Goal: Task Accomplishment & Management: Manage account settings

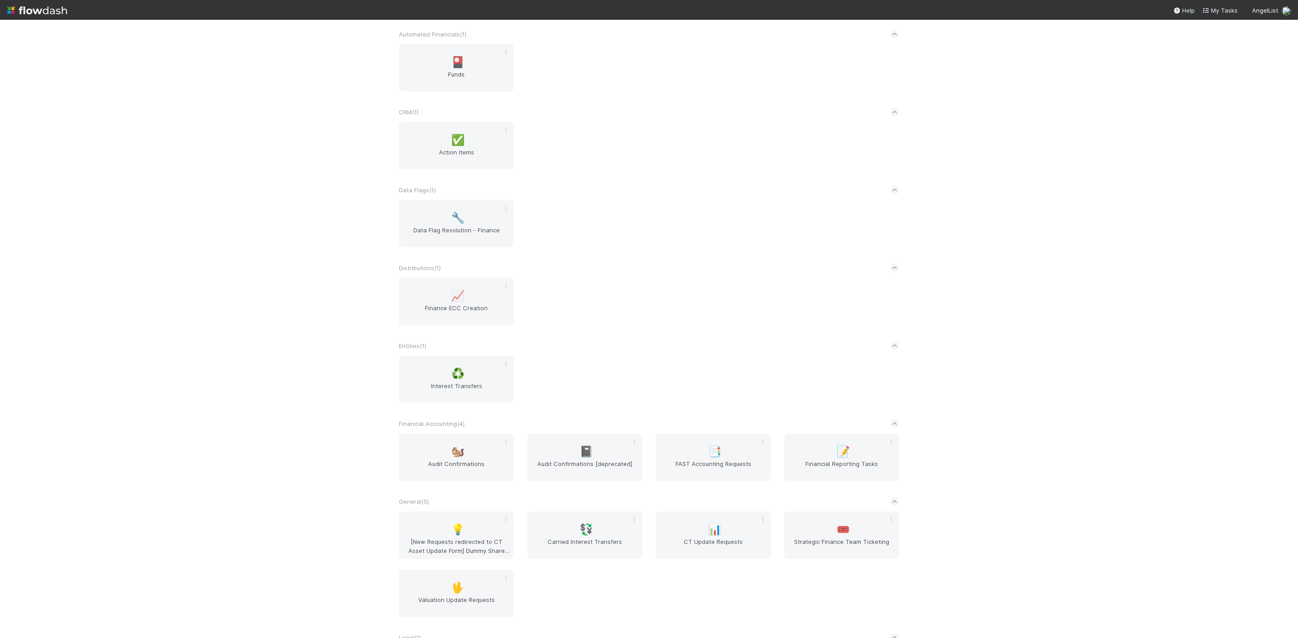
scroll to position [132, 0]
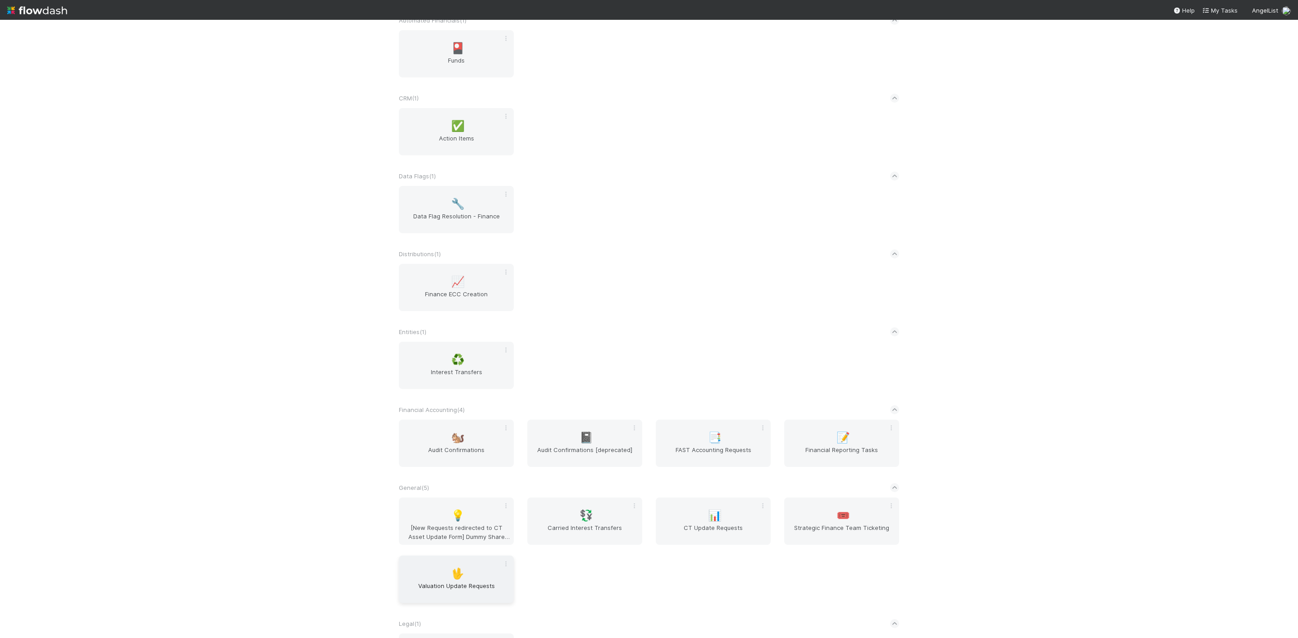
click at [449, 588] on span "Valuation Update Requests" at bounding box center [456, 591] width 108 height 18
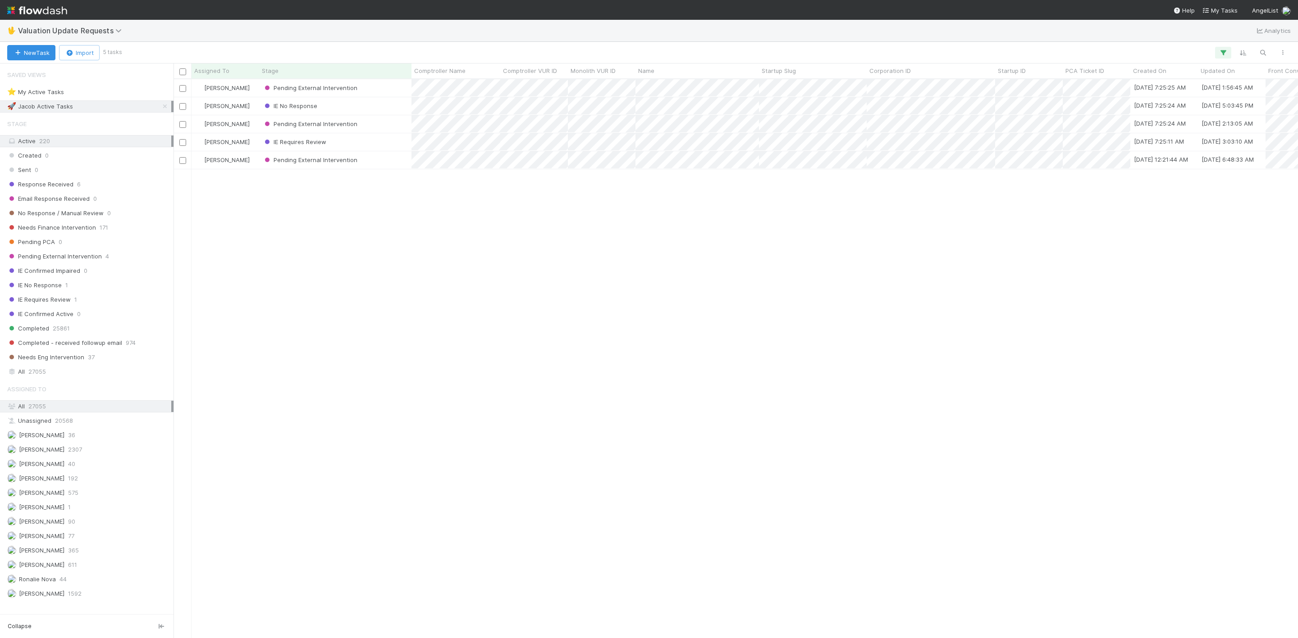
scroll to position [548, 1114]
click at [94, 240] on div "Pending PCA 0" at bounding box center [86, 242] width 173 height 12
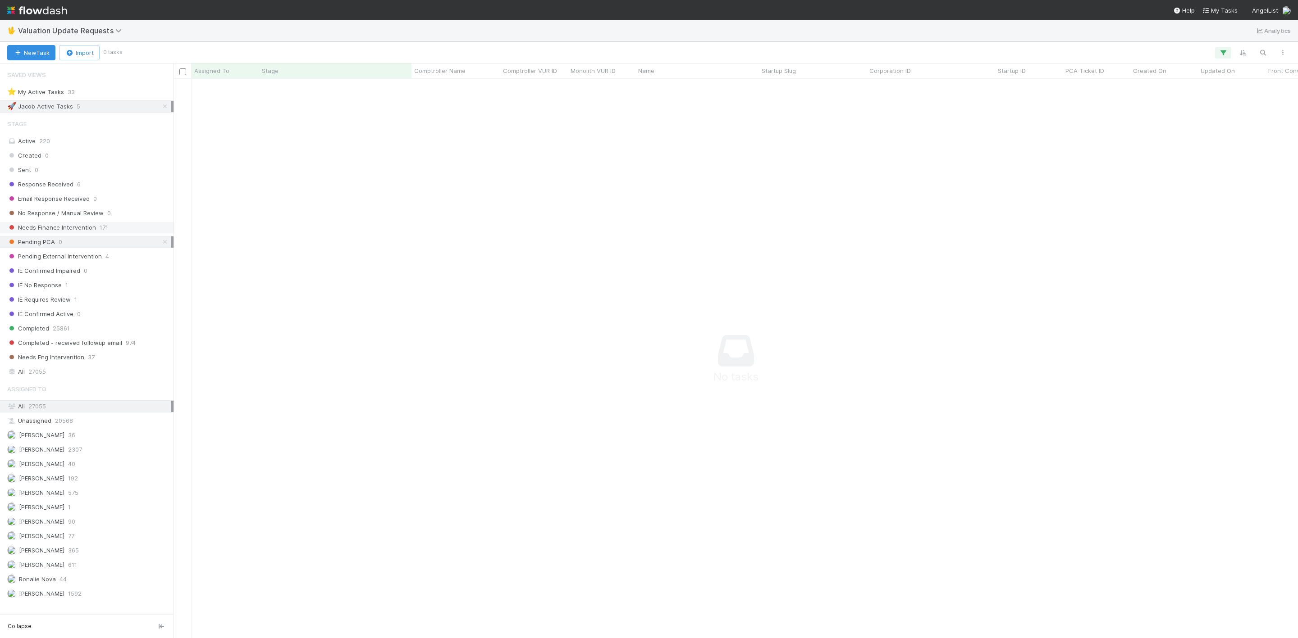
scroll to position [538, 1104]
click at [94, 233] on div "Needs Finance Intervention 171" at bounding box center [89, 227] width 164 height 11
click at [160, 109] on icon at bounding box center [164, 107] width 9 height 6
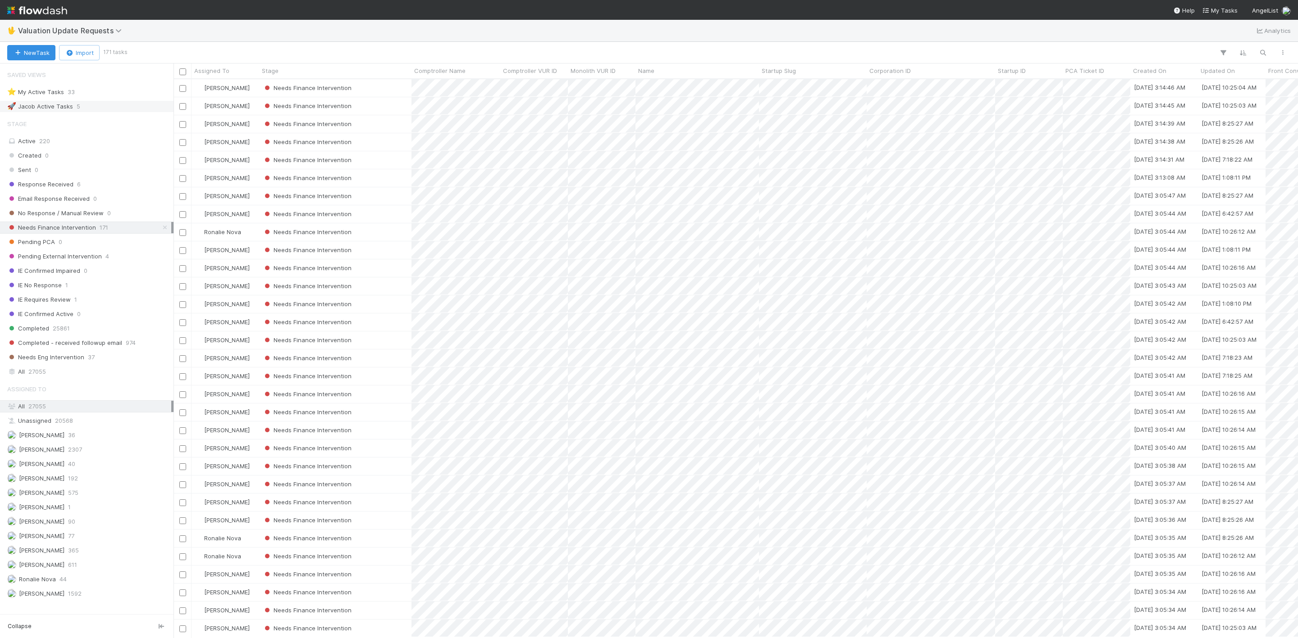
scroll to position [548, 1114]
click at [229, 73] on div "Assigned To" at bounding box center [225, 70] width 63 height 9
click at [238, 90] on div "Sort A → Z" at bounding box center [246, 88] width 103 height 14
click at [365, 91] on div "Needs Finance Intervention" at bounding box center [335, 88] width 152 height 18
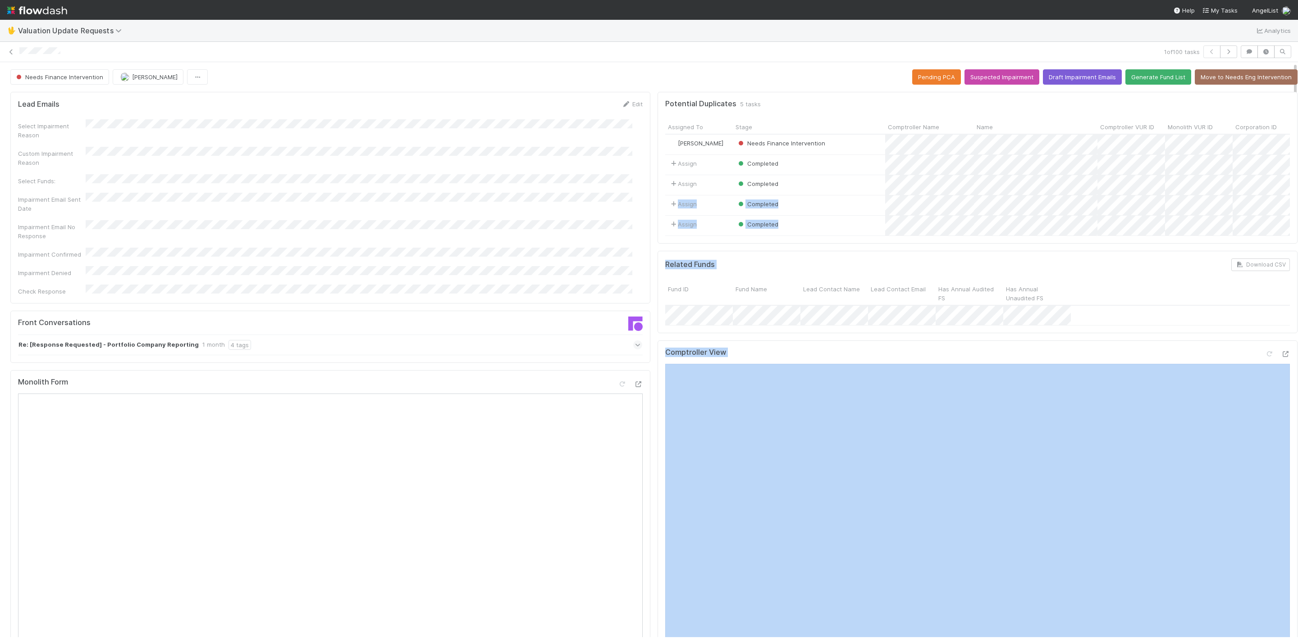
scroll to position [0, 3]
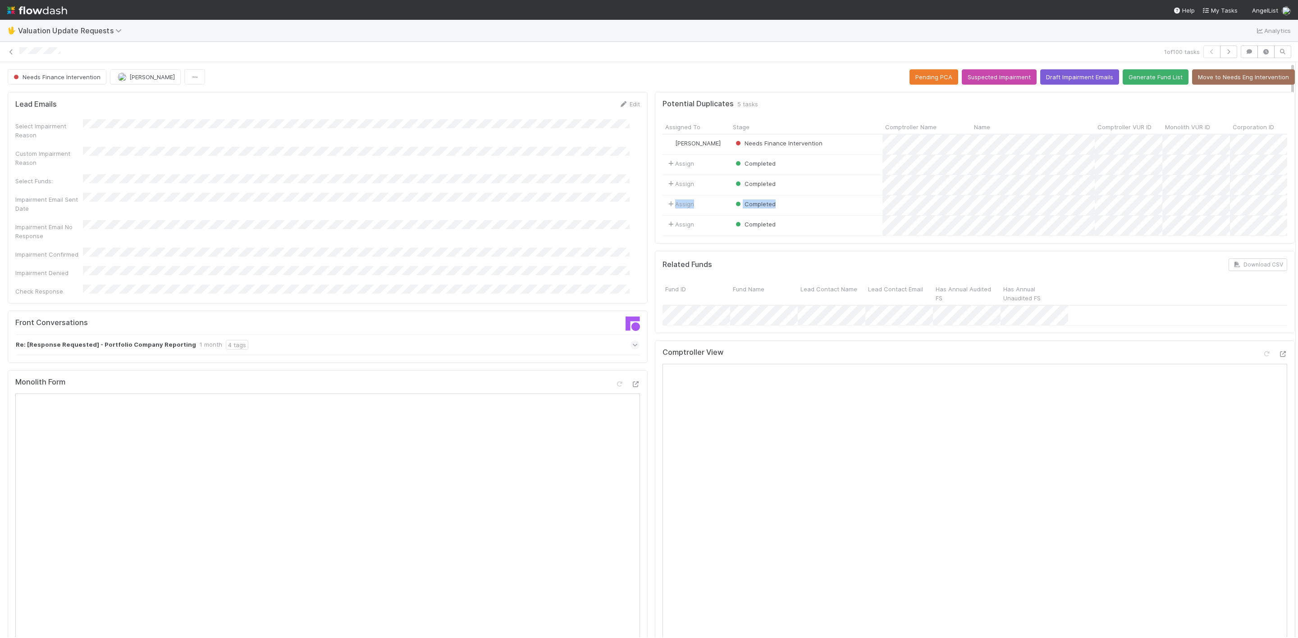
drag, startPoint x: 1283, startPoint y: 190, endPoint x: 1282, endPoint y: 206, distance: 16.3
drag, startPoint x: 1284, startPoint y: 210, endPoint x: 1283, endPoint y: 233, distance: 22.6
click at [1295, 233] on div at bounding box center [1295, 349] width 0 height 575
drag, startPoint x: 1283, startPoint y: 231, endPoint x: 1275, endPoint y: 263, distance: 32.5
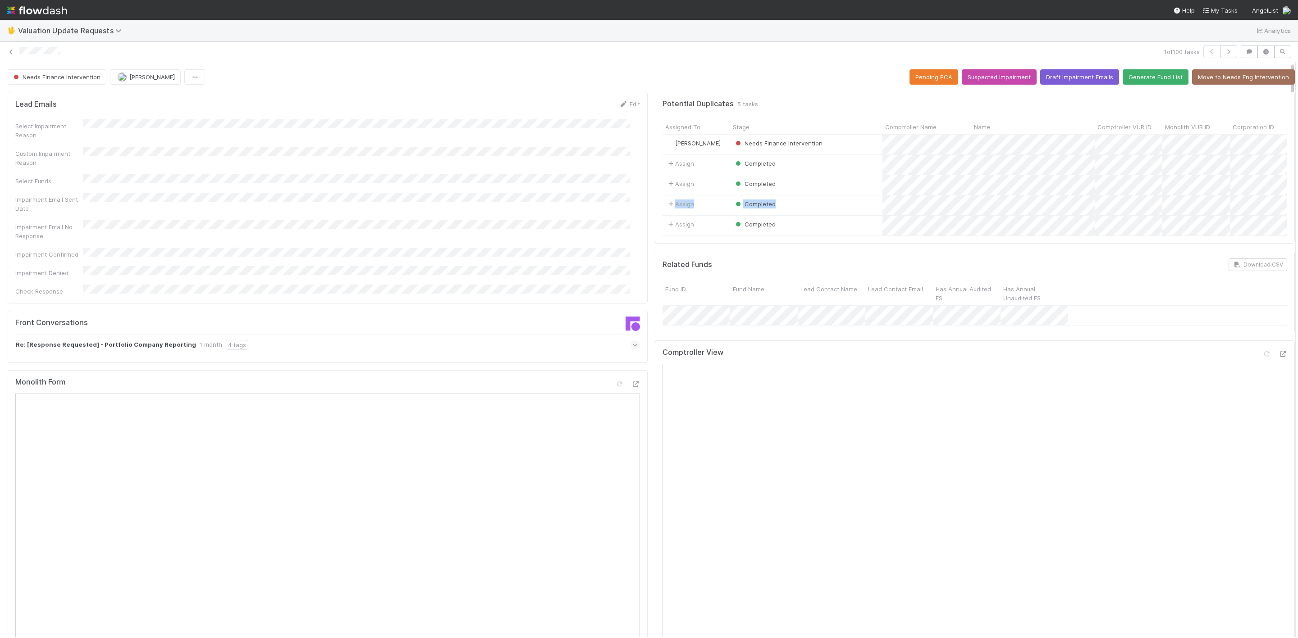
click at [1275, 263] on div "Needs Finance Intervention Janice Garcia Pending PCA Suspected Impairment Draft…" at bounding box center [649, 349] width 1298 height 575
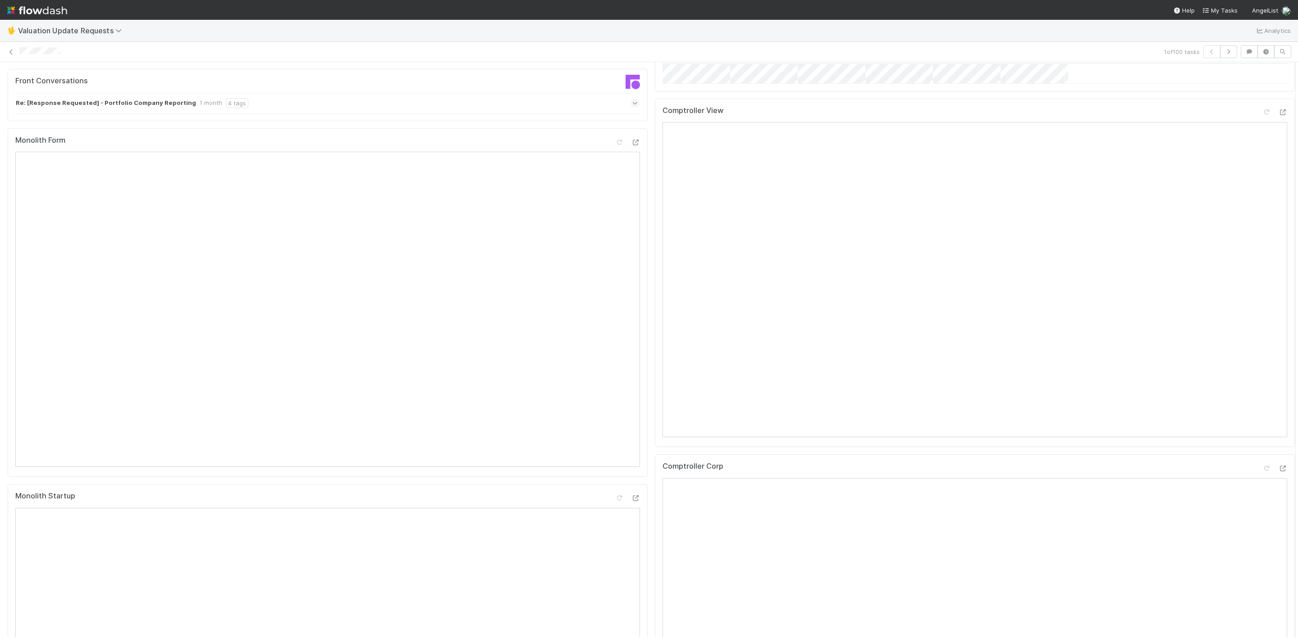
scroll to position [249, 0]
drag, startPoint x: 1281, startPoint y: 230, endPoint x: 1279, endPoint y: 307, distance: 76.6
drag, startPoint x: 1283, startPoint y: 265, endPoint x: 1281, endPoint y: 291, distance: 25.7
click at [1281, 291] on div "Needs Finance Intervention Janice Garcia Pending PCA Suspected Impairment Draft…" at bounding box center [649, 349] width 1298 height 575
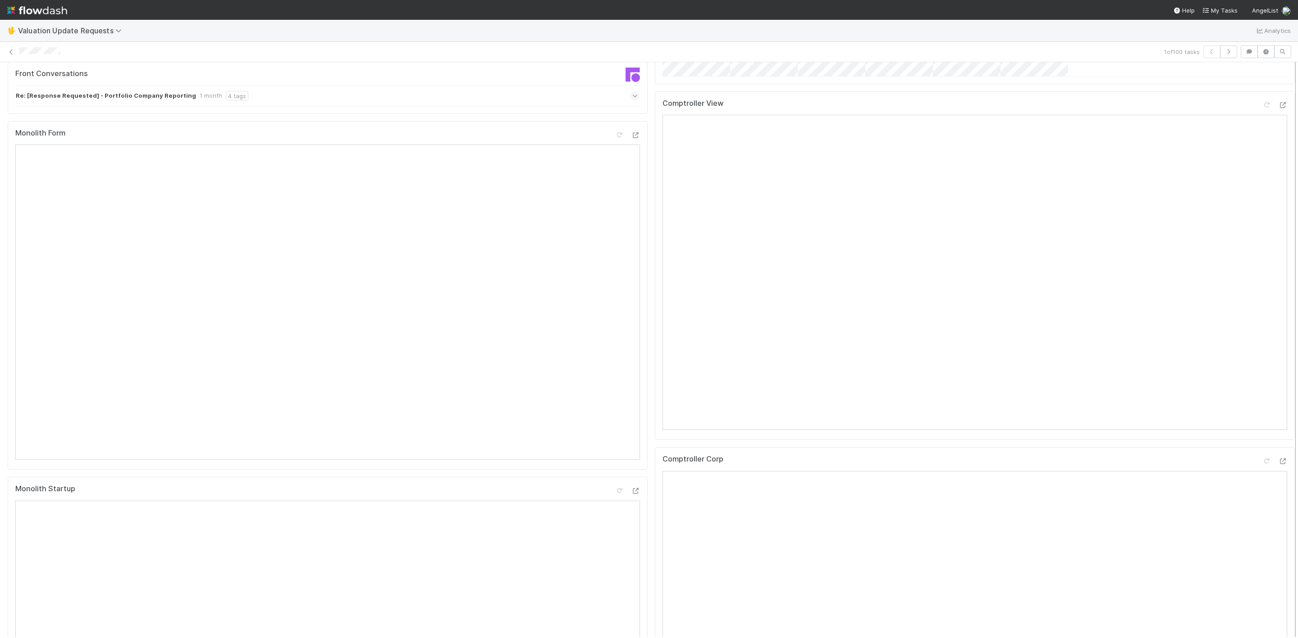
drag, startPoint x: 1283, startPoint y: 292, endPoint x: 1283, endPoint y: 309, distance: 16.2
click at [1295, 309] on div at bounding box center [1295, 349] width 0 height 575
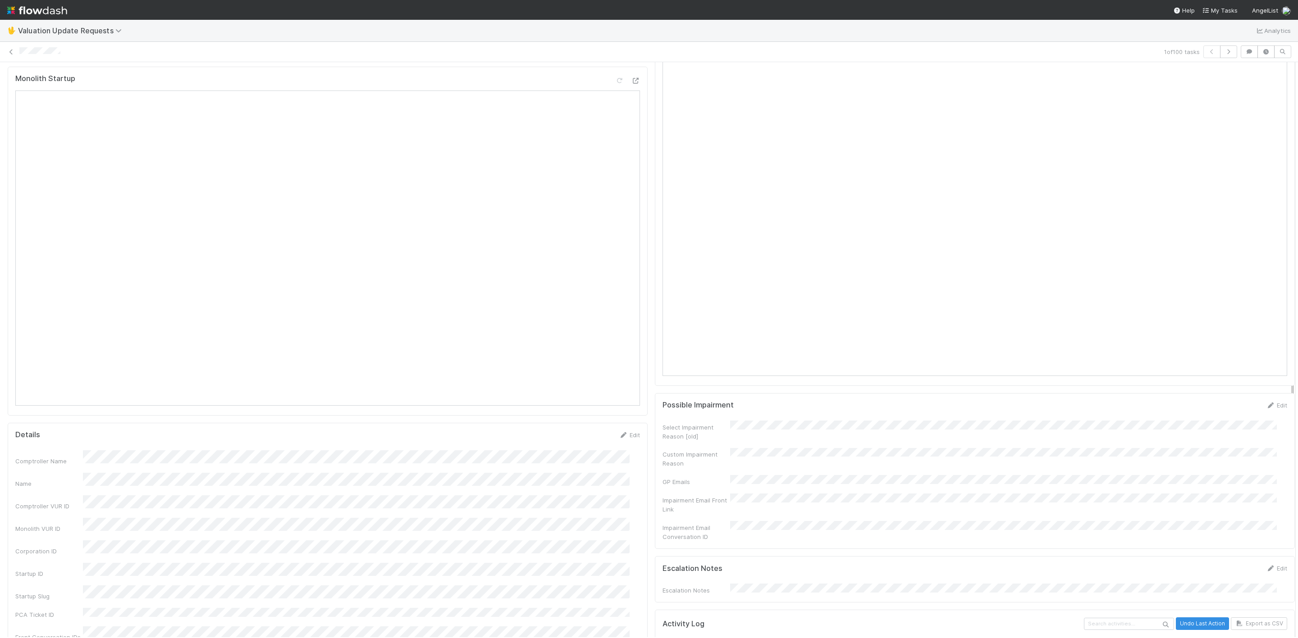
drag, startPoint x: 1282, startPoint y: 312, endPoint x: 1282, endPoint y: 438, distance: 126.2
click at [1282, 438] on div "Lead Emails Edit Select Impairment Reason Custom Impairment Reason Select Funds…" at bounding box center [651, 390] width 1308 height 1922
click at [1278, 54] on icon at bounding box center [1282, 51] width 9 height 6
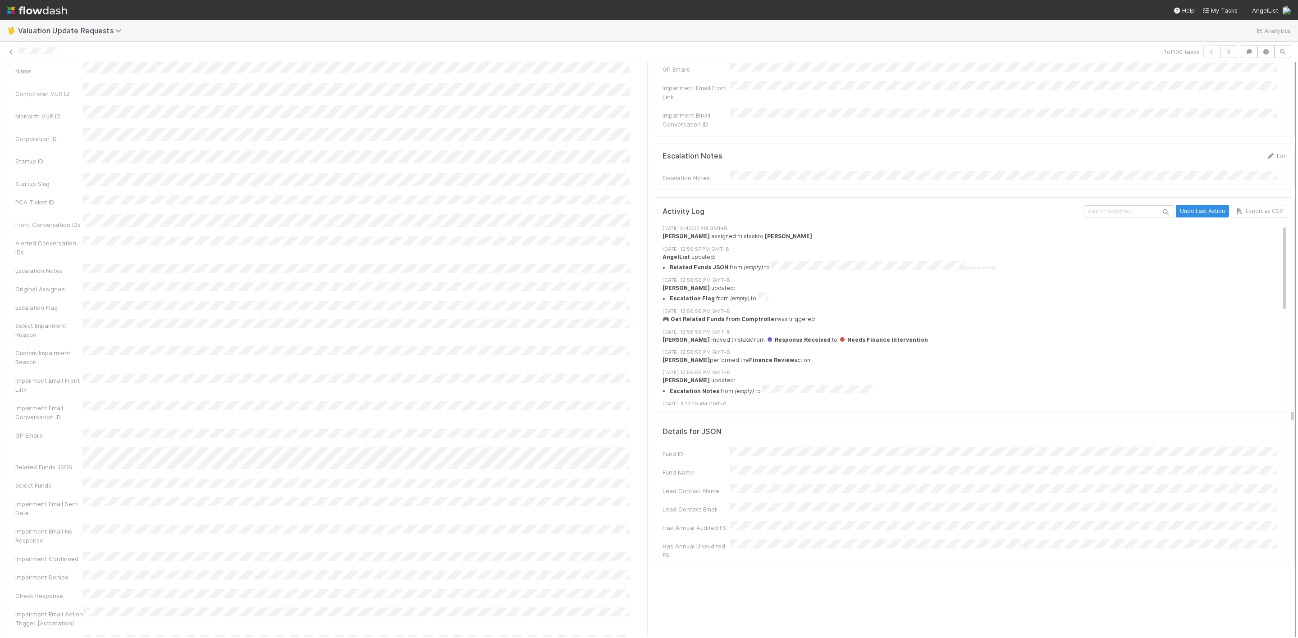
scroll to position [1075, 0]
drag, startPoint x: 1282, startPoint y: 295, endPoint x: 1286, endPoint y: 422, distance: 127.6
click at [1286, 422] on div "Needs Finance Intervention Janice Garcia Pending PCA Suspected Impairment Draft…" at bounding box center [649, 349] width 1298 height 575
click at [1295, 397] on div at bounding box center [1295, 349] width 0 height 575
drag, startPoint x: 1281, startPoint y: 395, endPoint x: 1277, endPoint y: 307, distance: 88.0
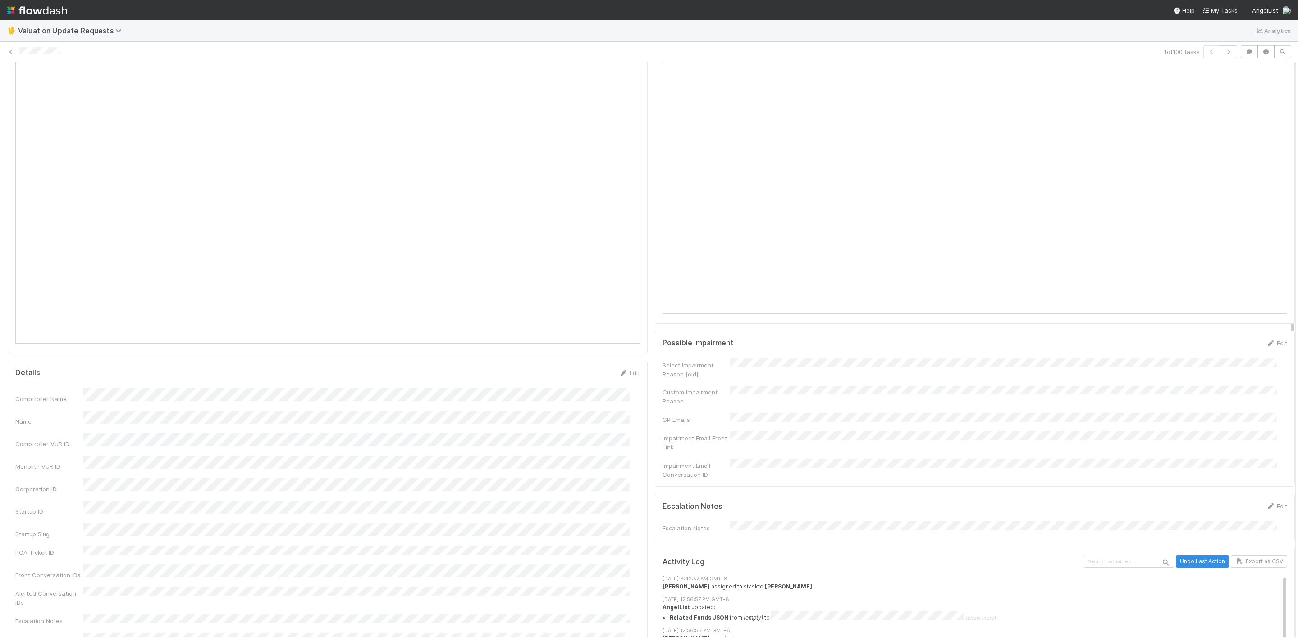
scroll to position [452, 0]
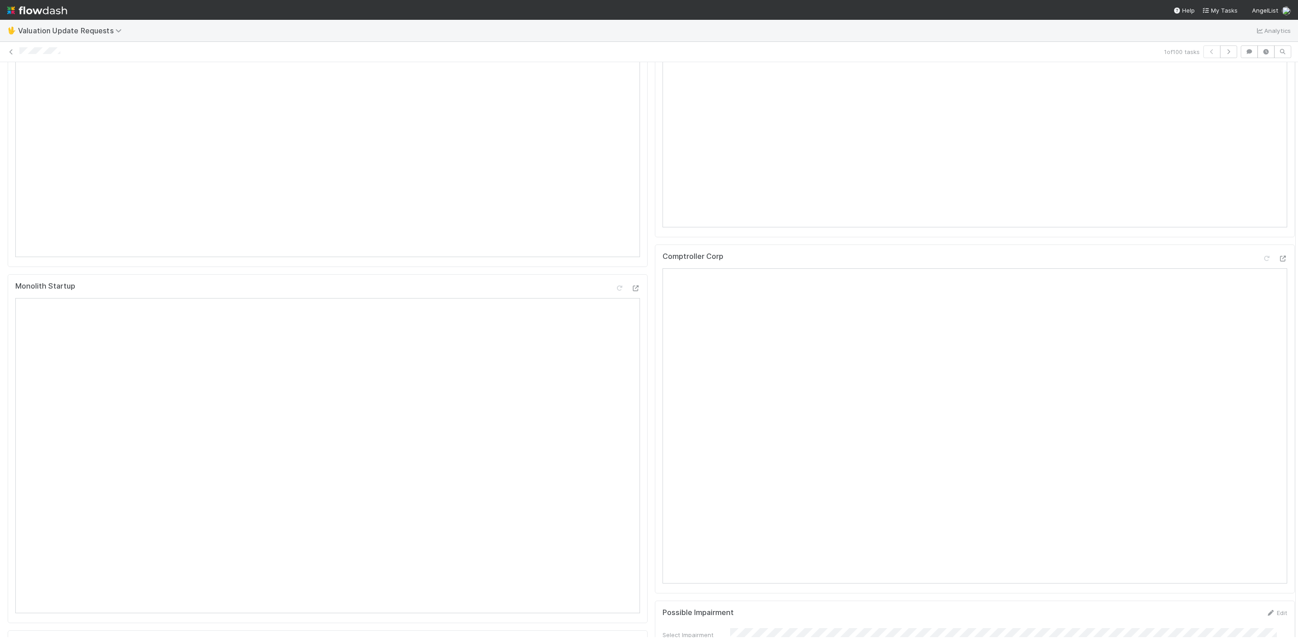
drag, startPoint x: 1281, startPoint y: 396, endPoint x: 1268, endPoint y: 73, distance: 322.9
click at [1268, 73] on div "Needs Finance Intervention Janice Garcia Pending PCA Suspected Impairment Draft…" at bounding box center [651, 609] width 1308 height 1984
drag, startPoint x: 1282, startPoint y: 231, endPoint x: 1293, endPoint y: 353, distance: 122.6
click at [1293, 353] on div "🖖 Valuation Update Requests Analytics 1 of 100 tasks Needs Finance Intervention…" at bounding box center [649, 329] width 1298 height 619
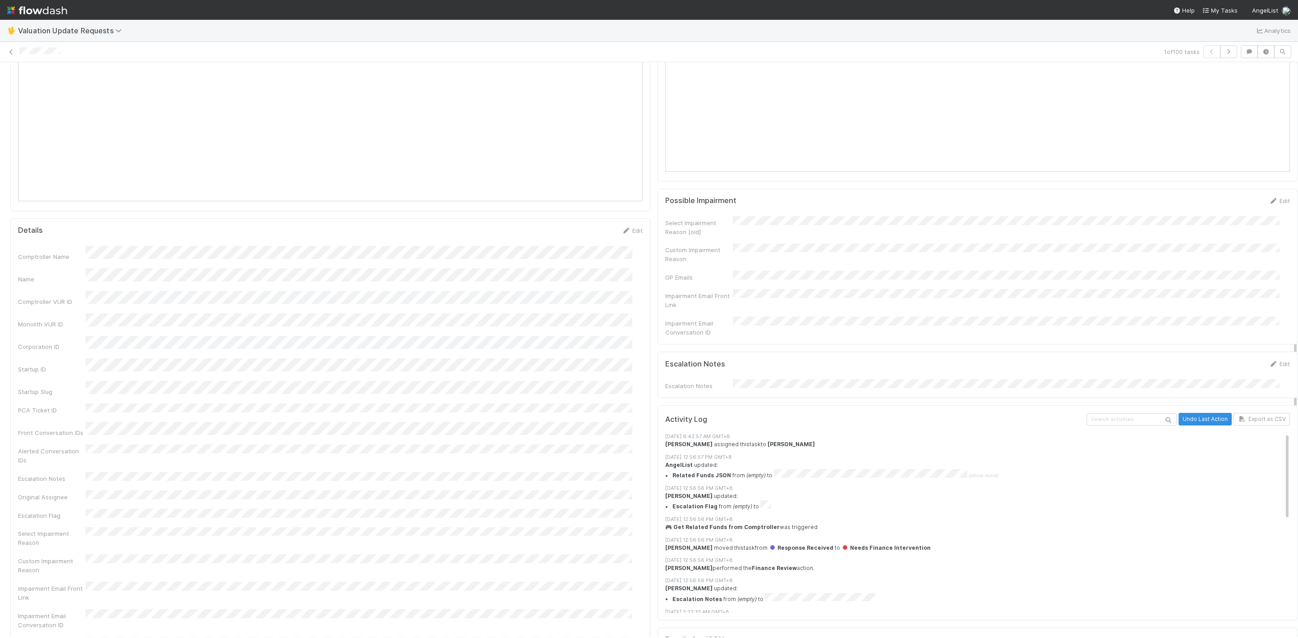
scroll to position [730, 0]
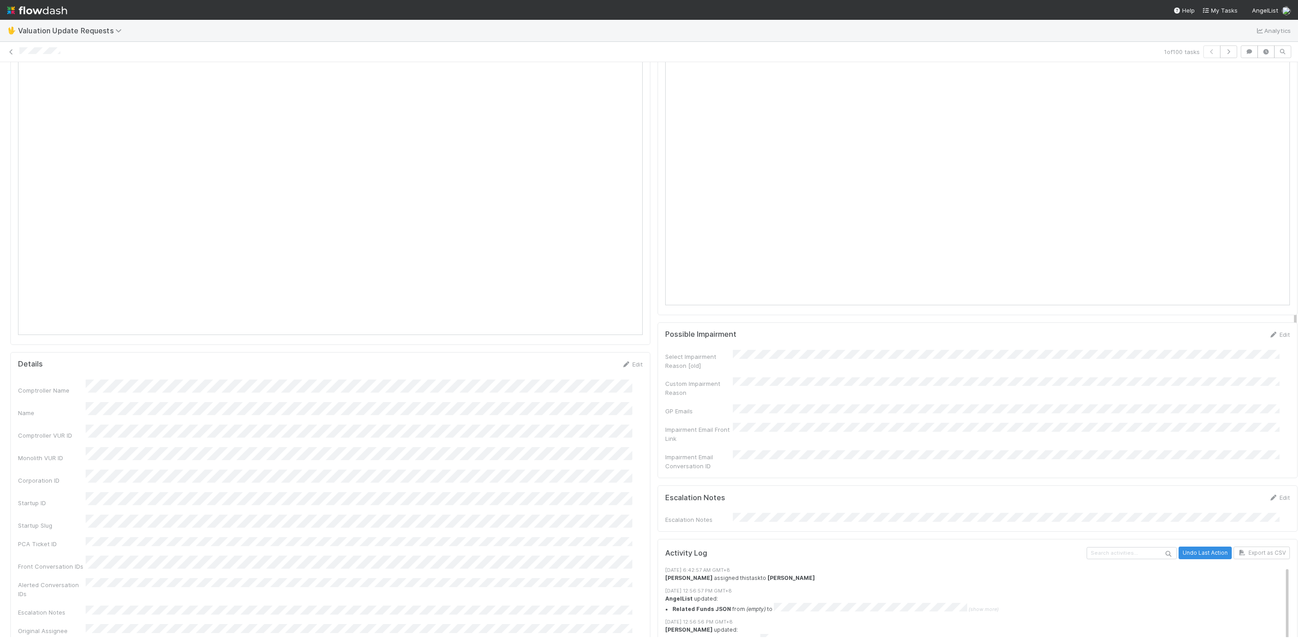
drag, startPoint x: 1284, startPoint y: 257, endPoint x: 1302, endPoint y: 353, distance: 98.0
click at [1297, 353] on html "🖖 Valuation Update Requests Analytics 1 of 100 tasks Needs Finance Intervention…" at bounding box center [649, 319] width 1298 height 638
click at [1283, 382] on div "Lead Emails Edit Select Impairment Reason Custom Impairment Reason Select Funds…" at bounding box center [654, 340] width 1308 height 1965
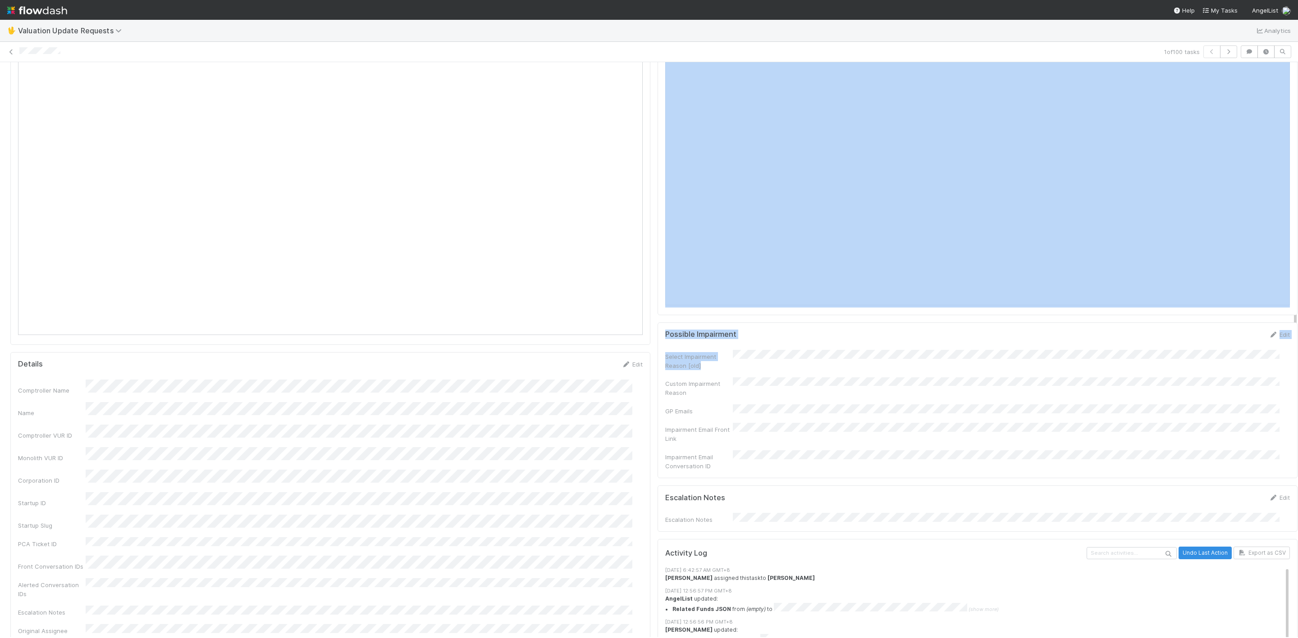
scroll to position [0, 3]
drag, startPoint x: 1283, startPoint y: 376, endPoint x: 1290, endPoint y: 288, distance: 88.5
click at [1290, 288] on div "🖖 Valuation Update Requests Analytics 1 of 100 tasks Needs Finance Intervention…" at bounding box center [649, 329] width 1298 height 619
drag, startPoint x: 1283, startPoint y: 296, endPoint x: 1277, endPoint y: 196, distance: 100.2
click at [1277, 196] on div "Needs Finance Intervention Janice Garcia Pending PCA Suspected Impairment Draft…" at bounding box center [649, 349] width 1298 height 575
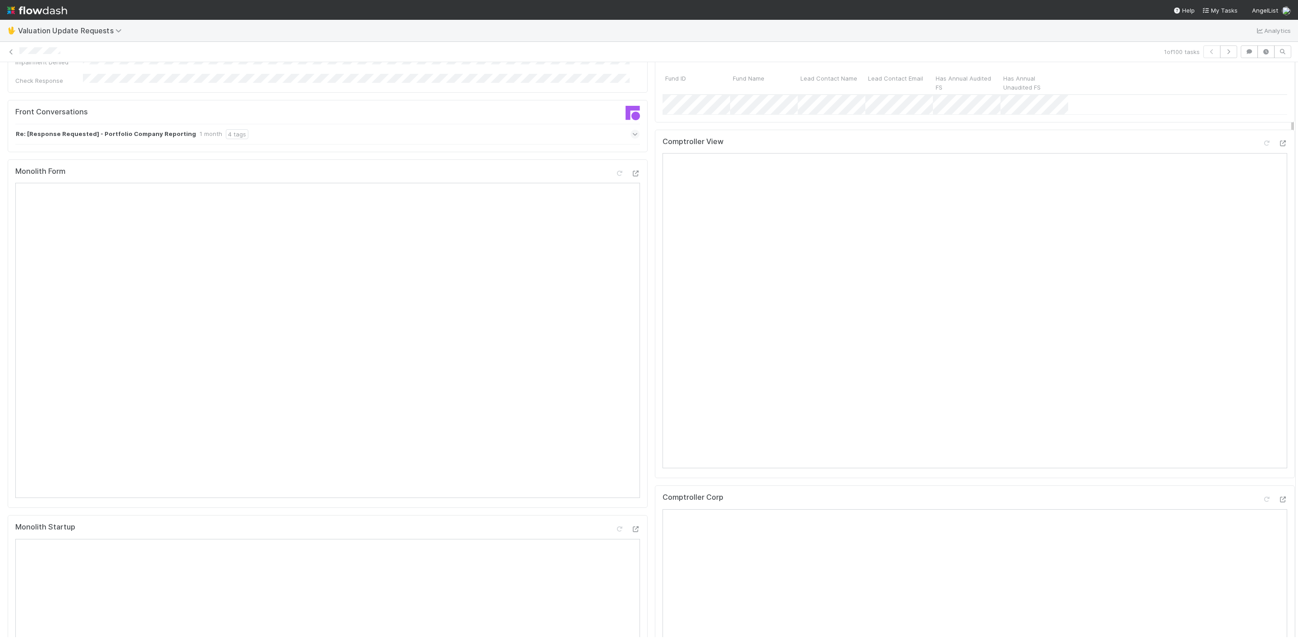
scroll to position [188, 0]
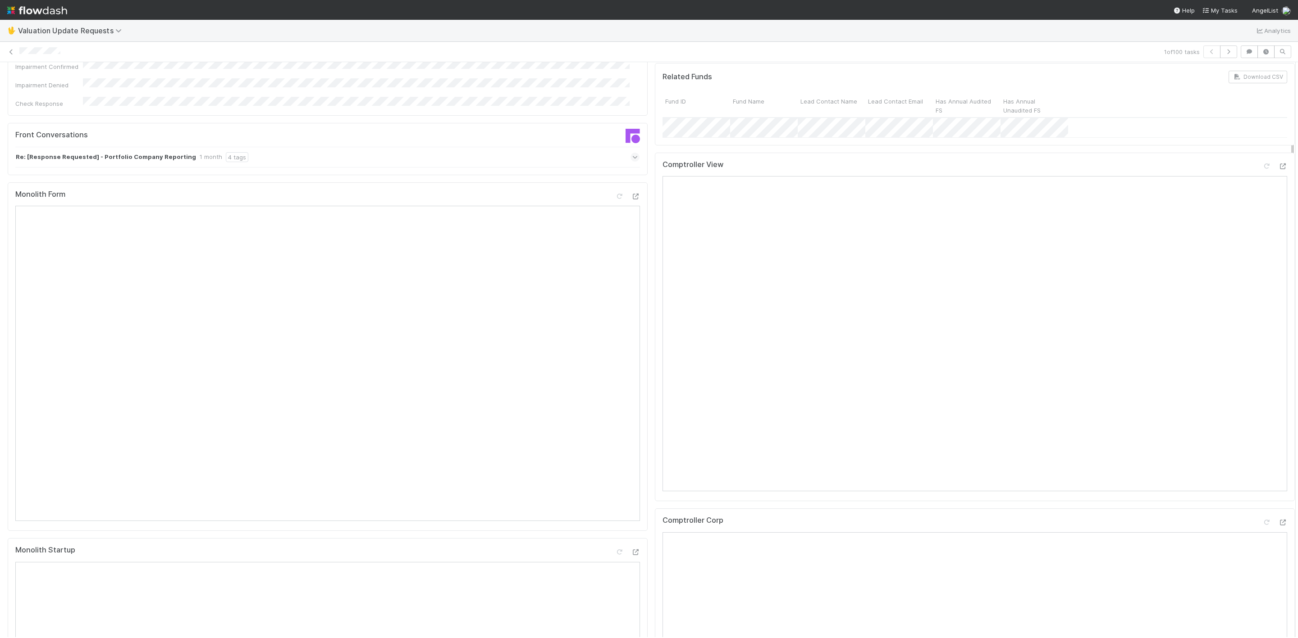
drag, startPoint x: 1281, startPoint y: 288, endPoint x: 1271, endPoint y: 126, distance: 162.6
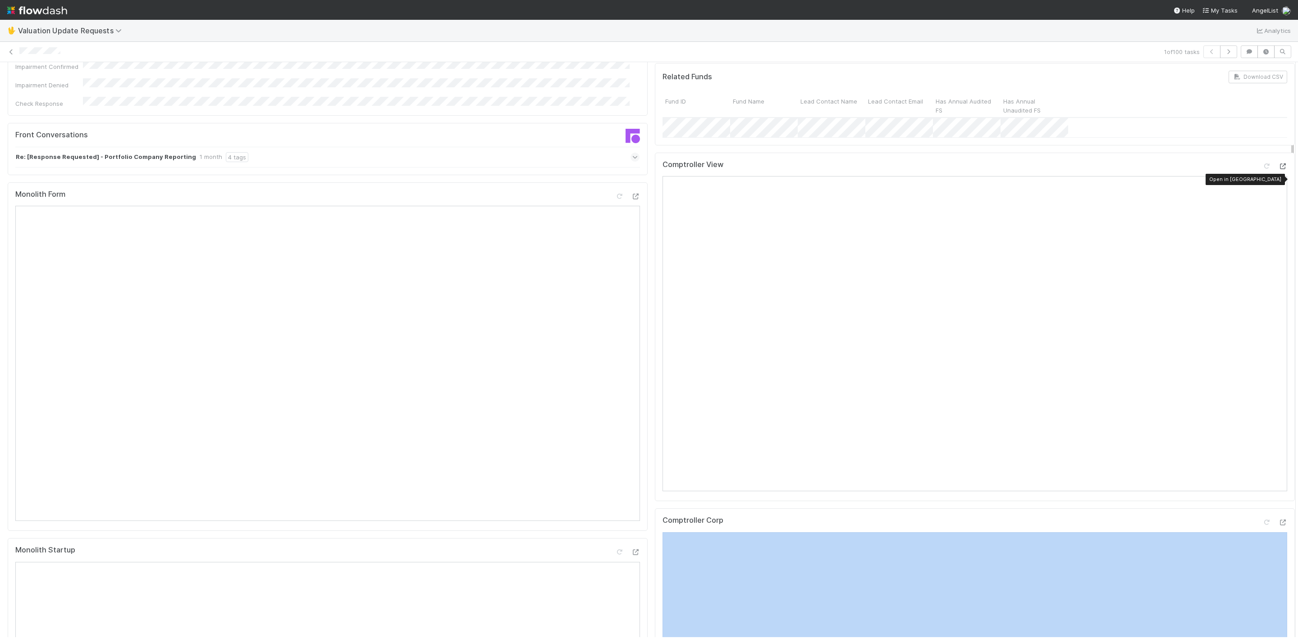
click at [1278, 169] on icon at bounding box center [1282, 167] width 9 height 6
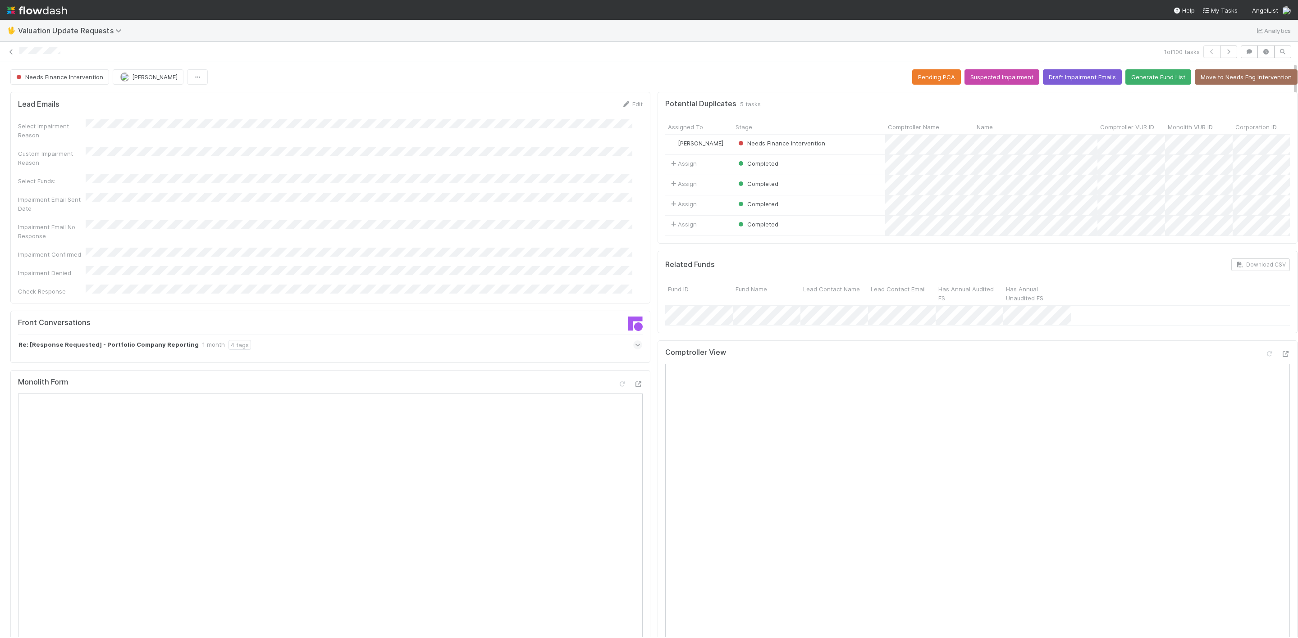
click at [8, 9] on img at bounding box center [37, 10] width 60 height 15
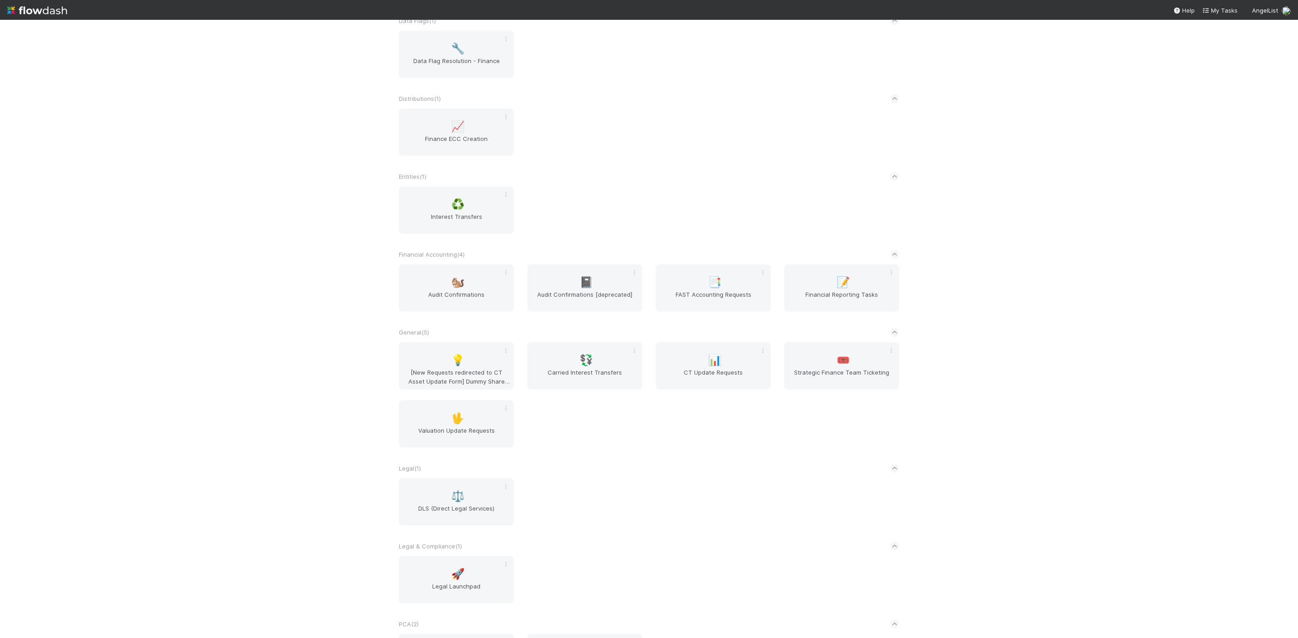
scroll to position [424, 0]
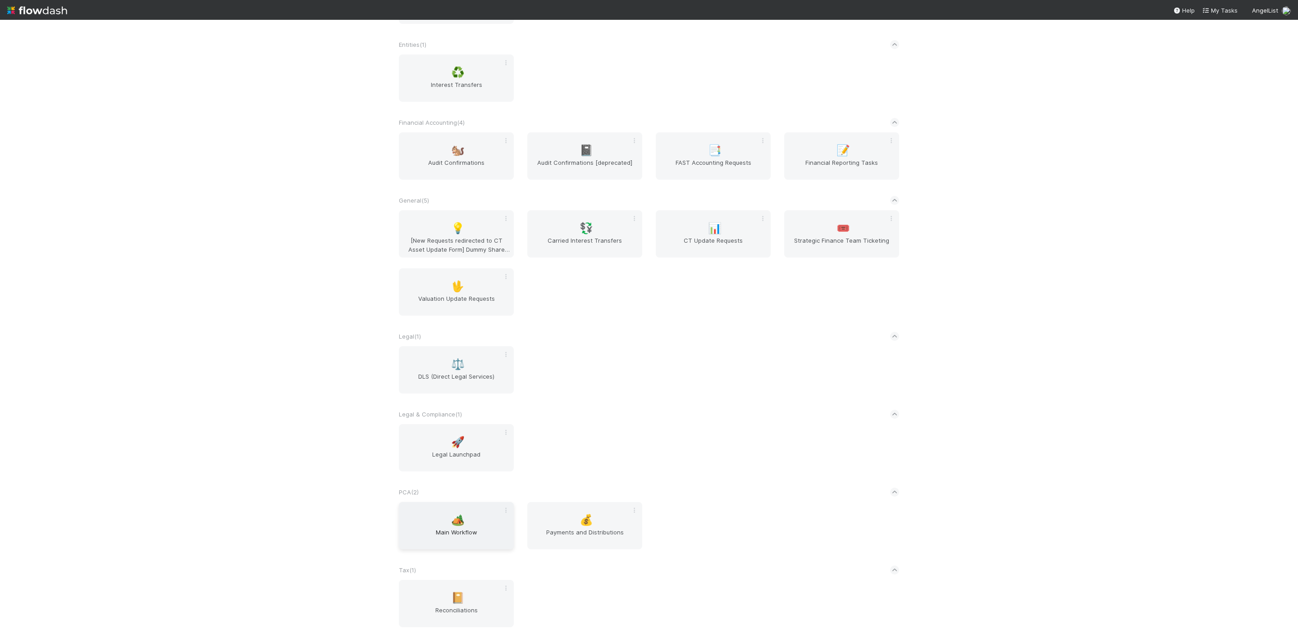
click at [458, 532] on span "Main Workflow" at bounding box center [456, 537] width 108 height 18
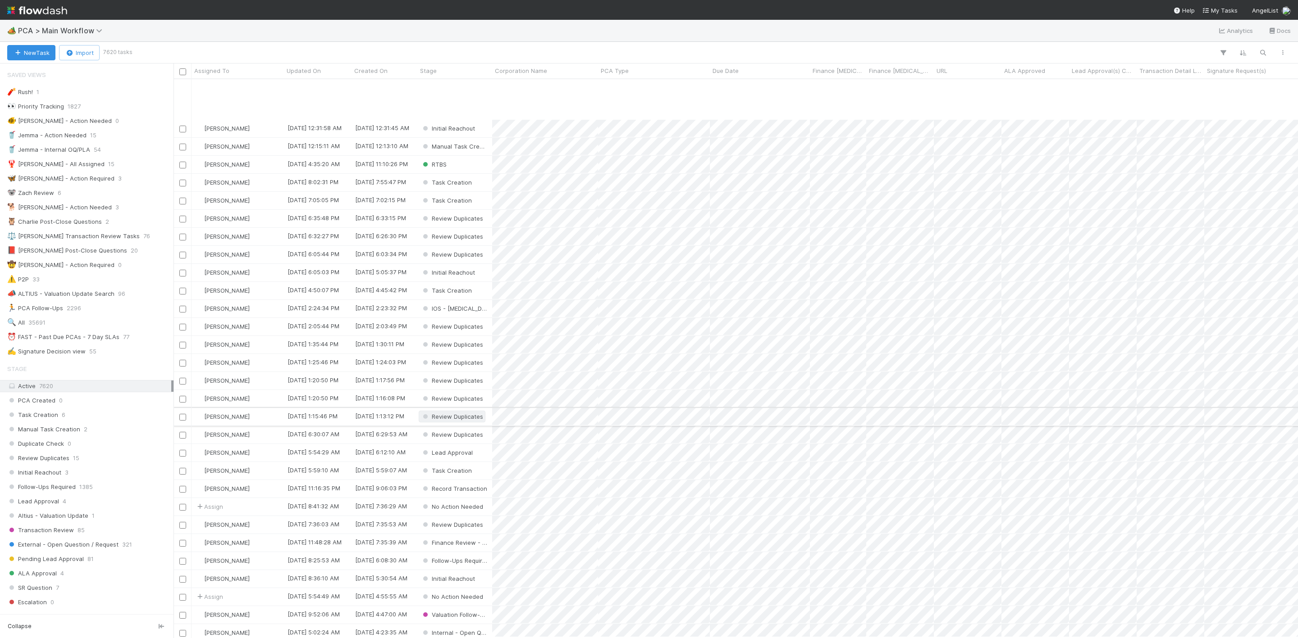
scroll to position [135, 0]
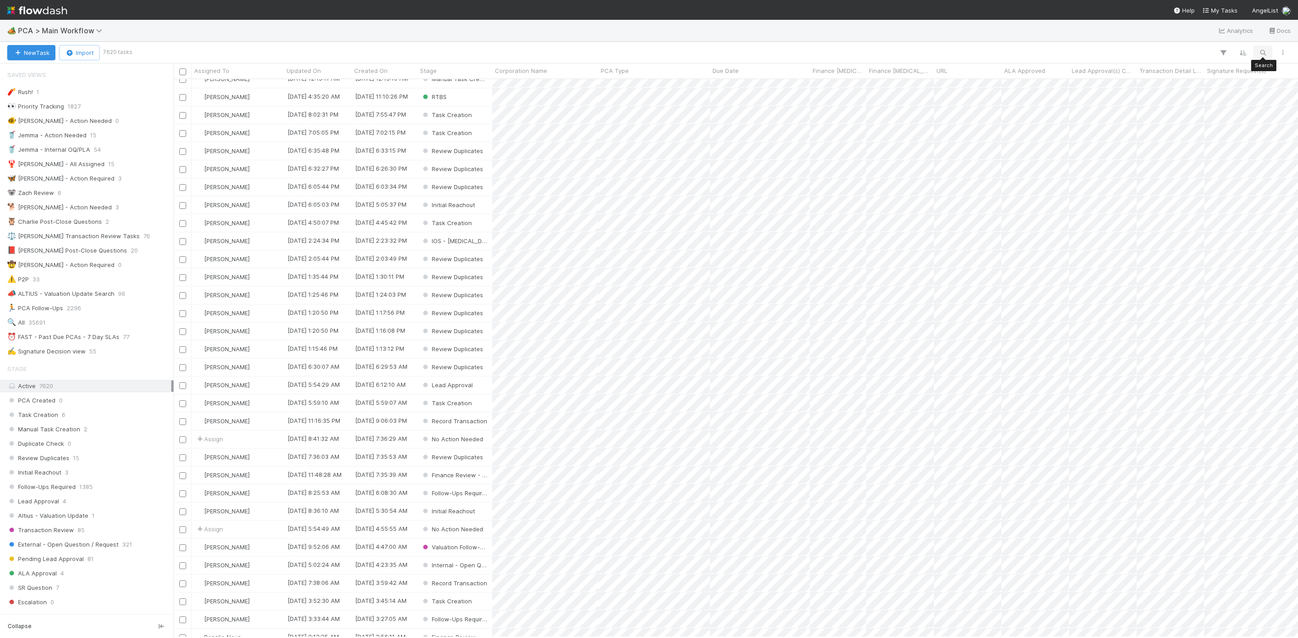
click at [1264, 51] on icon "button" at bounding box center [1262, 53] width 9 height 8
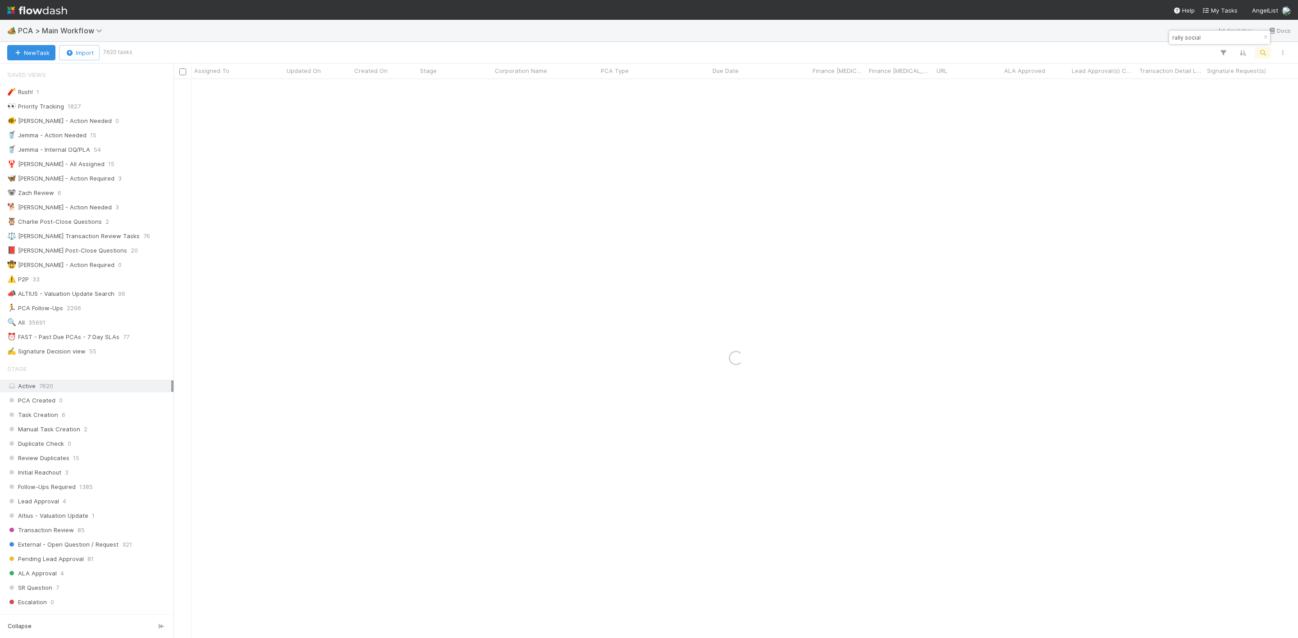
type input "rally social"
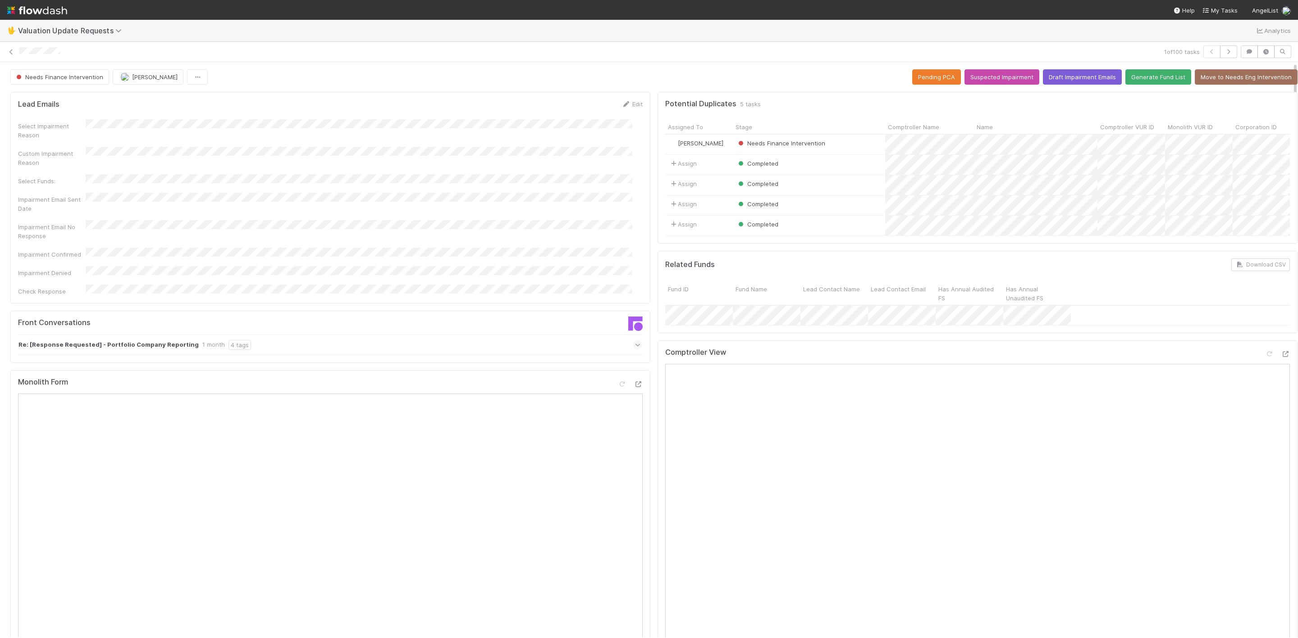
drag, startPoint x: 1284, startPoint y: 192, endPoint x: 1281, endPoint y: 218, distance: 25.8
click at [1281, 218] on div "Needs Finance Intervention [PERSON_NAME] Pending PCA Suspected Impairment Draft…" at bounding box center [649, 349] width 1298 height 575
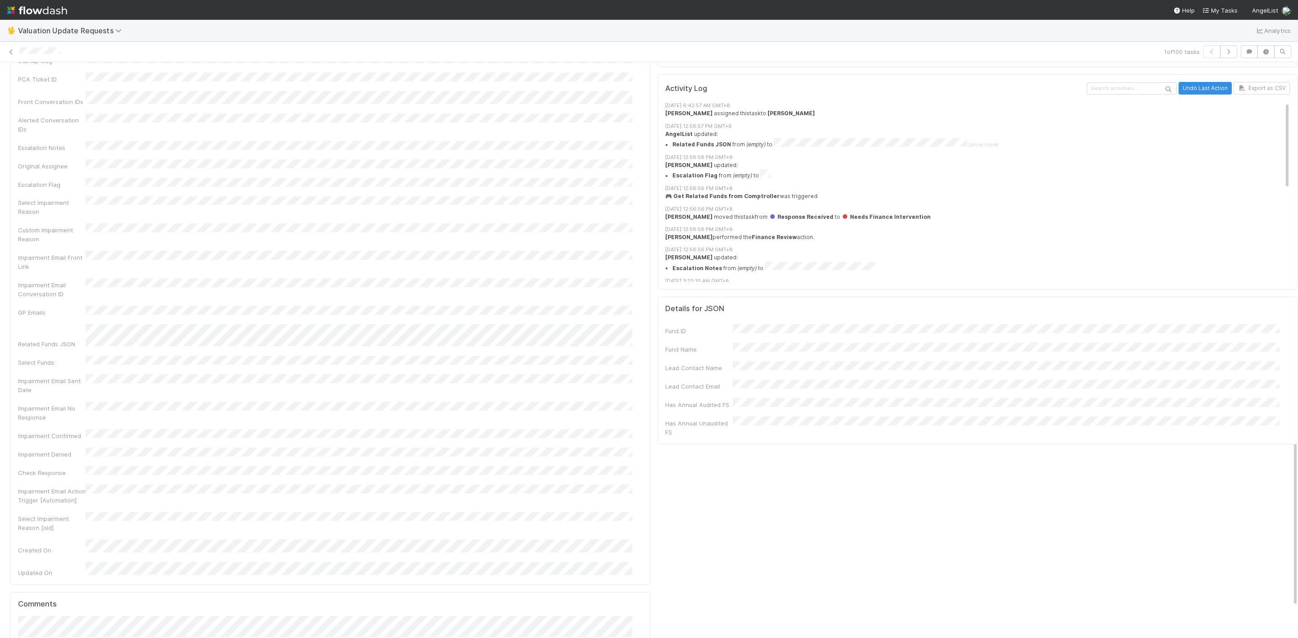
scroll to position [1295, 0]
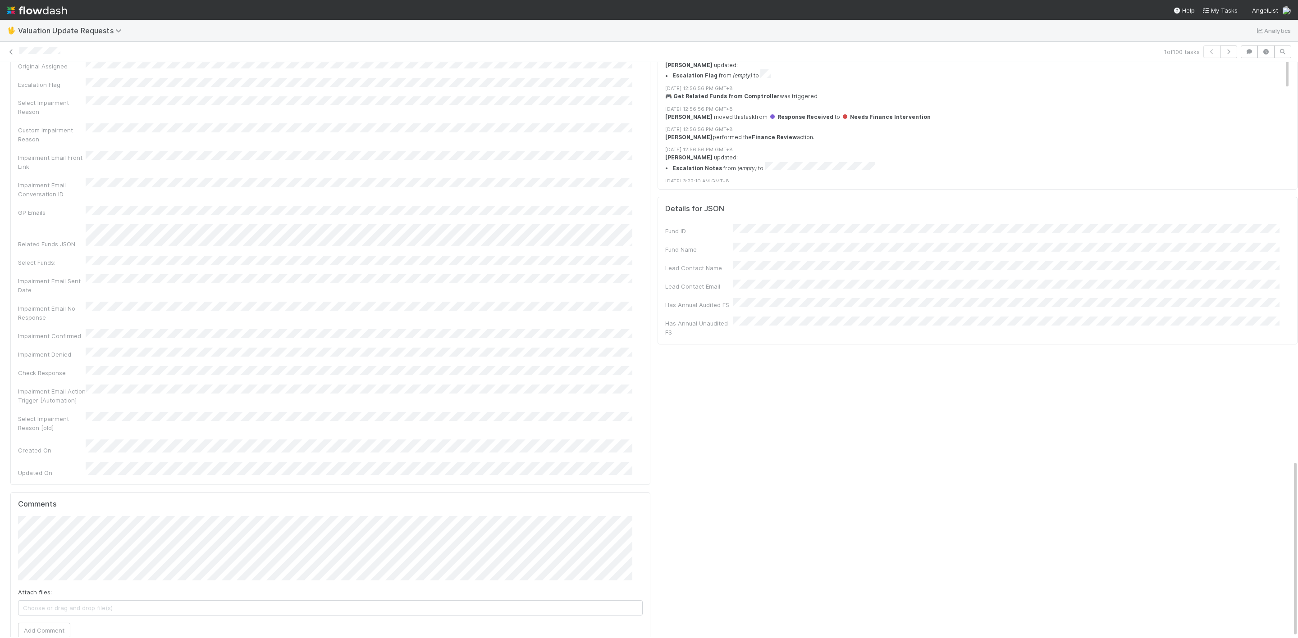
drag, startPoint x: 1284, startPoint y: 230, endPoint x: 1281, endPoint y: 670, distance: 440.7
click at [1281, 638] on html "🖖 Valuation Update Requests Analytics 1 of 100 tasks Needs Finance Intervention…" at bounding box center [649, 319] width 1298 height 638
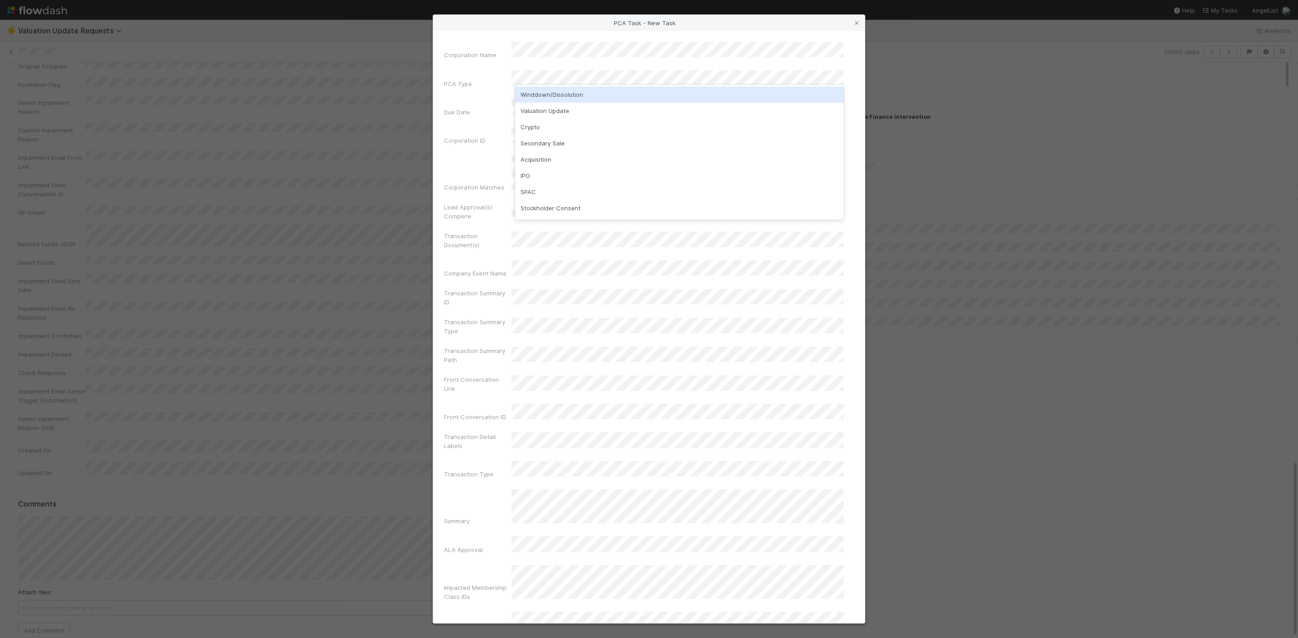
click at [538, 97] on div "Winddown/Dissolution" at bounding box center [679, 95] width 328 height 16
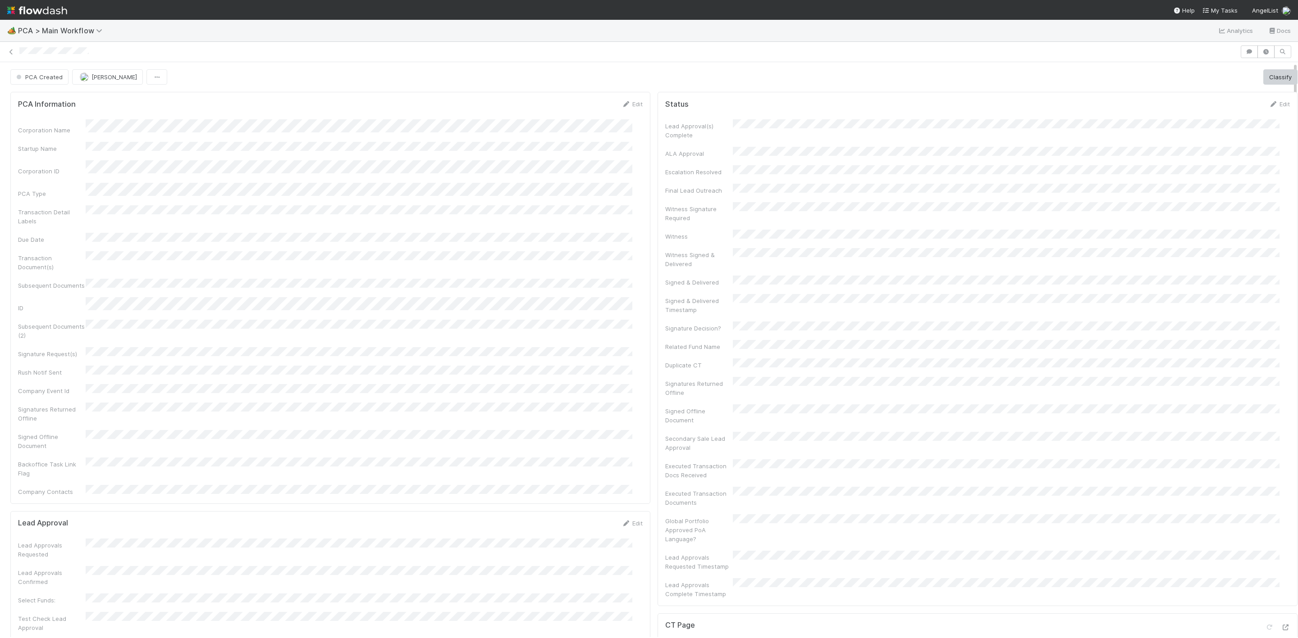
drag, startPoint x: 1286, startPoint y: 201, endPoint x: 1283, endPoint y: 215, distance: 13.7
click at [1283, 215] on div "PCA Created Zachary Conley Classify PCA Information Edit Corporation Name Start…" at bounding box center [649, 349] width 1298 height 575
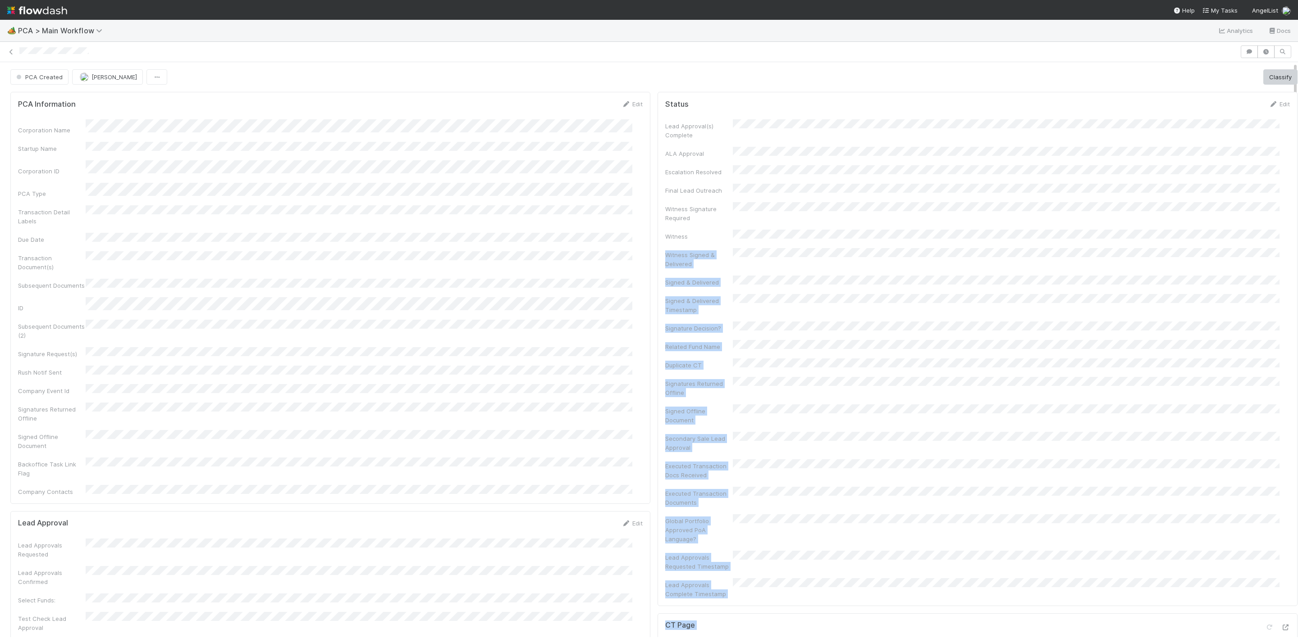
scroll to position [0, 3]
drag, startPoint x: 1283, startPoint y: 220, endPoint x: 1283, endPoint y: 263, distance: 42.4
click at [1283, 260] on div "PCA Created Zachary Conley Classify PCA Information Edit Corporation Name Start…" at bounding box center [649, 349] width 1298 height 575
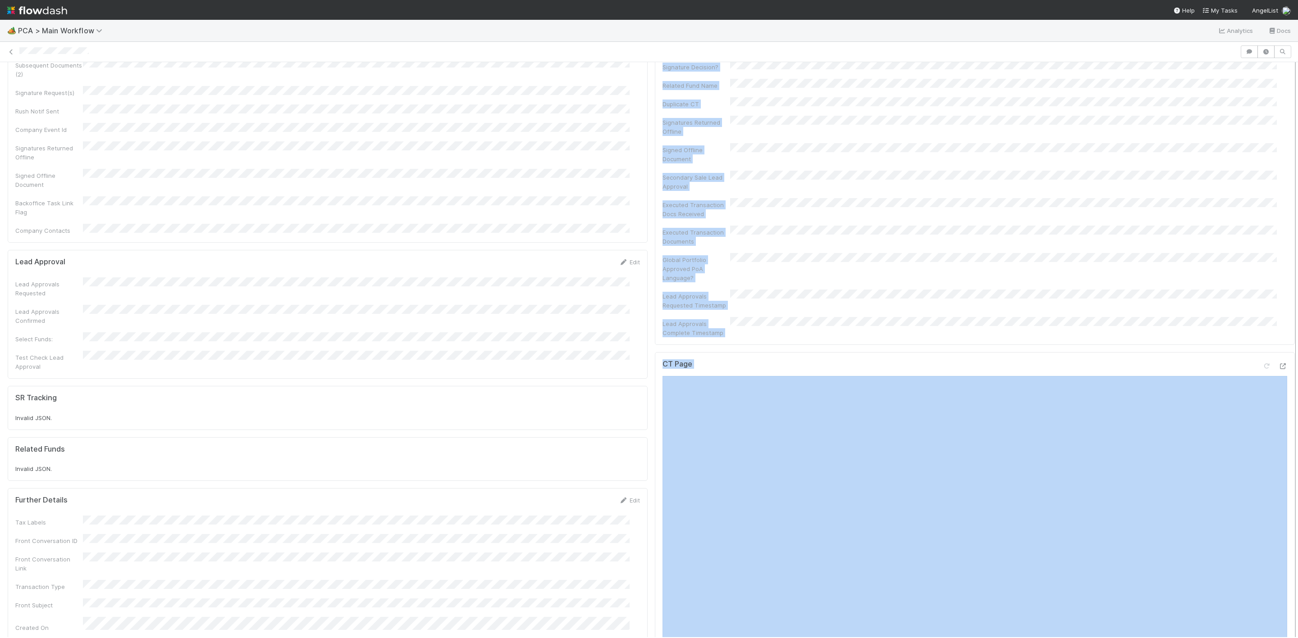
click at [1295, 339] on div at bounding box center [1295, 349] width 0 height 575
click at [977, 141] on div "Signed Offline Document" at bounding box center [974, 151] width 625 height 20
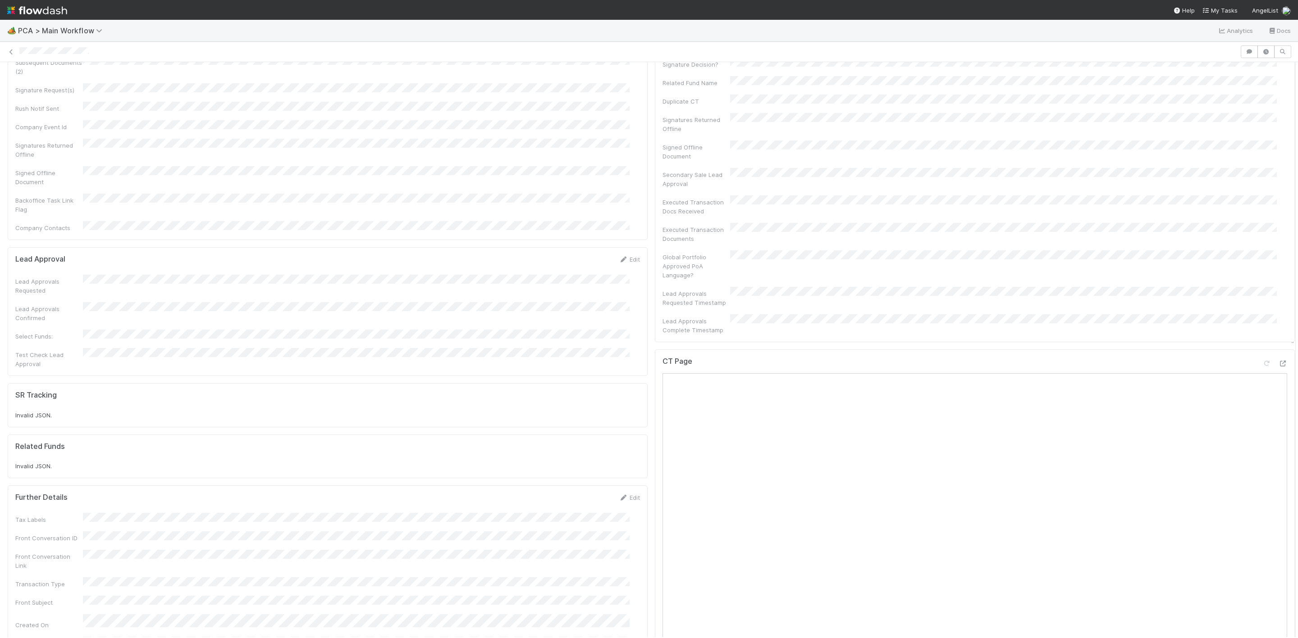
drag, startPoint x: 1283, startPoint y: 284, endPoint x: 1277, endPoint y: 376, distance: 92.1
click at [1277, 376] on div "PCA Created Zachary Conley Classify PCA Information Edit Corporation Name Start…" at bounding box center [649, 349] width 1298 height 575
drag, startPoint x: 1283, startPoint y: 341, endPoint x: 1279, endPoint y: 447, distance: 106.8
click at [1279, 447] on div "PCA Created Zachary Conley Classify PCA Information Edit Corporation Name Start…" at bounding box center [649, 349] width 1298 height 575
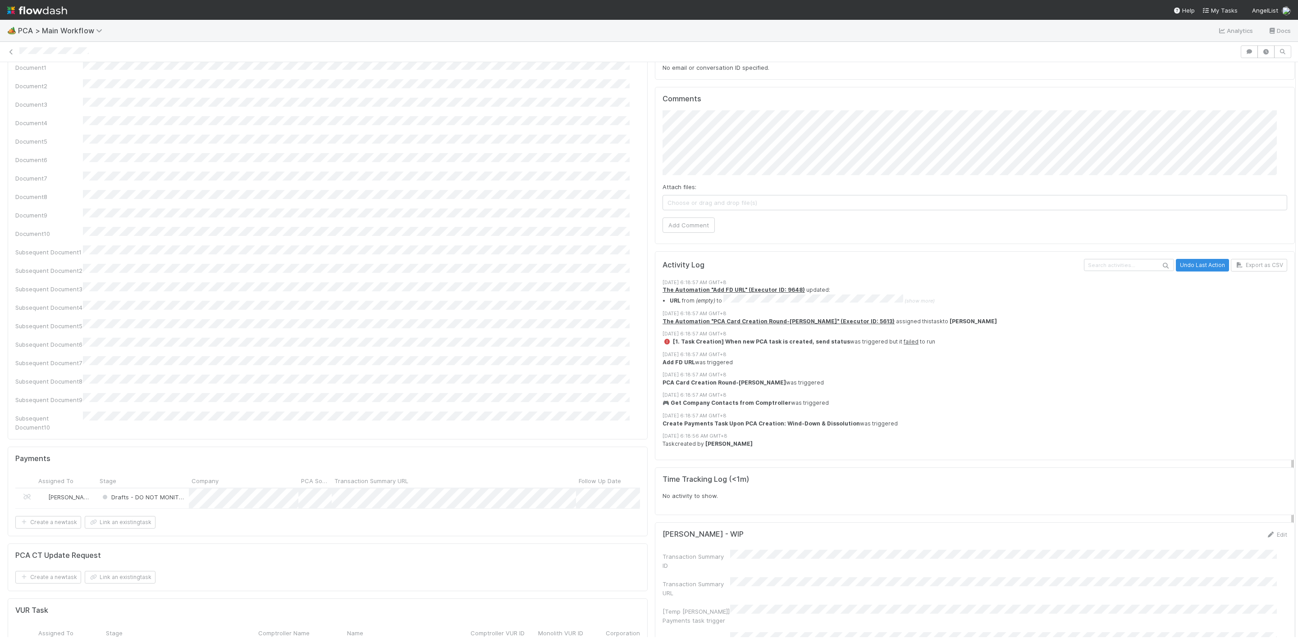
scroll to position [1107, 0]
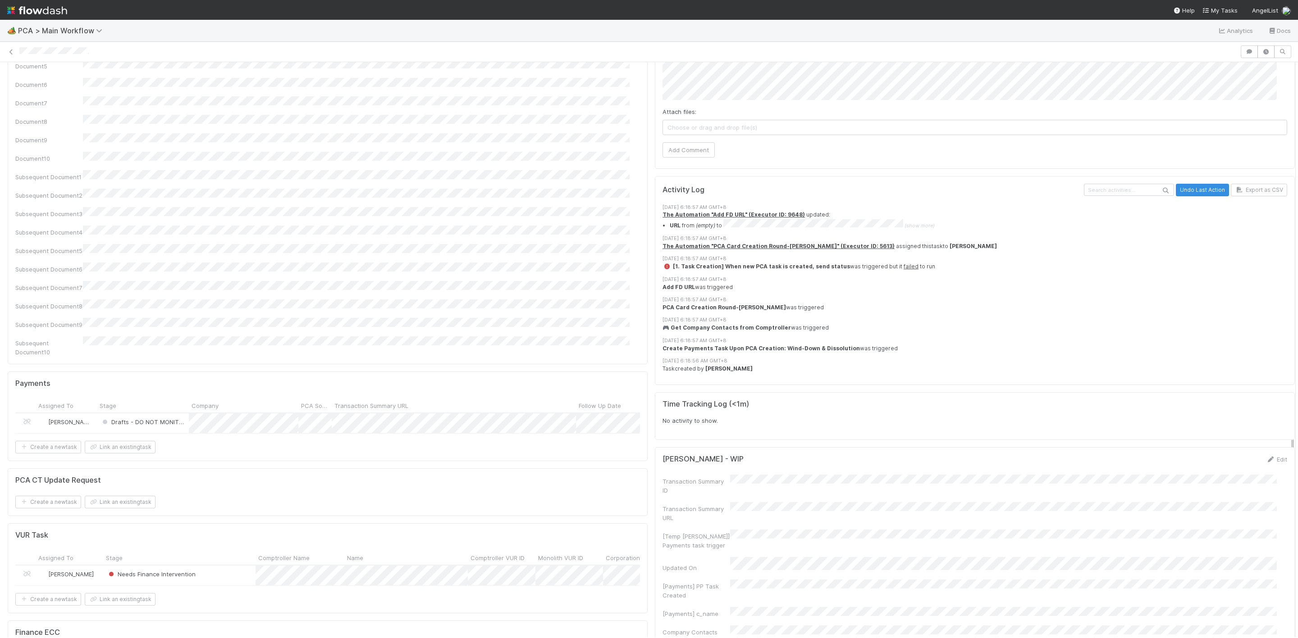
drag, startPoint x: 1281, startPoint y: 342, endPoint x: 1279, endPoint y: 627, distance: 284.8
drag, startPoint x: 1281, startPoint y: 456, endPoint x: 1281, endPoint y: 447, distance: 8.1
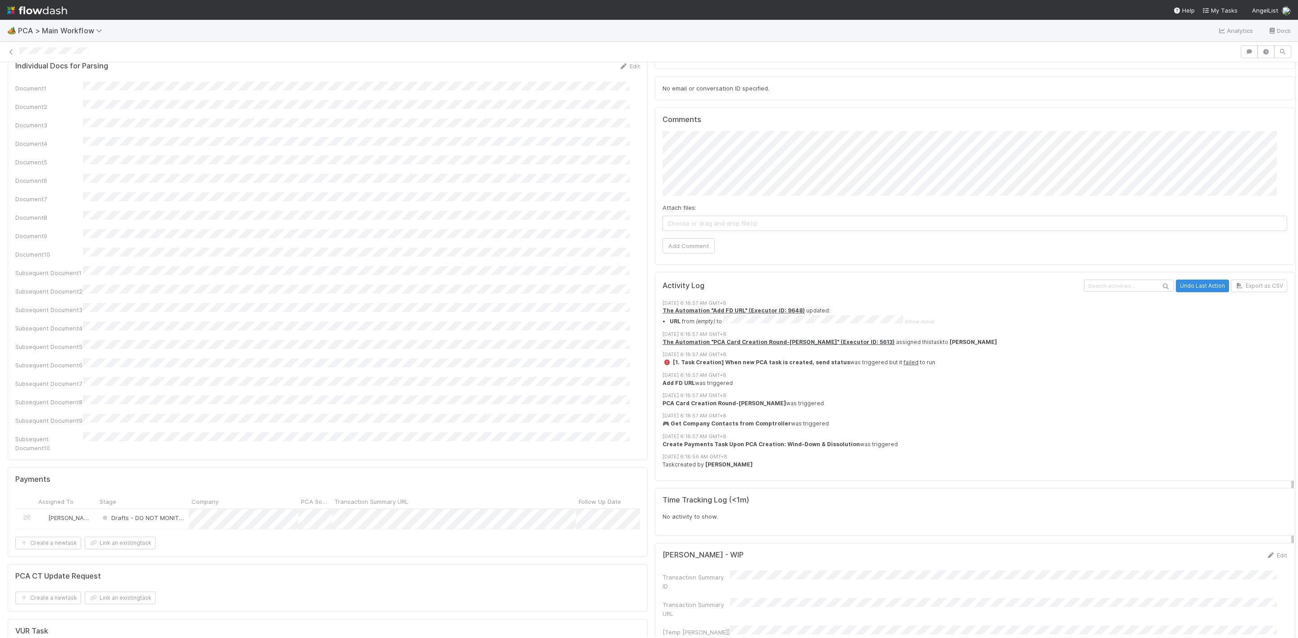
scroll to position [1008, 0]
drag, startPoint x: 1282, startPoint y: 449, endPoint x: 1279, endPoint y: 415, distance: 33.5
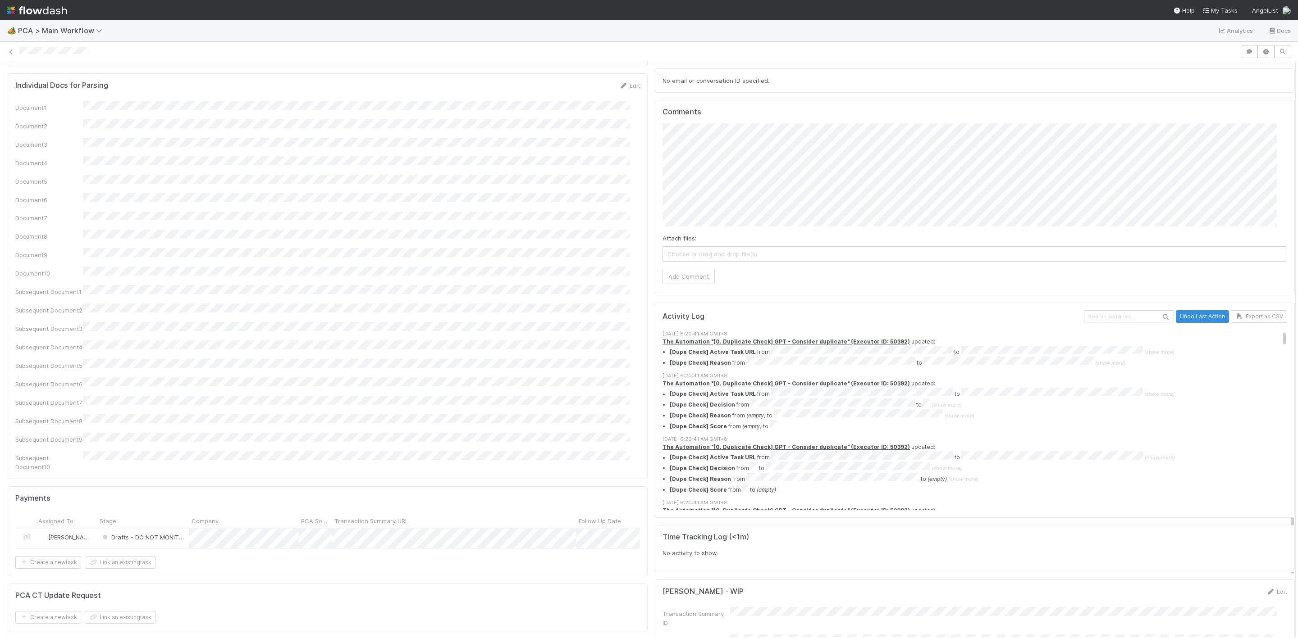
scroll to position [847, 0]
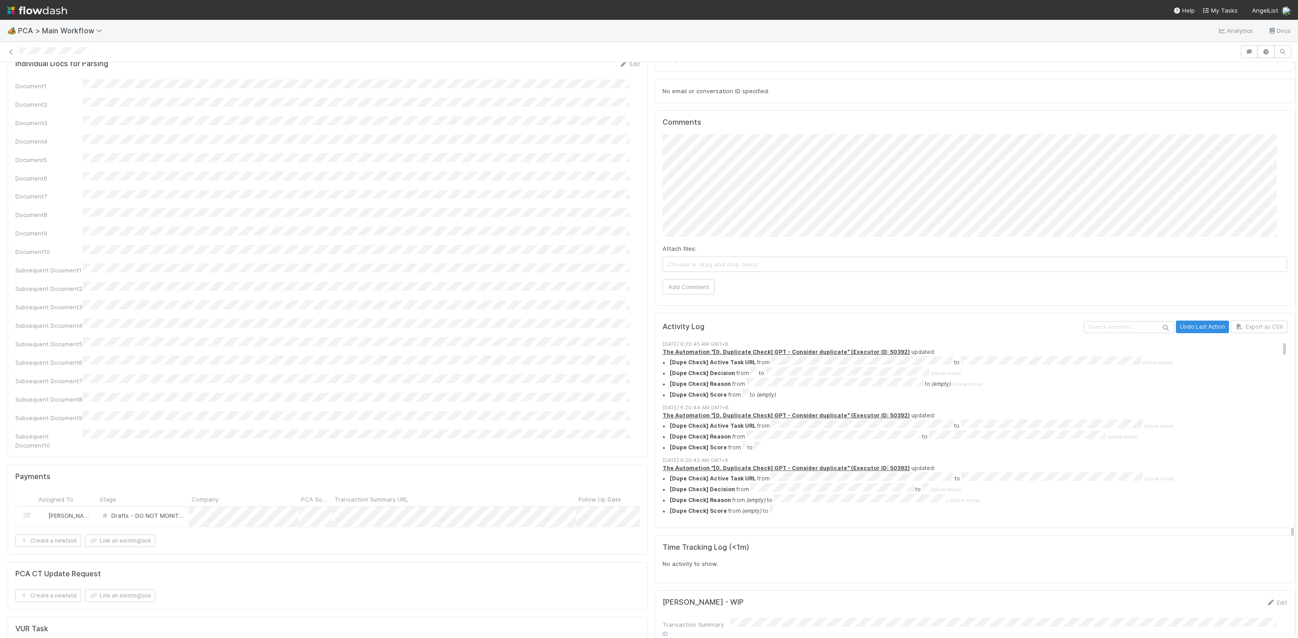
click at [627, 131] on div "PCA Information Edit Corporation Name Startup Name Corporation ID PCA Type Tran…" at bounding box center [651, 62] width 1294 height 1640
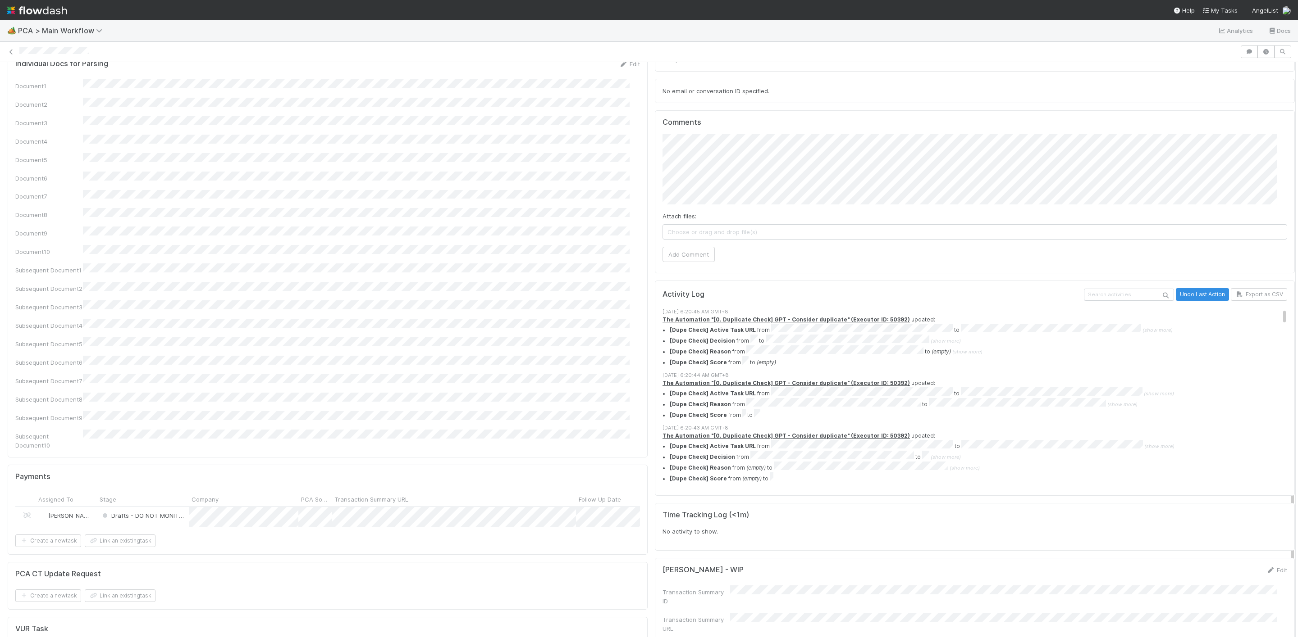
click at [683, 225] on span "Choose or drag and drop file(s)" at bounding box center [975, 232] width 624 height 14
click at [690, 247] on button "Add Comment" at bounding box center [688, 254] width 52 height 15
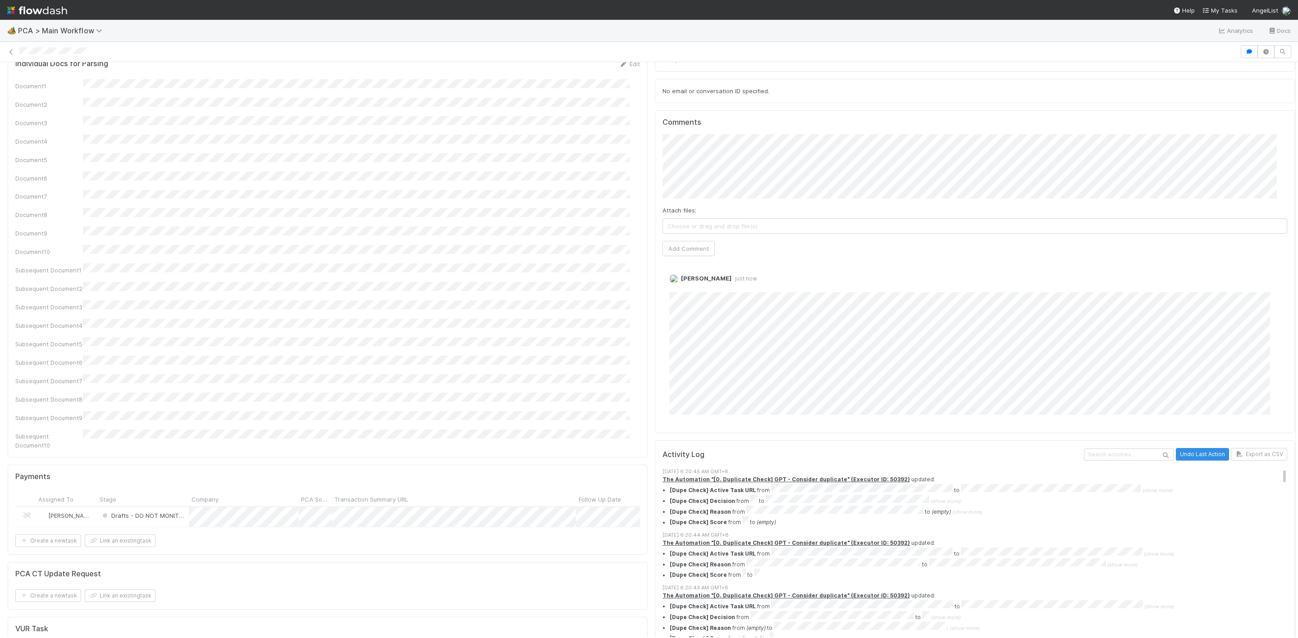
drag, startPoint x: 1282, startPoint y: 404, endPoint x: 1277, endPoint y: 234, distance: 170.4
click at [1280, 262] on div "PCA Information Edit Corporation Name Startup Name Corporation ID PCA Type Tran…" at bounding box center [651, 125] width 1308 height 1767
click at [1278, 236] on div "PCA Information Edit Corporation Name Startup Name Corporation ID PCA Type Tran…" at bounding box center [651, 125] width 1308 height 1767
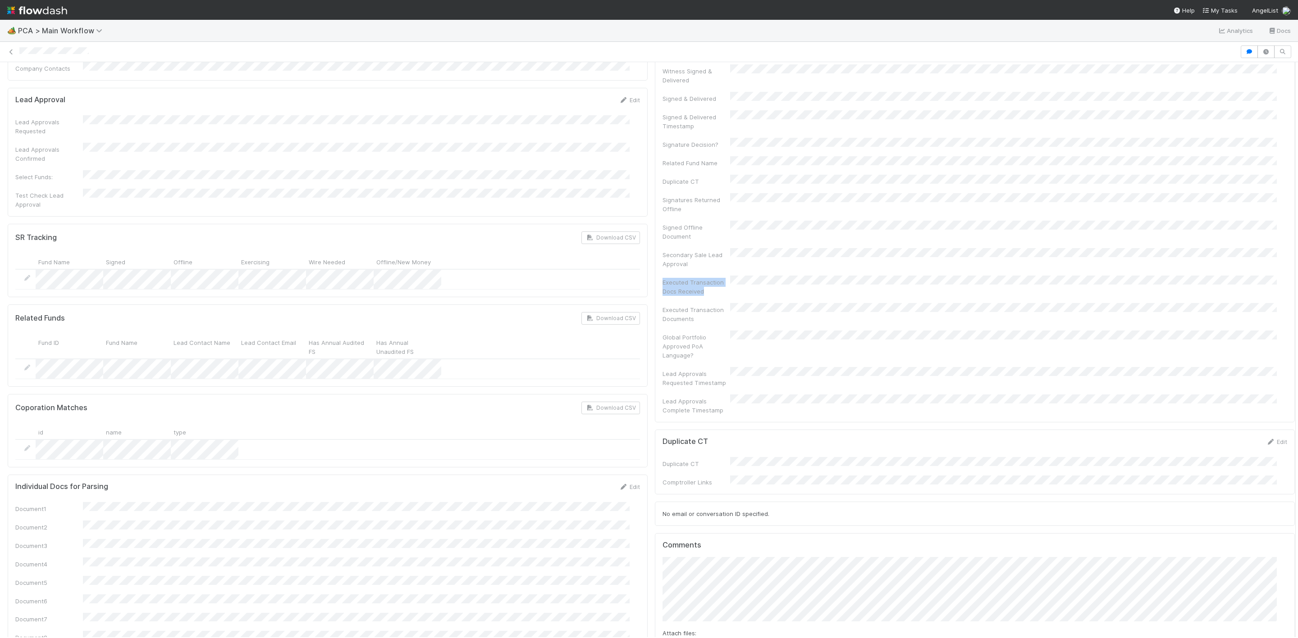
drag, startPoint x: 1284, startPoint y: 214, endPoint x: 1281, endPoint y: 209, distance: 5.6
click at [1281, 209] on div "Review Duplicates Zachary Conley Confirmed Duplicate New PCA PCA Information Ed…" at bounding box center [649, 349] width 1298 height 575
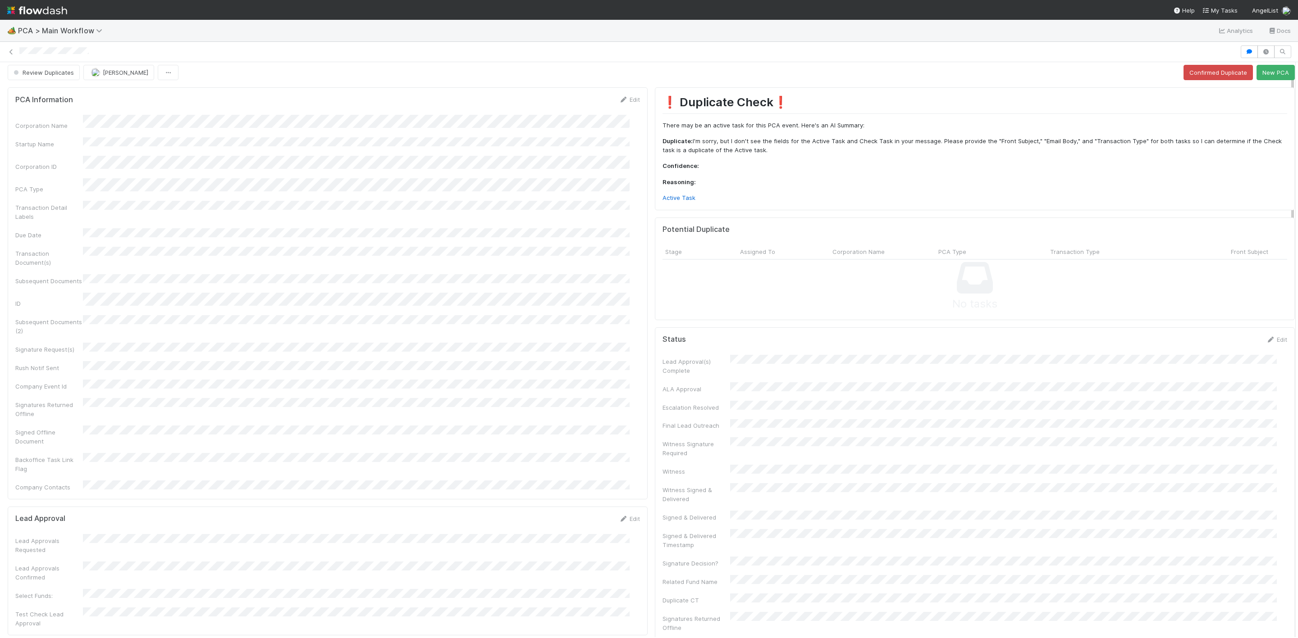
scroll to position [0, 0]
drag, startPoint x: 1281, startPoint y: 214, endPoint x: 1271, endPoint y: 63, distance: 151.3
click at [1257, 76] on button "New PCA" at bounding box center [1275, 76] width 38 height 15
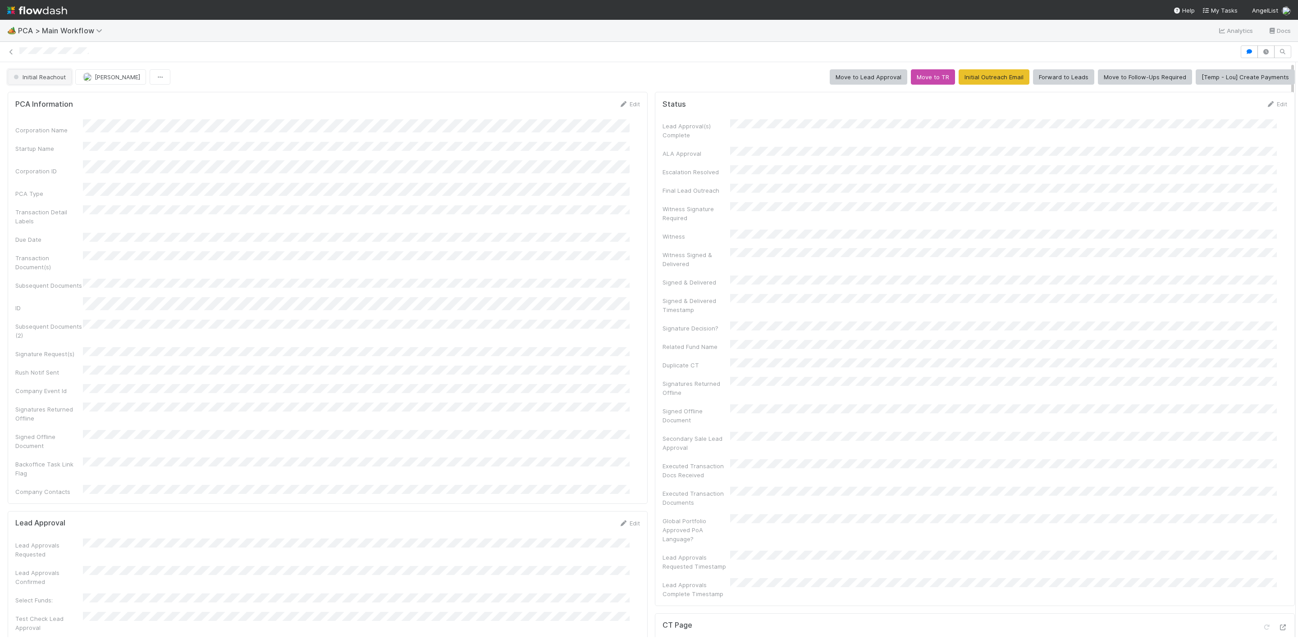
click at [50, 75] on span "Initial Reachout" at bounding box center [39, 76] width 54 height 7
click at [50, 100] on span "DCR Review" at bounding box center [32, 100] width 45 height 7
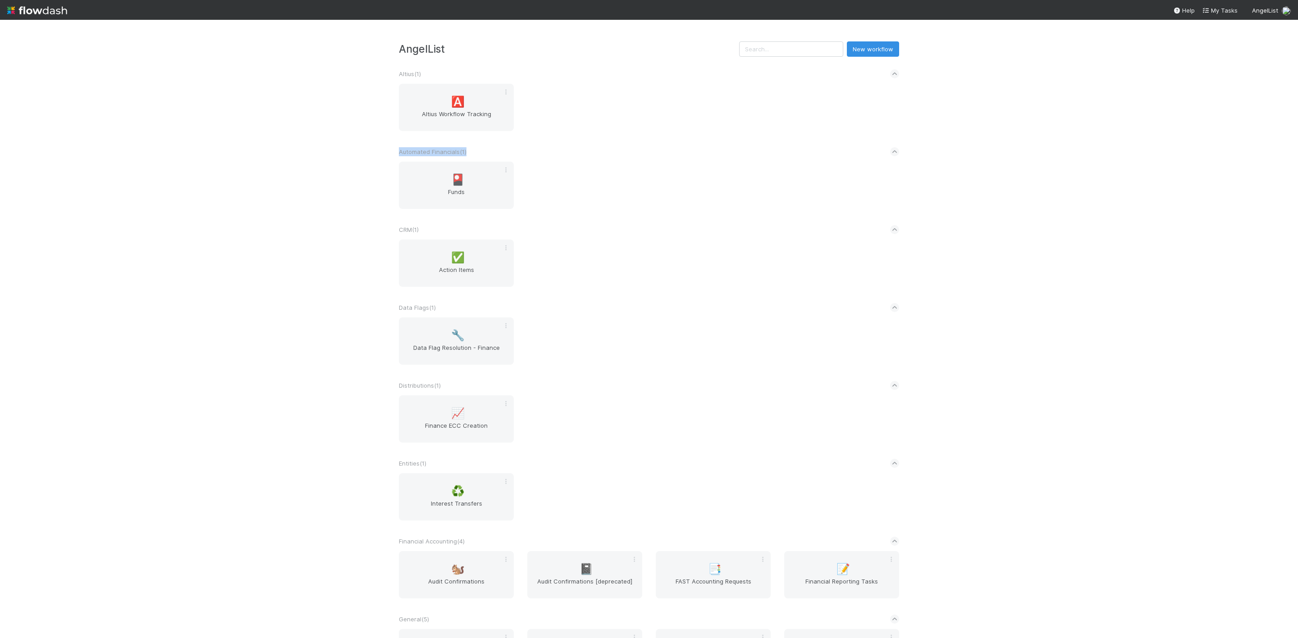
drag, startPoint x: 1064, startPoint y: 142, endPoint x: 1076, endPoint y: 170, distance: 30.7
click at [865, 170] on div "AngelList New workflow Altius ( 1 ) 🅰️ Altius Workflow Tracking Automated Finan…" at bounding box center [649, 329] width 1298 height 619
click at [865, 343] on div "AngelList New workflow Altius ( 1 ) 🅰️ Altius Workflow Tracking Automated Finan…" at bounding box center [649, 329] width 1298 height 619
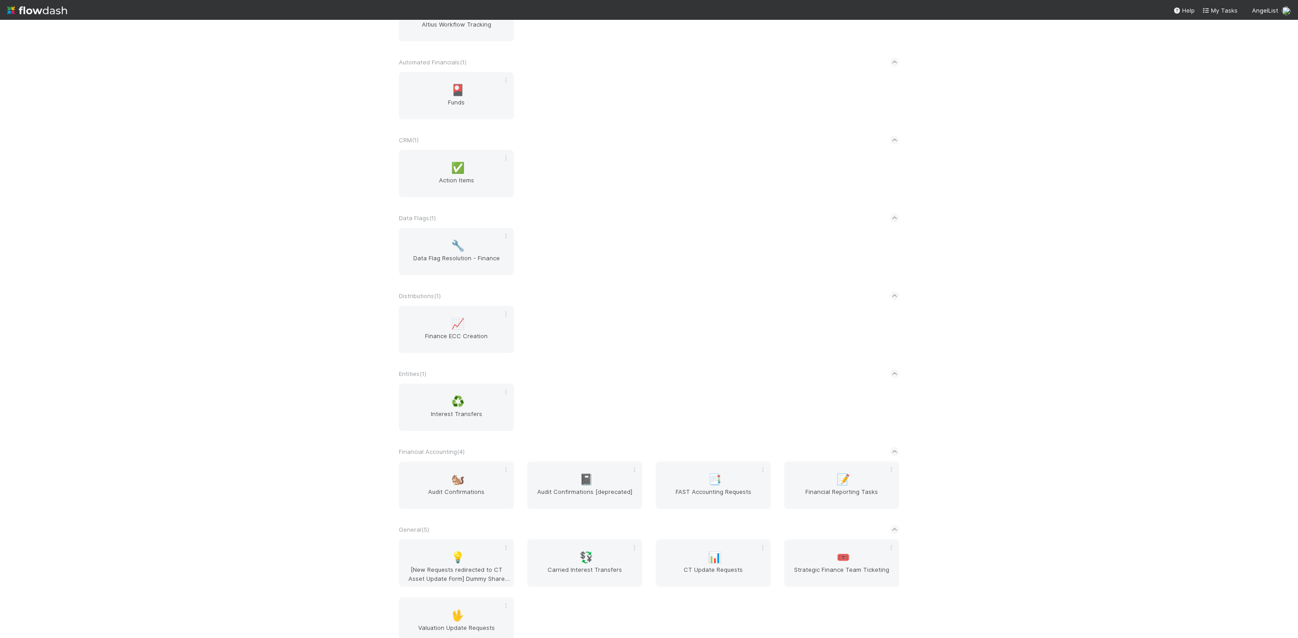
scroll to position [162, 0]
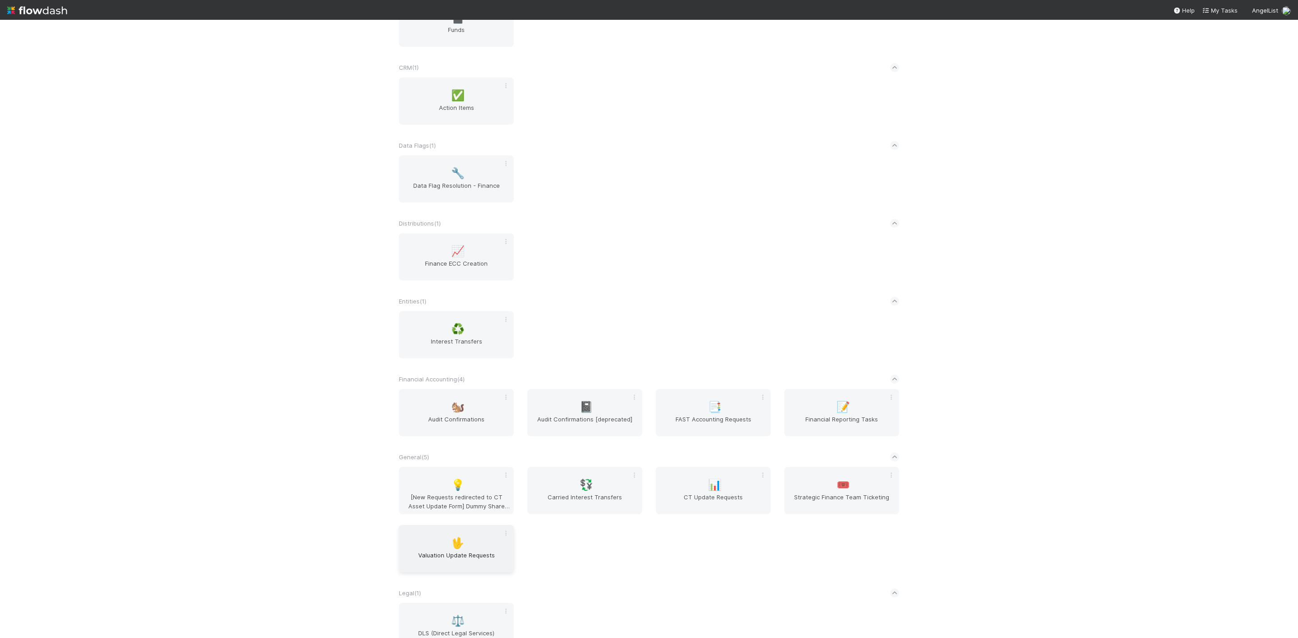
click at [465, 425] on div "🖖 Valuation Update Requests" at bounding box center [456, 548] width 115 height 47
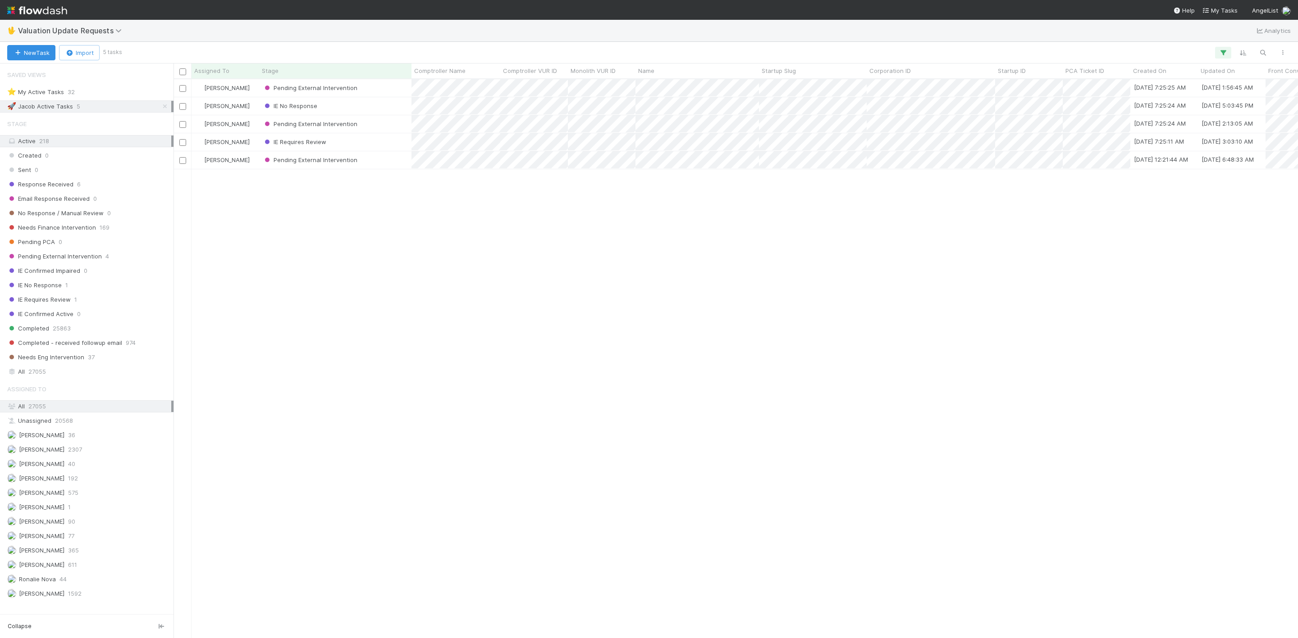
scroll to position [11, 11]
click at [160, 105] on icon at bounding box center [164, 107] width 9 height 6
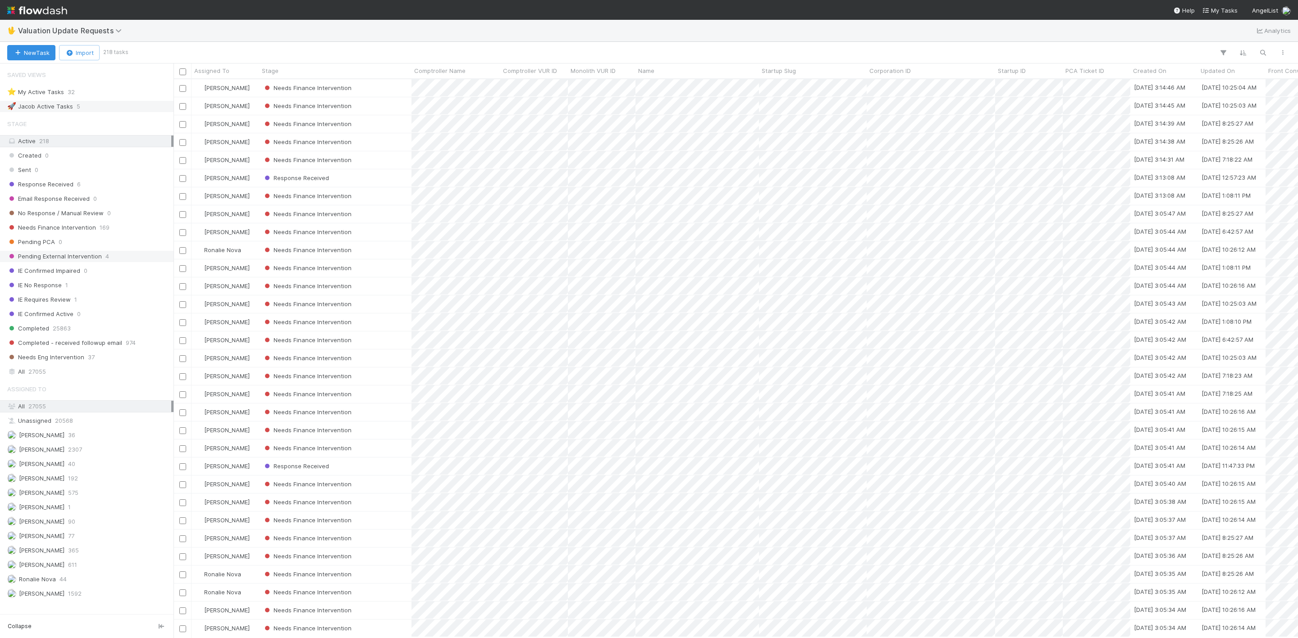
scroll to position [548, 1114]
click at [84, 232] on span "Needs Finance Intervention" at bounding box center [51, 227] width 89 height 11
click at [222, 64] on div "Assigned To" at bounding box center [225, 71] width 68 height 15
click at [223, 69] on span "Assigned To" at bounding box center [211, 70] width 35 height 9
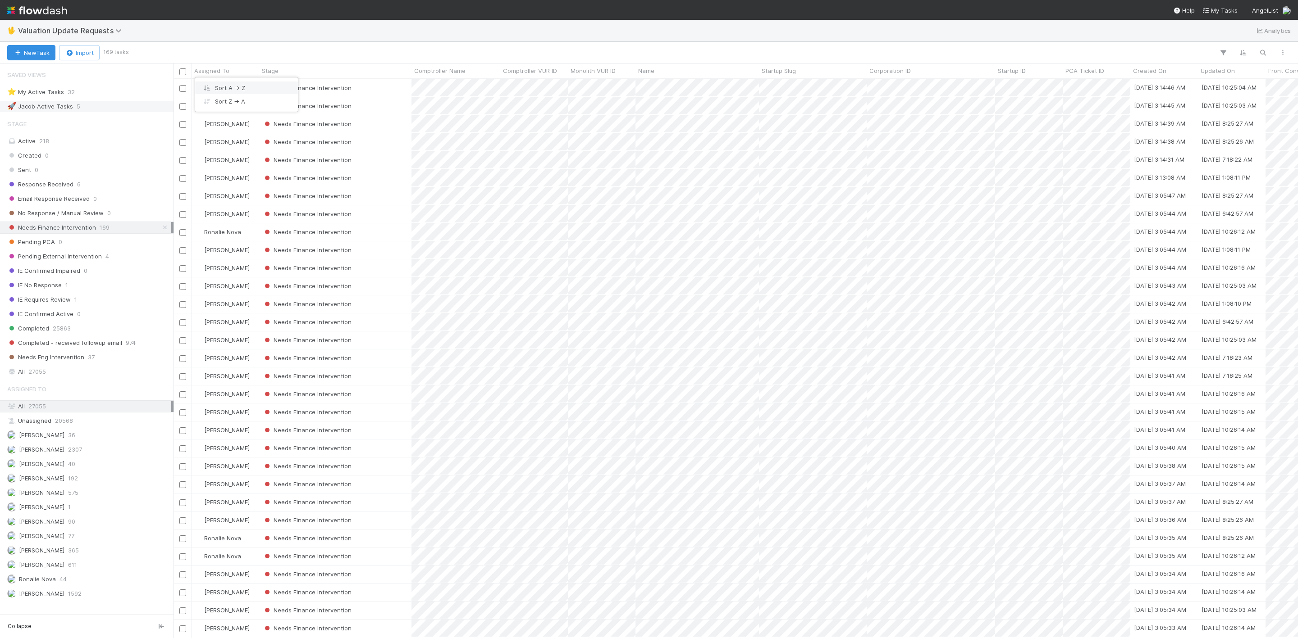
click at [243, 92] on div "Sort A → Z" at bounding box center [246, 88] width 103 height 14
click at [392, 90] on div "Needs Finance Intervention" at bounding box center [335, 88] width 152 height 18
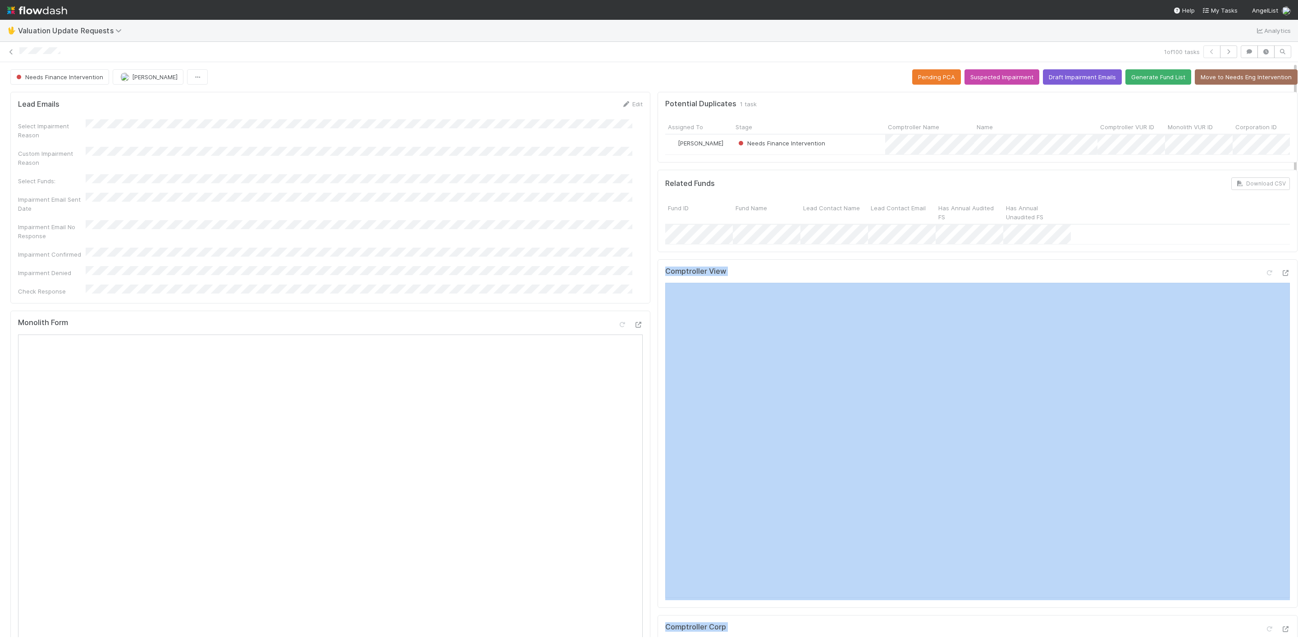
scroll to position [0, 3]
drag, startPoint x: 1283, startPoint y: 235, endPoint x: 1285, endPoint y: 245, distance: 9.6
click at [865, 245] on div "Needs Finance Intervention Janice Garcia Pending PCA Suspected Impairment Draft…" at bounding box center [649, 349] width 1298 height 575
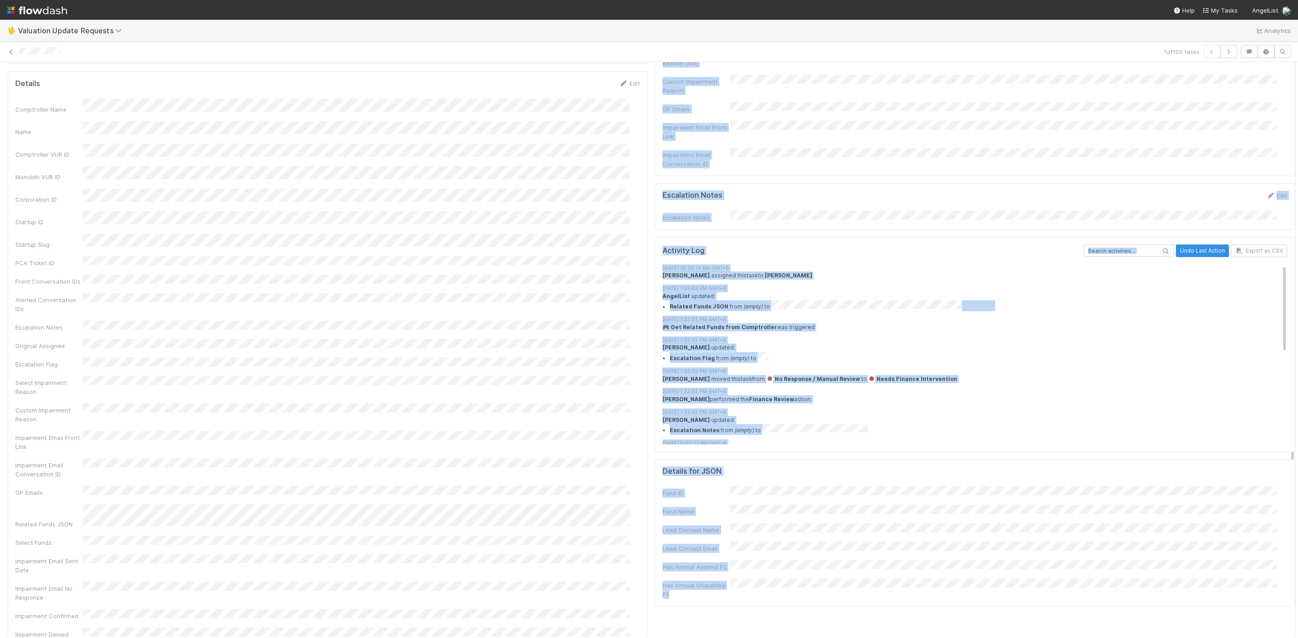
scroll to position [964, 0]
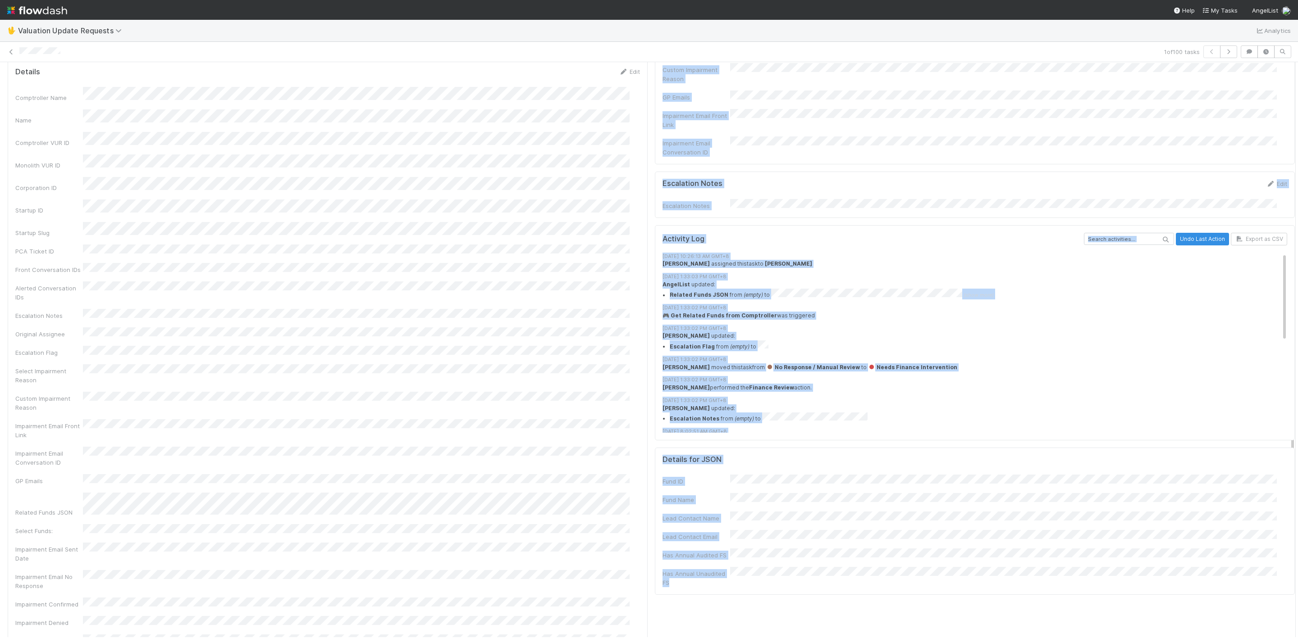
drag, startPoint x: 1282, startPoint y: 239, endPoint x: 1281, endPoint y: 546, distance: 306.8
click at [865, 425] on div "Lead Emails Edit Select Impairment Reason Custom Impairment Reason Select Funds…" at bounding box center [651, 54] width 1308 height 1859
click at [865, 422] on div "9/1/25, 10:26:13 AM GMT+8 Marvey Fuentes assigned this task to Janice Garcia 8/…" at bounding box center [979, 444] width 635 height 382
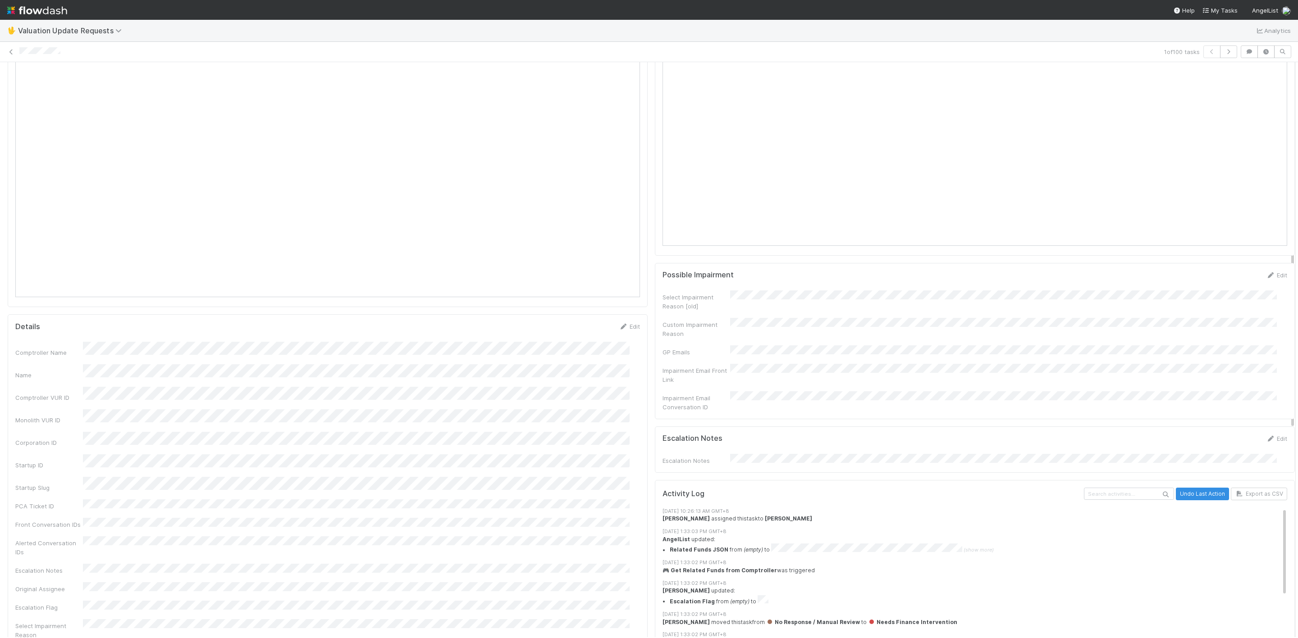
scroll to position [433, 0]
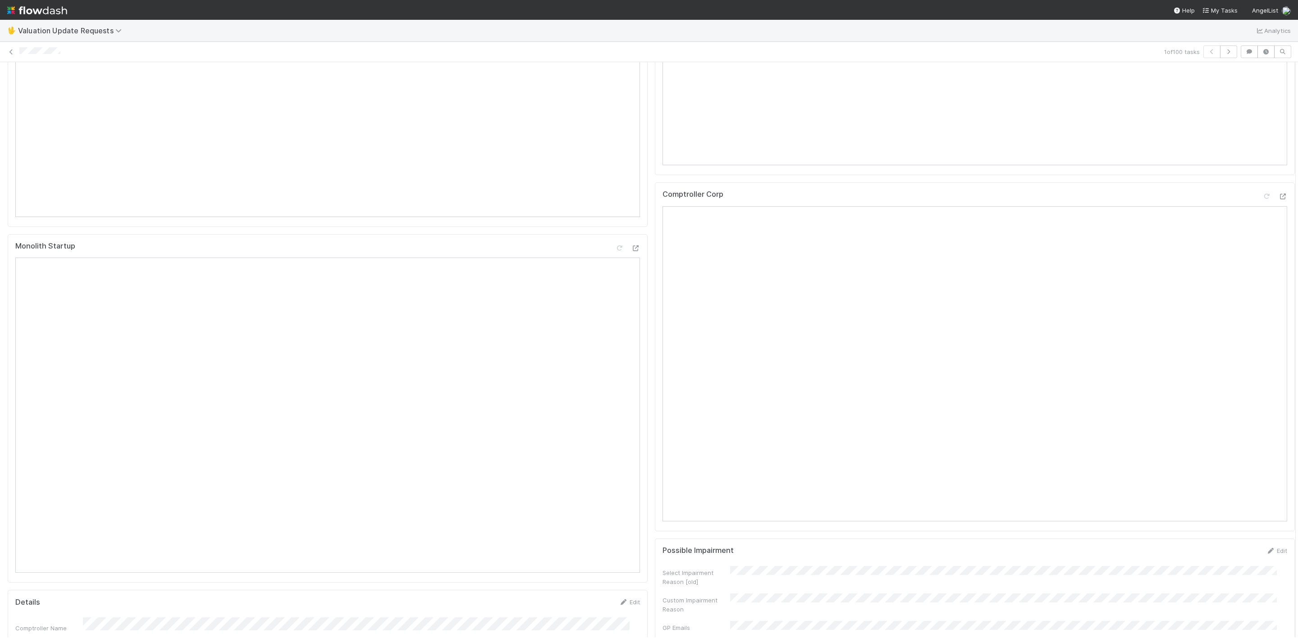
drag, startPoint x: 1282, startPoint y: 378, endPoint x: 1295, endPoint y: 209, distance: 169.5
click at [865, 209] on div "🖖 Valuation Update Requests Analytics 1 of 100 tasks Needs Finance Intervention…" at bounding box center [649, 329] width 1298 height 619
click at [865, 202] on div "Comptroller Corp Open in New Tab" at bounding box center [975, 356] width 640 height 349
click at [865, 200] on icon at bounding box center [1282, 197] width 9 height 6
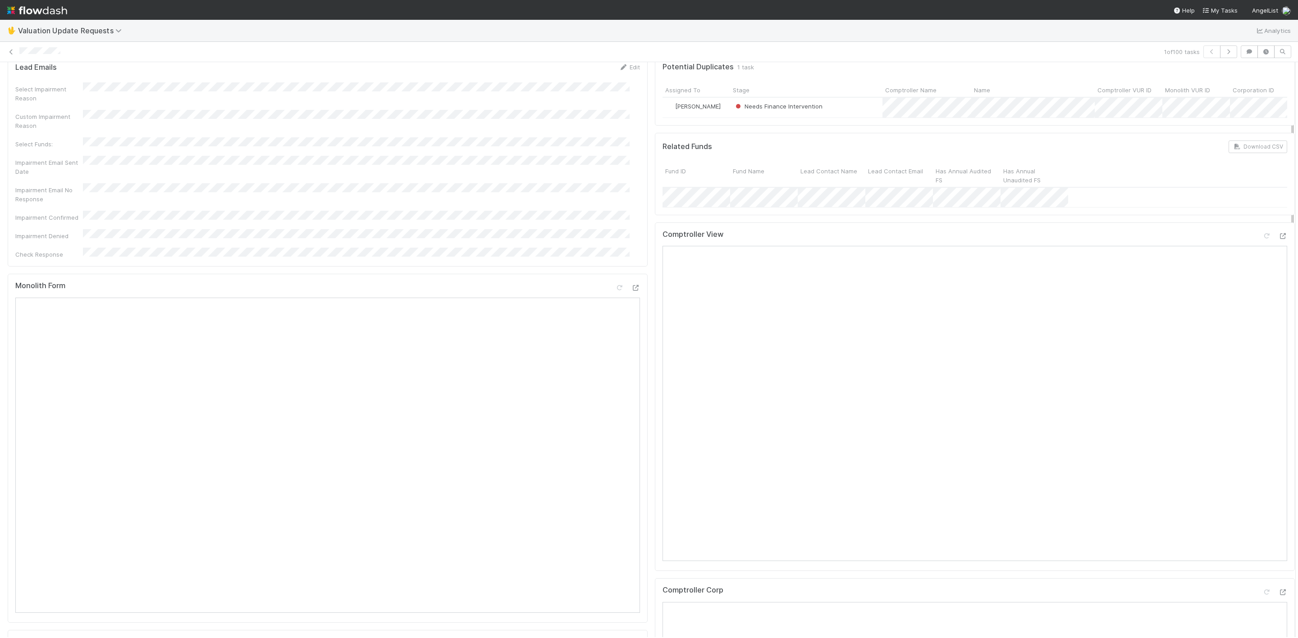
drag, startPoint x: 1281, startPoint y: 230, endPoint x: 1281, endPoint y: 104, distance: 126.2
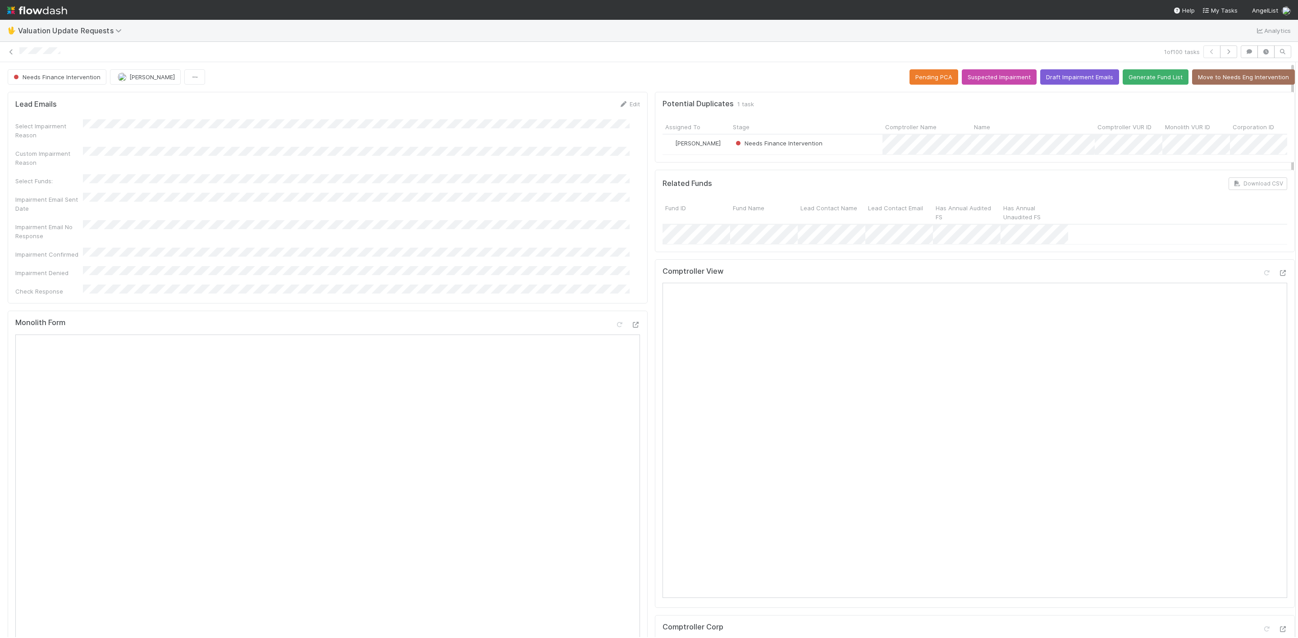
drag, startPoint x: 1281, startPoint y: 153, endPoint x: 1282, endPoint y: 90, distance: 63.5
click at [865, 276] on icon at bounding box center [1282, 273] width 9 height 6
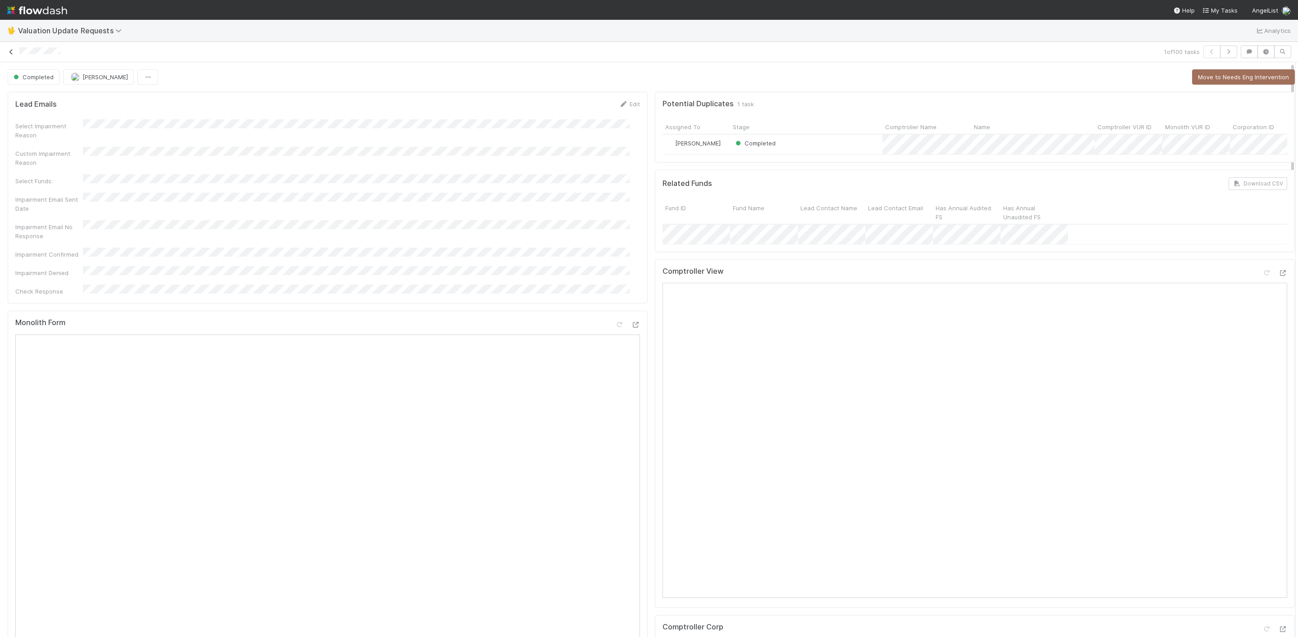
click at [14, 51] on icon at bounding box center [11, 52] width 9 height 6
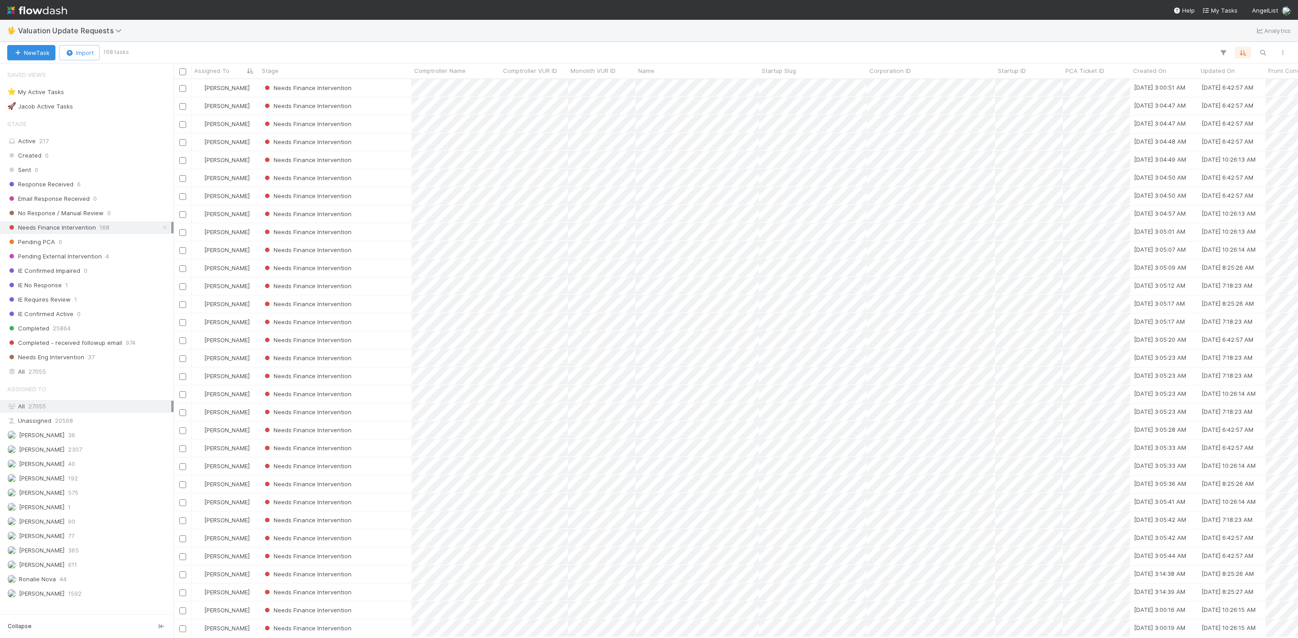
scroll to position [548, 1114]
click at [384, 90] on div "Needs Finance Intervention" at bounding box center [335, 88] width 152 height 18
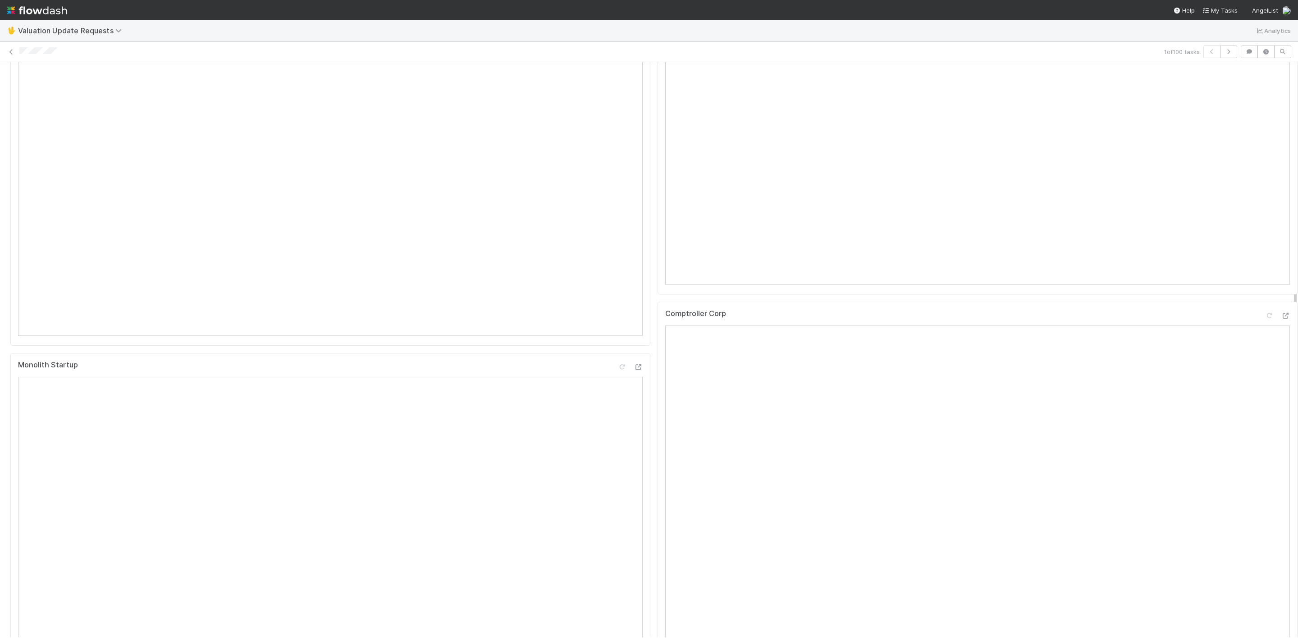
scroll to position [376, 0]
drag, startPoint x: 1285, startPoint y: 225, endPoint x: 1295, endPoint y: 339, distance: 114.9
click at [865, 339] on div "🖖 Valuation Update Requests Analytics 1 of 100 tasks Needs Finance Intervention…" at bounding box center [649, 329] width 1298 height 619
click at [865, 316] on icon at bounding box center [1285, 313] width 9 height 6
drag, startPoint x: 1286, startPoint y: 267, endPoint x: 1283, endPoint y: 296, distance: 29.4
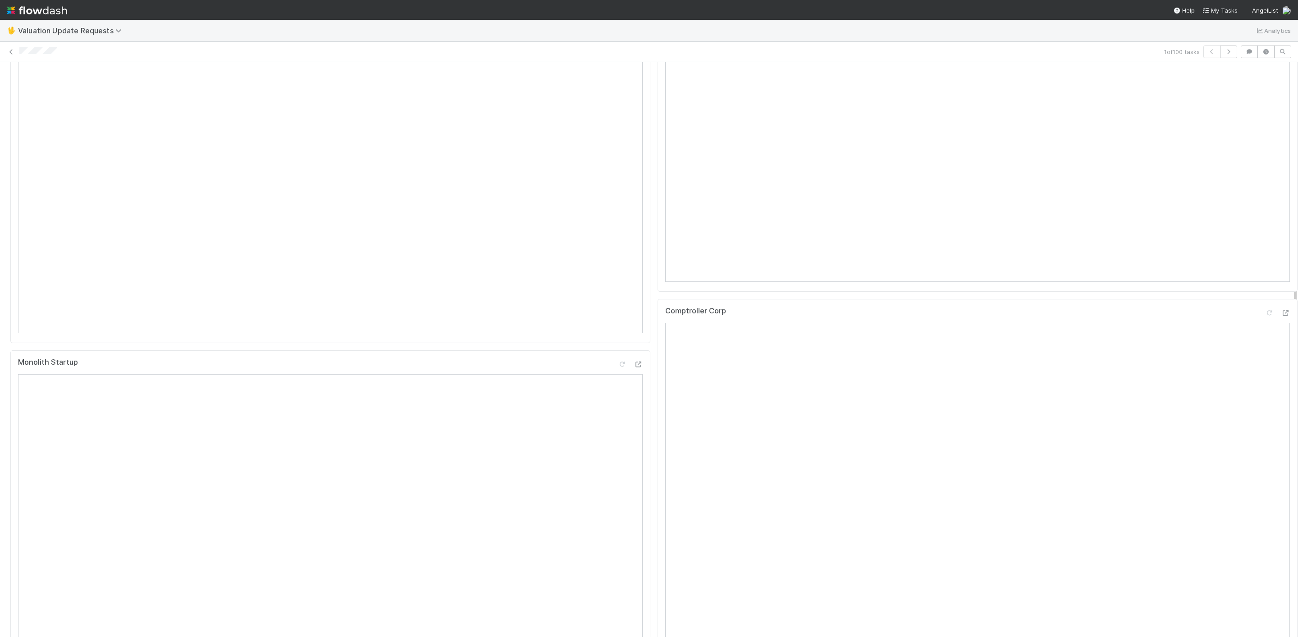
click at [865, 296] on div "Needs Finance Intervention Janice Garcia Pending PCA Suspected Impairment Draft…" at bounding box center [649, 349] width 1298 height 575
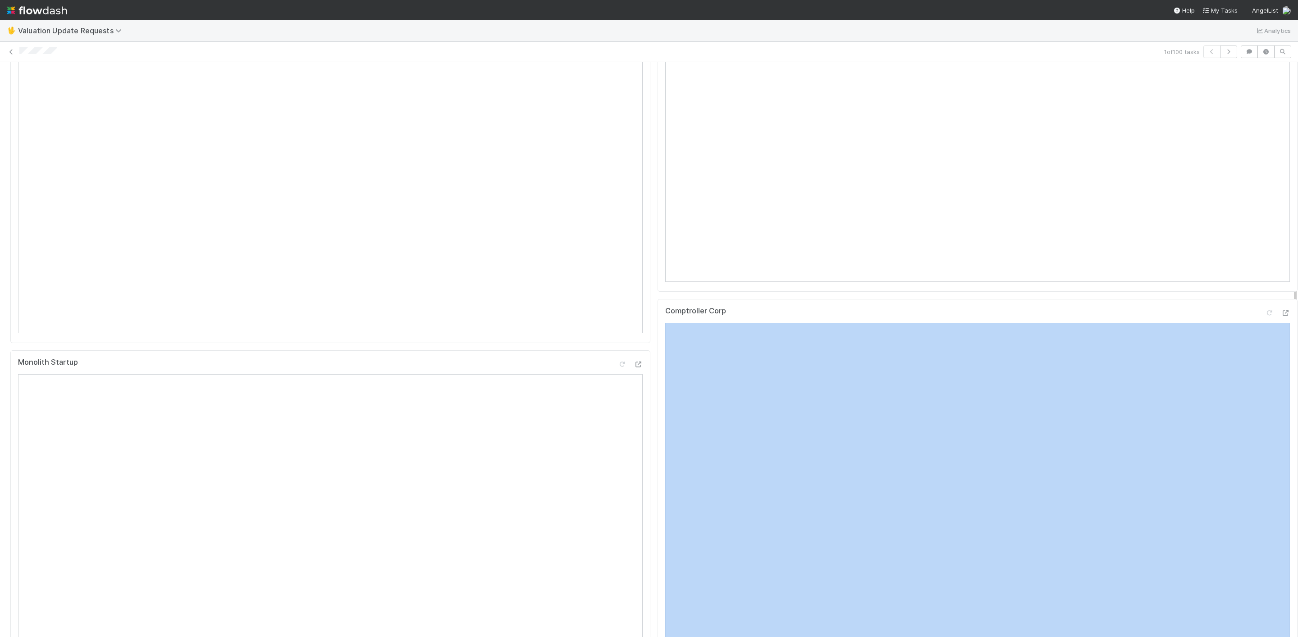
scroll to position [0, 3]
drag, startPoint x: 1284, startPoint y: 319, endPoint x: 1287, endPoint y: 377, distance: 57.8
click at [865, 377] on div "🖖 Valuation Update Requests Analytics 1 of 100 tasks Needs Finance Intervention…" at bounding box center [649, 329] width 1298 height 619
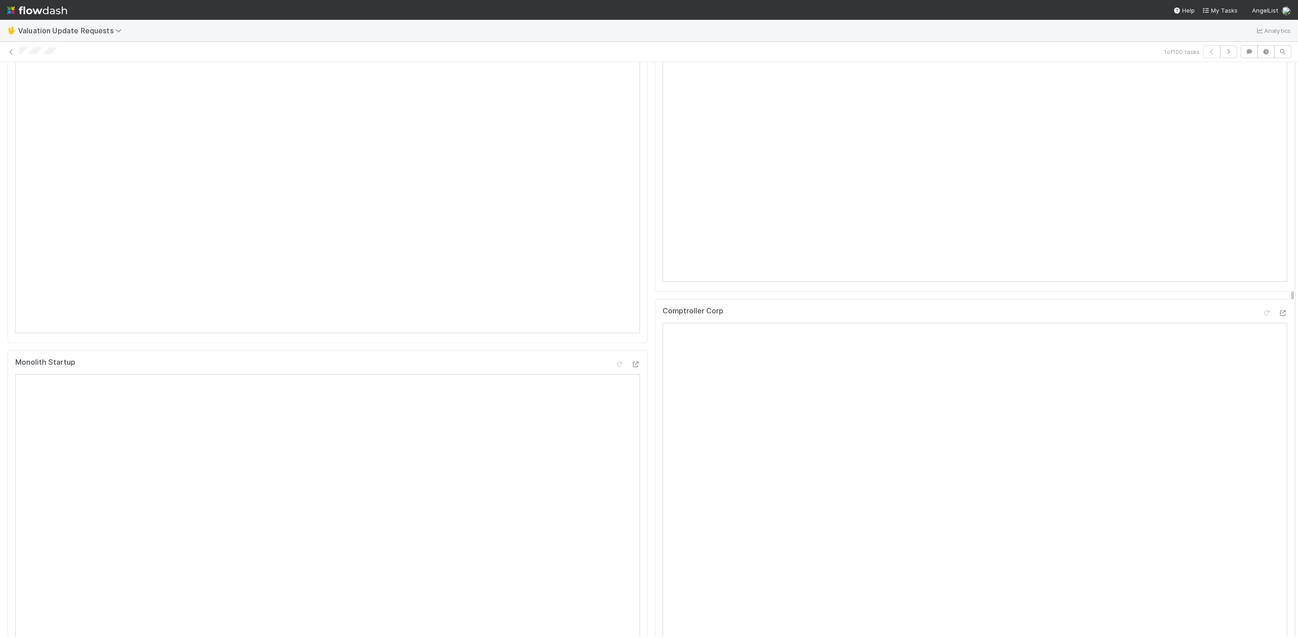
drag, startPoint x: 1283, startPoint y: 348, endPoint x: 1282, endPoint y: 374, distance: 26.6
click at [865, 374] on div "Needs Finance Intervention Janice Garcia Pending PCA Suspected Impairment Draft…" at bounding box center [649, 349] width 1298 height 575
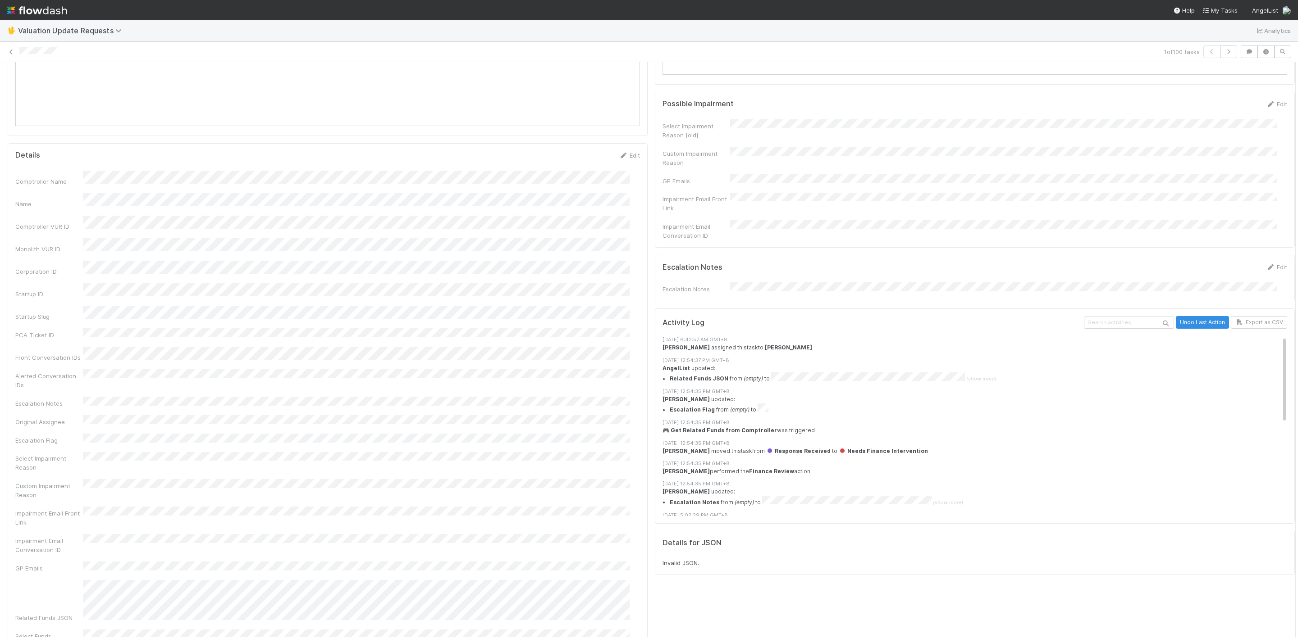
scroll to position [954, 0]
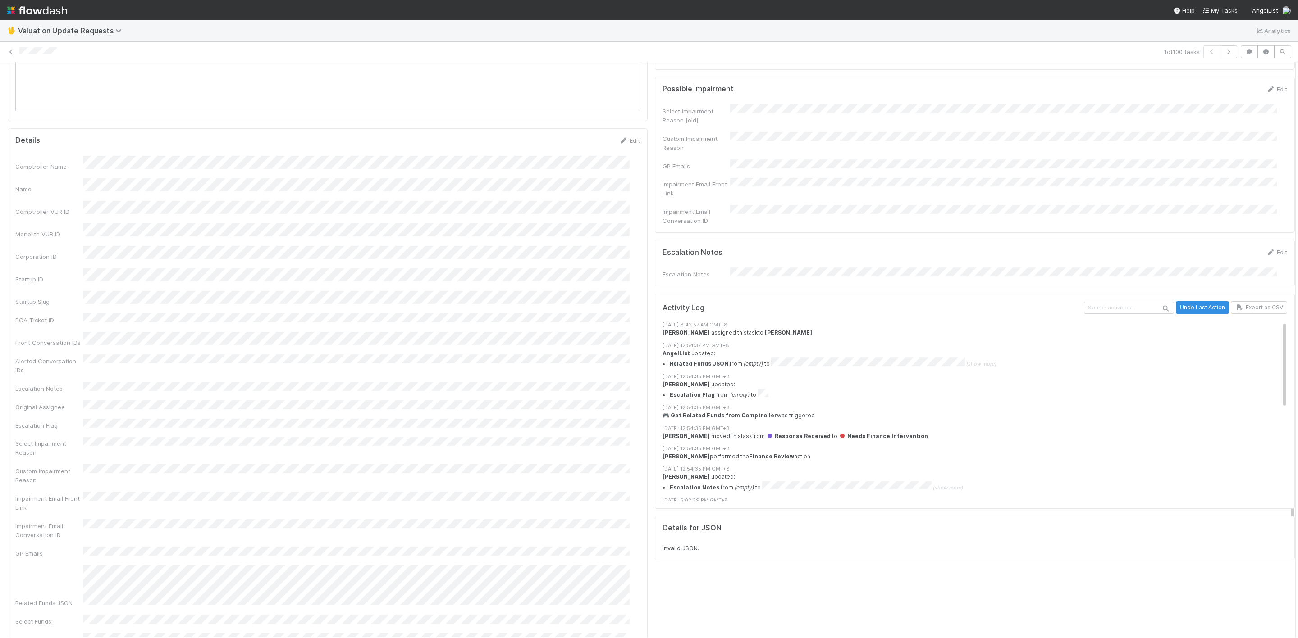
drag, startPoint x: 1281, startPoint y: 346, endPoint x: 1279, endPoint y: 522, distance: 176.2
click at [865, 425] on div "Lead Emails Edit Select Impairment Reason Custom Impairment Reason Select Funds…" at bounding box center [651, 104] width 1308 height 1940
click at [865, 389] on div at bounding box center [1295, 349] width 0 height 575
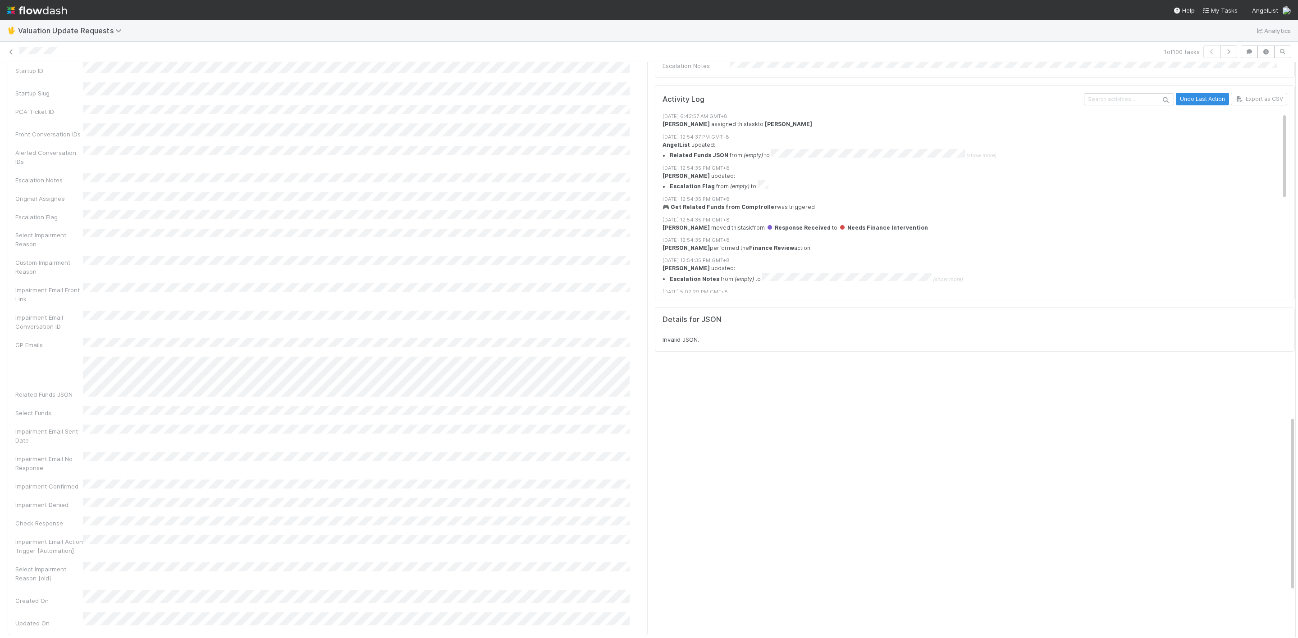
scroll to position [1148, 0]
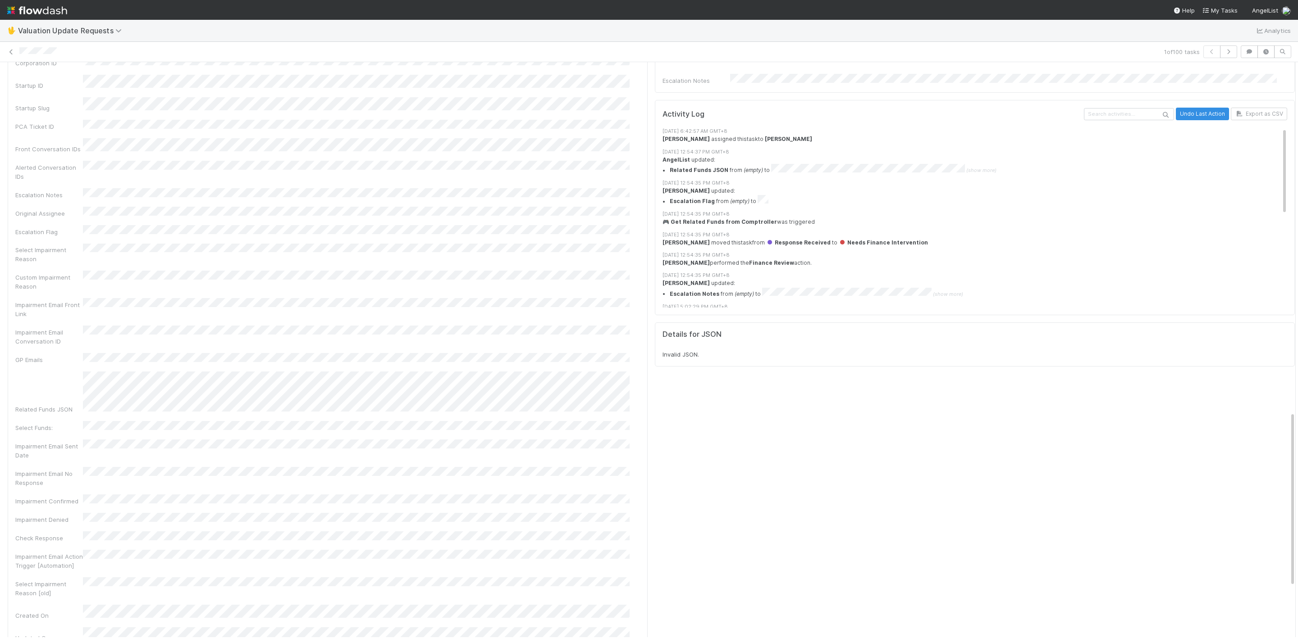
drag, startPoint x: 1282, startPoint y: 386, endPoint x: 1277, endPoint y: 445, distance: 59.3
drag, startPoint x: 1281, startPoint y: 435, endPoint x: 1288, endPoint y: 487, distance: 52.4
click at [865, 425] on div "🖖 Valuation Update Requests Analytics 1 of 100 tasks Needs Finance Intervention…" at bounding box center [649, 329] width 1298 height 619
drag, startPoint x: 1283, startPoint y: 480, endPoint x: 1283, endPoint y: 543, distance: 63.5
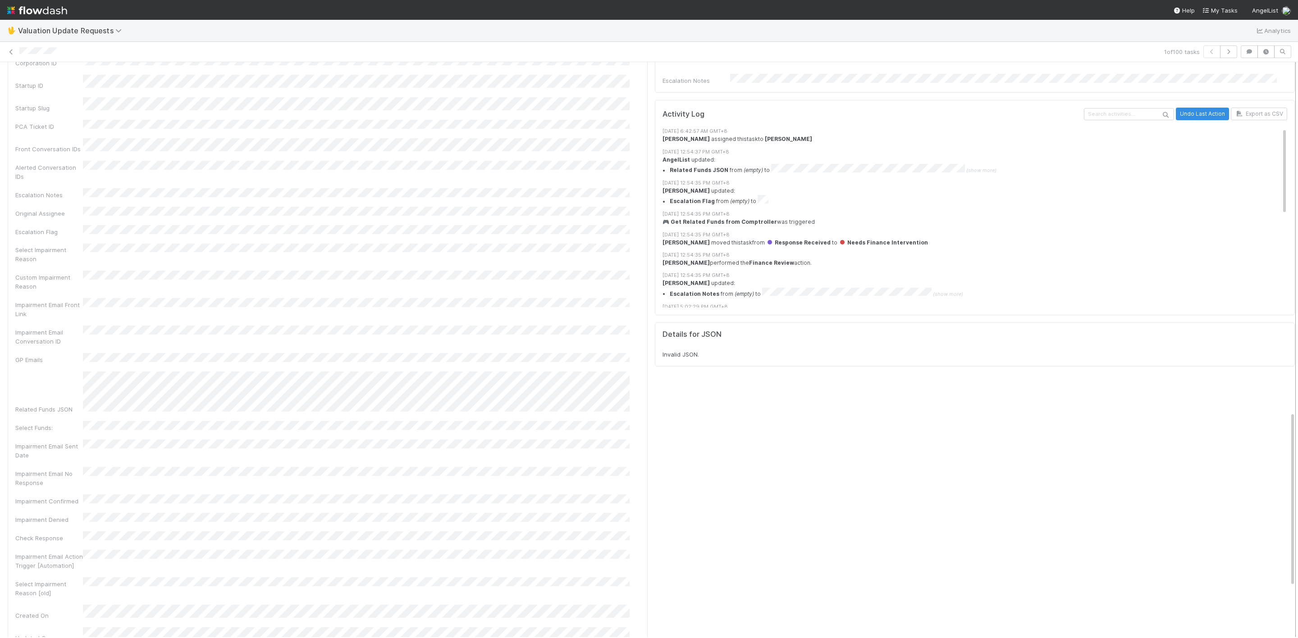
click at [865, 425] on div at bounding box center [1295, 349] width 0 height 575
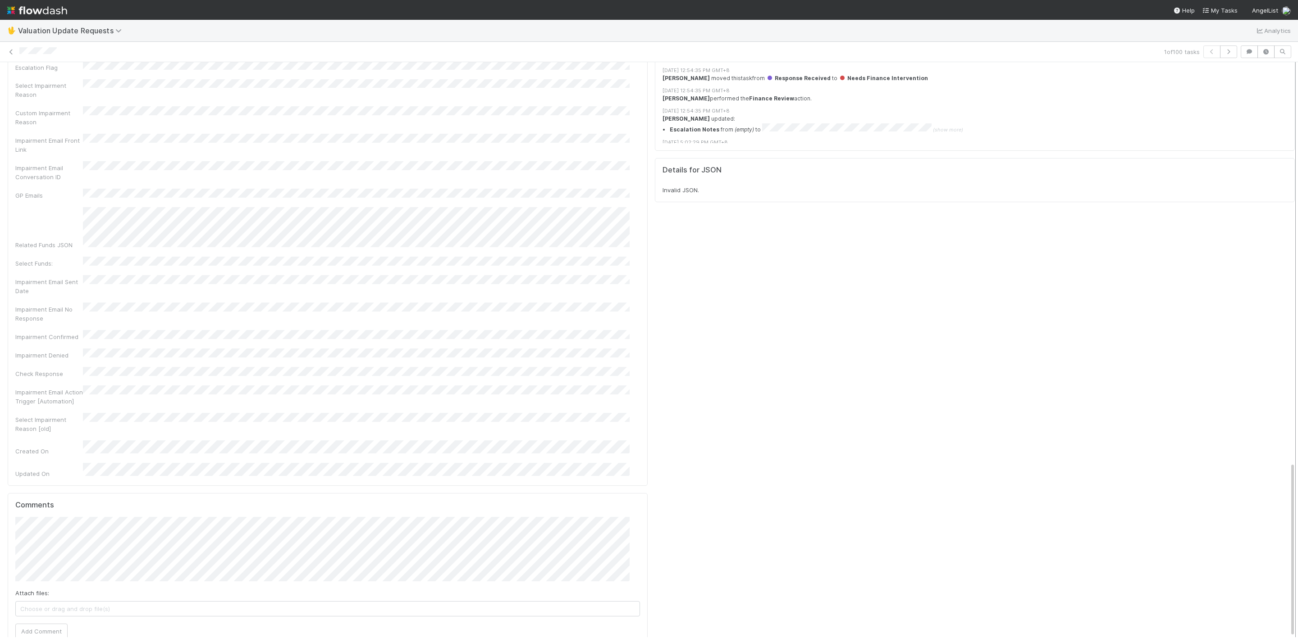
scroll to position [1314, 0]
drag, startPoint x: 1281, startPoint y: 474, endPoint x: 1286, endPoint y: 567, distance: 93.4
click at [865, 425] on div "Needs Finance Intervention Janice Garcia Pending PCA Suspected Impairment Draft…" at bounding box center [649, 349] width 1298 height 575
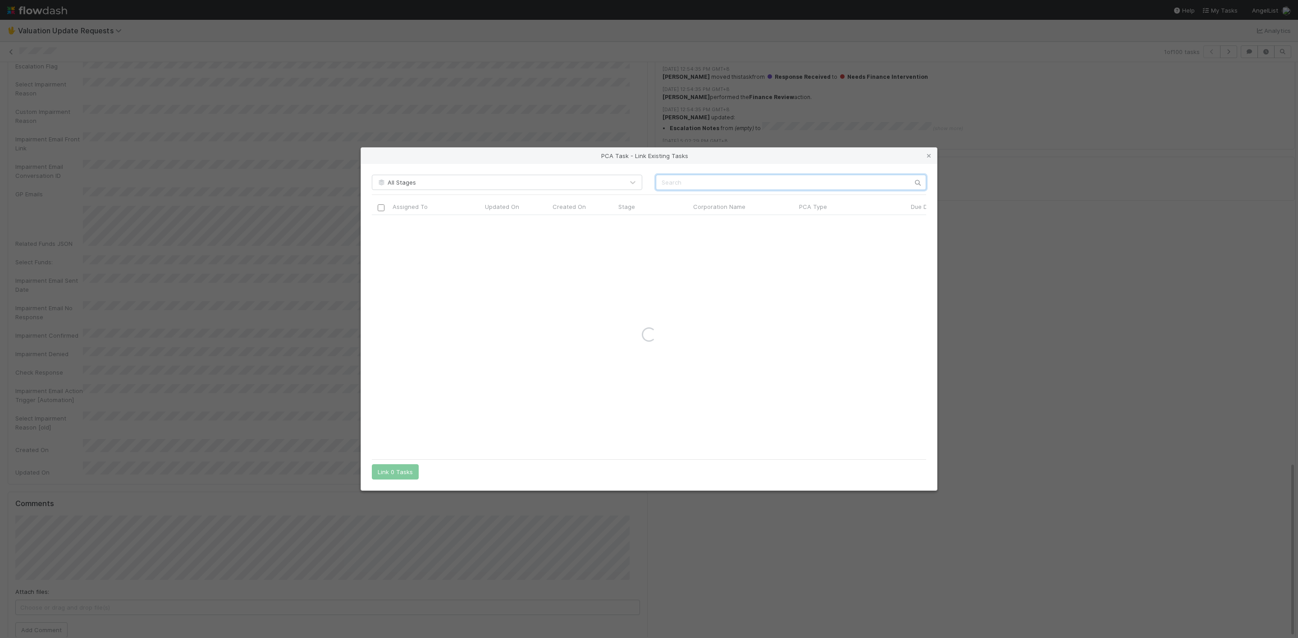
click at [689, 182] on input "text" at bounding box center [791, 182] width 270 height 15
type input "jumpcut"
click at [469, 262] on div at bounding box center [436, 260] width 92 height 18
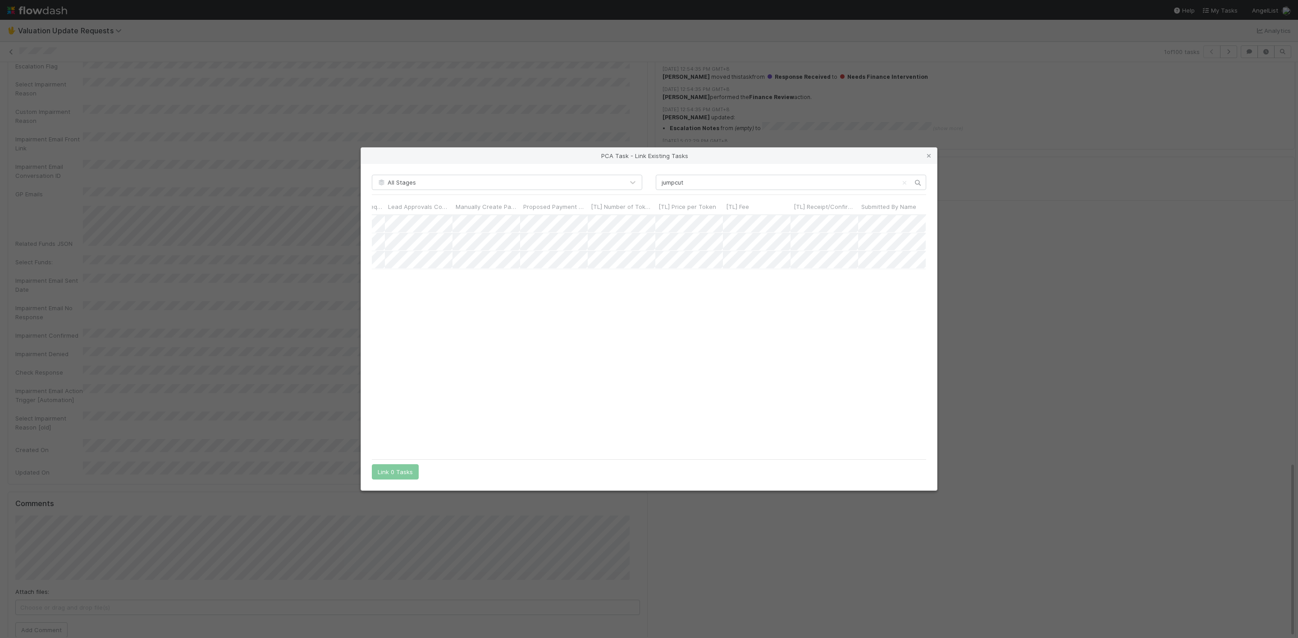
drag, startPoint x: 930, startPoint y: 157, endPoint x: 866, endPoint y: 151, distance: 65.1
click at [865, 157] on icon at bounding box center [928, 156] width 9 height 6
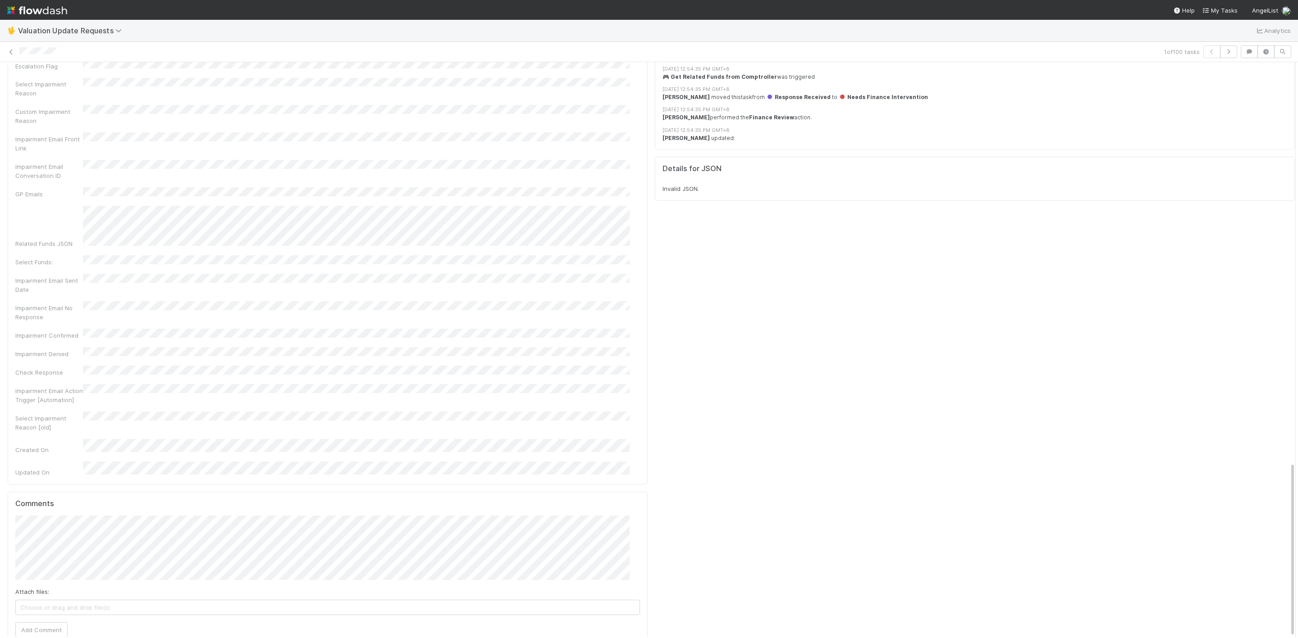
drag, startPoint x: 1283, startPoint y: 476, endPoint x: 1281, endPoint y: 456, distance: 20.3
click at [865, 425] on div "Completed Janice Garcia Move to Needs Eng Intervention Lead Emails Edit Select …" at bounding box center [649, 349] width 1298 height 575
drag, startPoint x: 1283, startPoint y: 476, endPoint x: 1277, endPoint y: 418, distance: 58.1
click at [865, 418] on div "Completed Janice Garcia Move to Needs Eng Intervention Lead Emails Edit Select …" at bounding box center [649, 349] width 1298 height 575
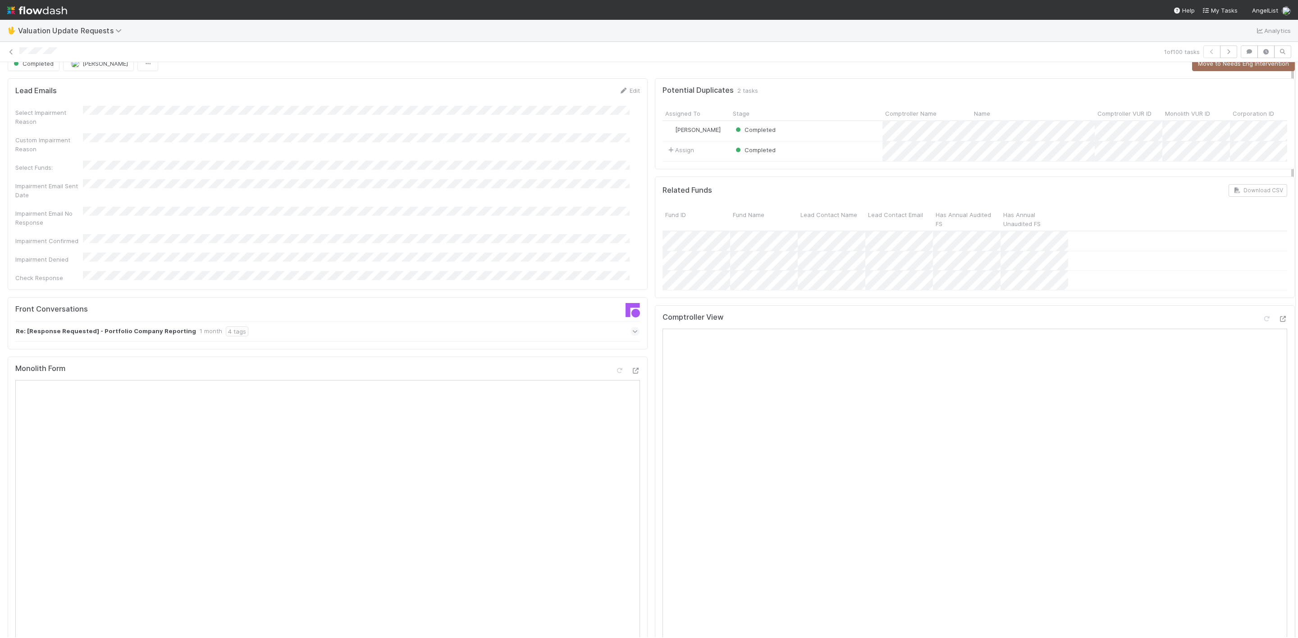
scroll to position [0, 0]
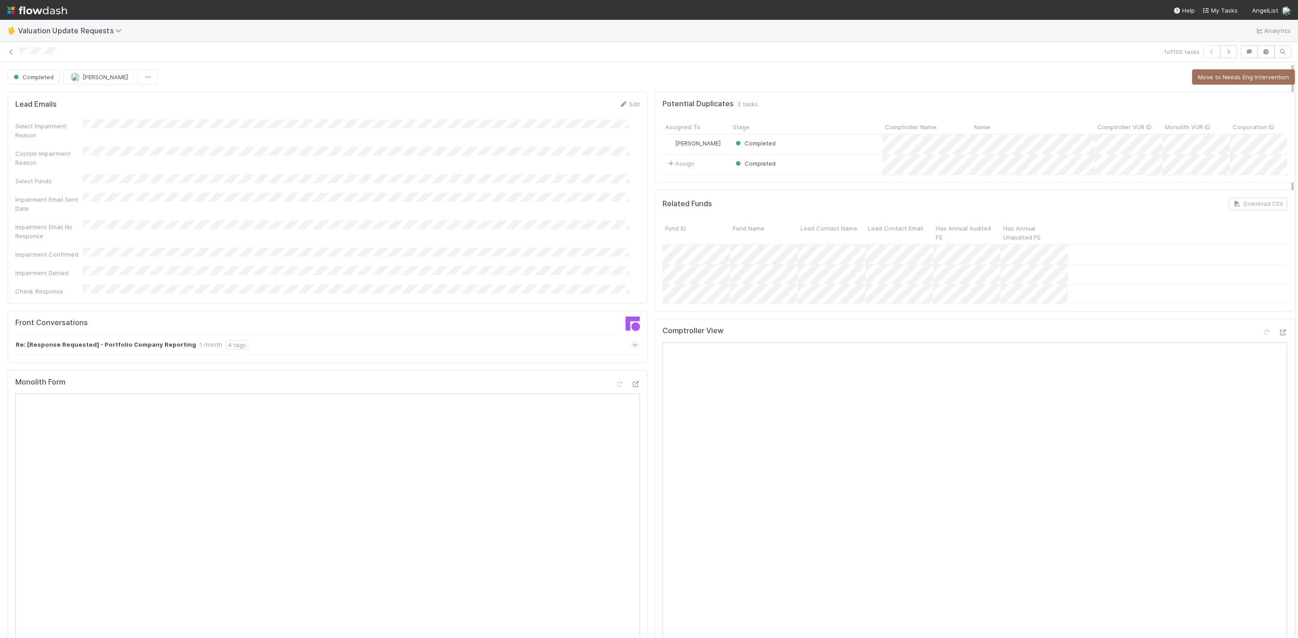
drag, startPoint x: 1281, startPoint y: 472, endPoint x: 1263, endPoint y: 60, distance: 412.7
click at [865, 60] on div "1 of 100 tasks Completed Janice Garcia Move to Needs Eng Intervention Lead Emai…" at bounding box center [649, 340] width 1298 height 597
click at [12, 49] on icon at bounding box center [11, 52] width 9 height 6
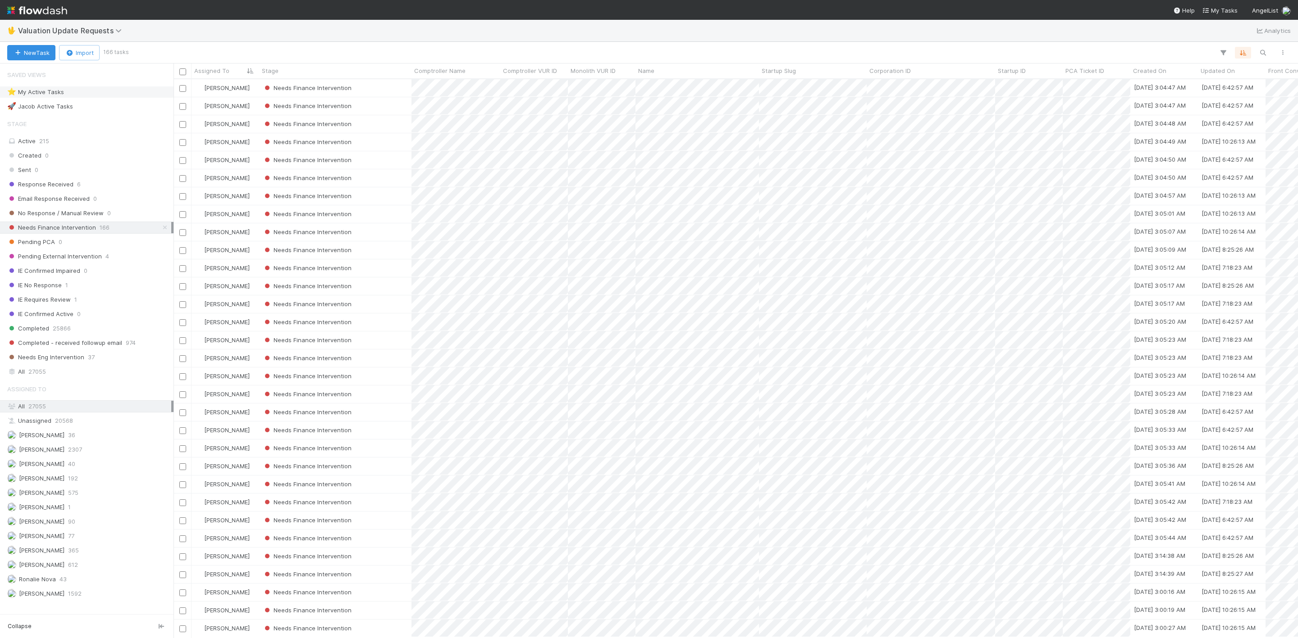
scroll to position [548, 1114]
click at [385, 90] on div "Needs Finance Intervention" at bounding box center [335, 88] width 152 height 18
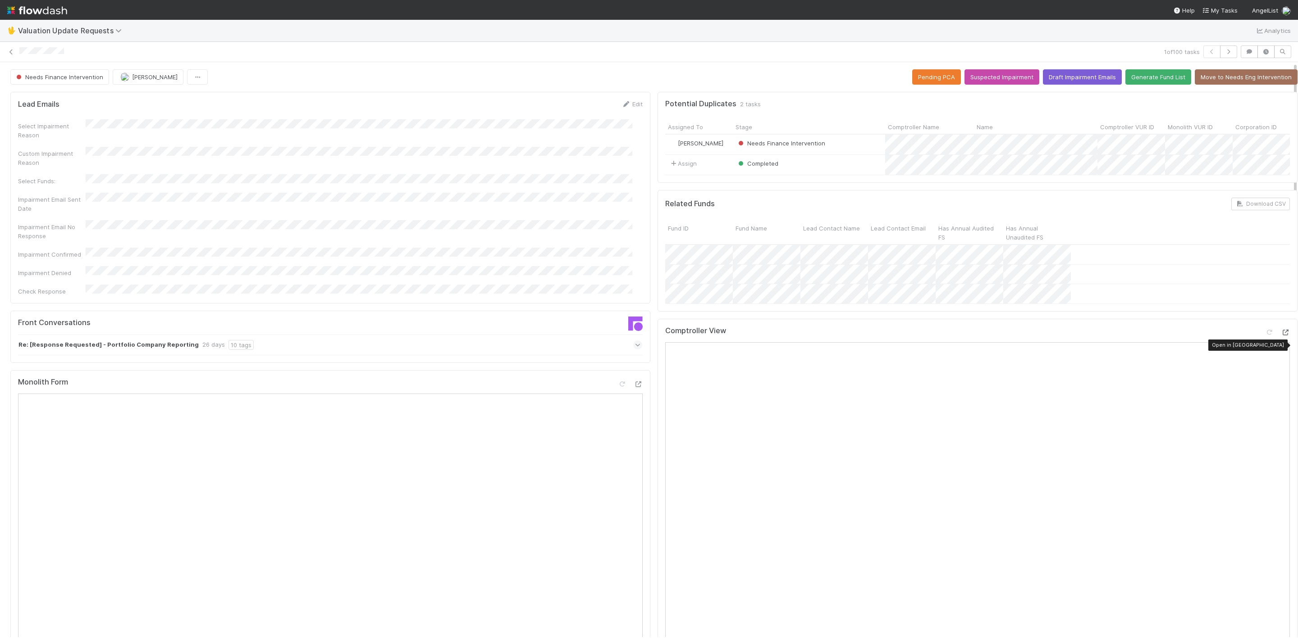
click at [865, 336] on icon at bounding box center [1285, 333] width 9 height 6
drag, startPoint x: 1283, startPoint y: 229, endPoint x: 1282, endPoint y: 273, distance: 44.2
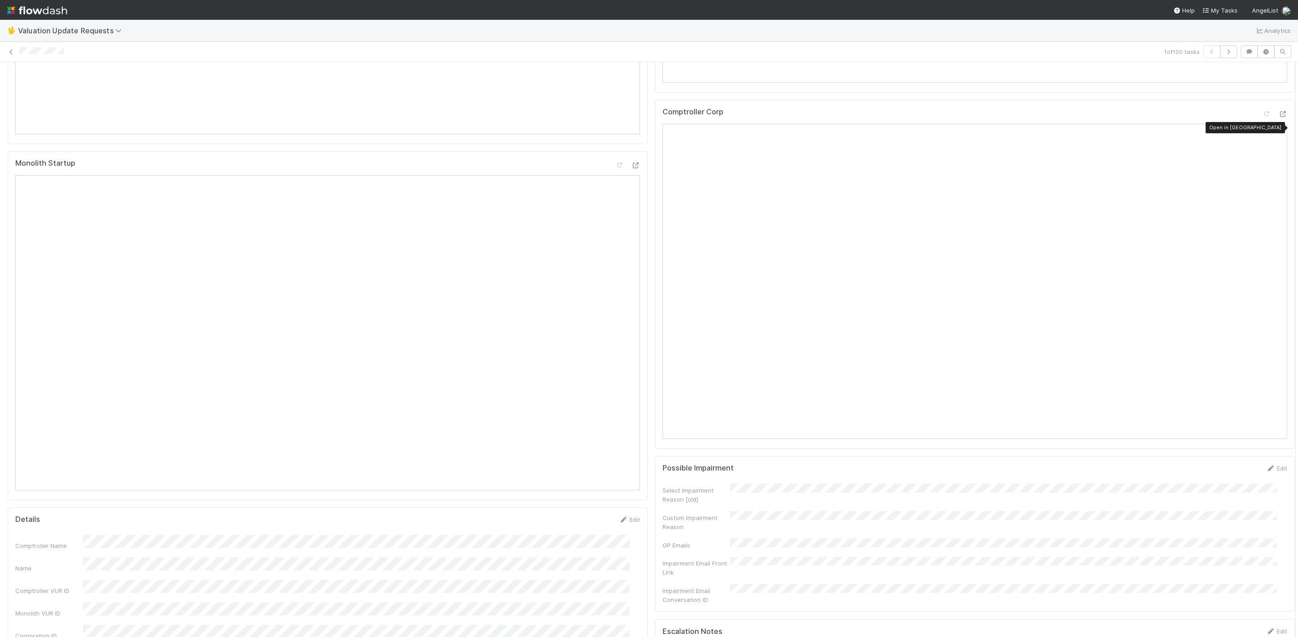
click at [865, 122] on div "Comptroller Corp Open in New Tab" at bounding box center [975, 274] width 640 height 349
click at [865, 122] on div at bounding box center [1274, 115] width 25 height 13
click at [865, 117] on icon at bounding box center [1282, 114] width 9 height 6
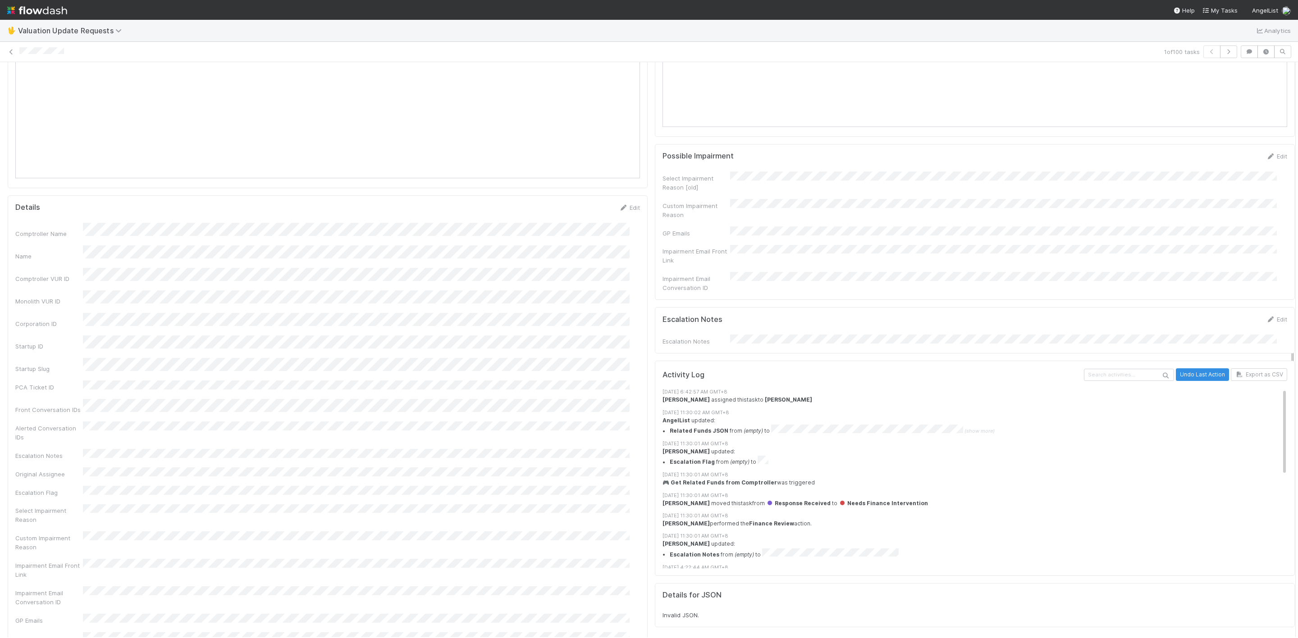
scroll to position [918, 0]
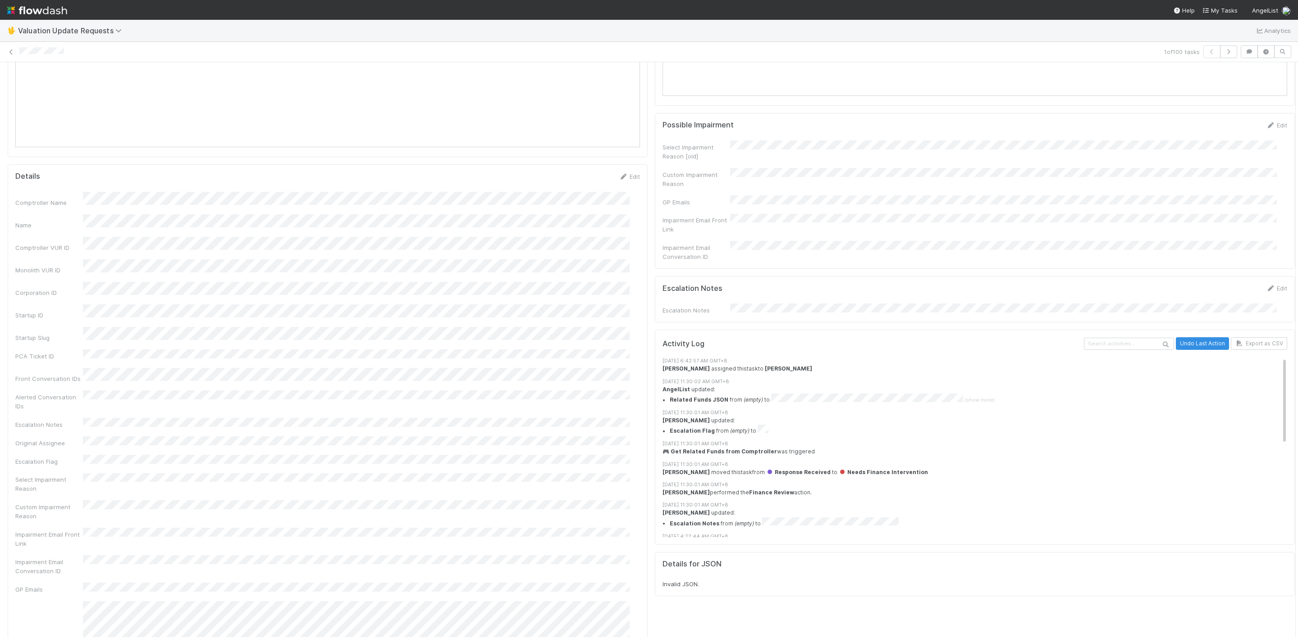
drag, startPoint x: 1281, startPoint y: 259, endPoint x: 1295, endPoint y: 363, distance: 105.0
click at [865, 363] on div "🖖 Valuation Update Requests Analytics 1 of 100 tasks Needs Finance Intervention…" at bounding box center [649, 329] width 1298 height 619
drag, startPoint x: 1281, startPoint y: 366, endPoint x: 1283, endPoint y: 329, distance: 37.5
click at [865, 326] on div "Lead Emails Edit Select Impairment Reason Custom Impairment Reason Select Funds…" at bounding box center [651, 144] width 1308 height 1949
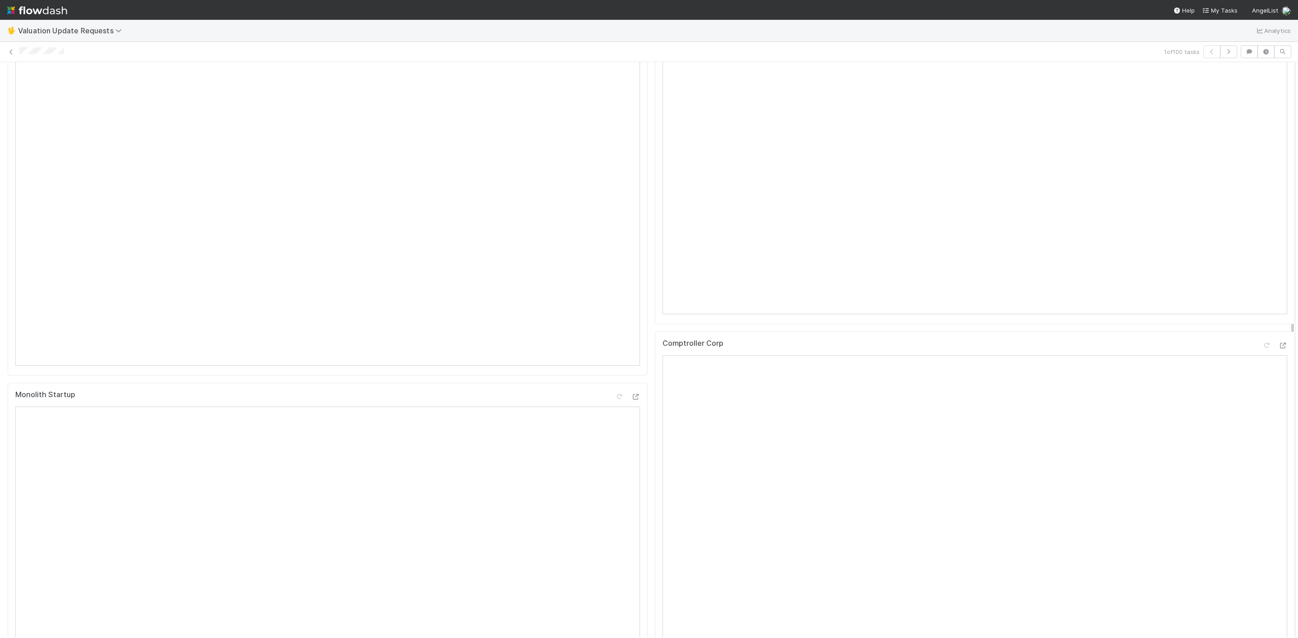
drag, startPoint x: 1283, startPoint y: 176, endPoint x: 1277, endPoint y: 152, distance: 24.9
click at [865, 152] on div "Needs Finance Intervention Janice Garcia Pending PCA Suspected Impairment Draft…" at bounding box center [649, 349] width 1298 height 575
click at [865, 172] on div at bounding box center [1295, 349] width 0 height 575
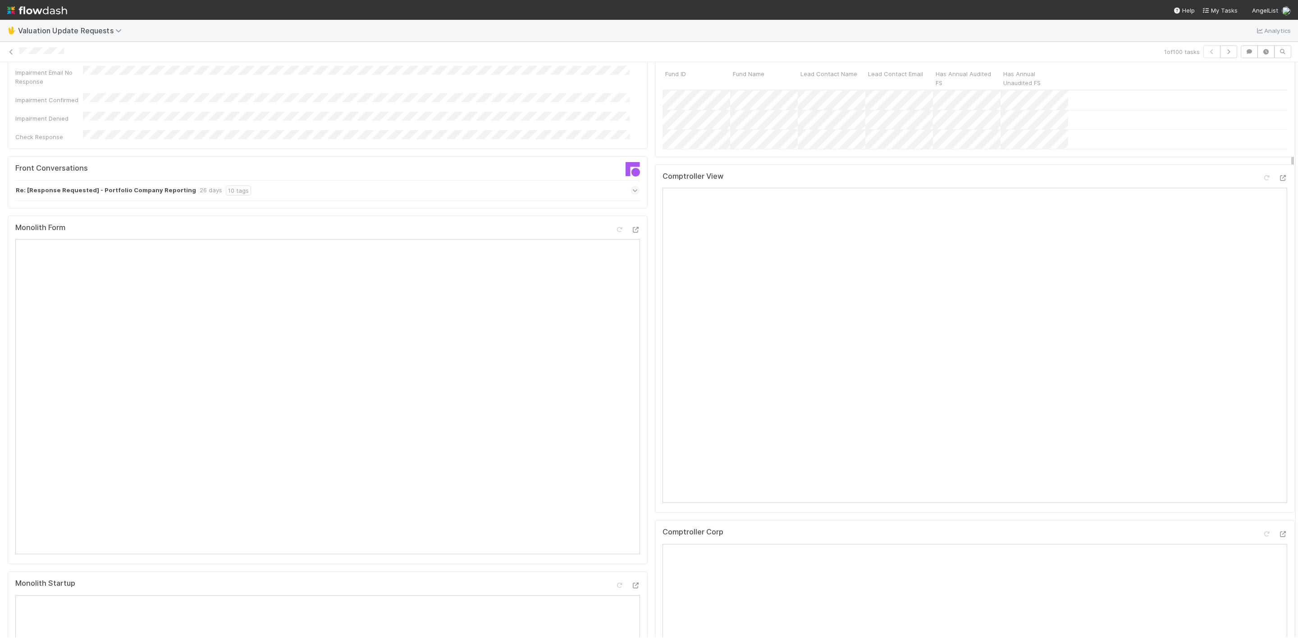
scroll to position [132, 0]
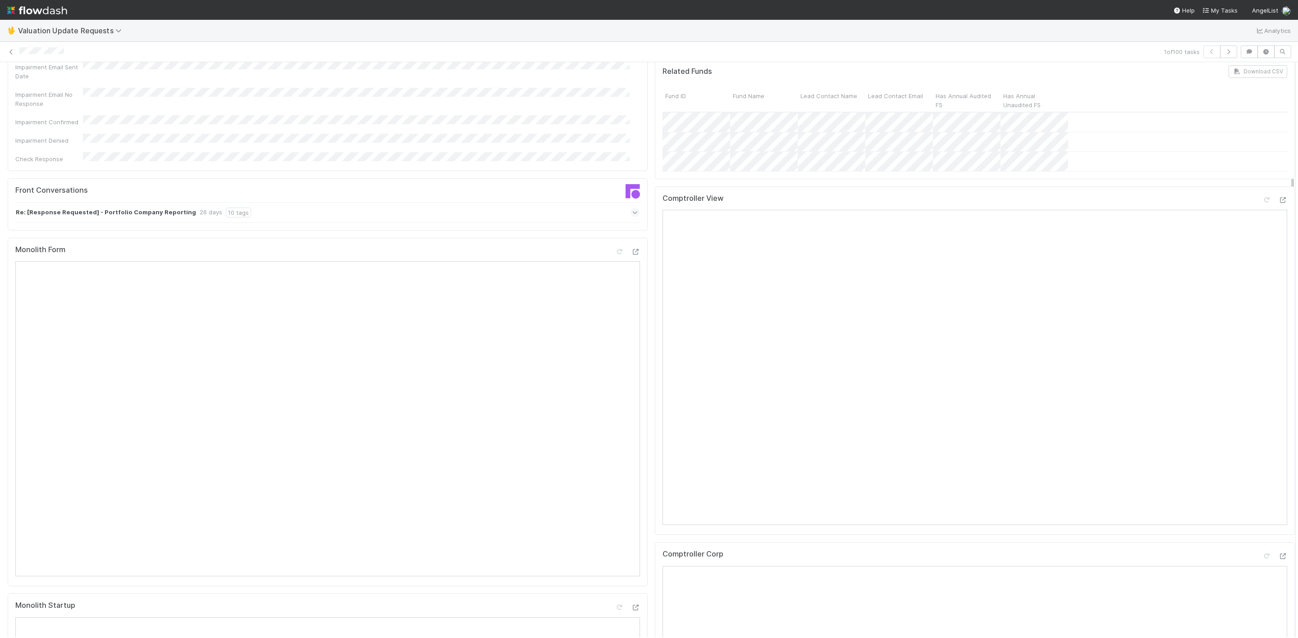
drag, startPoint x: 1282, startPoint y: 173, endPoint x: 1282, endPoint y: 109, distance: 64.0
click at [865, 203] on icon at bounding box center [1282, 200] width 9 height 6
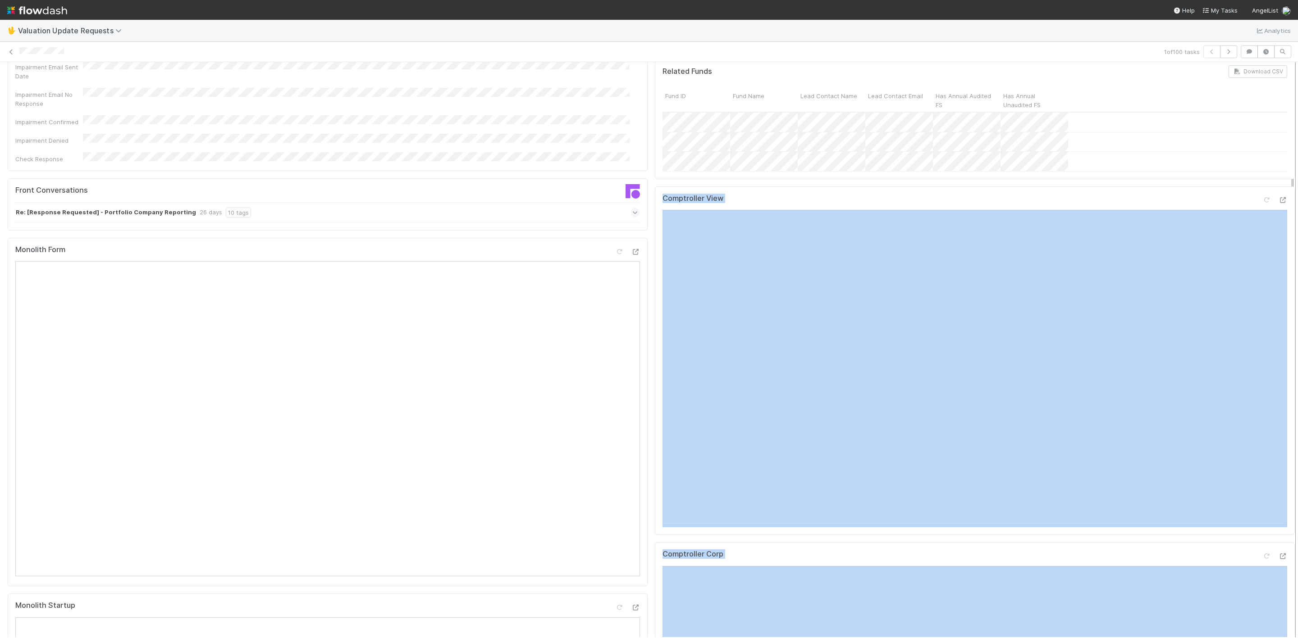
drag, startPoint x: 1281, startPoint y: 155, endPoint x: 1286, endPoint y: 94, distance: 61.9
click at [865, 94] on div "Completed Janice Garcia Move to Needs Eng Intervention Lead Emails Edit Select …" at bounding box center [649, 349] width 1298 height 575
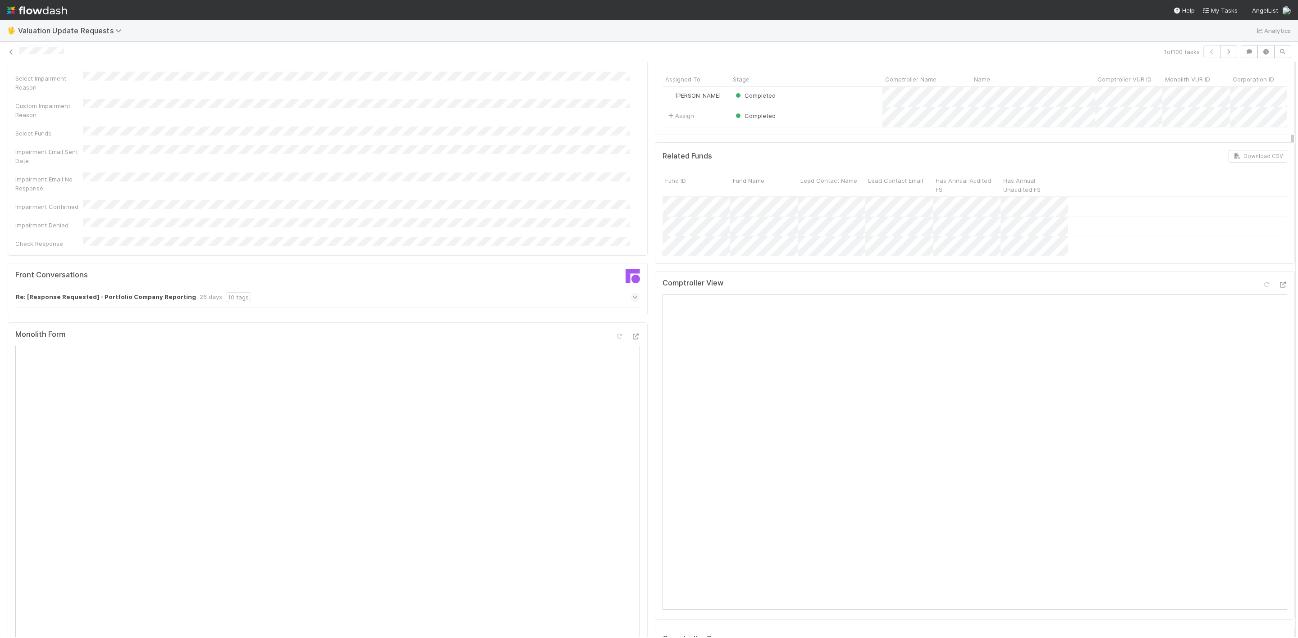
scroll to position [0, 0]
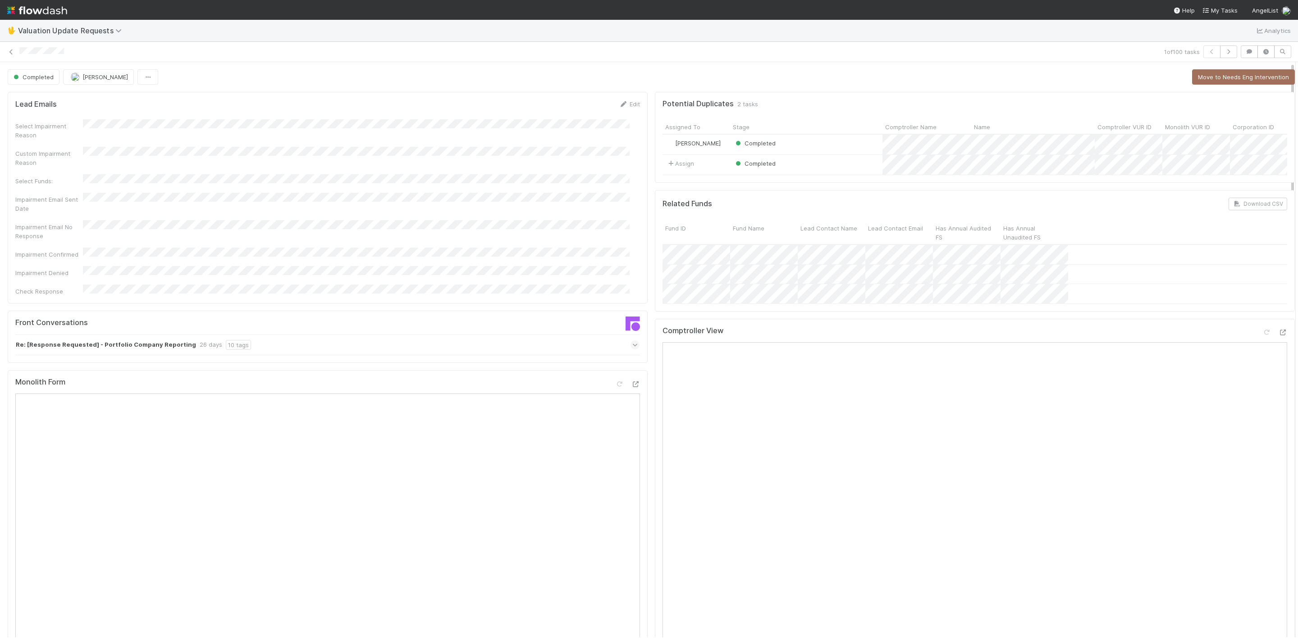
drag, startPoint x: 1281, startPoint y: 108, endPoint x: 1285, endPoint y: 51, distance: 56.9
click at [865, 51] on div "1 of 100 tasks Completed Janice Garcia Move to Needs Eng Intervention Lead Emai…" at bounding box center [649, 340] width 1298 height 597
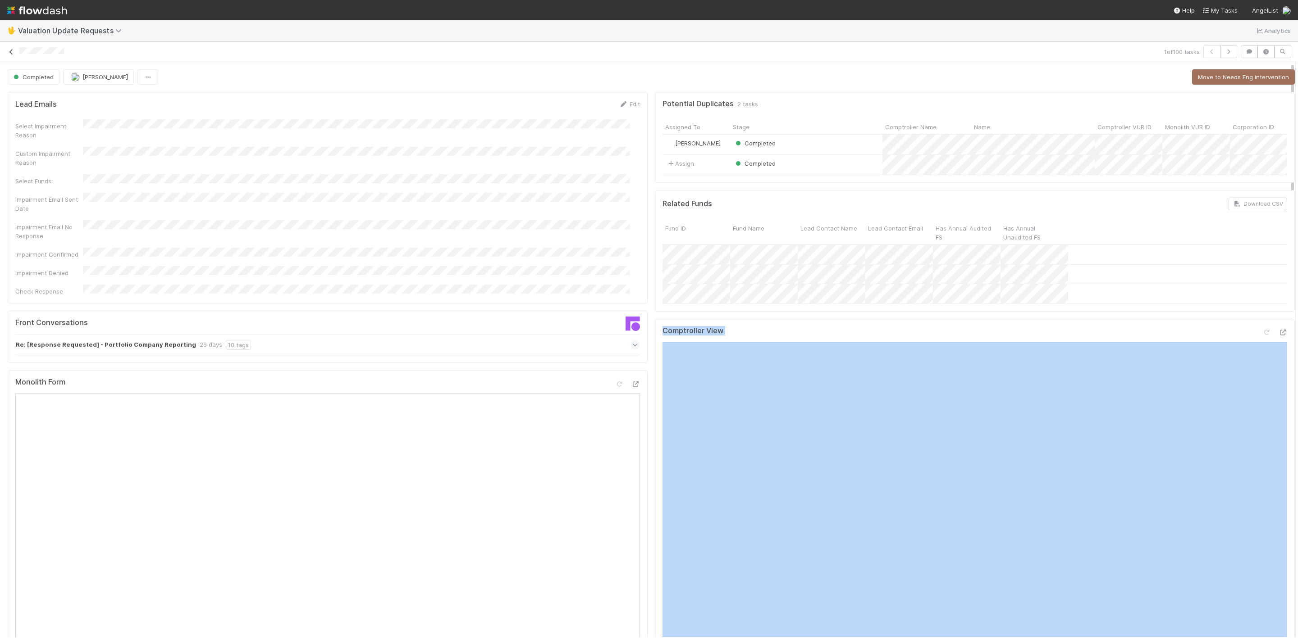
click at [14, 49] on icon at bounding box center [11, 52] width 9 height 6
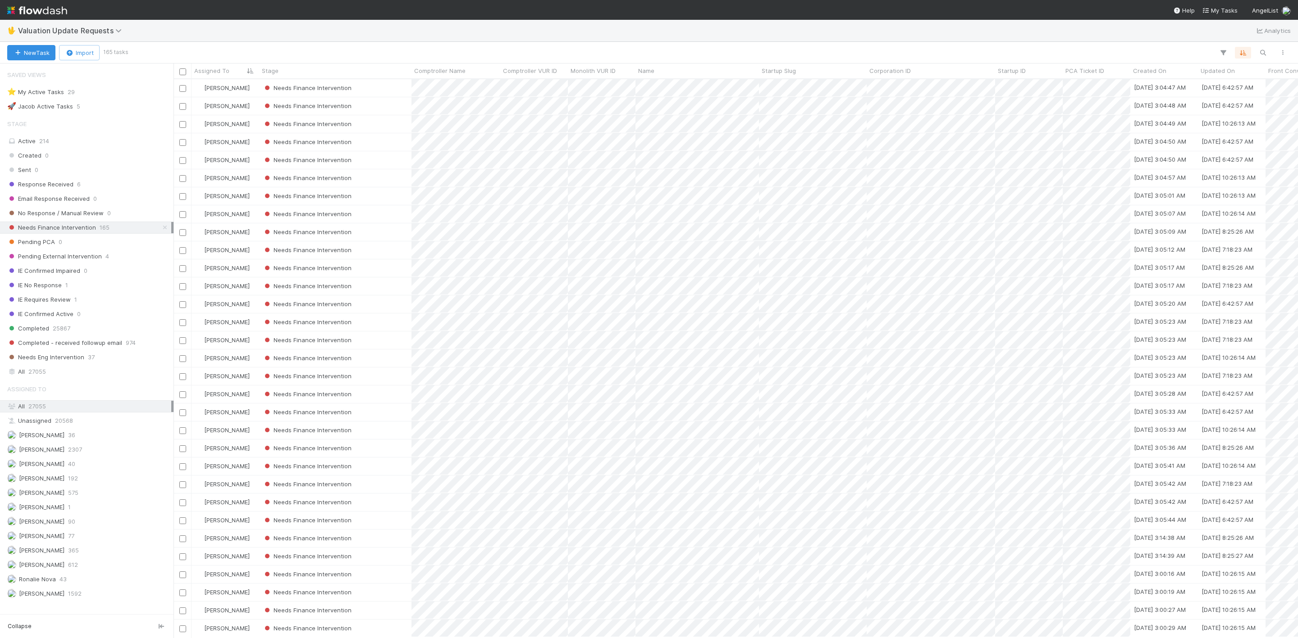
scroll to position [11, 11]
click at [402, 88] on div "Needs Finance Intervention" at bounding box center [335, 88] width 152 height 18
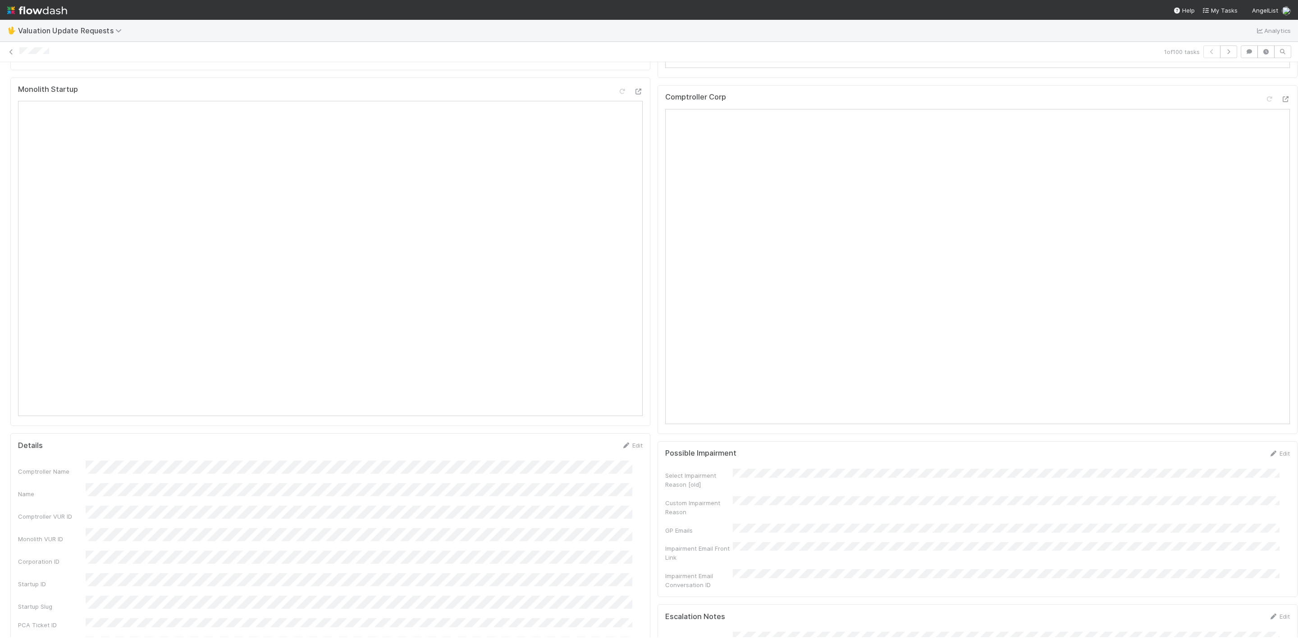
scroll to position [568, 0]
drag, startPoint x: 1284, startPoint y: 228, endPoint x: 1321, endPoint y: 402, distance: 178.2
click at [865, 402] on html "🖖 Valuation Update Requests Analytics 1 of 100 tasks Needs Finance Intervention…" at bounding box center [649, 319] width 1298 height 638
click at [865, 124] on icon at bounding box center [1285, 121] width 9 height 6
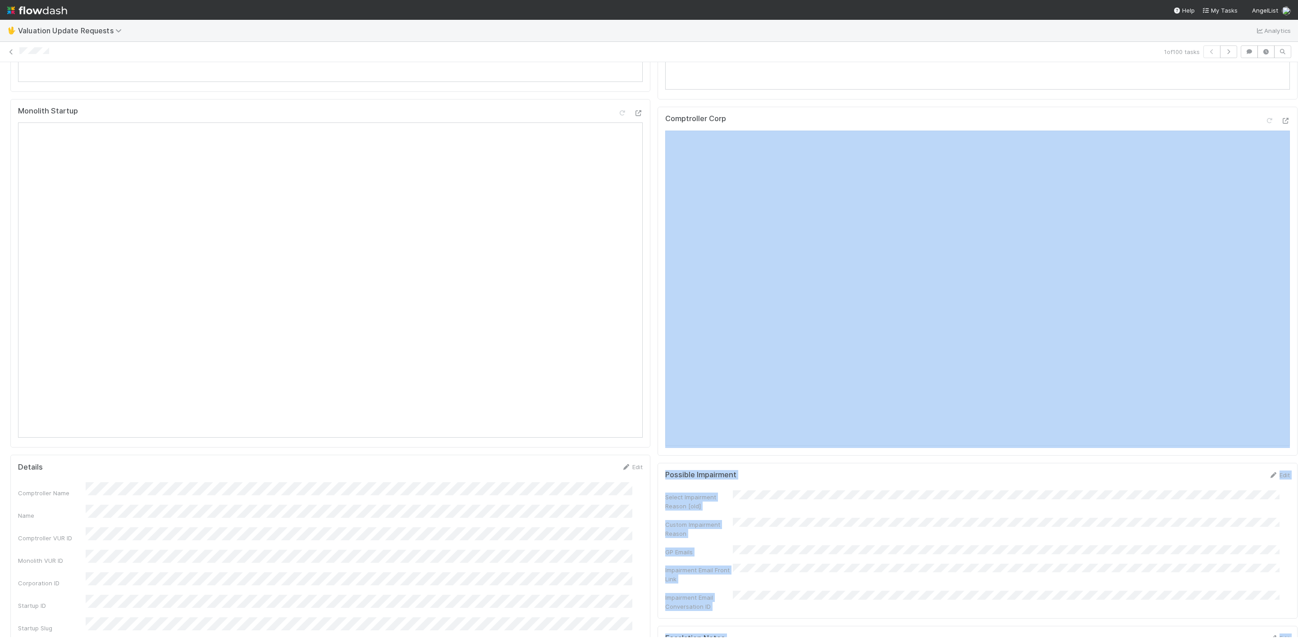
scroll to position [0, 3]
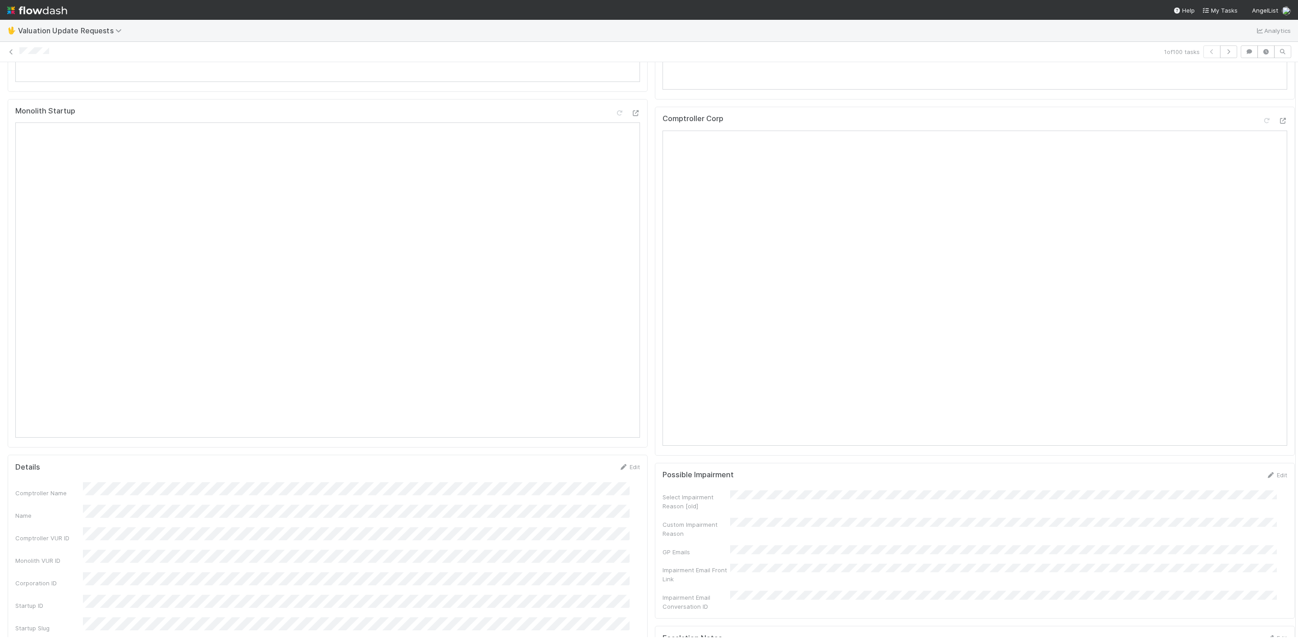
drag, startPoint x: 1283, startPoint y: 251, endPoint x: 1287, endPoint y: 186, distance: 65.0
click at [865, 186] on div "🖖 Valuation Update Requests Analytics 1 of 100 tasks Needs Finance Intervention…" at bounding box center [649, 329] width 1298 height 619
click at [865, 307] on div at bounding box center [1295, 349] width 0 height 575
drag, startPoint x: 1282, startPoint y: 293, endPoint x: 1284, endPoint y: 258, distance: 35.2
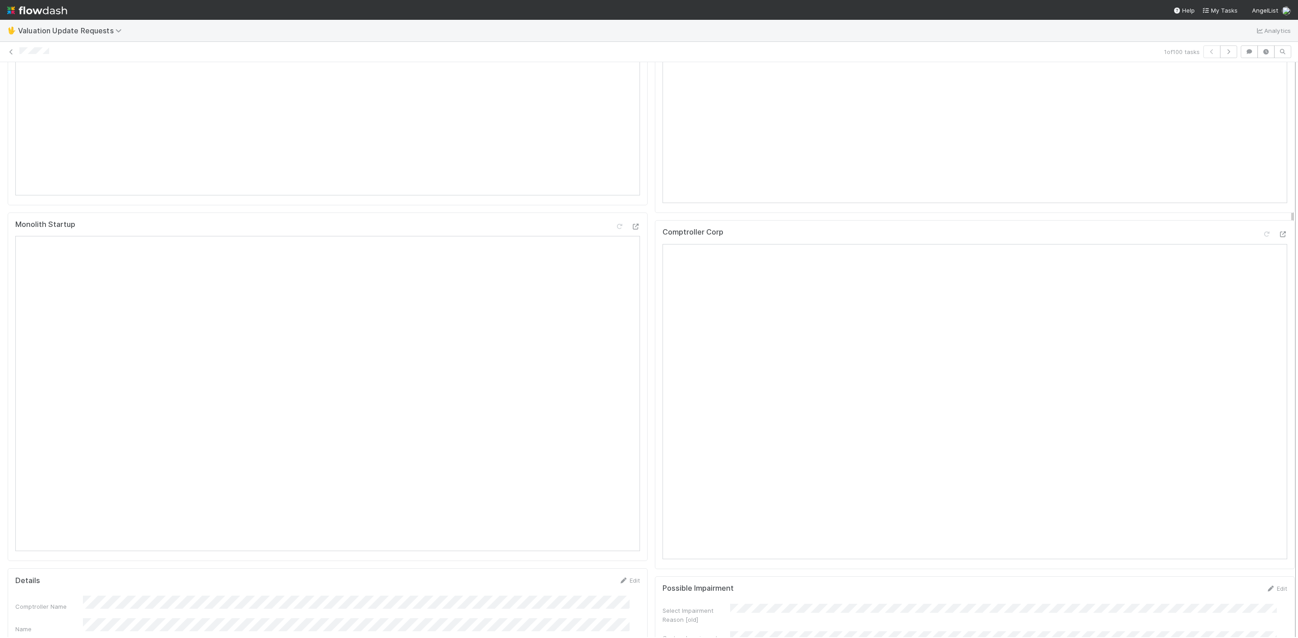
click at [865, 258] on div "Needs Finance Intervention Janice Garcia Pending PCA Suspected Impairment Draft…" at bounding box center [649, 349] width 1298 height 575
click at [865, 211] on div at bounding box center [1295, 349] width 0 height 575
drag, startPoint x: 1282, startPoint y: 214, endPoint x: 1277, endPoint y: 150, distance: 63.8
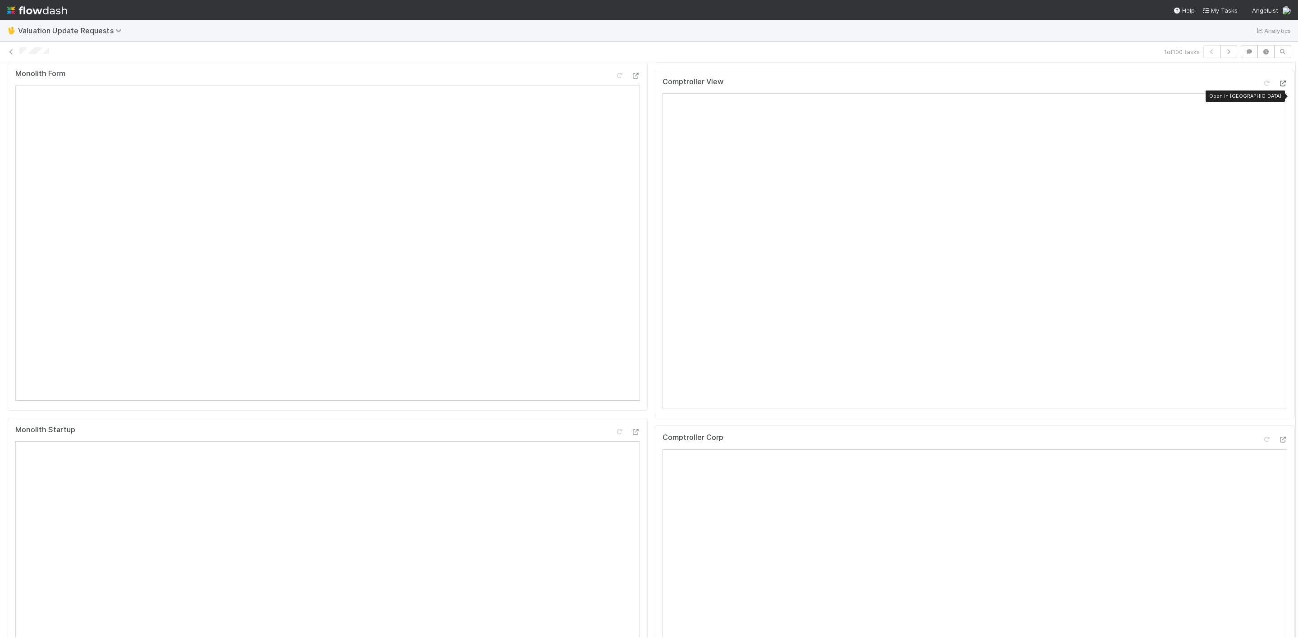
click at [865, 87] on icon at bounding box center [1282, 84] width 9 height 6
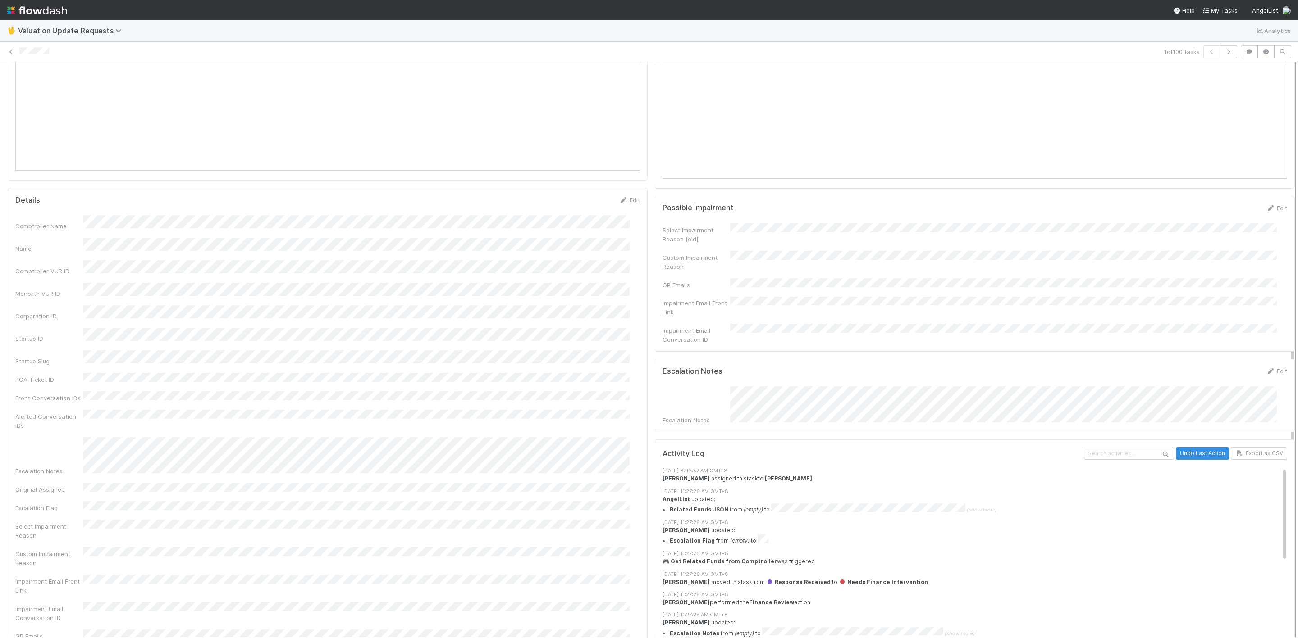
scroll to position [875, 0]
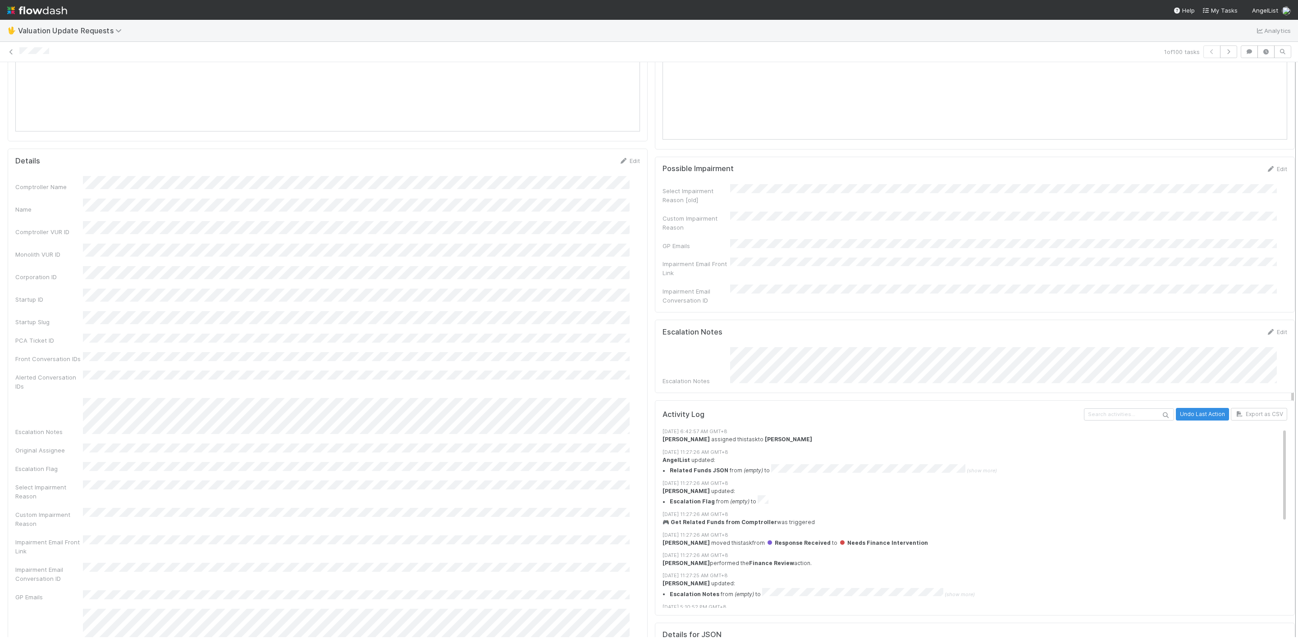
drag, startPoint x: 1282, startPoint y: 297, endPoint x: 1286, endPoint y: 491, distance: 193.3
click at [865, 425] on div "Needs Finance Intervention Janice Garcia Pending PCA Suspected Impairment Draft…" at bounding box center [649, 349] width 1298 height 575
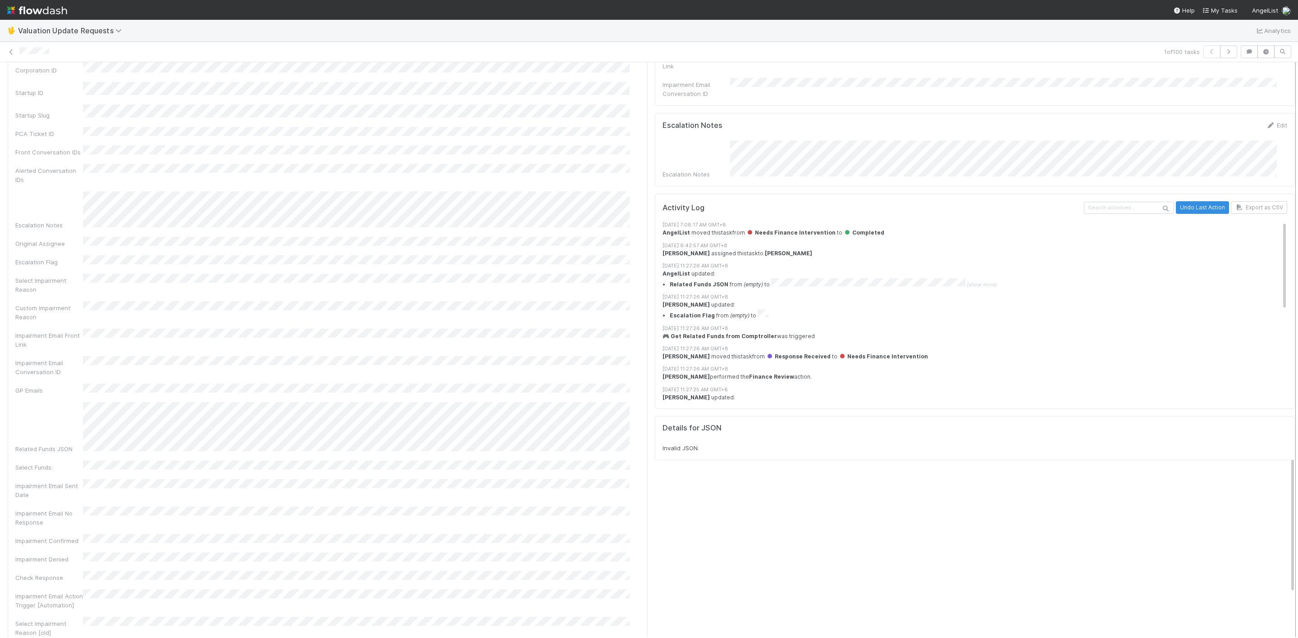
scroll to position [1145, 0]
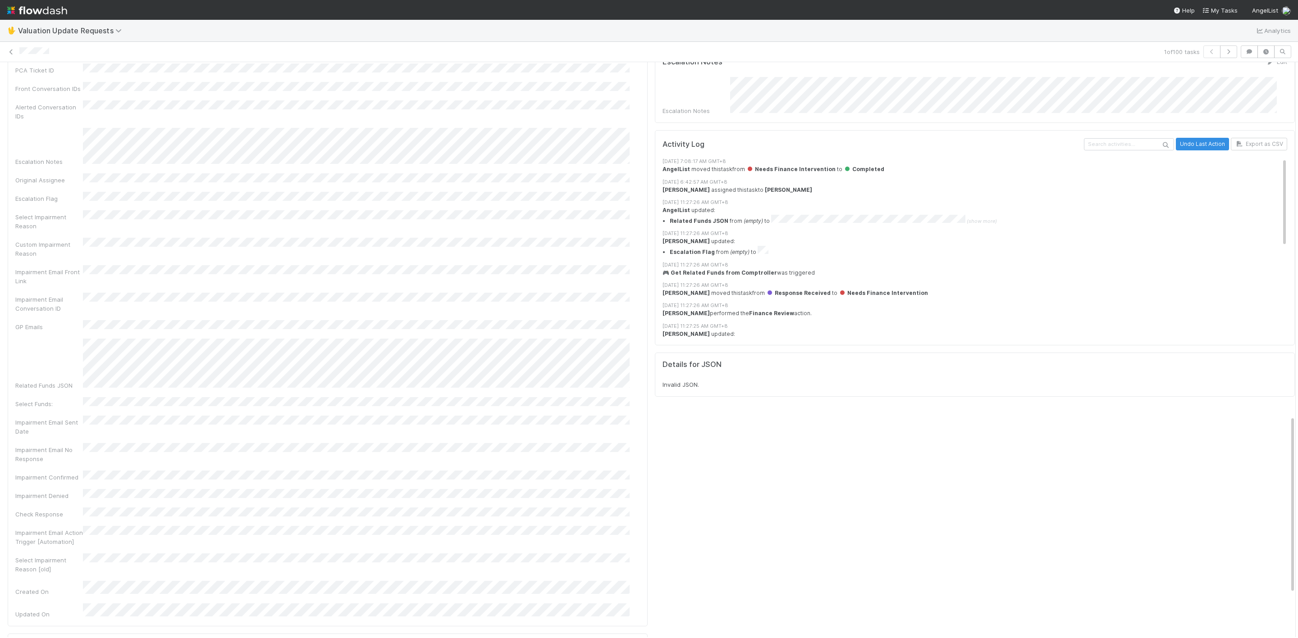
drag, startPoint x: 1283, startPoint y: 433, endPoint x: 1287, endPoint y: 314, distance: 119.0
click at [865, 333] on div "🖖 Valuation Update Requests Analytics 1 of 100 tasks Completed Janice Garcia Mo…" at bounding box center [649, 329] width 1298 height 619
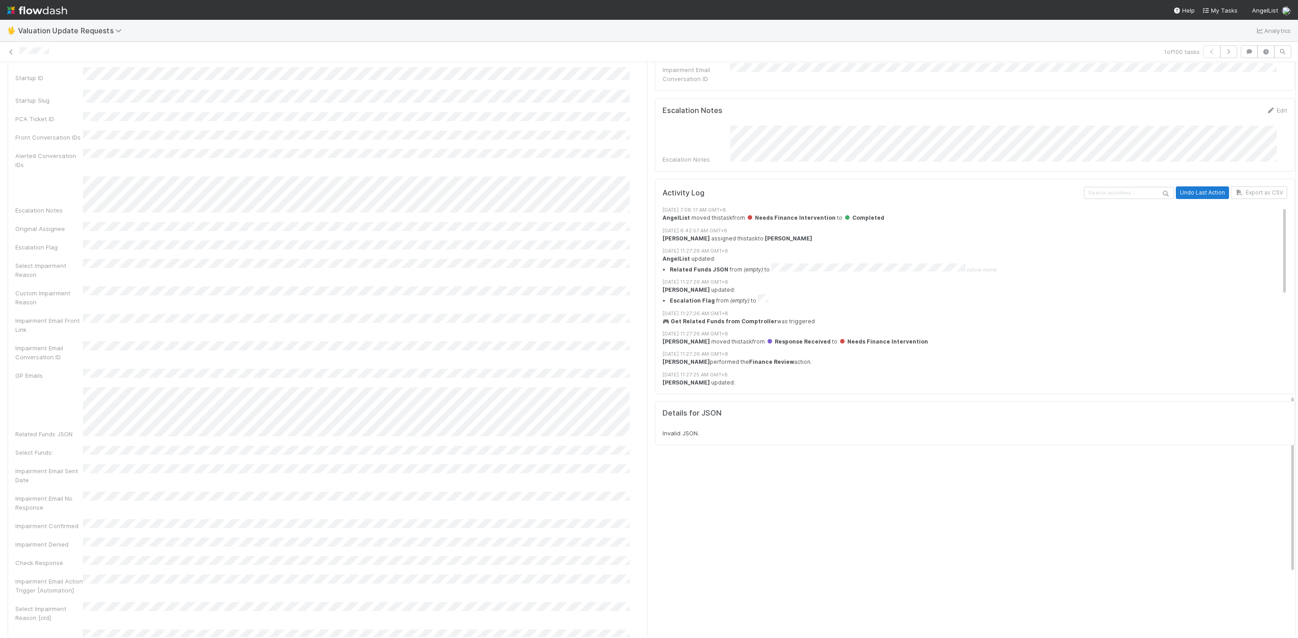
scroll to position [1077, 0]
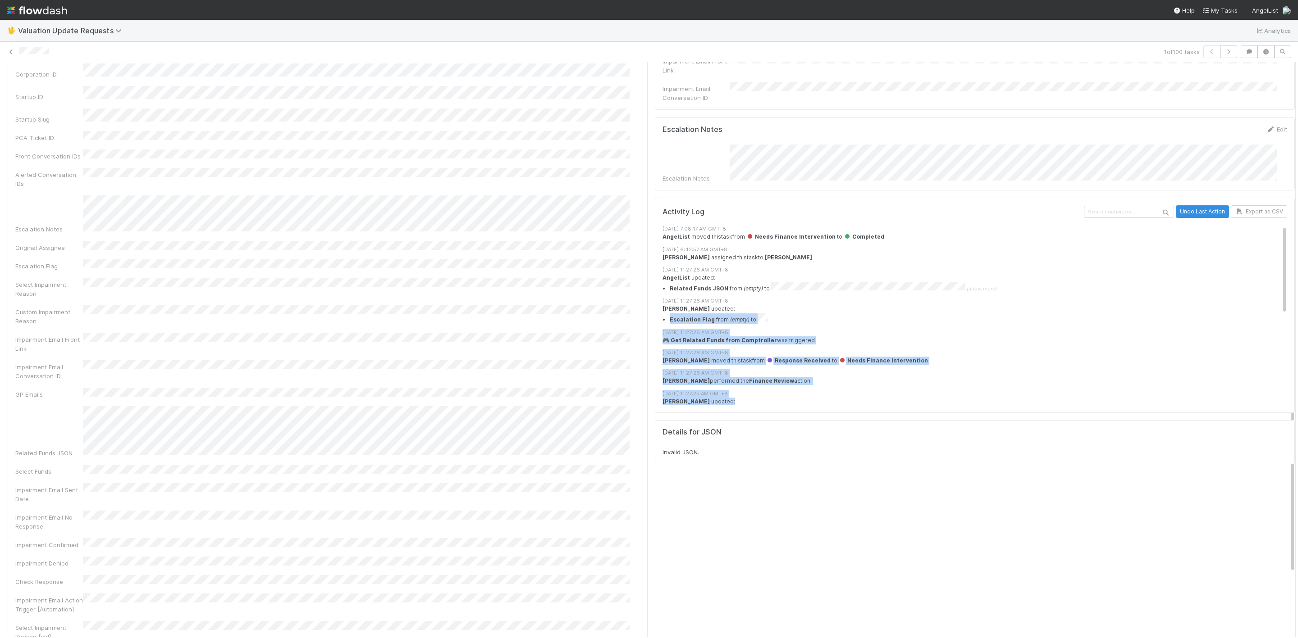
drag, startPoint x: 1281, startPoint y: 408, endPoint x: 1299, endPoint y: 310, distance: 99.9
click at [865, 310] on html "🖖 Valuation Update Requests Analytics 1 of 100 tasks Completed Janice Garcia Mo…" at bounding box center [649, 319] width 1298 height 638
drag, startPoint x: 1283, startPoint y: 406, endPoint x: 1291, endPoint y: 353, distance: 53.4
click at [865, 353] on div "🖖 Valuation Update Requests Analytics 1 of 100 tasks Completed Janice Garcia Mo…" at bounding box center [649, 329] width 1298 height 619
drag, startPoint x: 1284, startPoint y: 403, endPoint x: 1279, endPoint y: 187, distance: 216.3
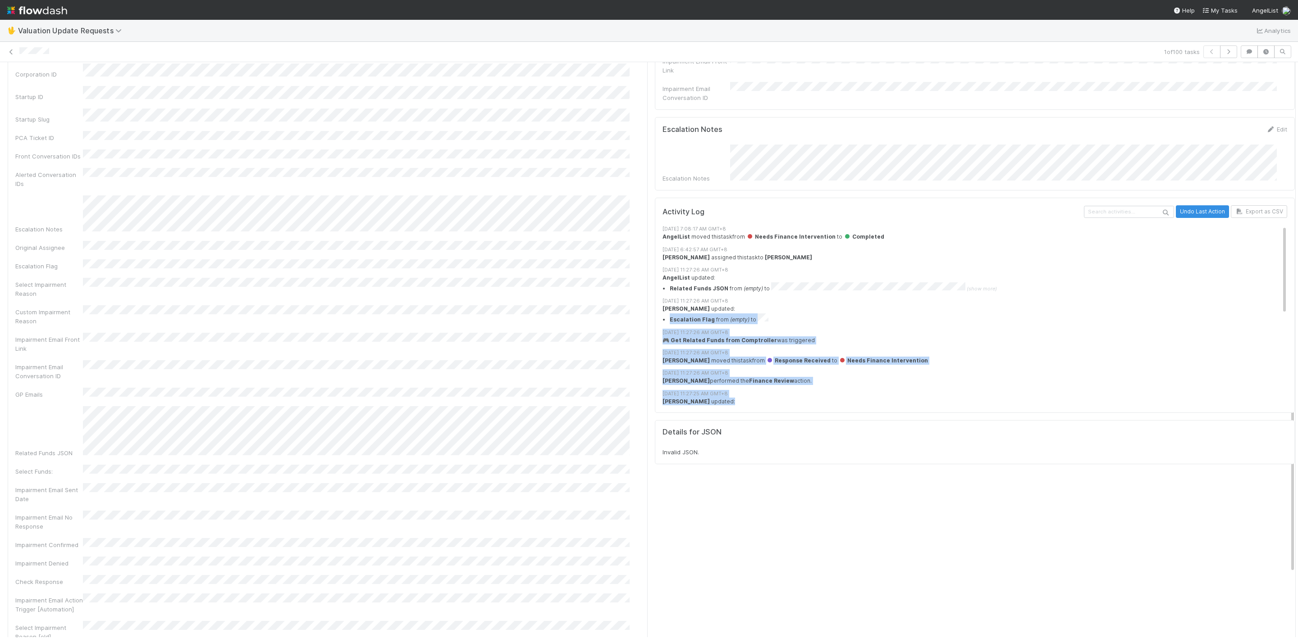
click at [865, 351] on div "🖖 Valuation Update Requests Analytics 1 of 100 tasks Completed Janice Garcia Mo…" at bounding box center [649, 329] width 1298 height 619
click at [865, 425] on div at bounding box center [1295, 349] width 0 height 575
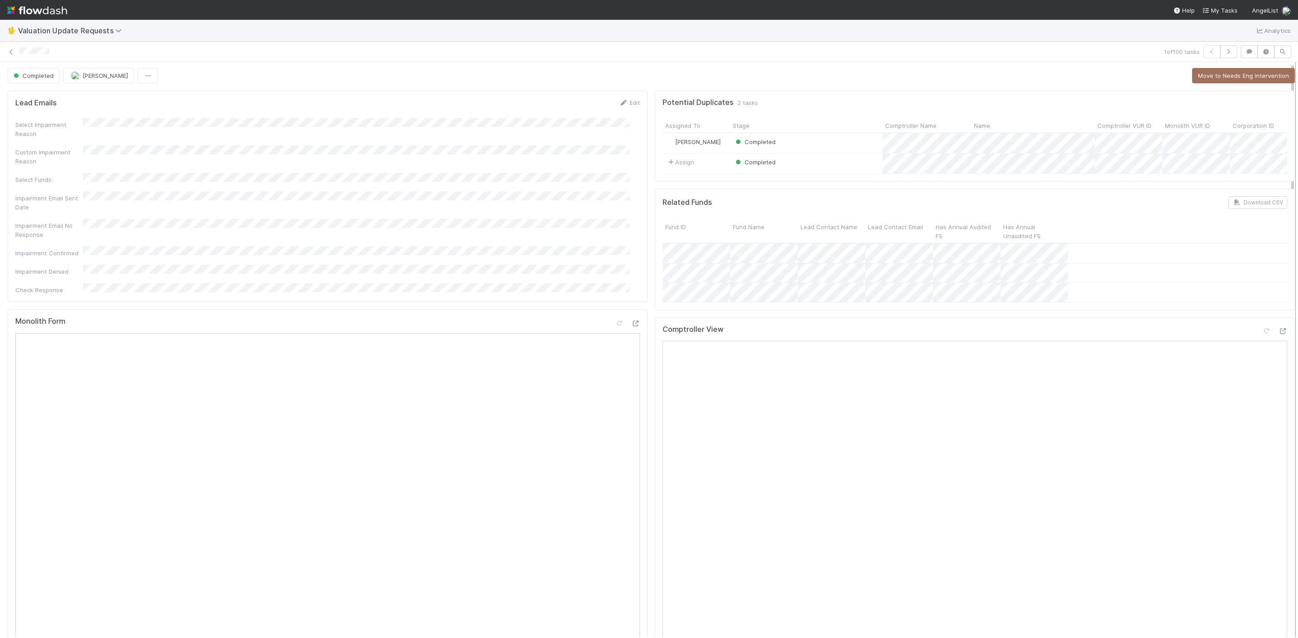
scroll to position [0, 0]
drag, startPoint x: 1281, startPoint y: 411, endPoint x: 1286, endPoint y: 64, distance: 347.0
click at [865, 64] on div "Completed Janice Garcia Move to Needs Eng Intervention Lead Emails Edit Select …" at bounding box center [649, 349] width 1298 height 575
click at [11, 53] on icon at bounding box center [11, 52] width 9 height 6
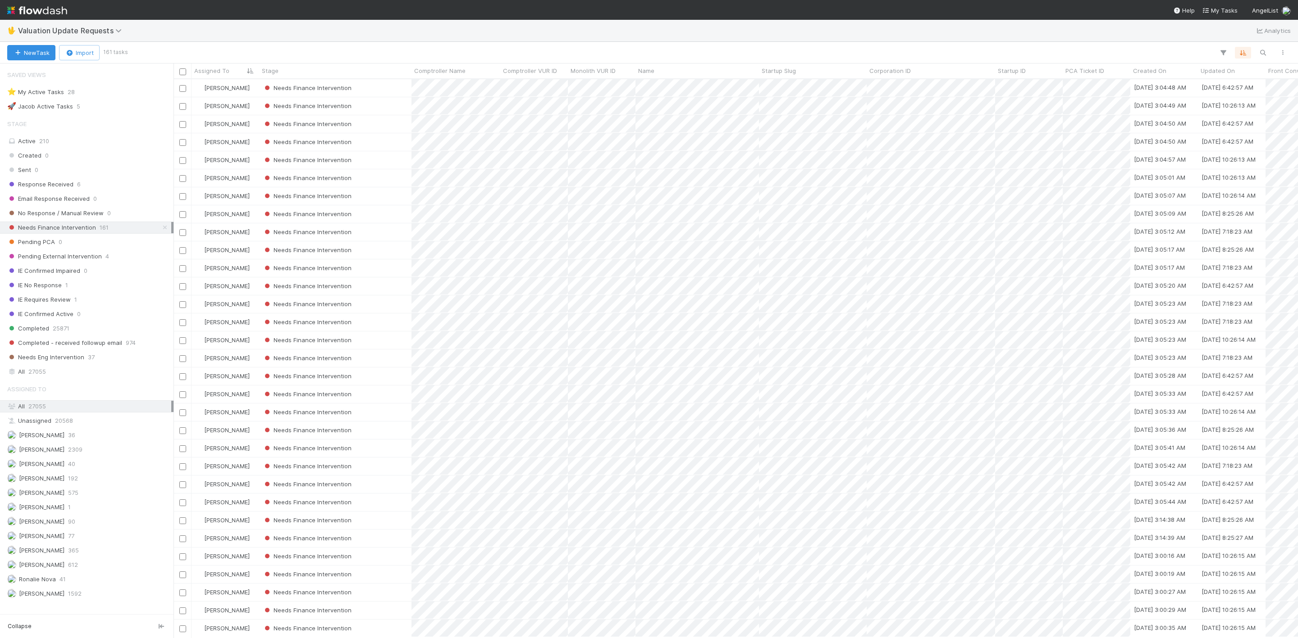
scroll to position [11, 11]
click at [388, 88] on div "Needs Finance Intervention" at bounding box center [335, 88] width 152 height 18
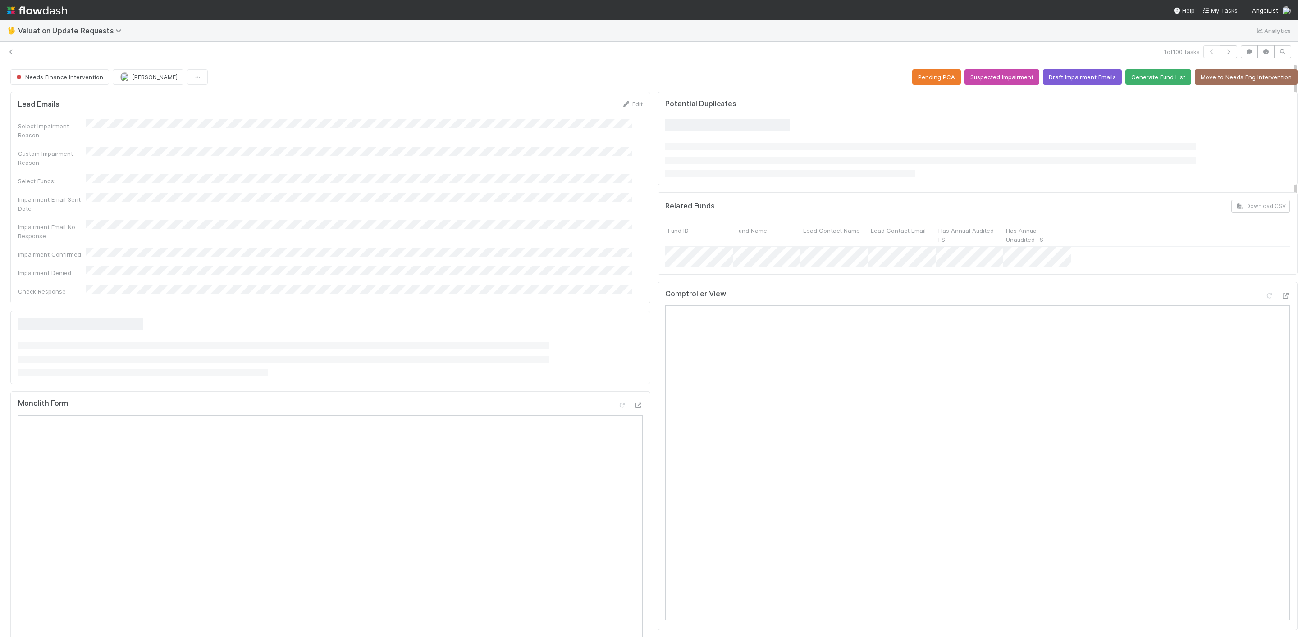
click at [422, 2] on nav "Help My Tasks AngelList" at bounding box center [649, 10] width 1298 height 20
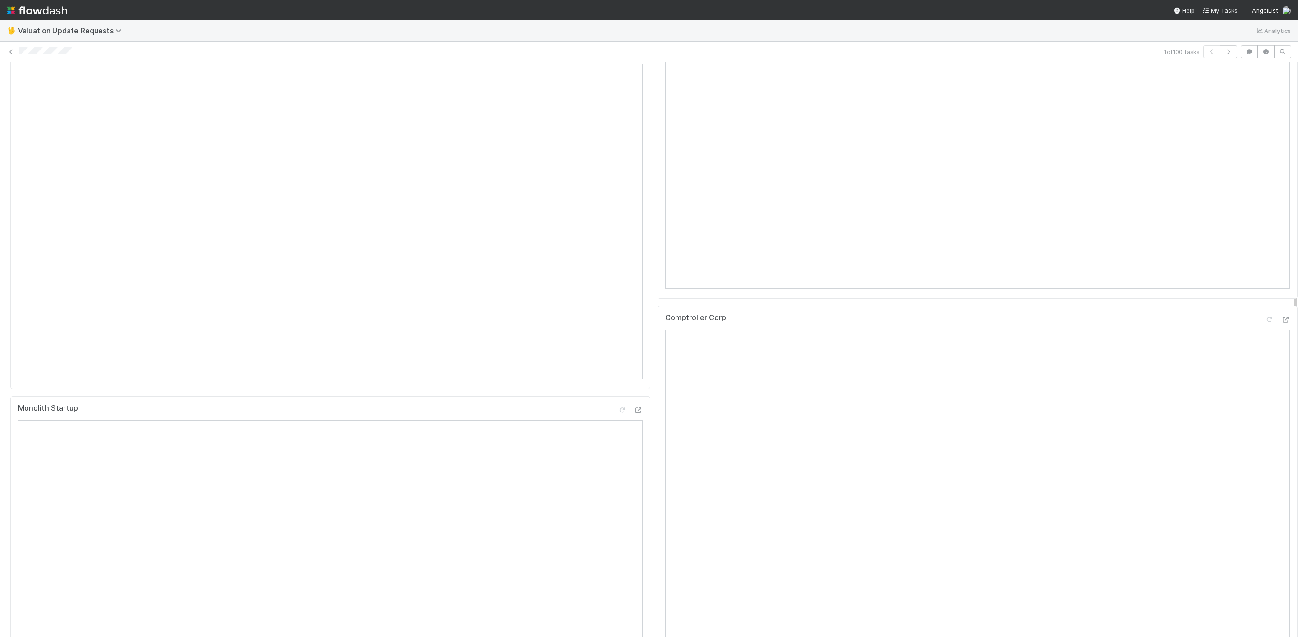
scroll to position [387, 0]
drag, startPoint x: 1284, startPoint y: 231, endPoint x: 1272, endPoint y: 350, distance: 119.6
click at [865, 266] on icon at bounding box center [1285, 263] width 9 height 6
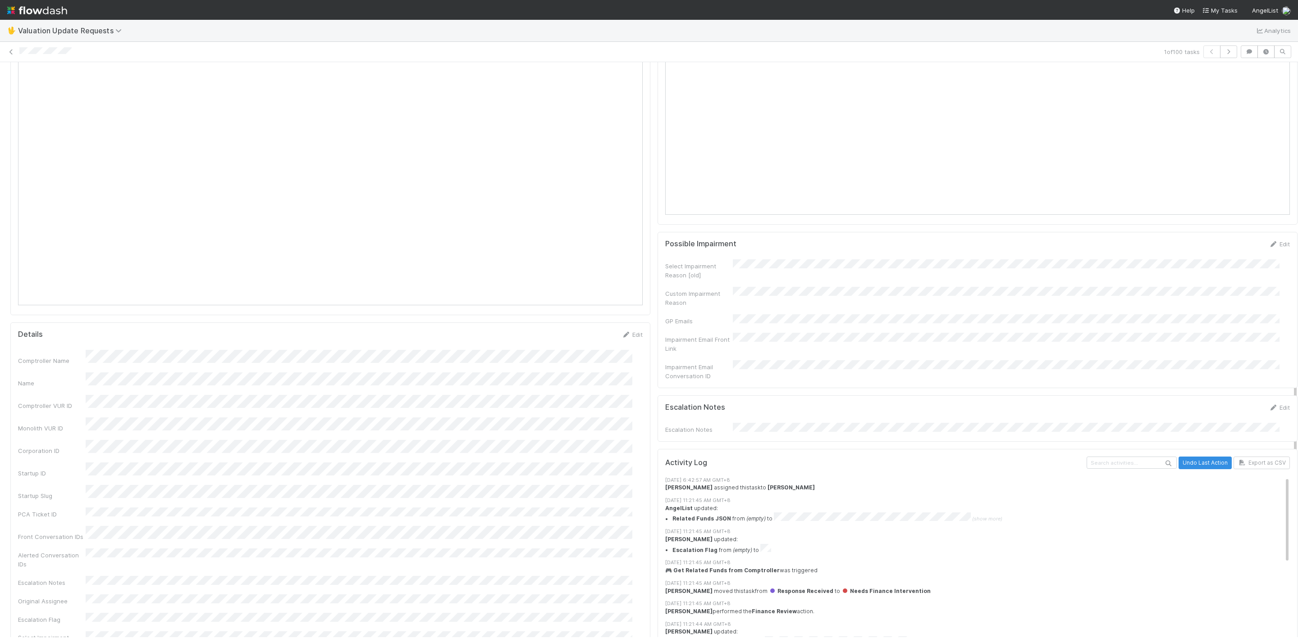
scroll to position [617, 0]
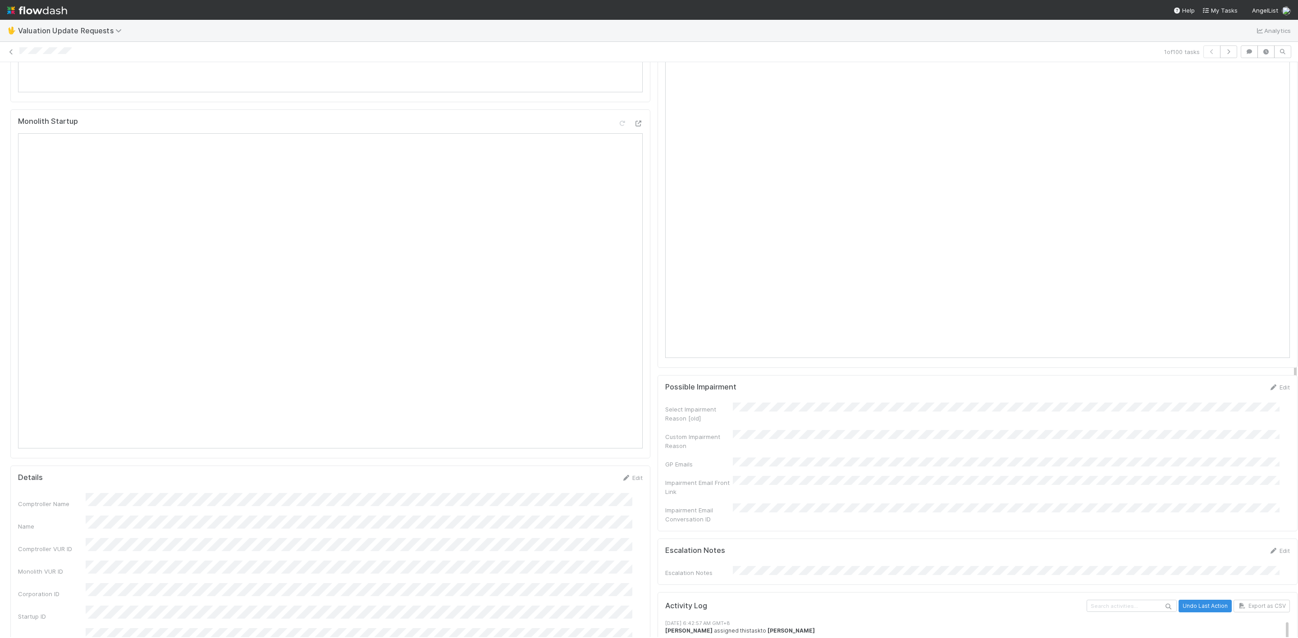
drag, startPoint x: 1284, startPoint y: 214, endPoint x: 1308, endPoint y: 284, distance: 74.8
click at [865, 284] on html "🖖 Valuation Update Requests Analytics 1 of 100 tasks Needs Finance Intervention…" at bounding box center [649, 319] width 1298 height 638
drag, startPoint x: 1286, startPoint y: 276, endPoint x: 1281, endPoint y: 347, distance: 71.4
click at [865, 347] on div "Needs Finance Intervention Janice Garcia Pending PCA Suspected Impairment Draft…" at bounding box center [649, 349] width 1298 height 575
drag, startPoint x: 1286, startPoint y: 328, endPoint x: 1286, endPoint y: 349, distance: 20.7
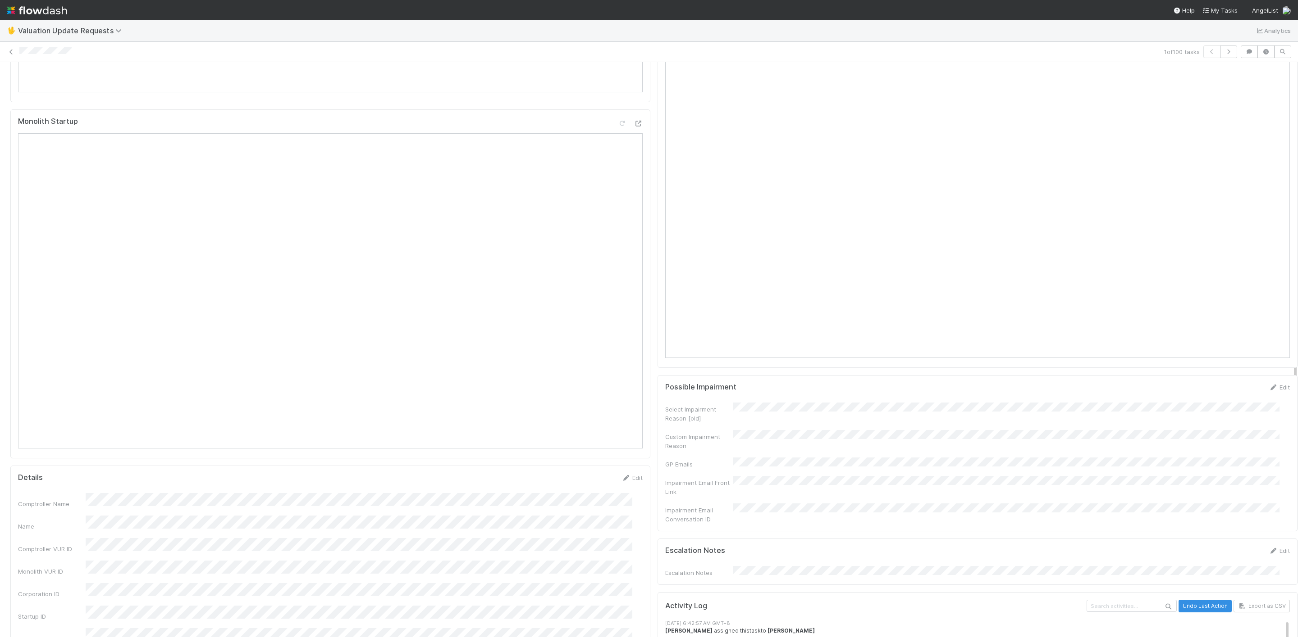
click at [865, 349] on div at bounding box center [1298, 349] width 0 height 575
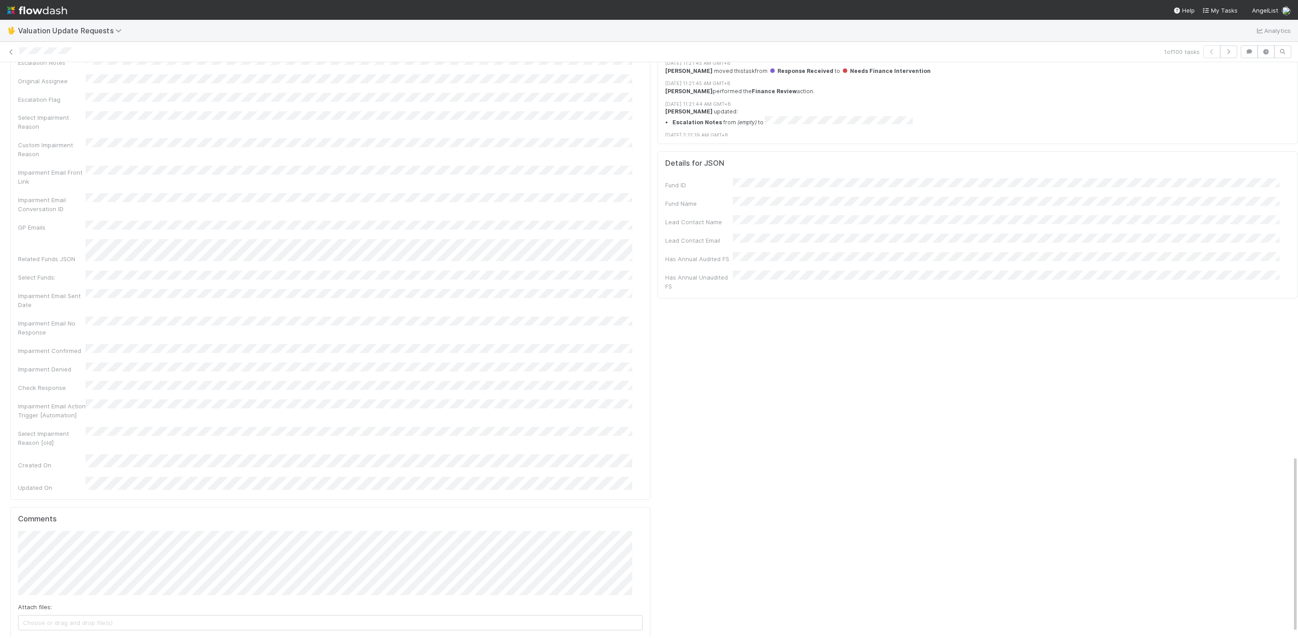
scroll to position [1295, 0]
drag, startPoint x: 1284, startPoint y: 424, endPoint x: 1102, endPoint y: 628, distance: 273.1
click at [865, 425] on html "🖖 Valuation Update Requests Analytics 1 of 100 tasks Needs Finance Intervention…" at bounding box center [649, 319] width 1298 height 638
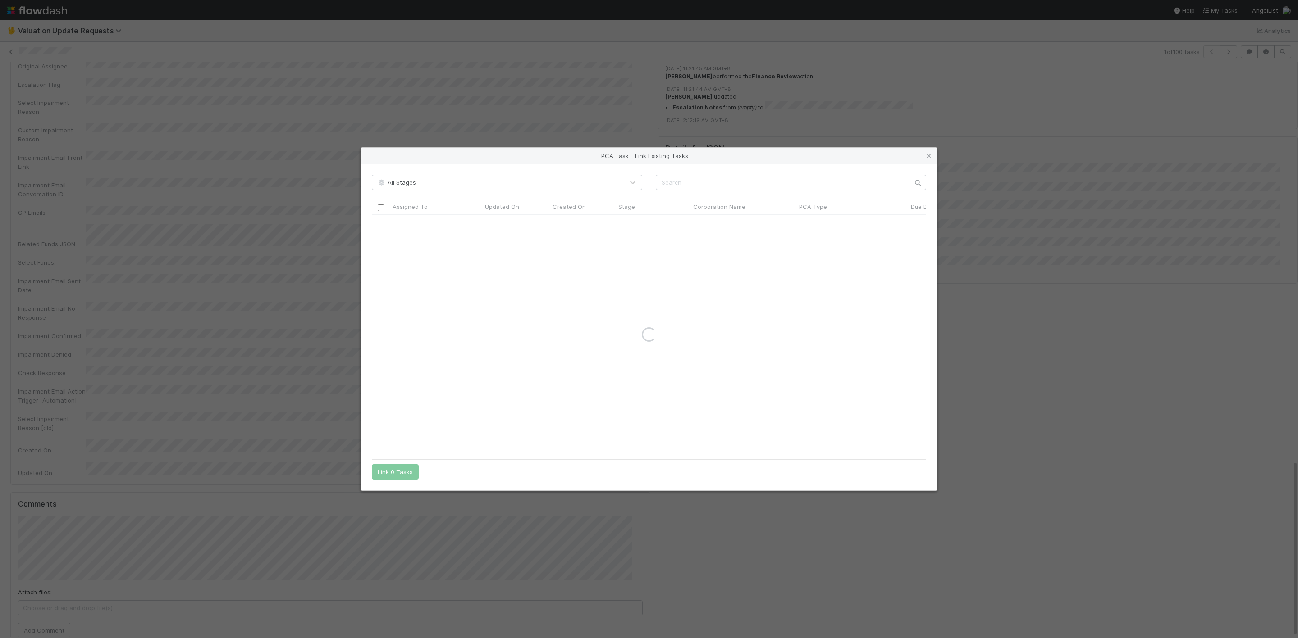
click at [707, 192] on div "All Stages Assigned To Updated On Created On Stage Corporation Name PCA Type Du…" at bounding box center [649, 327] width 576 height 327
click at [710, 185] on input "text" at bounding box center [791, 182] width 270 height 15
type input "gatenox"
click at [865, 151] on div "PCA Task - Link Existing Tasks" at bounding box center [649, 156] width 576 height 16
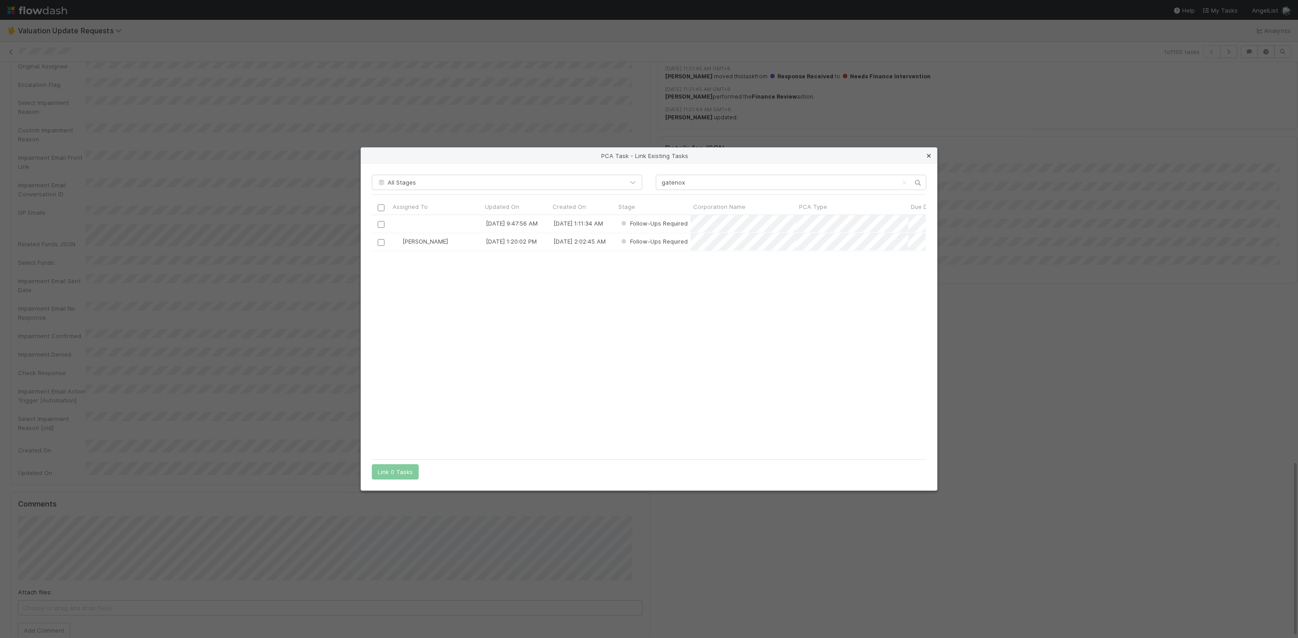
click at [865, 155] on icon at bounding box center [928, 156] width 9 height 6
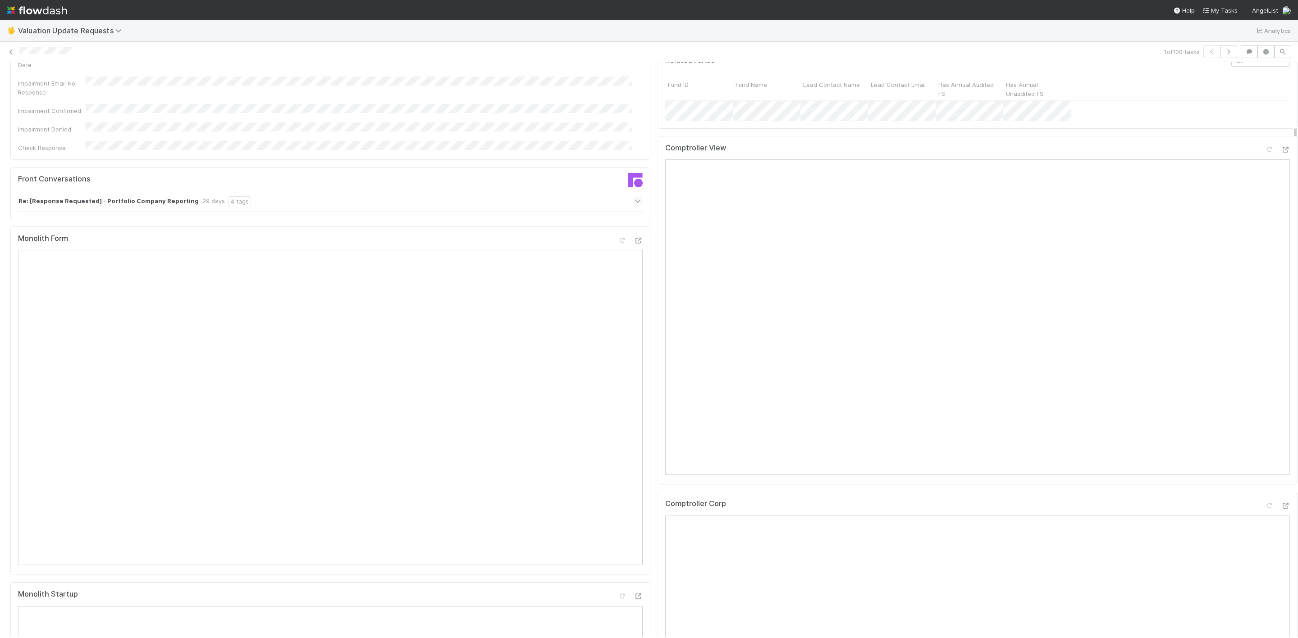
scroll to position [0, 0]
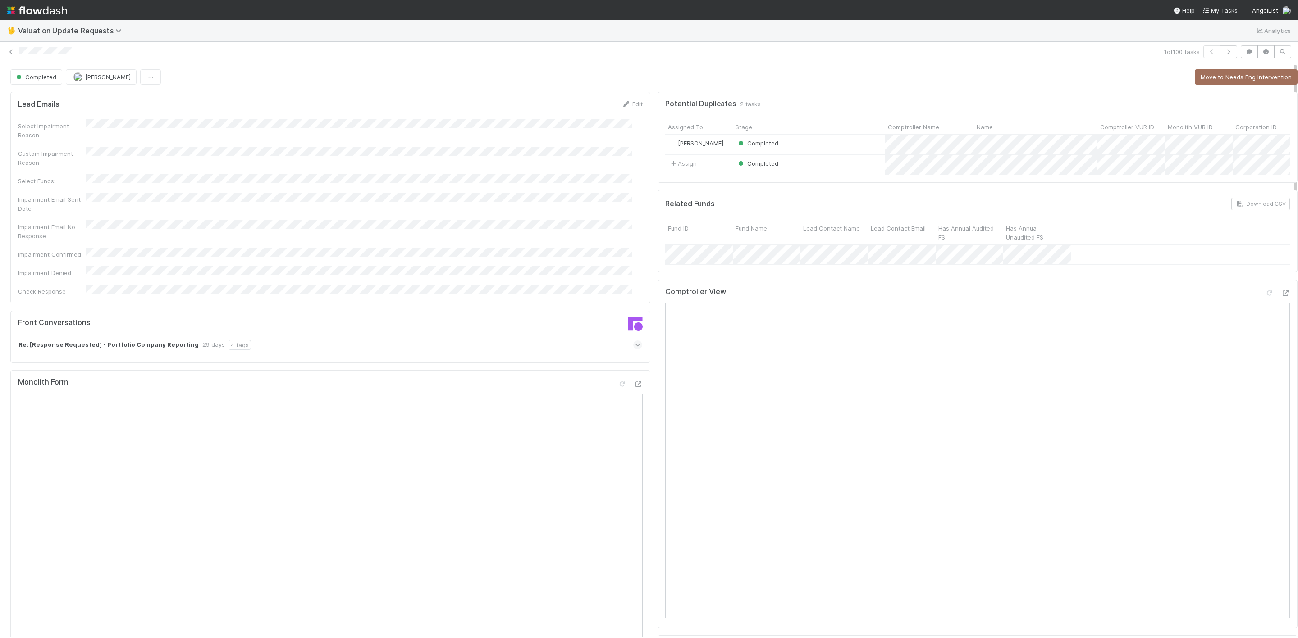
drag, startPoint x: 1285, startPoint y: 480, endPoint x: 1279, endPoint y: 70, distance: 410.1
click at [11, 53] on icon at bounding box center [11, 52] width 9 height 6
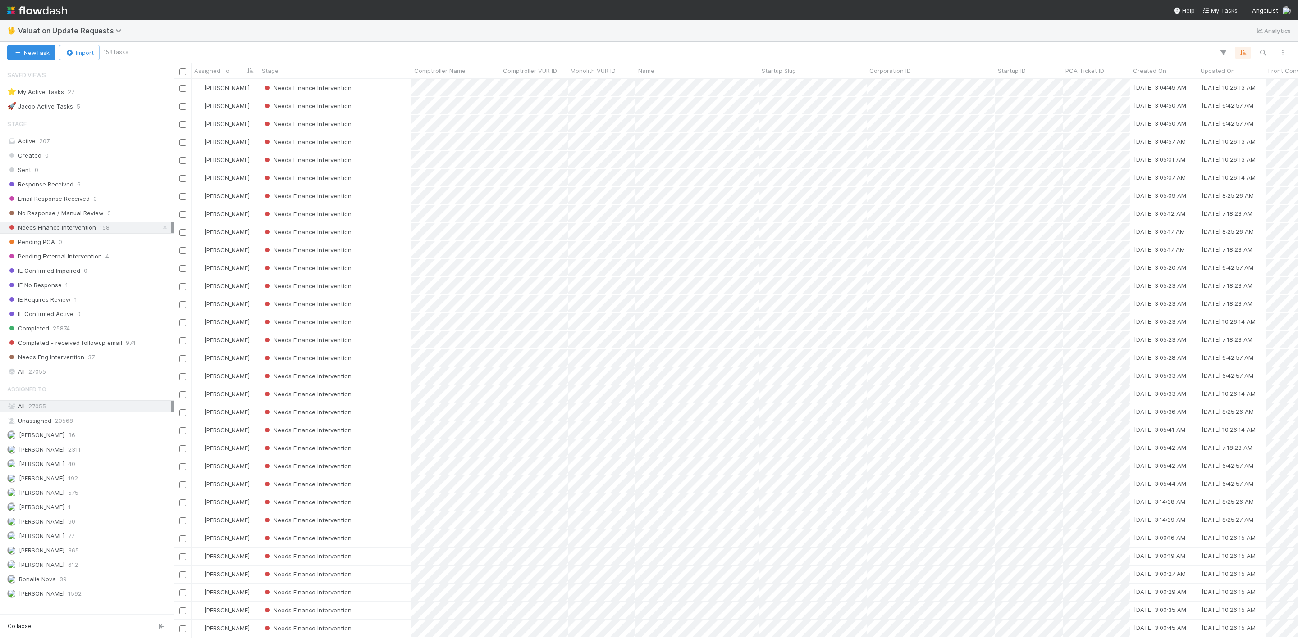
scroll to position [11, 11]
click at [381, 87] on div "Needs Finance Intervention" at bounding box center [335, 88] width 152 height 18
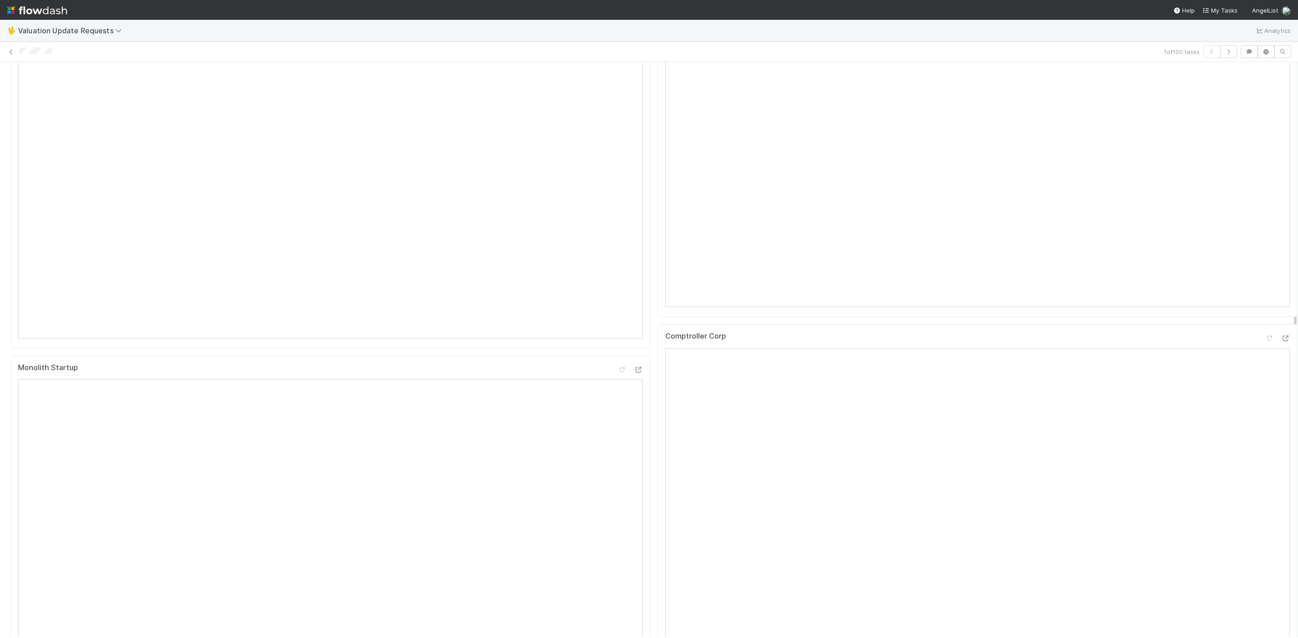
scroll to position [403, 0]
drag, startPoint x: 1283, startPoint y: 258, endPoint x: 1294, endPoint y: 360, distance: 102.4
click at [865, 360] on div "🖖 Valuation Update Requests Analytics 1 of 100 tasks Needs Finance Intervention…" at bounding box center [649, 329] width 1298 height 619
click at [865, 250] on icon at bounding box center [1285, 247] width 9 height 6
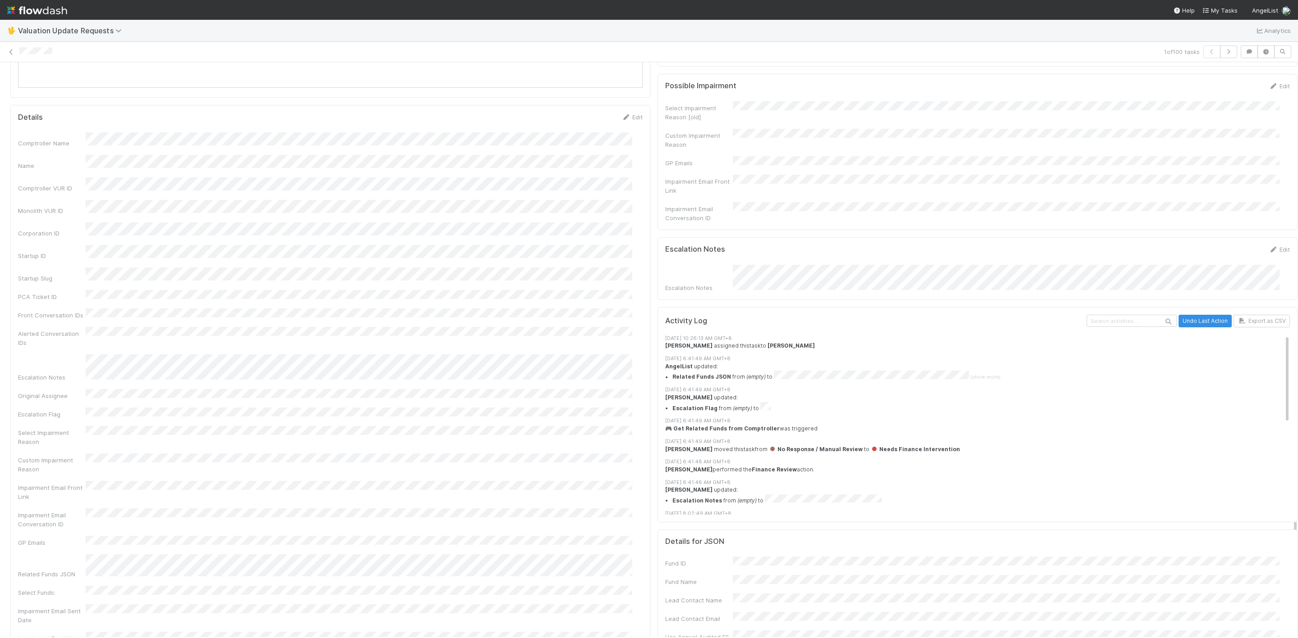
scroll to position [910, 0]
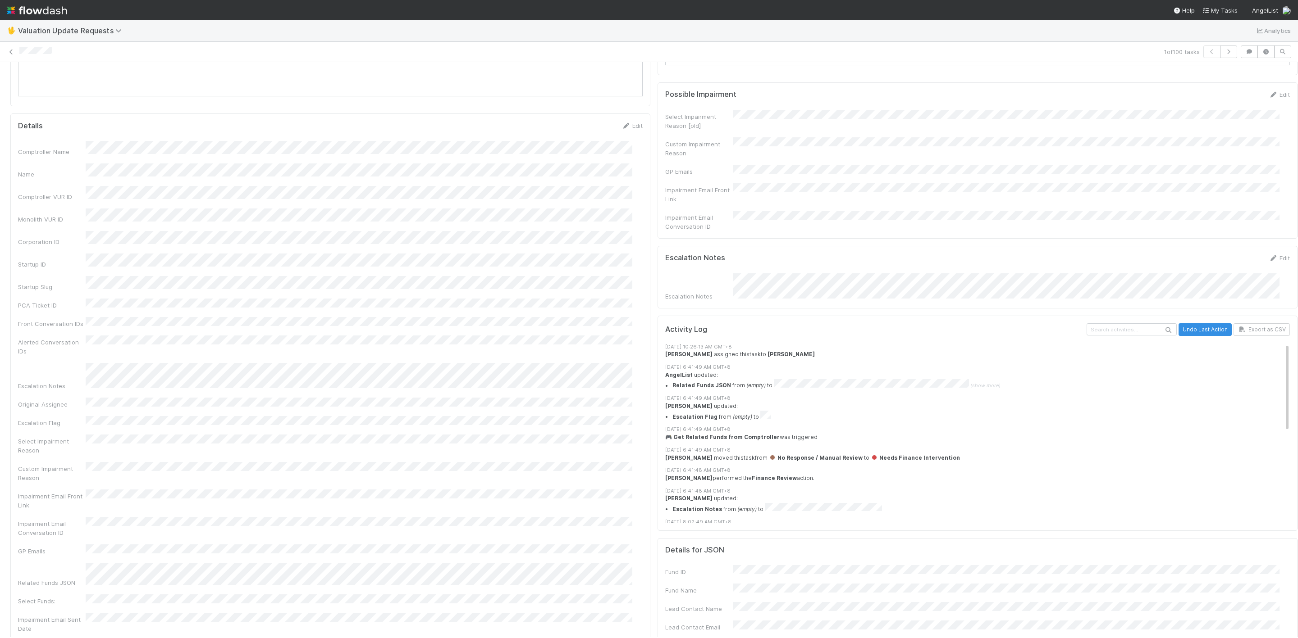
drag, startPoint x: 1284, startPoint y: 338, endPoint x: 1295, endPoint y: 498, distance: 160.3
click at [865, 425] on div "🖖 Valuation Update Requests Analytics 1 of 100 tasks Needs Finance Intervention…" at bounding box center [649, 329] width 1298 height 619
drag, startPoint x: 1286, startPoint y: 373, endPoint x: 1294, endPoint y: 368, distance: 9.4
click at [865, 326] on div at bounding box center [1298, 349] width 0 height 575
click at [865, 365] on div at bounding box center [1298, 349] width 0 height 575
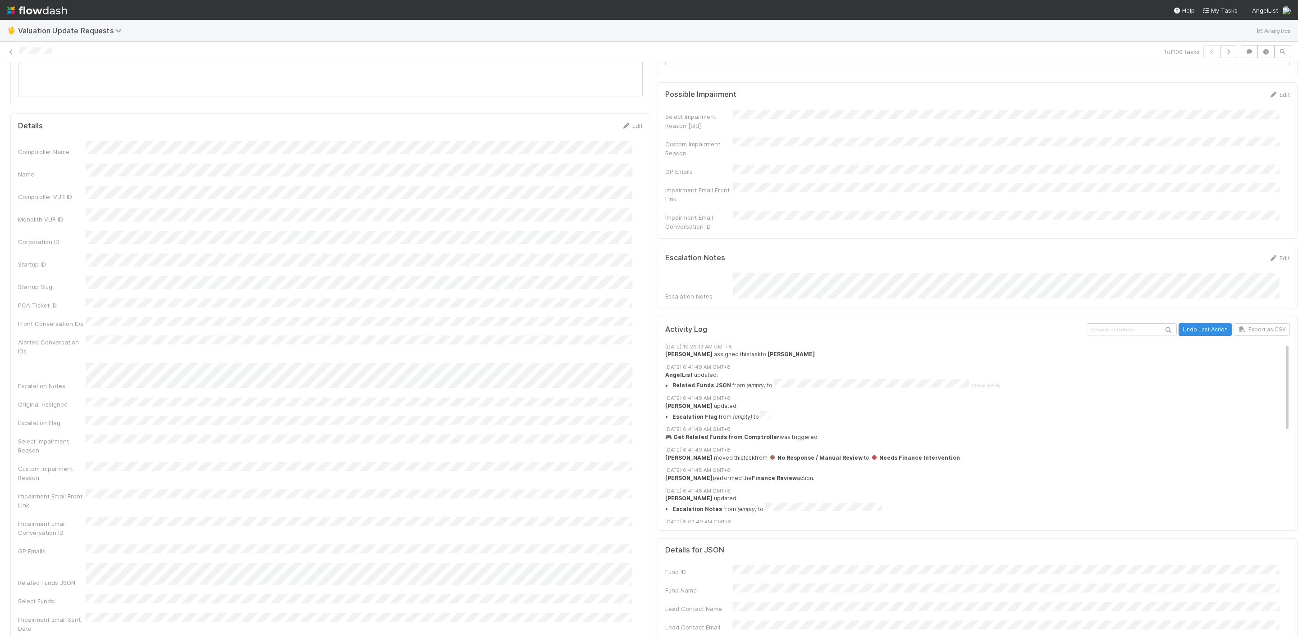
click at [865, 365] on div at bounding box center [1298, 349] width 0 height 575
drag, startPoint x: 1286, startPoint y: 365, endPoint x: 1288, endPoint y: 333, distance: 32.1
click at [865, 334] on div "🖖 Valuation Update Requests Analytics 1 of 100 tasks Needs Finance Intervention…" at bounding box center [649, 329] width 1298 height 619
drag, startPoint x: 1286, startPoint y: 361, endPoint x: 1286, endPoint y: 336, distance: 25.2
click at [865, 338] on div at bounding box center [1298, 349] width 0 height 575
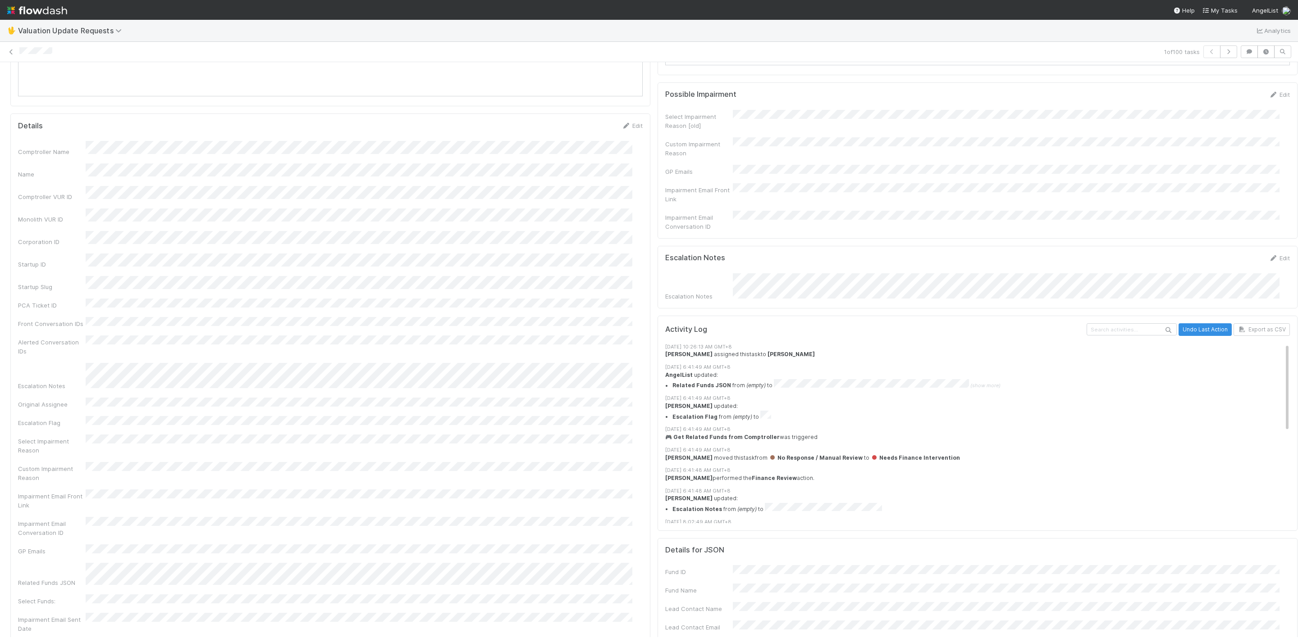
scroll to position [0, 3]
drag, startPoint x: 1283, startPoint y: 362, endPoint x: 1278, endPoint y: 254, distance: 108.3
click at [865, 254] on div "Lead Emails Edit Select Impairment Reason Custom Impairment Reason Select Funds…" at bounding box center [651, 116] width 1308 height 1875
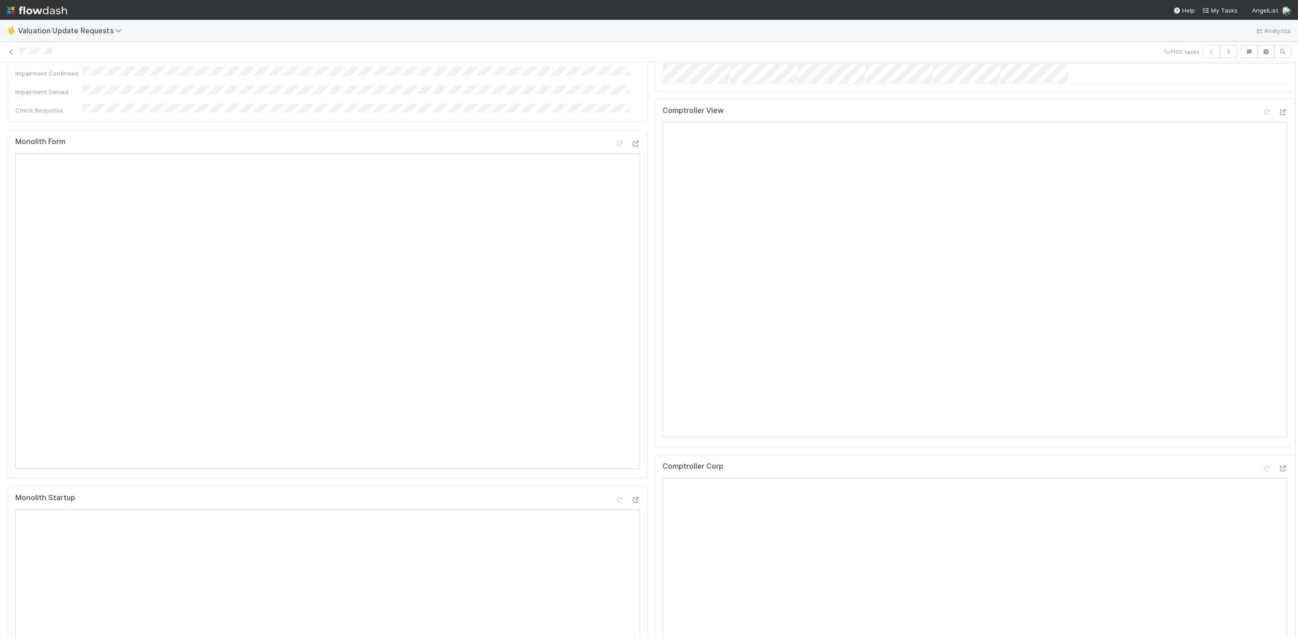
scroll to position [177, 0]
drag, startPoint x: 1281, startPoint y: 359, endPoint x: 1272, endPoint y: 128, distance: 231.3
click at [865, 119] on icon at bounding box center [1282, 117] width 9 height 6
click at [865, 219] on div at bounding box center [1295, 349] width 0 height 575
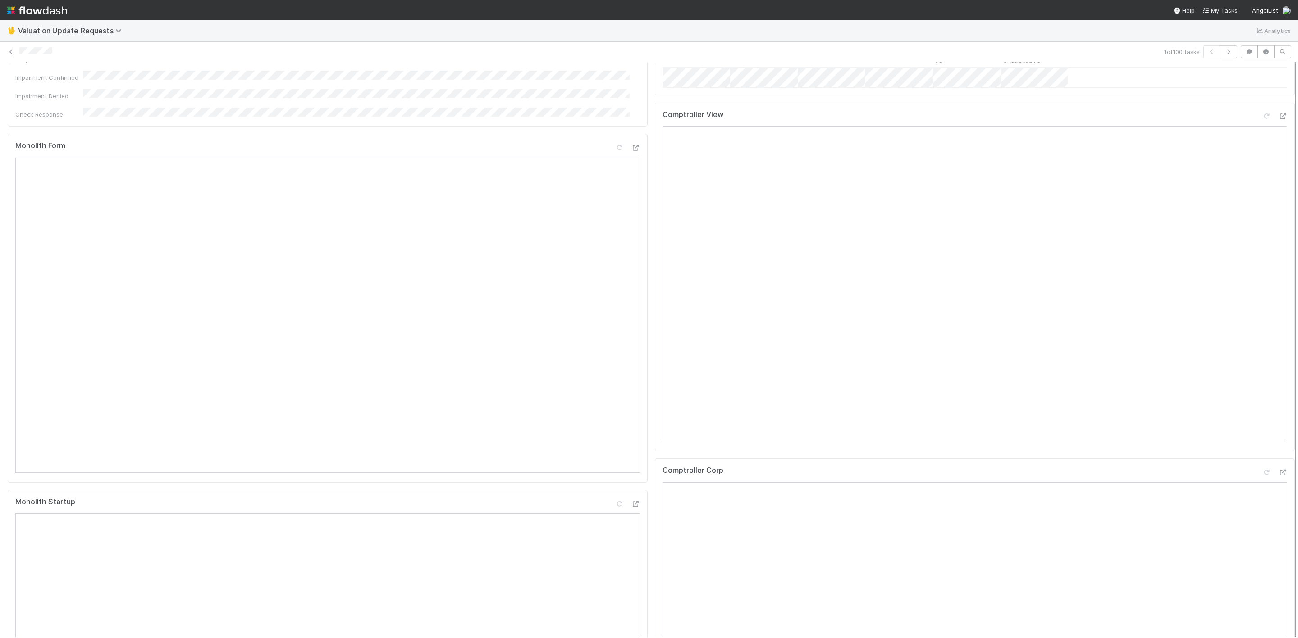
click at [865, 128] on div at bounding box center [1295, 349] width 0 height 575
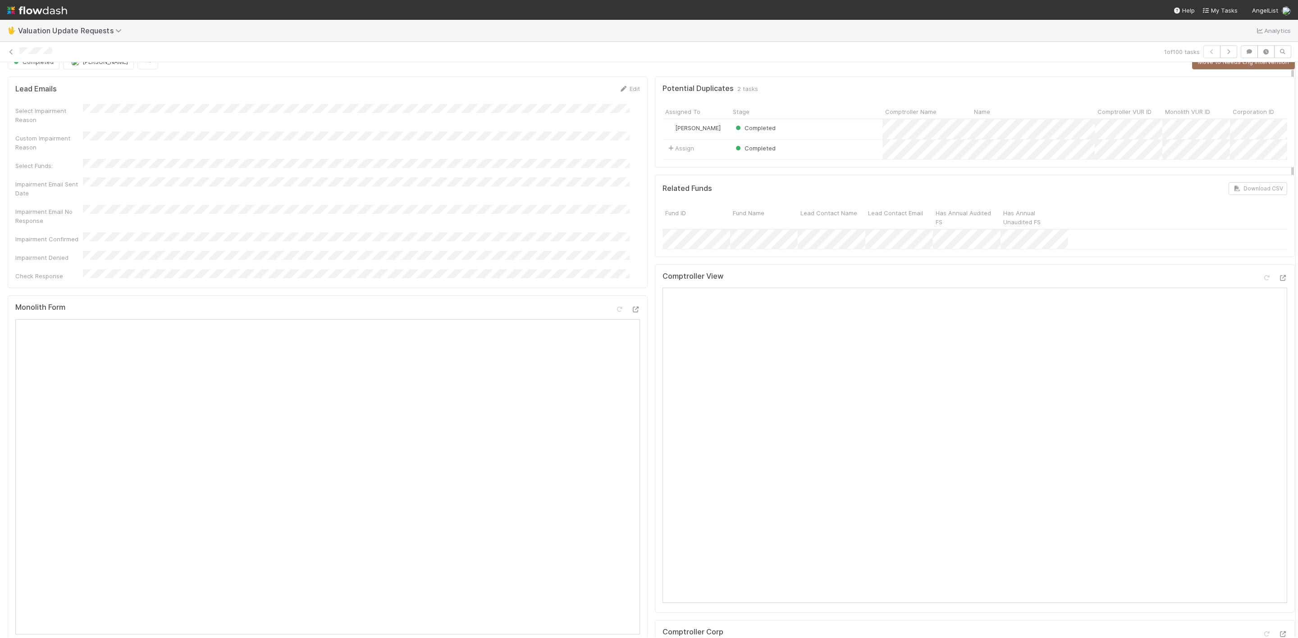
scroll to position [0, 0]
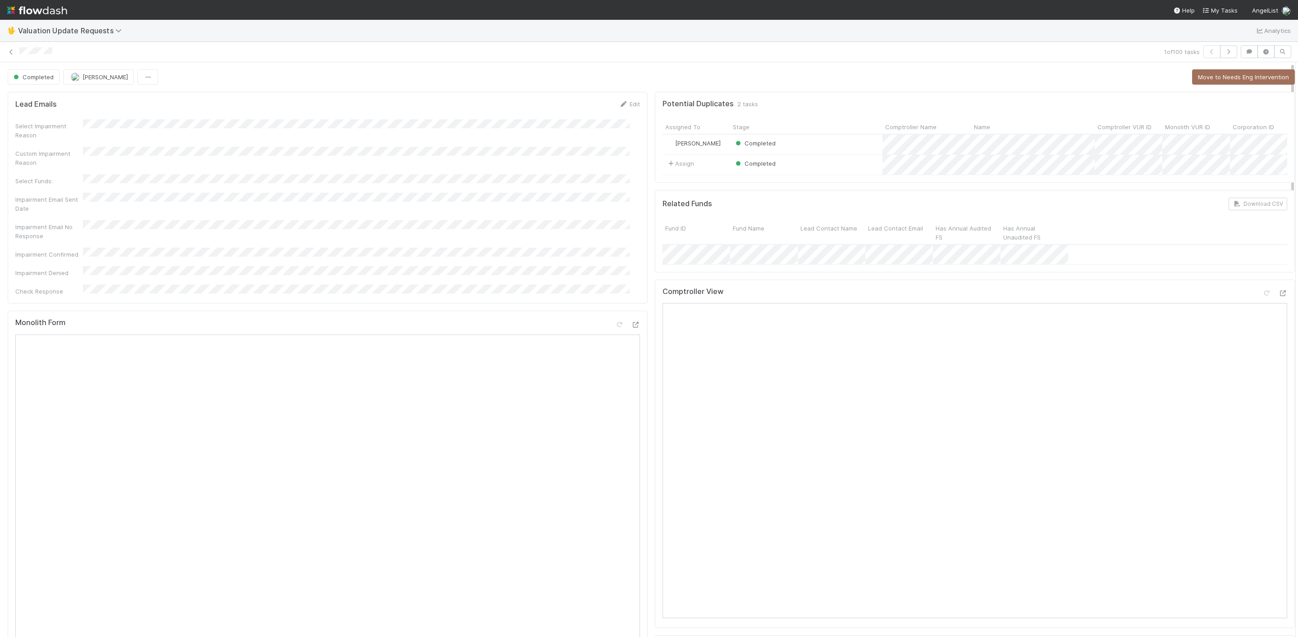
drag, startPoint x: 1282, startPoint y: 126, endPoint x: 1281, endPoint y: 58, distance: 67.6
click at [865, 58] on div "1 of 100 tasks Completed Janice Garcia Move to Needs Eng Intervention Lead Emai…" at bounding box center [649, 340] width 1298 height 597
click at [7, 55] on icon at bounding box center [11, 52] width 9 height 6
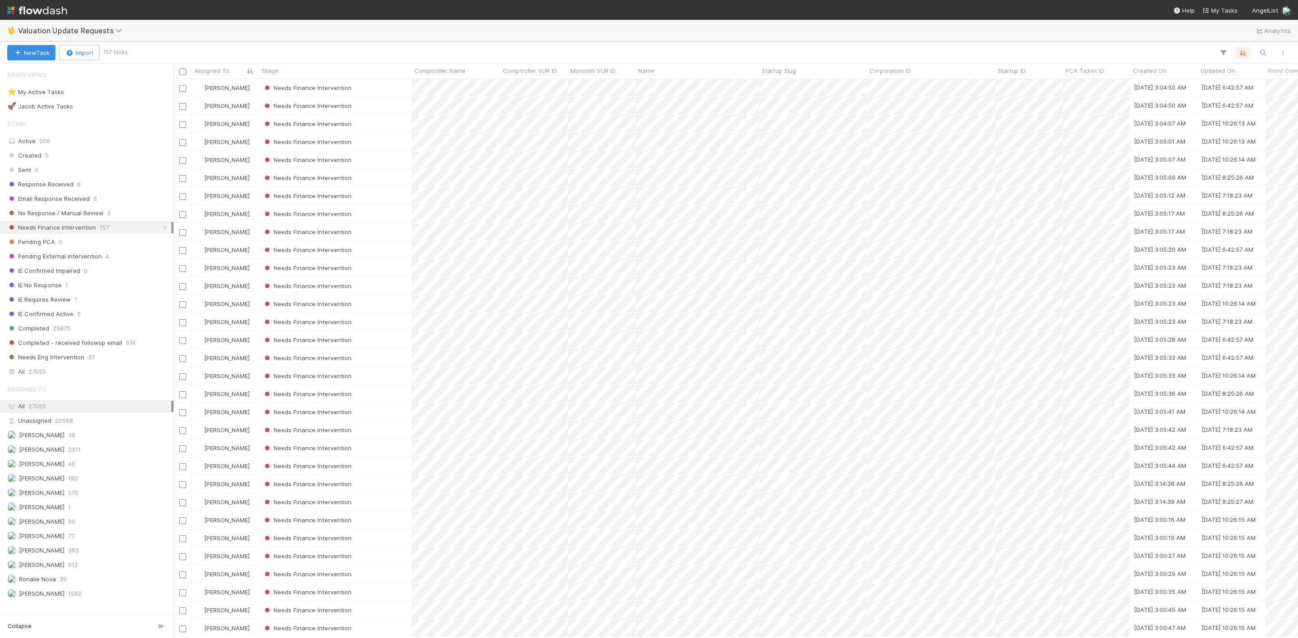
scroll to position [548, 1114]
click at [372, 92] on div "Needs Finance Intervention" at bounding box center [335, 88] width 152 height 18
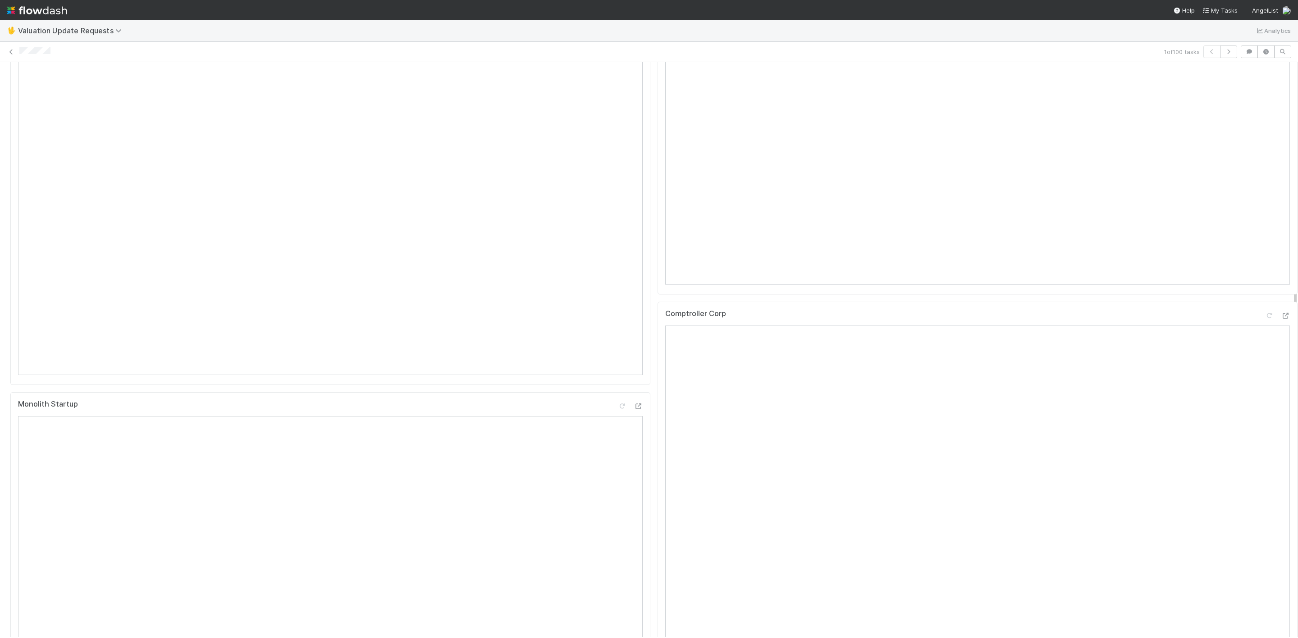
scroll to position [349, 0]
drag, startPoint x: 1284, startPoint y: 234, endPoint x: 1281, endPoint y: 341, distance: 107.3
click at [865, 304] on icon at bounding box center [1285, 301] width 9 height 6
drag, startPoint x: 1283, startPoint y: 330, endPoint x: 1277, endPoint y: 357, distance: 27.9
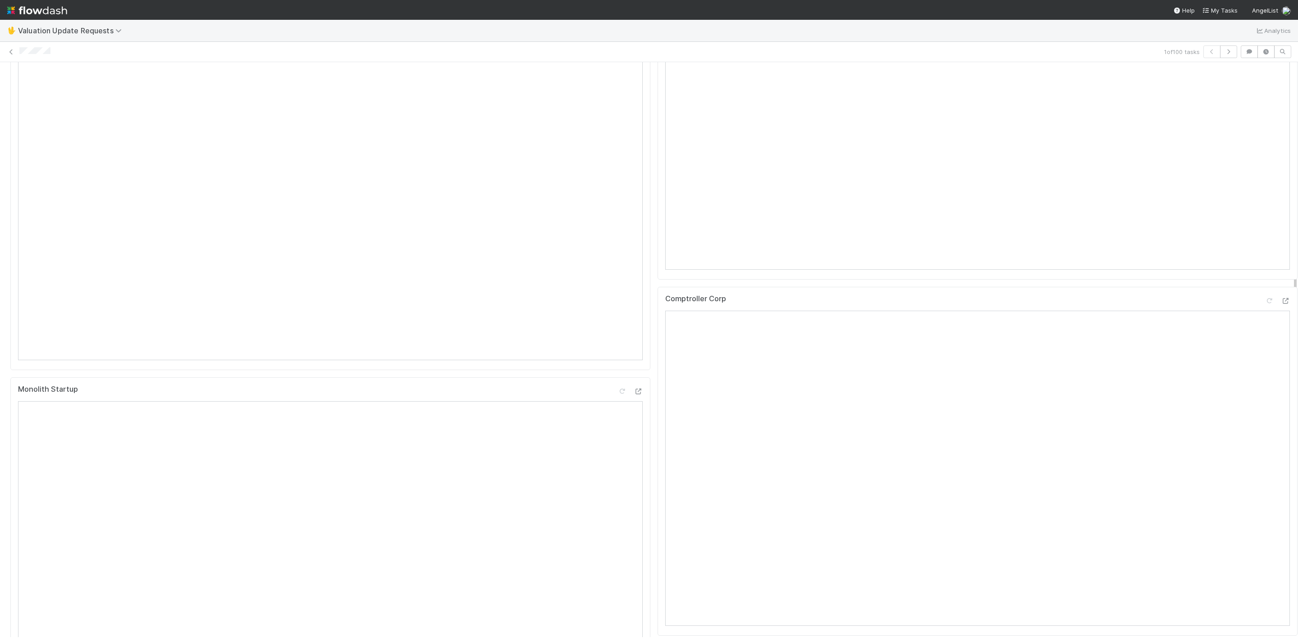
click at [865, 345] on div "Needs Finance Intervention Janice Garcia Pending PCA Suspected Impairment Draft…" at bounding box center [649, 349] width 1298 height 575
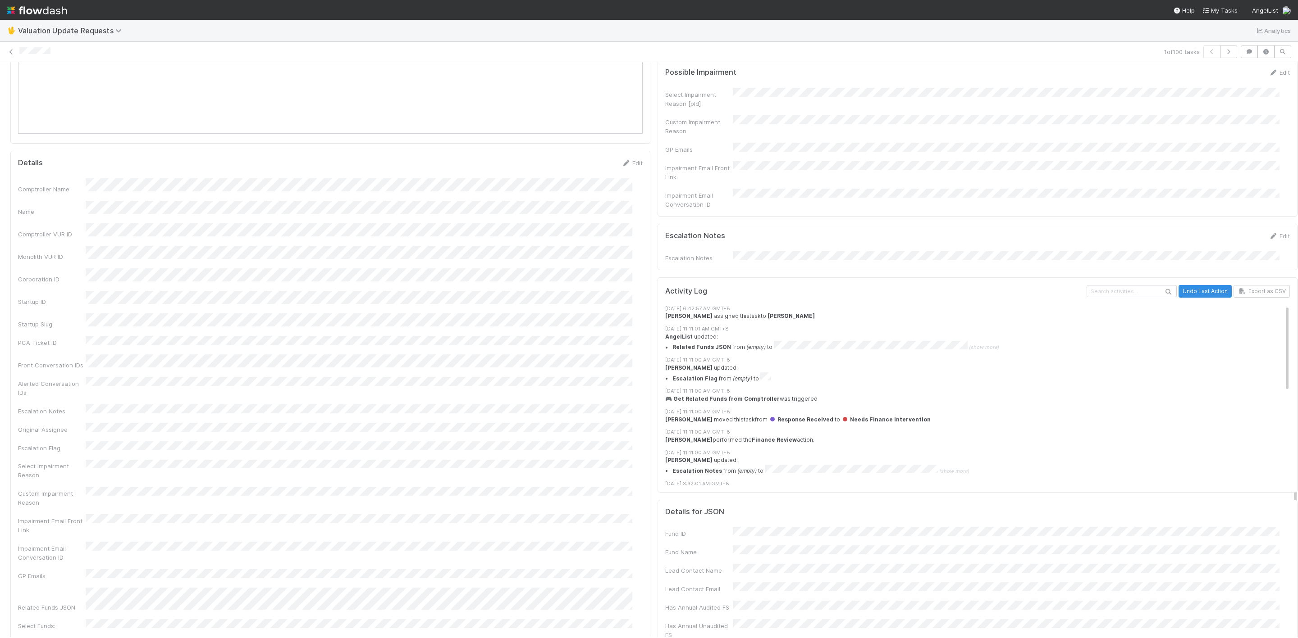
scroll to position [933, 0]
drag, startPoint x: 1285, startPoint y: 329, endPoint x: 1272, endPoint y: 509, distance: 180.2
click at [865, 425] on div "Lead Emails Edit Select Impairment Reason Custom Impairment Reason Select Funds…" at bounding box center [654, 116] width 1308 height 1922
drag, startPoint x: 828, startPoint y: 266, endPoint x: 837, endPoint y: 265, distance: 9.6
click at [835, 265] on div "Escalation Notes Edit Escalation Notes" at bounding box center [977, 246] width 640 height 46
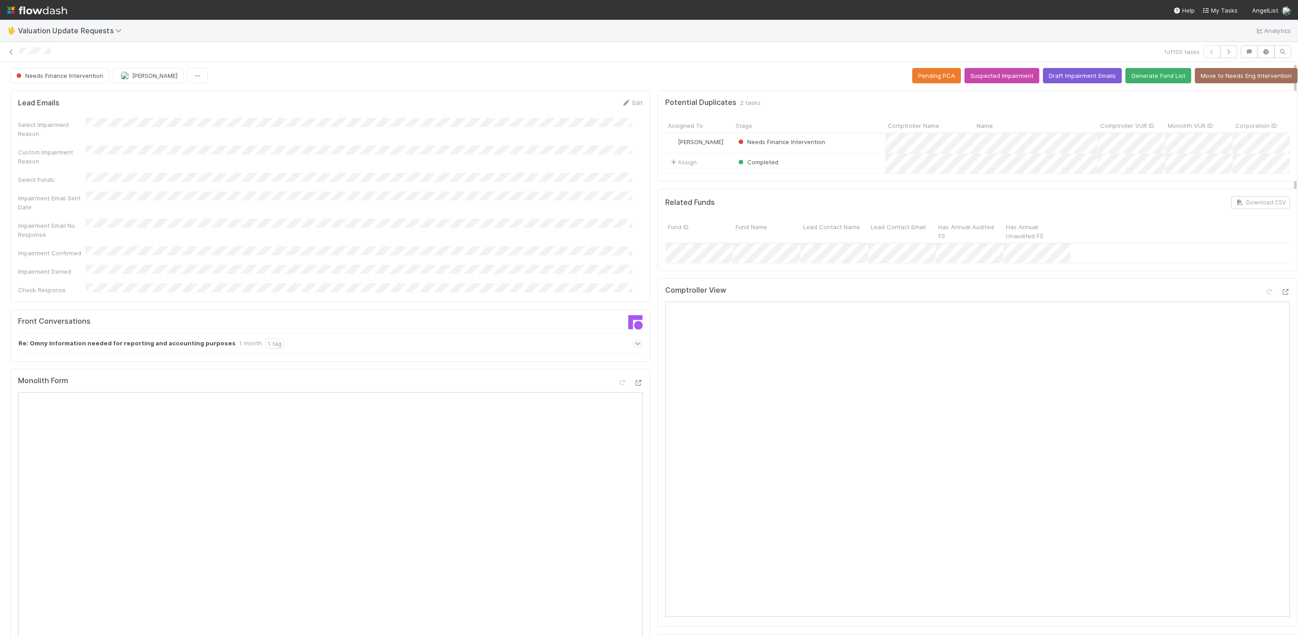
scroll to position [0, 0]
drag, startPoint x: 1285, startPoint y: 372, endPoint x: 1301, endPoint y: 61, distance: 310.9
click at [865, 61] on html "🖖 Valuation Update Requests Analytics 1 of 100 tasks Needs Finance Intervention…" at bounding box center [649, 319] width 1298 height 638
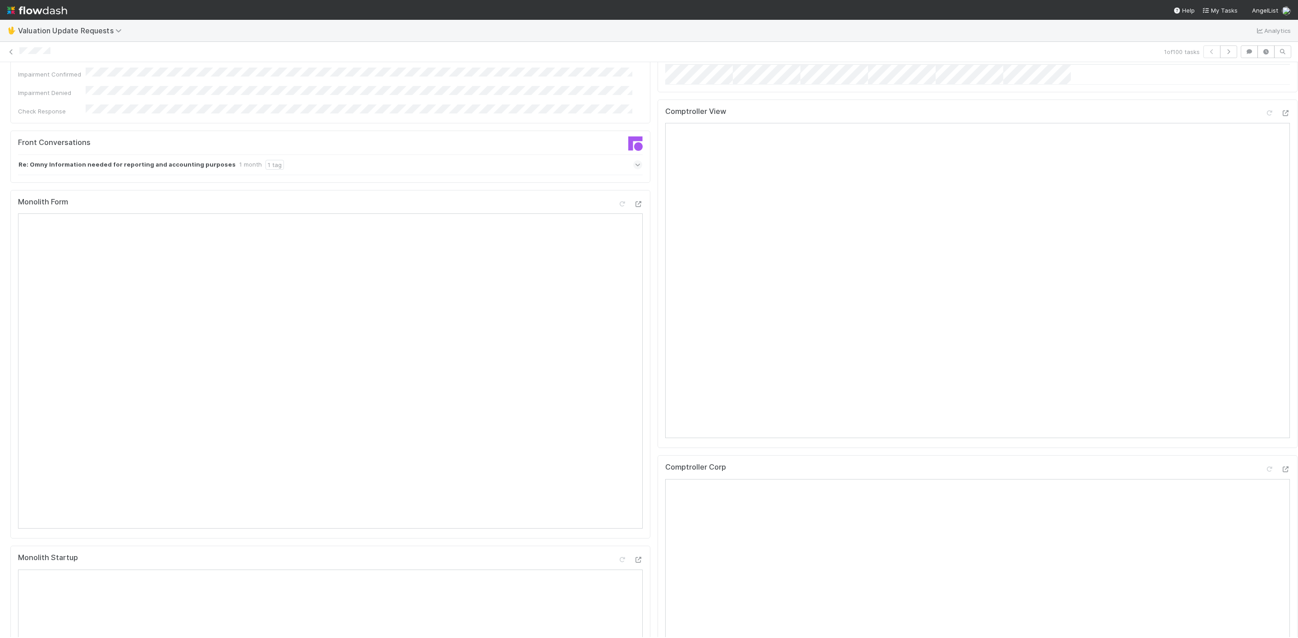
scroll to position [189, 0]
drag, startPoint x: 1285, startPoint y: 230, endPoint x: 1283, endPoint y: 287, distance: 57.3
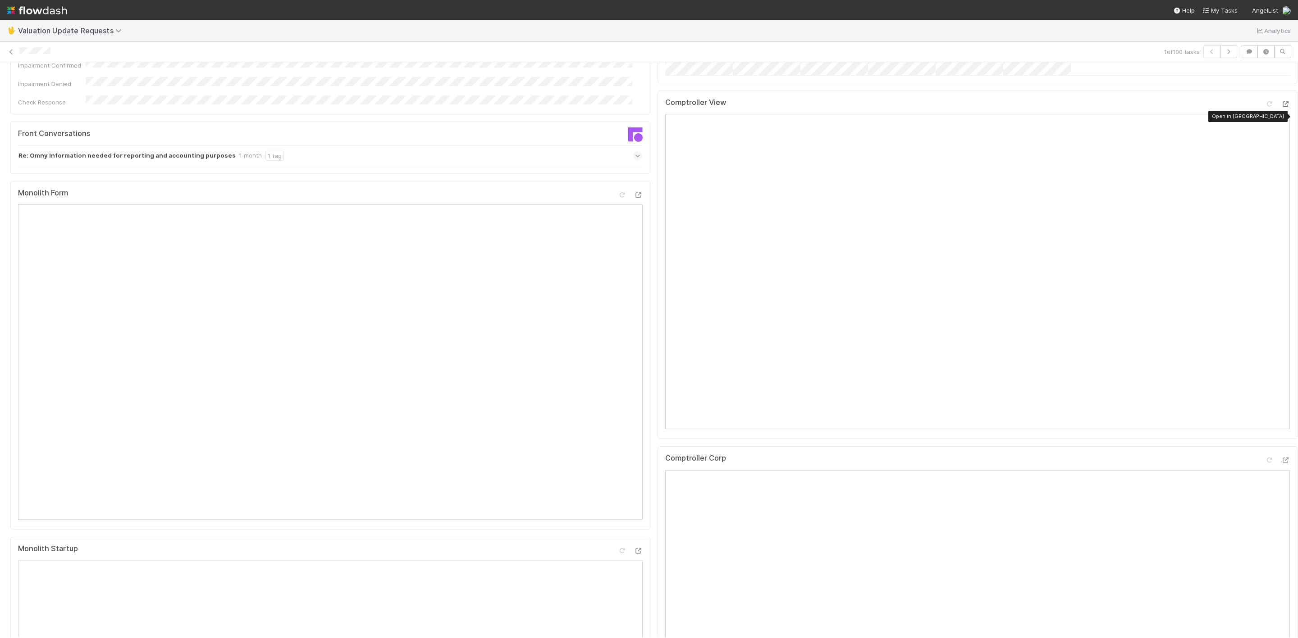
click at [865, 107] on icon at bounding box center [1285, 104] width 9 height 6
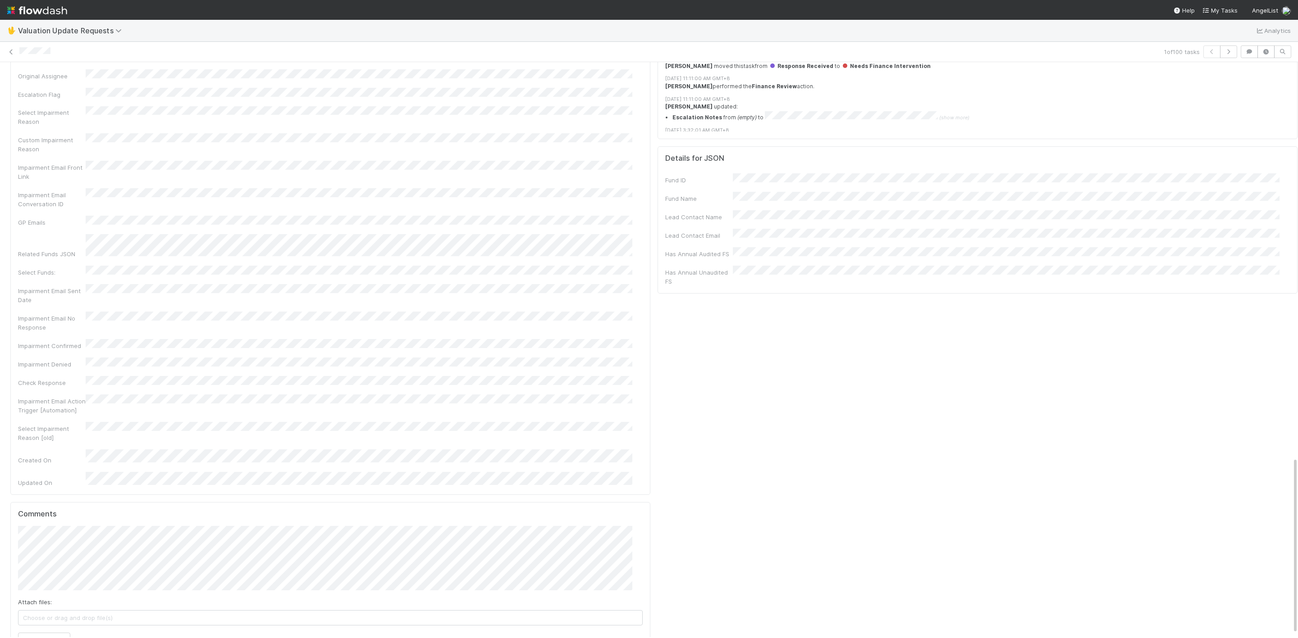
scroll to position [1295, 0]
drag, startPoint x: 1285, startPoint y: 246, endPoint x: 1287, endPoint y: 603, distance: 356.9
click at [865, 425] on div "Needs Finance Intervention Janice Garcia Pending PCA Suspected Impairment Draft…" at bounding box center [649, 349] width 1298 height 575
click at [59, 425] on button "Add Comment" at bounding box center [44, 630] width 52 height 15
drag, startPoint x: 1286, startPoint y: 461, endPoint x: 1286, endPoint y: 453, distance: 8.1
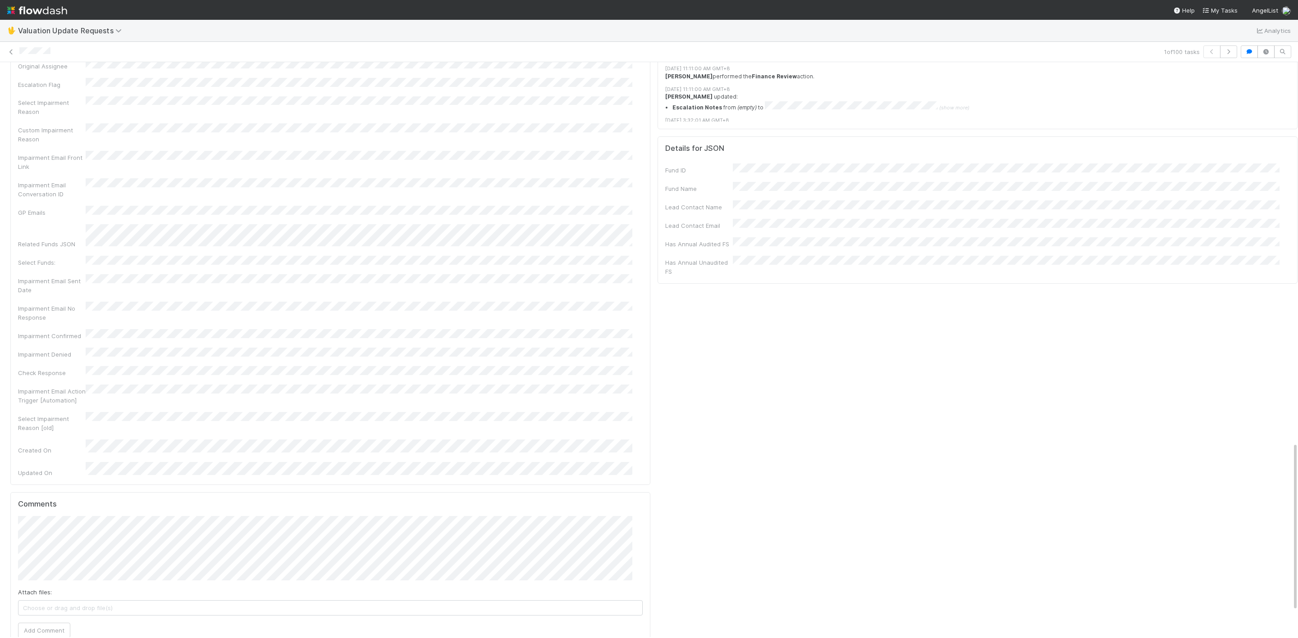
click at [865, 425] on div at bounding box center [1298, 349] width 0 height 575
drag, startPoint x: 1283, startPoint y: 453, endPoint x: 1294, endPoint y: 278, distance: 176.1
click at [865, 262] on html "🖖 Valuation Update Requests Analytics 1 of 100 tasks Needs Finance Intervention…" at bounding box center [649, 319] width 1298 height 638
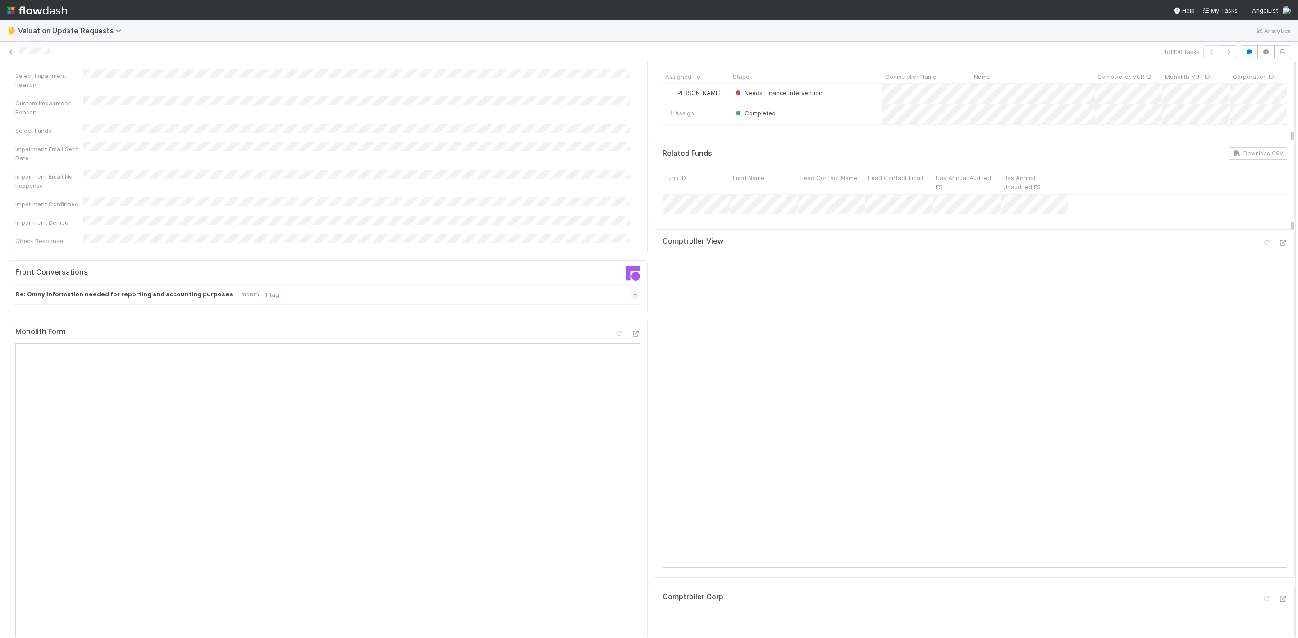
scroll to position [47, 0]
drag, startPoint x: 1282, startPoint y: 455, endPoint x: 1272, endPoint y: 88, distance: 366.5
click at [865, 146] on div at bounding box center [1295, 349] width 0 height 575
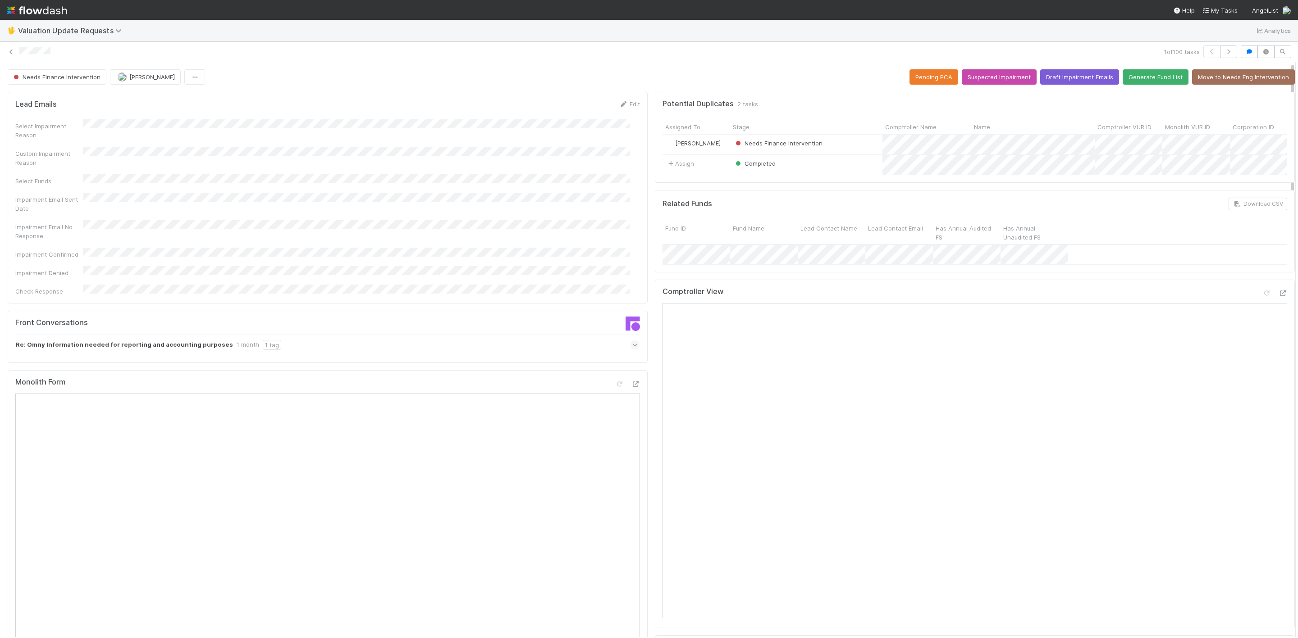
drag, startPoint x: 1282, startPoint y: 112, endPoint x: 1279, endPoint y: 81, distance: 31.2
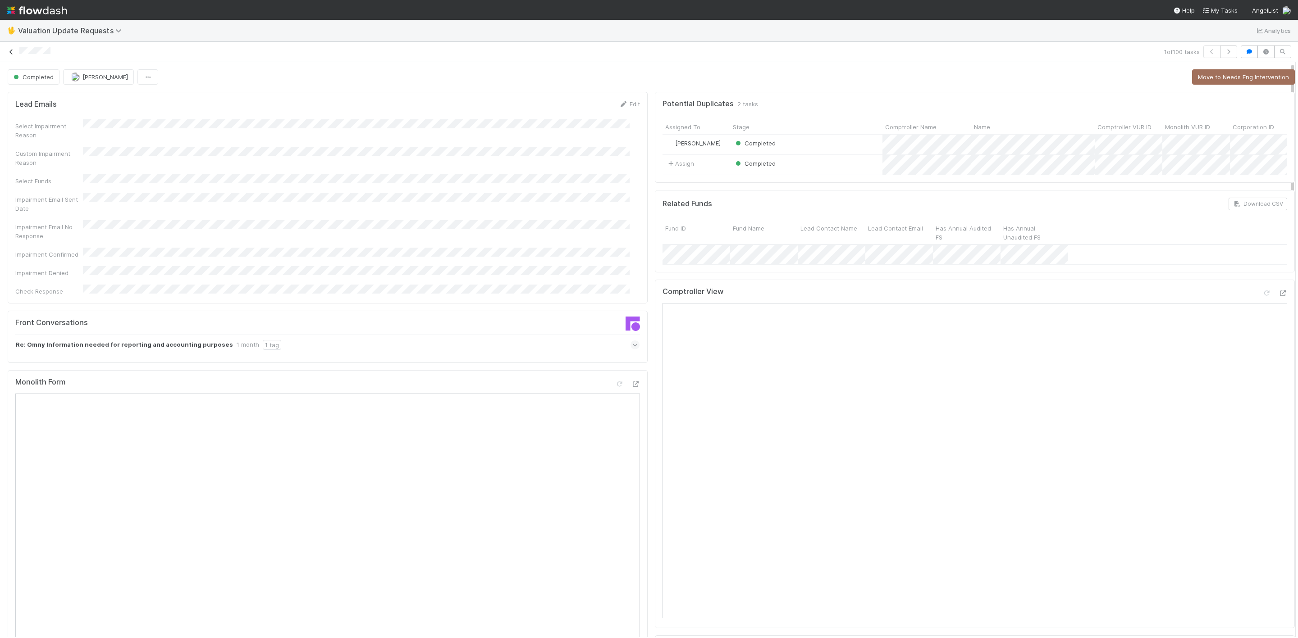
click at [13, 52] on icon at bounding box center [11, 52] width 9 height 6
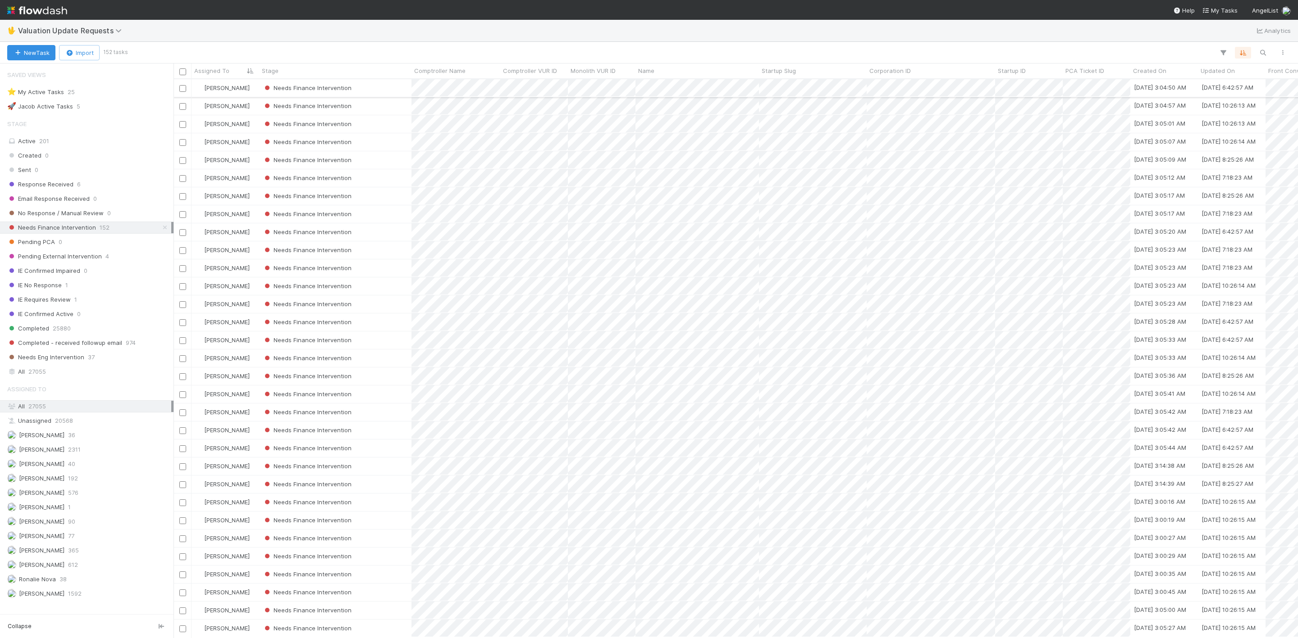
click at [392, 81] on div "Needs Finance Intervention" at bounding box center [335, 88] width 152 height 18
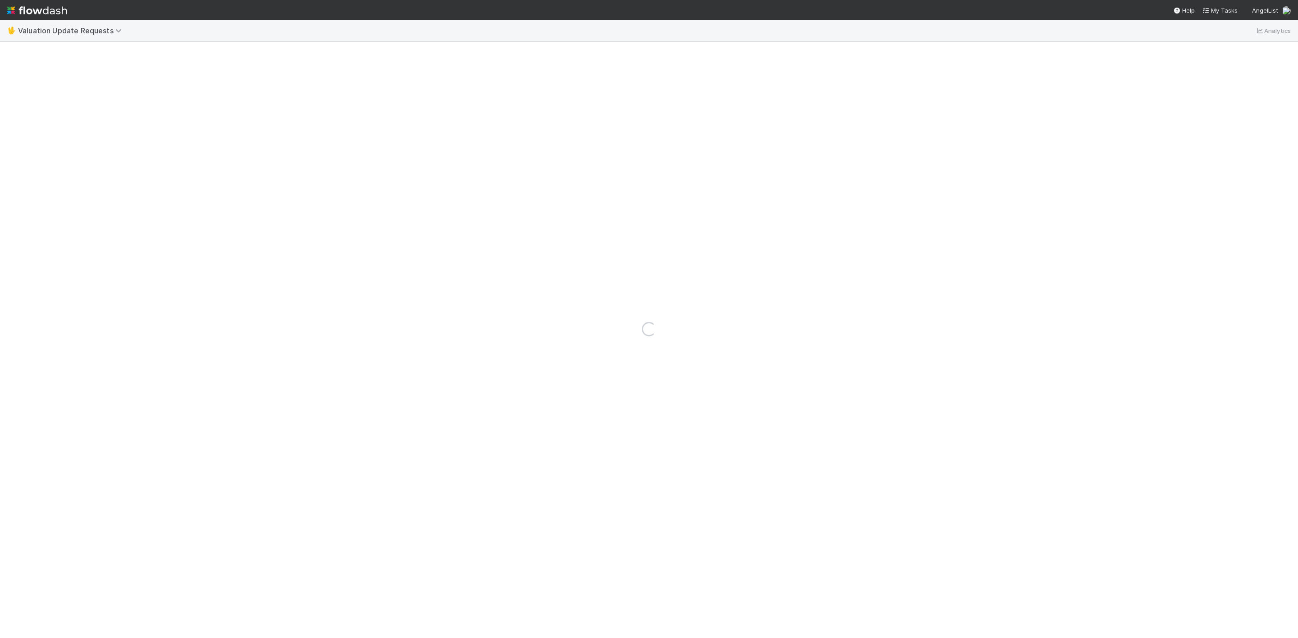
click at [395, 16] on nav "Help My Tasks AngelList" at bounding box center [649, 10] width 1298 height 20
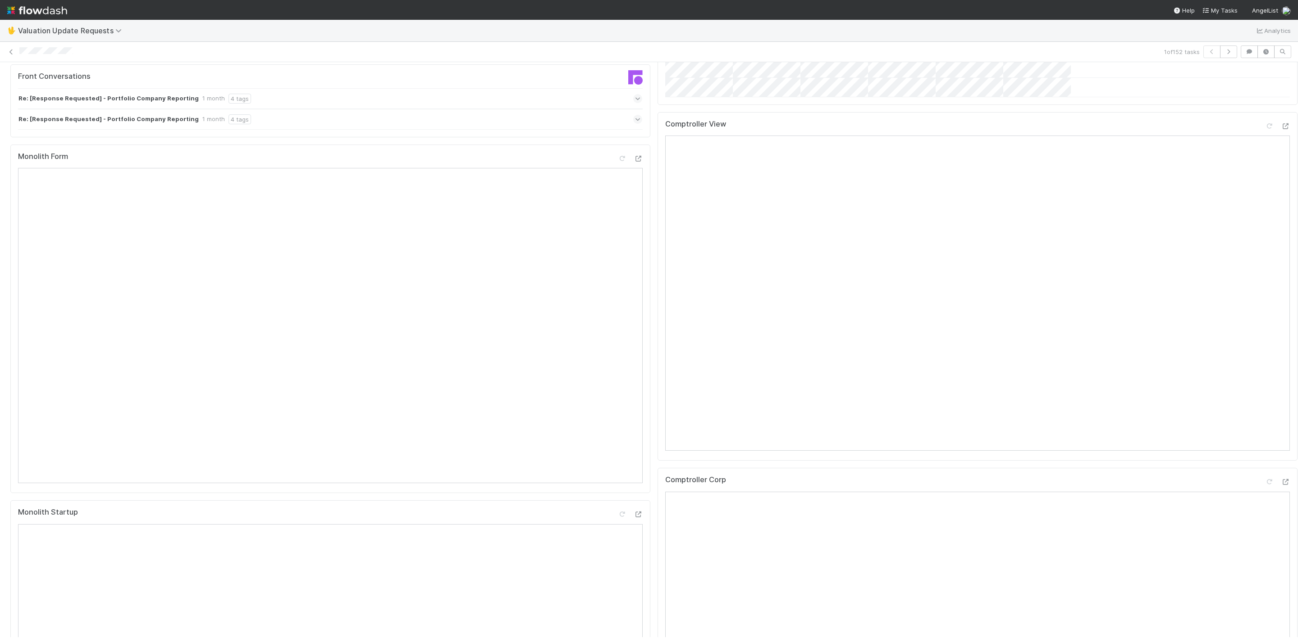
scroll to position [393, 0]
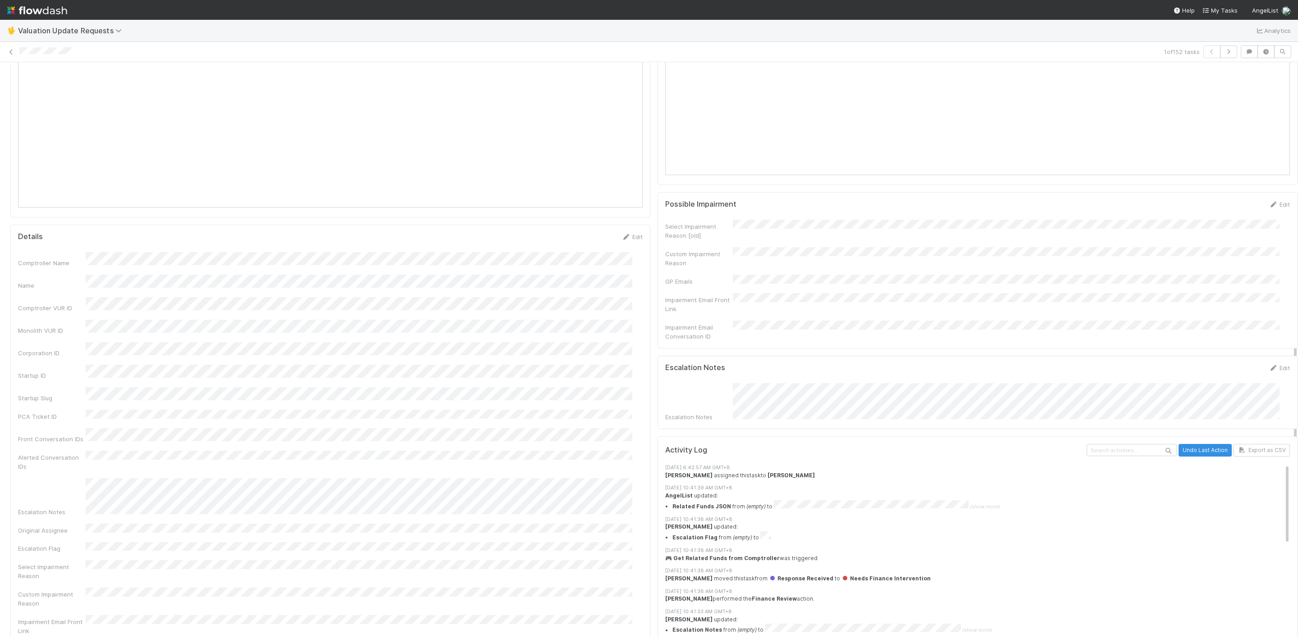
scroll to position [889, 0]
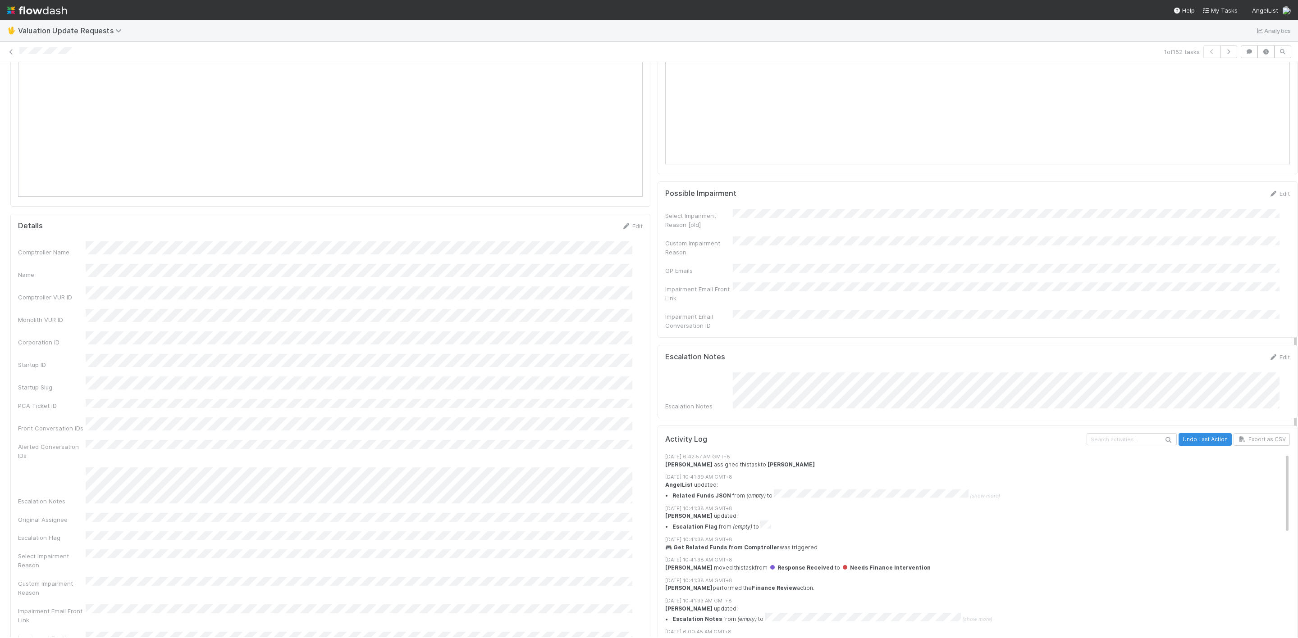
drag, startPoint x: 1285, startPoint y: 228, endPoint x: 1281, endPoint y: 374, distance: 146.0
click at [865, 374] on div "Lead Emails Edit Select Impairment Reason Custom Impairment Reason Select Funds…" at bounding box center [654, 202] width 1308 height 2006
click at [716, 388] on div "Escalation Notes" at bounding box center [977, 392] width 625 height 38
click at [865, 335] on div at bounding box center [1298, 349] width 0 height 575
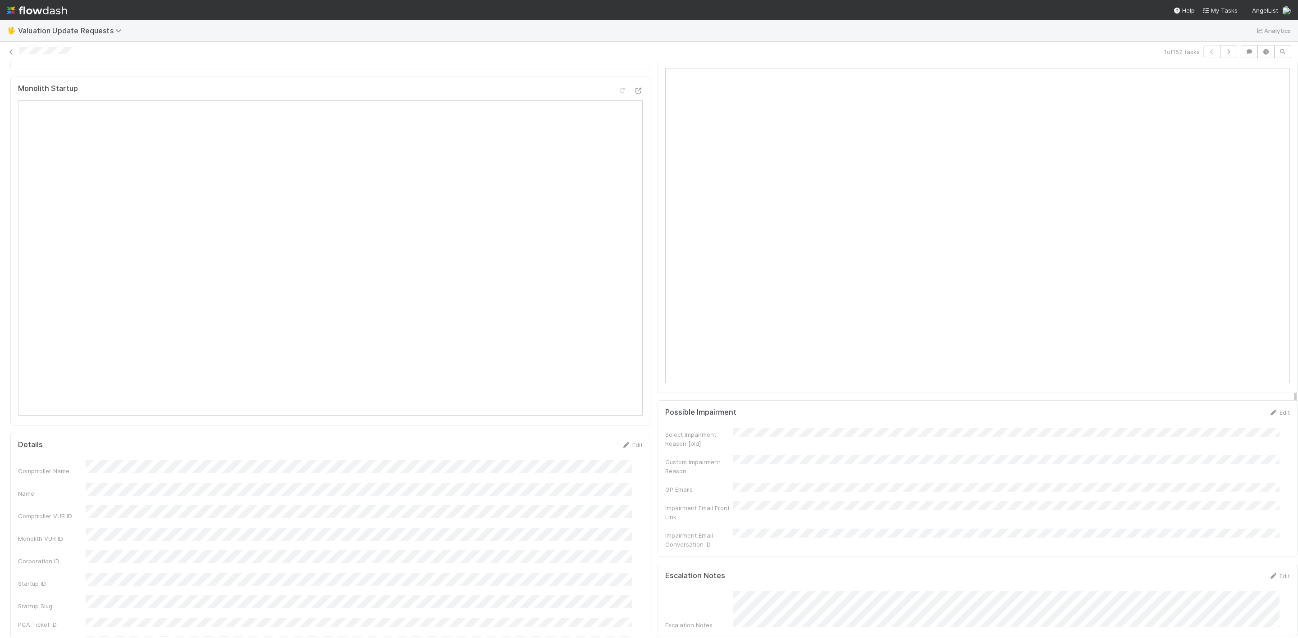
scroll to position [661, 0]
drag, startPoint x: 1285, startPoint y: 331, endPoint x: 1286, endPoint y: 264, distance: 67.2
click at [865, 264] on div "Needs Finance Intervention Janice Garcia Pending PCA Suspected Impairment Draft…" at bounding box center [649, 349] width 1298 height 575
click at [865, 71] on icon at bounding box center [1285, 68] width 9 height 6
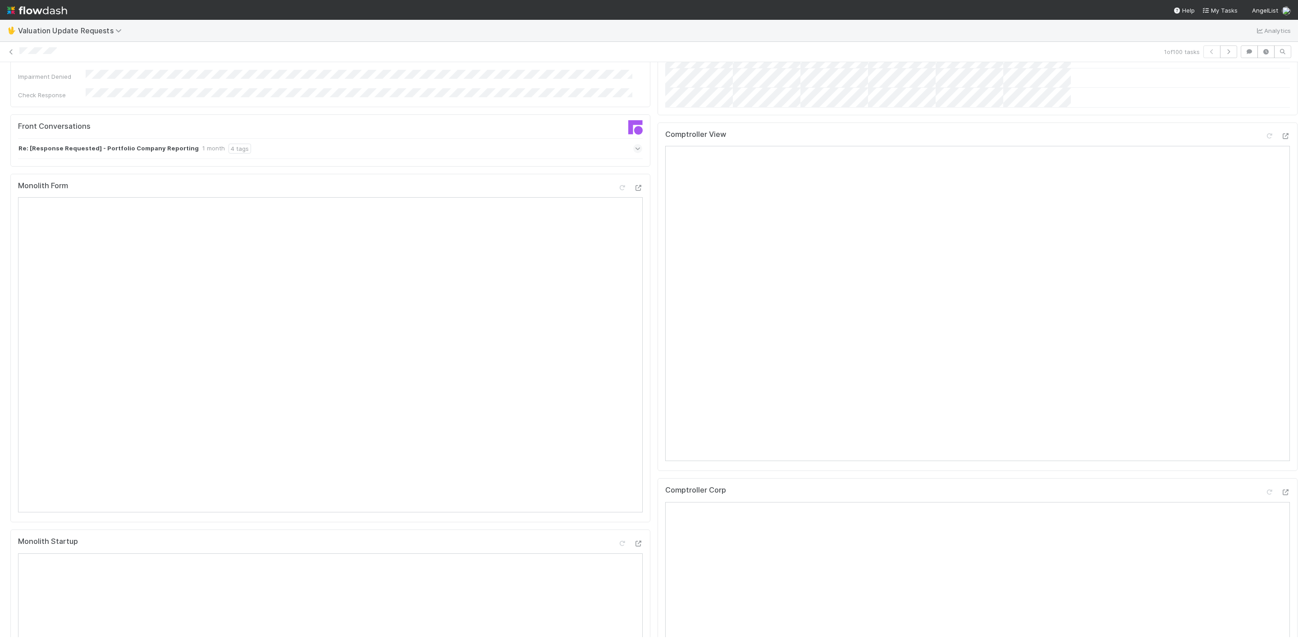
scroll to position [245, 0]
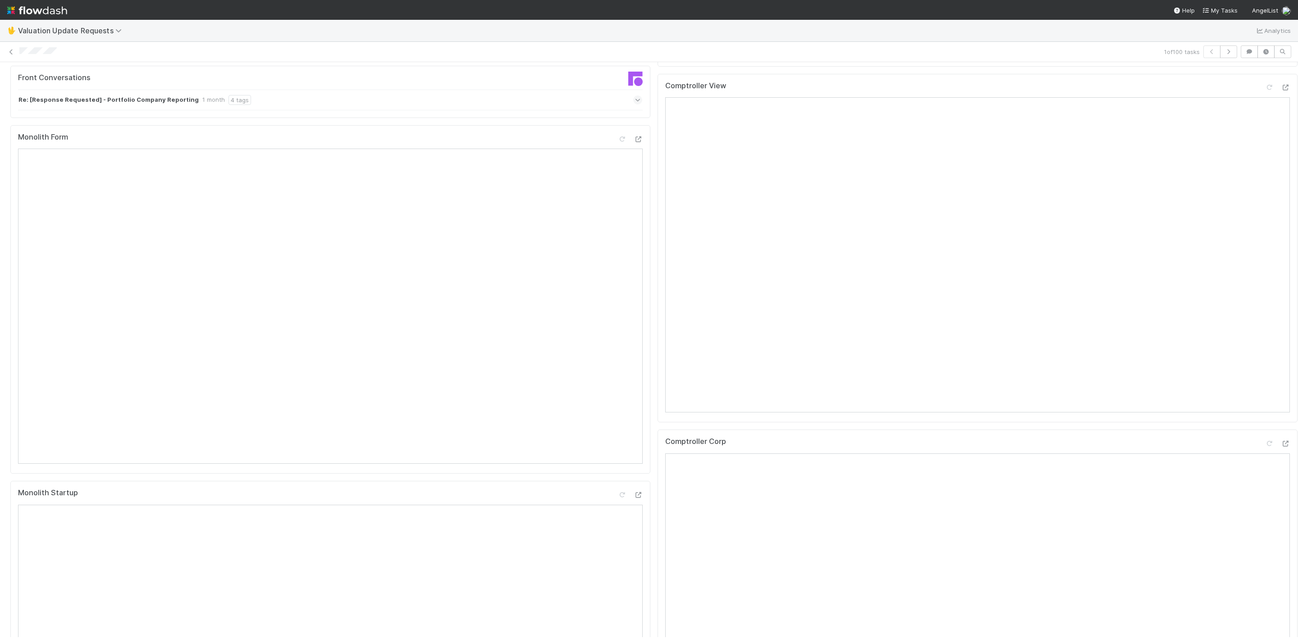
drag, startPoint x: 1285, startPoint y: 218, endPoint x: 1281, endPoint y: 294, distance: 76.2
click at [1281, 91] on icon at bounding box center [1285, 88] width 9 height 6
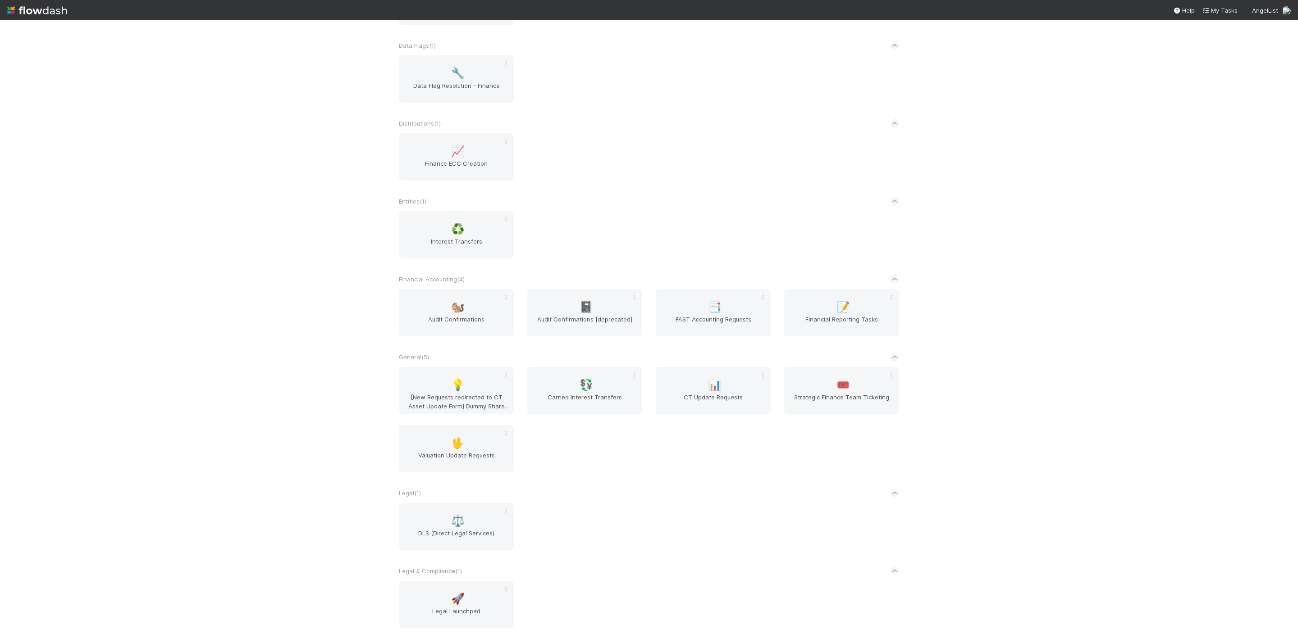
scroll to position [424, 0]
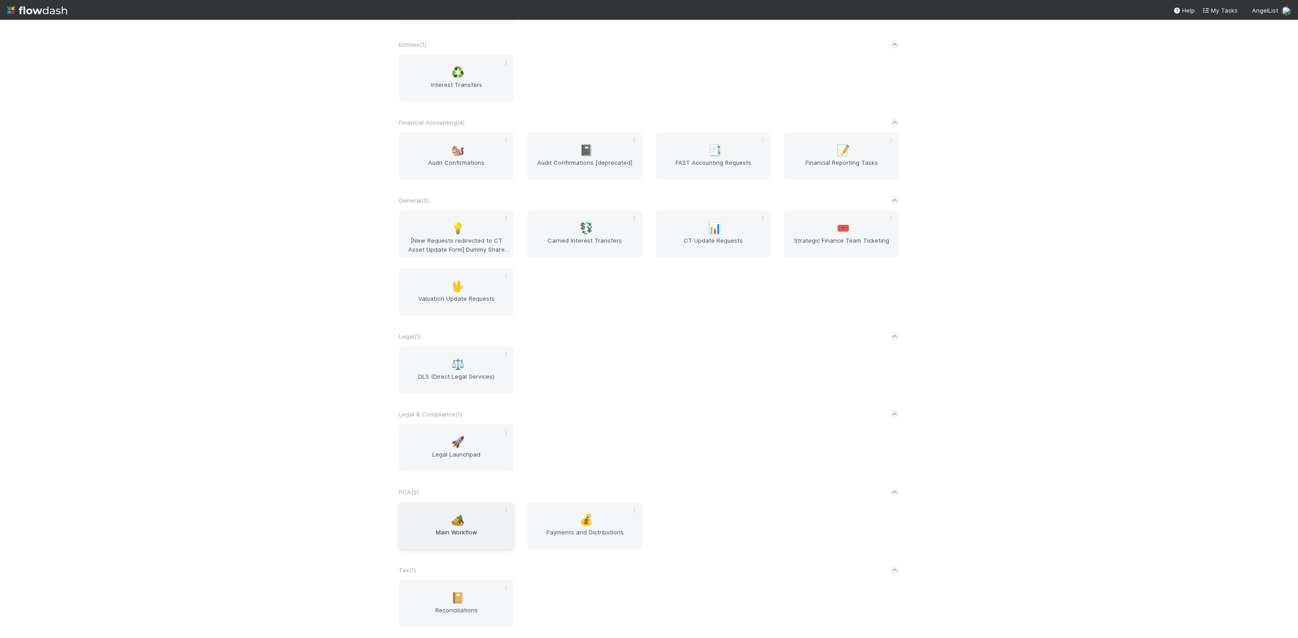
click at [467, 539] on span "Main Workflow" at bounding box center [456, 537] width 108 height 18
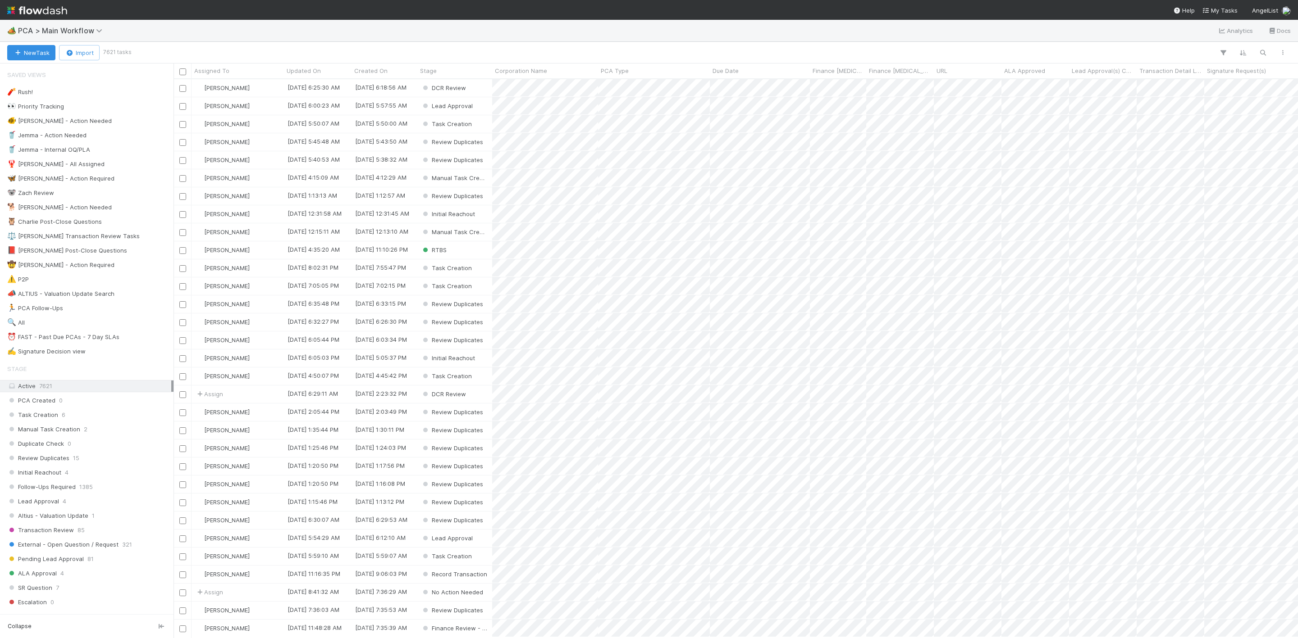
scroll to position [548, 1114]
click at [49, 328] on div "🔍 All 35692" at bounding box center [89, 322] width 164 height 11
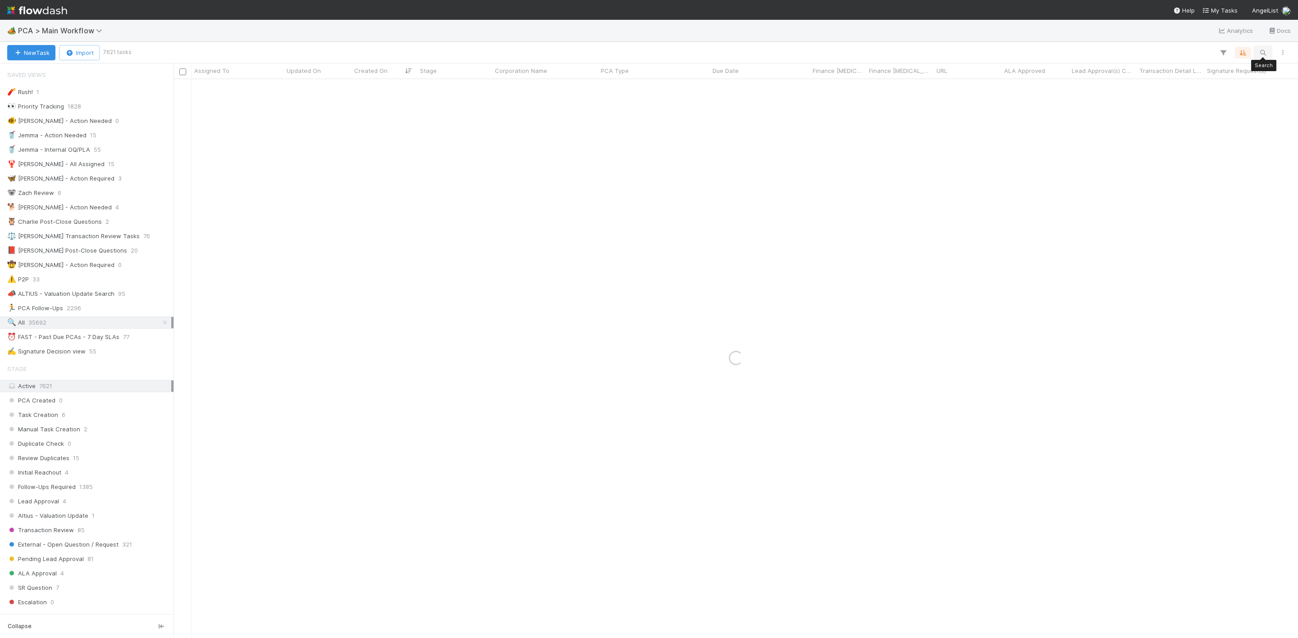
click at [1264, 50] on icon "button" at bounding box center [1262, 53] width 9 height 8
drag, startPoint x: 1201, startPoint y: 35, endPoint x: 1045, endPoint y: 36, distance: 155.5
click at [1045, 36] on body "🏕️ PCA > Main Workflow Analytics Docs New Task Import 0 tasks Assigned To Updat…" at bounding box center [649, 319] width 1298 height 638
click at [1180, 34] on input "jumpcut" at bounding box center [1215, 37] width 90 height 11
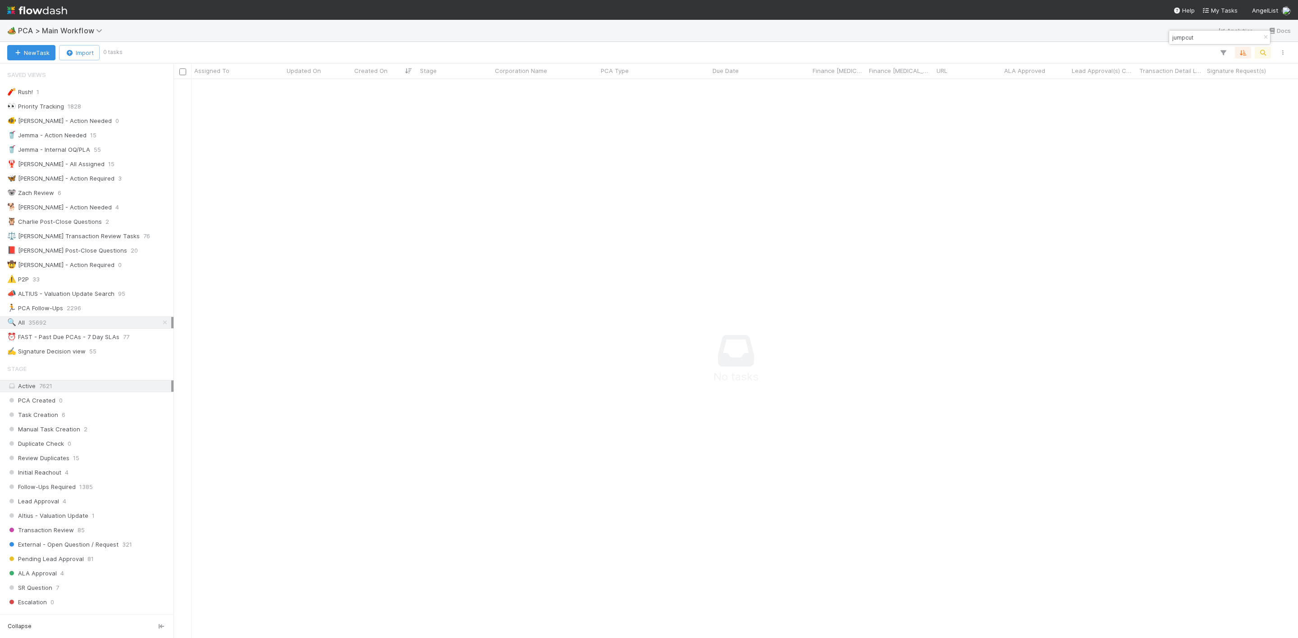
click at [1180, 34] on input "jumpcut" at bounding box center [1215, 37] width 90 height 11
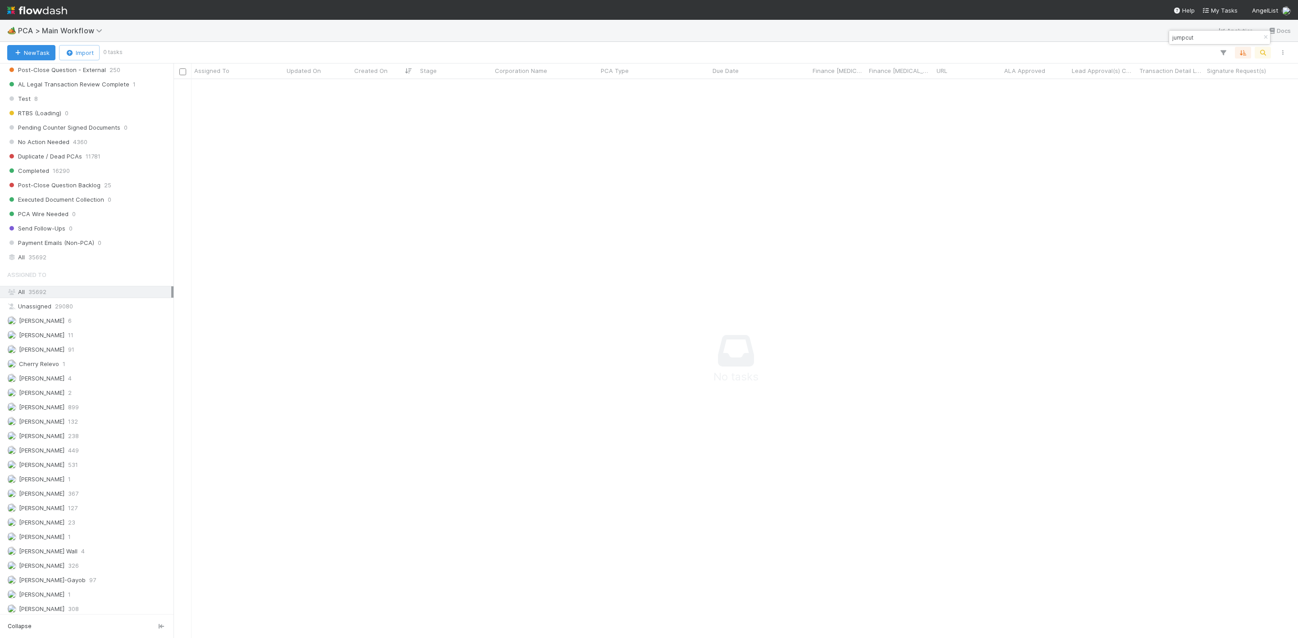
scroll to position [887, 0]
click at [24, 289] on div "All 35692" at bounding box center [89, 283] width 164 height 11
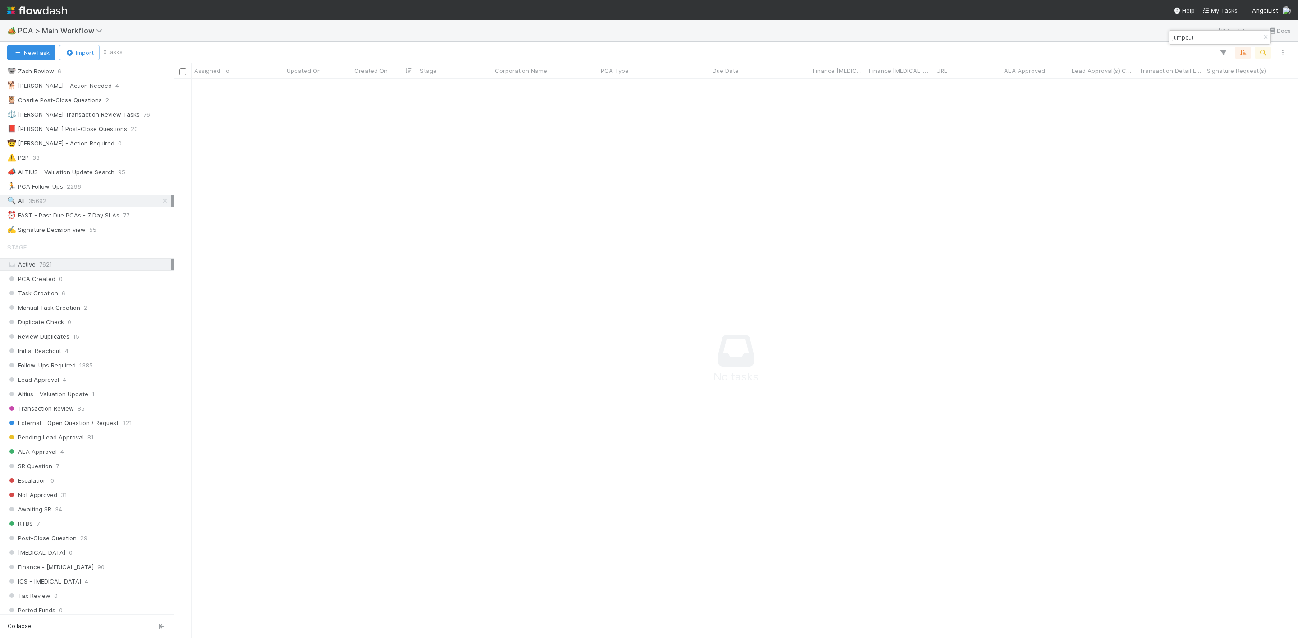
scroll to position [0, 0]
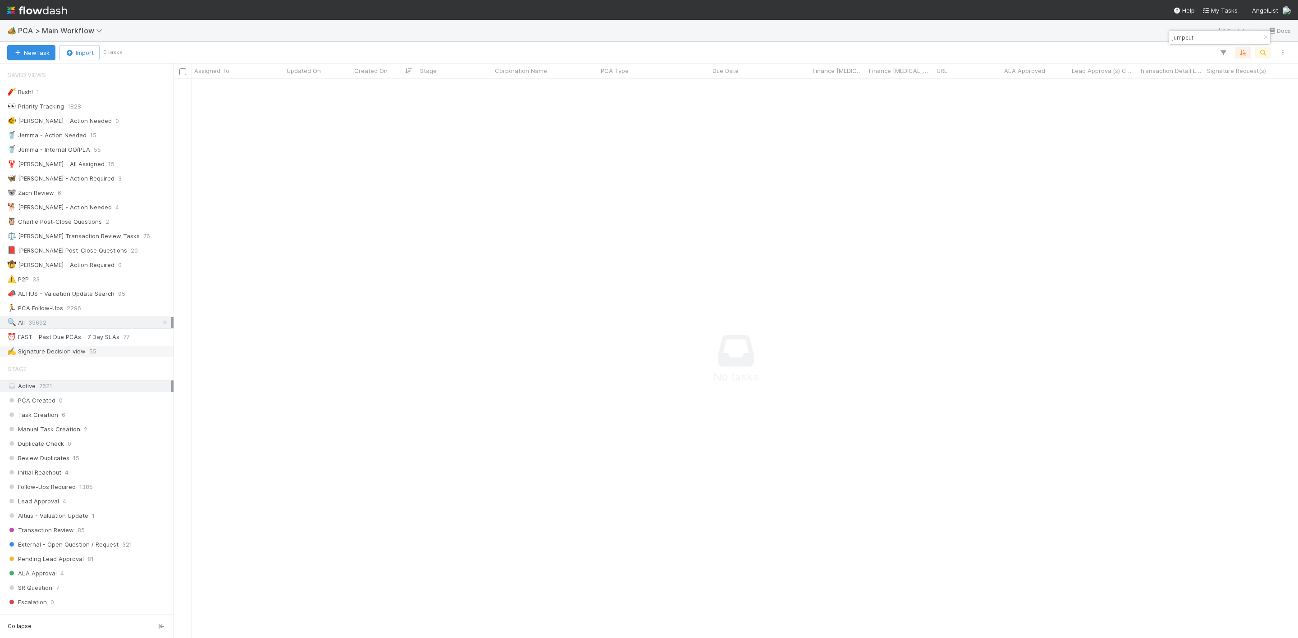
click at [72, 357] on div "✍️ Signature Decision view" at bounding box center [46, 351] width 78 height 11
click at [46, 328] on span "35692" at bounding box center [37, 322] width 18 height 11
click at [1206, 41] on input "jumpcut" at bounding box center [1215, 37] width 90 height 11
type input "jumpcu"
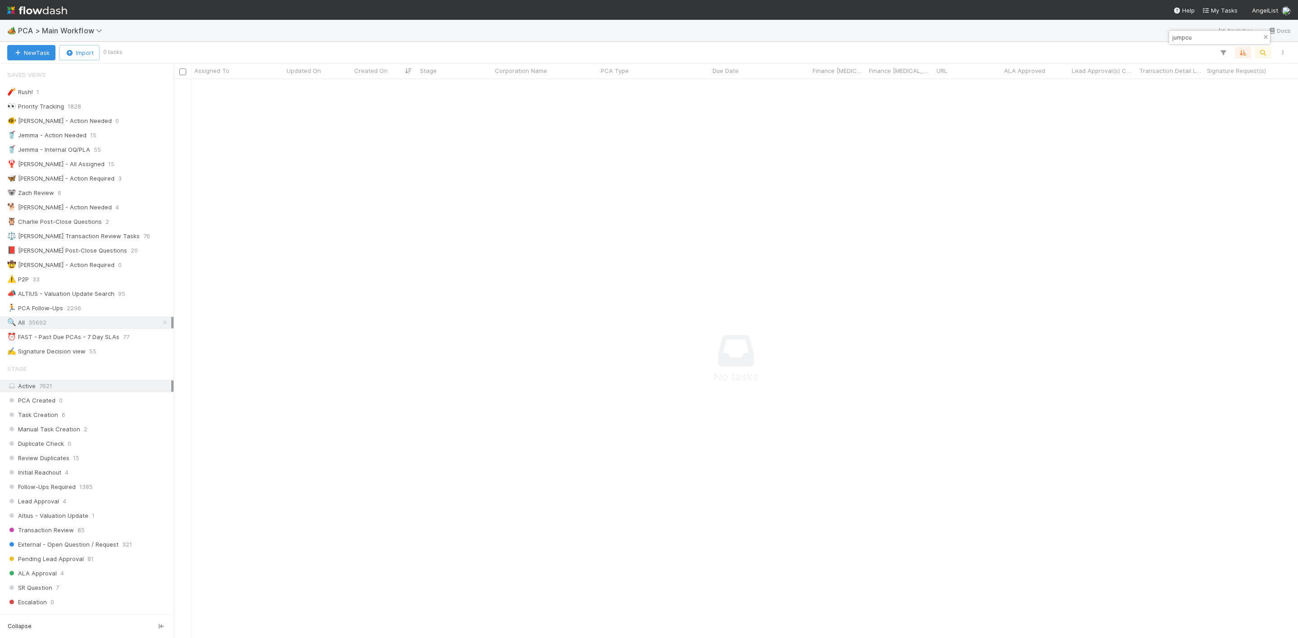
click at [1261, 34] on button "button" at bounding box center [1265, 37] width 10 height 11
click at [1225, 53] on icon "button" at bounding box center [1222, 53] width 9 height 8
click at [1100, 77] on button "Add Filter" at bounding box center [1084, 79] width 270 height 13
click at [1088, 82] on div "Add Filter" at bounding box center [1084, 79] width 285 height 27
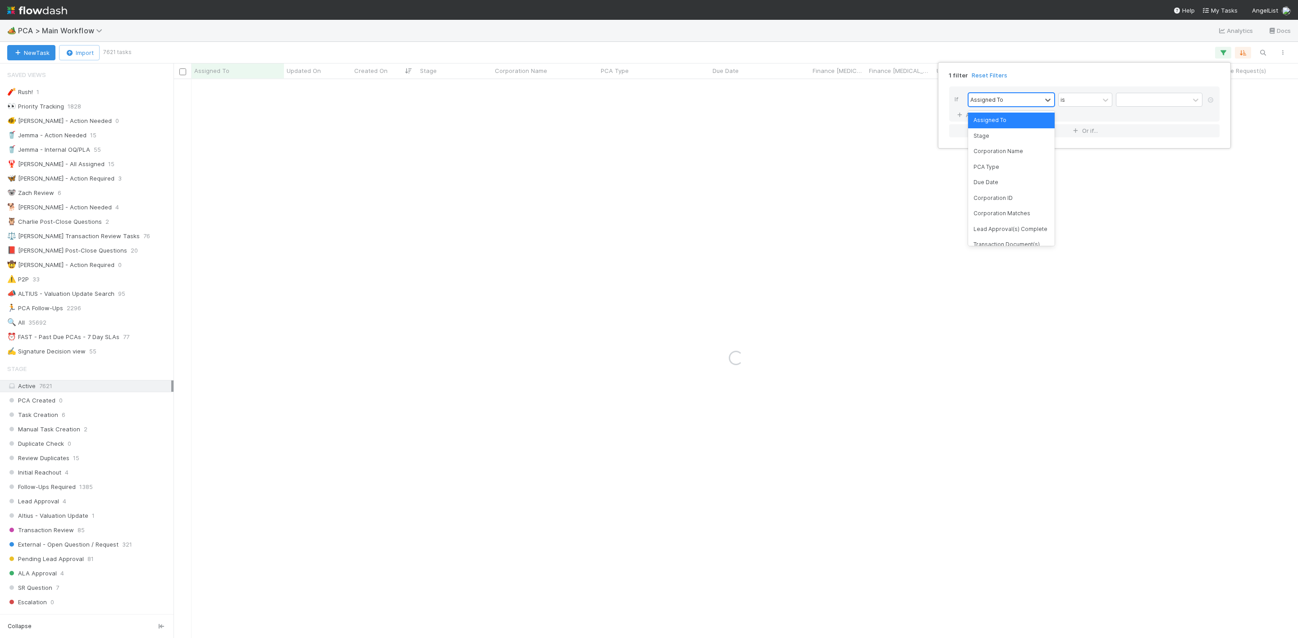
click at [1021, 103] on div "Assigned To" at bounding box center [1004, 99] width 73 height 13
click at [997, 147] on div "Corporation Name" at bounding box center [1011, 151] width 87 height 15
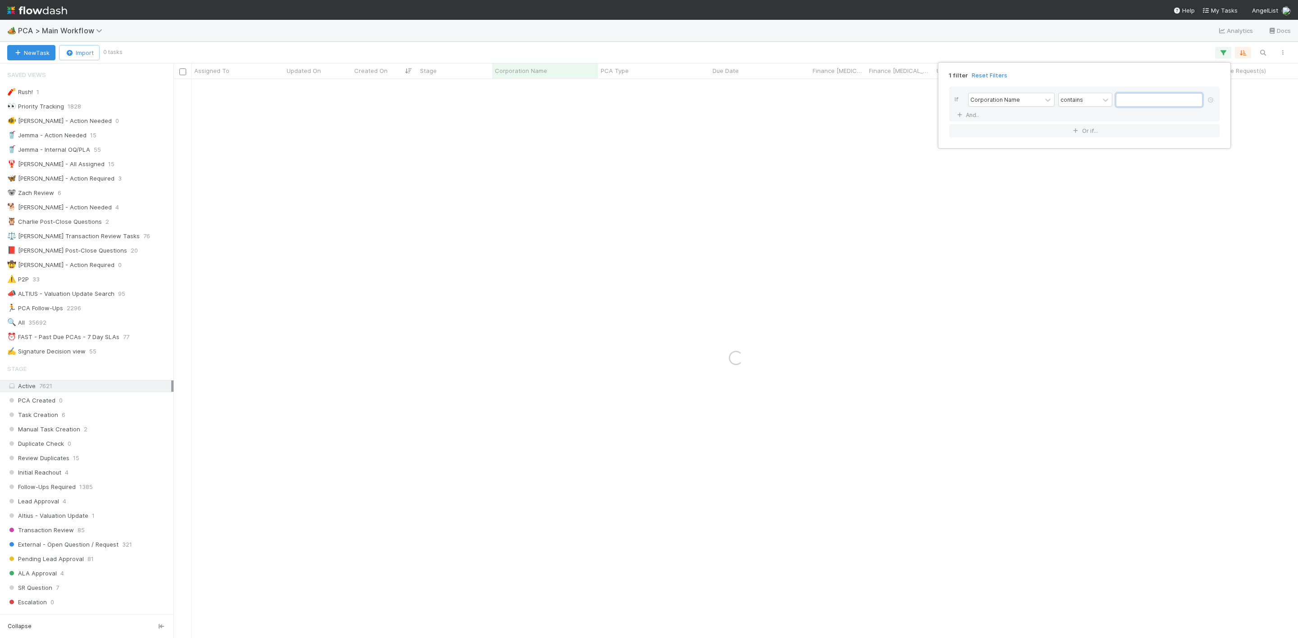
click at [1137, 100] on input "text" at bounding box center [1159, 100] width 87 height 14
paste input "Jumpcut, Inc."
type input "Jumpcut"
click at [45, 324] on div "1 filter Reset Filters If Corporation Name contains Jumpcut And.. Or if..." at bounding box center [649, 319] width 1298 height 638
click at [39, 328] on span "35692" at bounding box center [37, 322] width 18 height 11
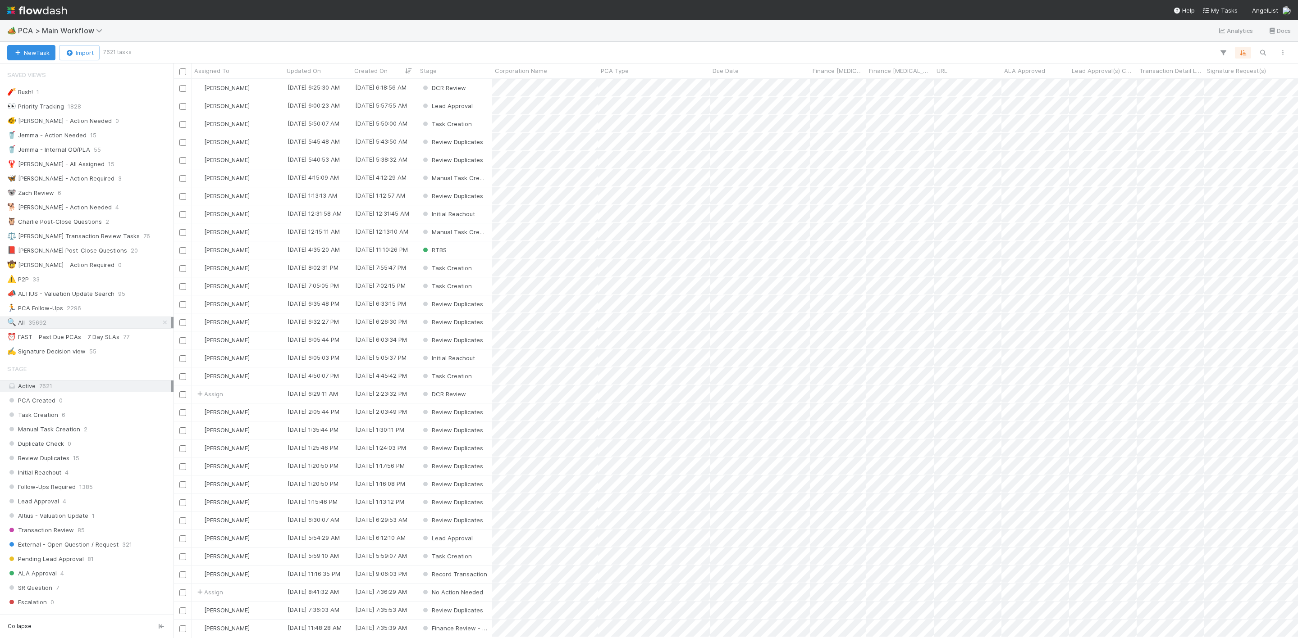
scroll to position [548, 1114]
click at [525, 74] on span "Corporation Name" at bounding box center [521, 70] width 52 height 9
click at [538, 89] on div "Sort A → Z" at bounding box center [547, 88] width 103 height 14
click at [51, 328] on div "🔍 All 35692" at bounding box center [89, 322] width 164 height 11
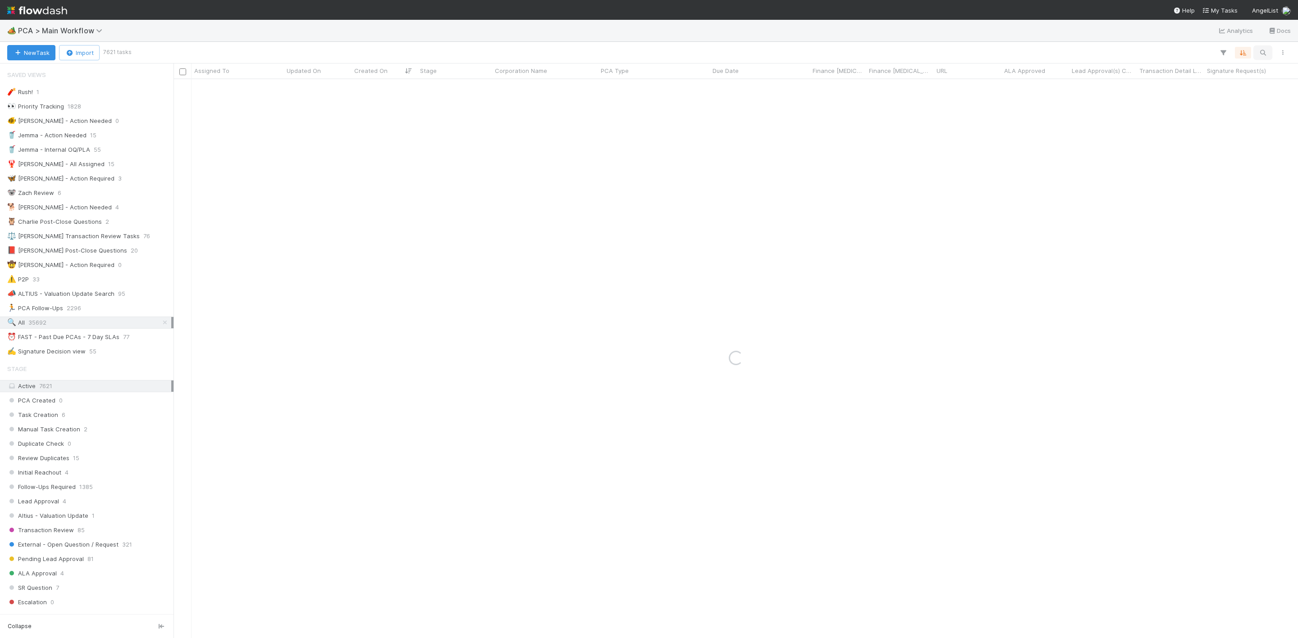
click at [1260, 55] on icon "button" at bounding box center [1262, 53] width 9 height 8
drag, startPoint x: 1186, startPoint y: 39, endPoint x: 1235, endPoint y: 39, distance: 48.7
click at [1235, 39] on input "jumpcut" at bounding box center [1215, 37] width 90 height 11
type input "j"
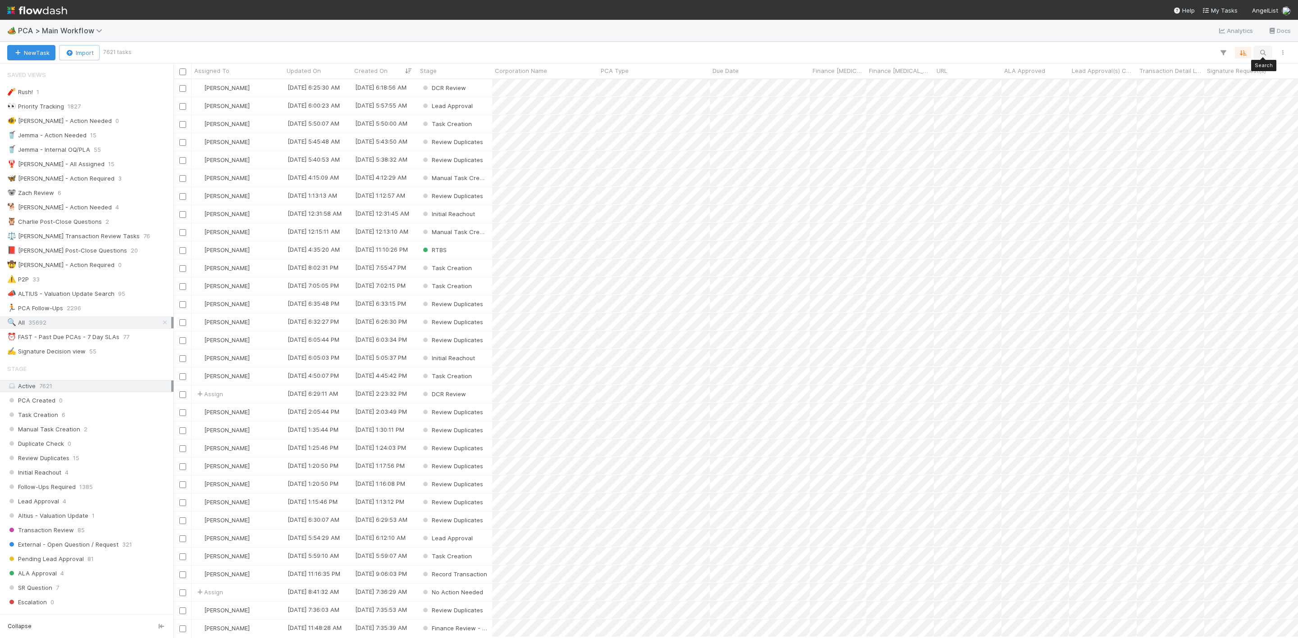
click at [1263, 49] on icon "button" at bounding box center [1262, 53] width 9 height 8
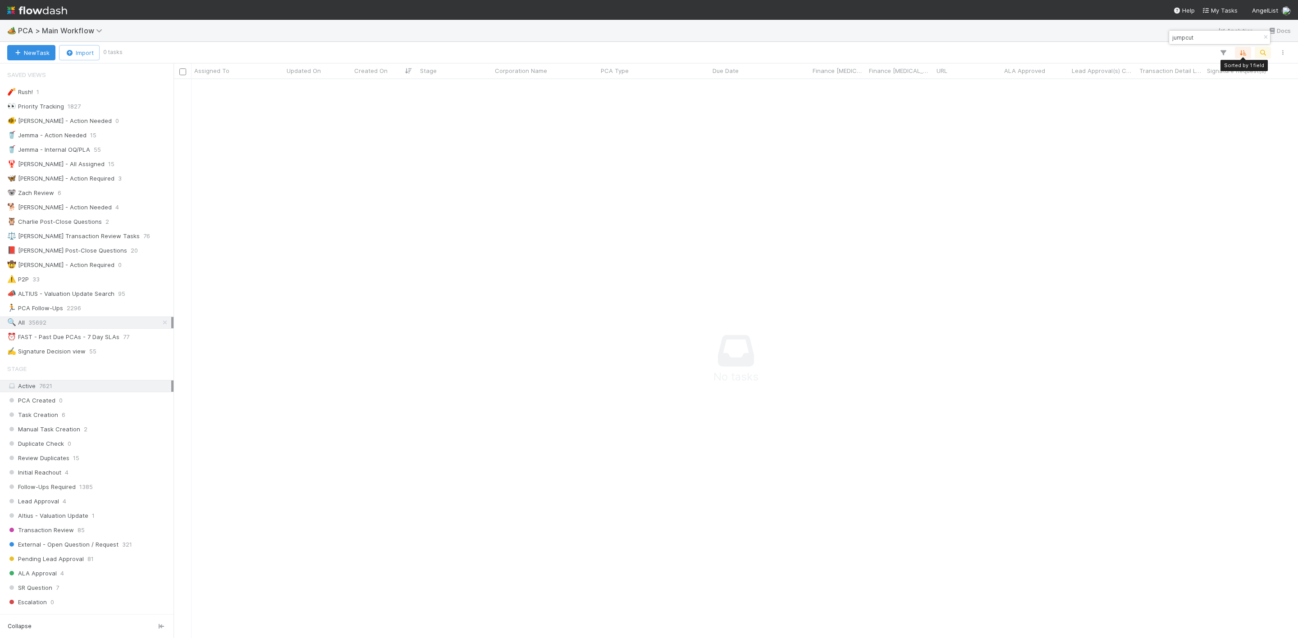
scroll to position [538, 1104]
click at [28, 328] on span "35692" at bounding box center [37, 322] width 18 height 11
drag, startPoint x: 1207, startPoint y: 36, endPoint x: 1068, endPoint y: 13, distance: 141.1
click at [1068, 13] on body "🏕️ PCA > Main Workflow Analytics Docs New Task Import 0 tasks Assigned To Updat…" at bounding box center [649, 319] width 1298 height 638
click at [1183, 34] on input "jumpcut" at bounding box center [1215, 37] width 90 height 11
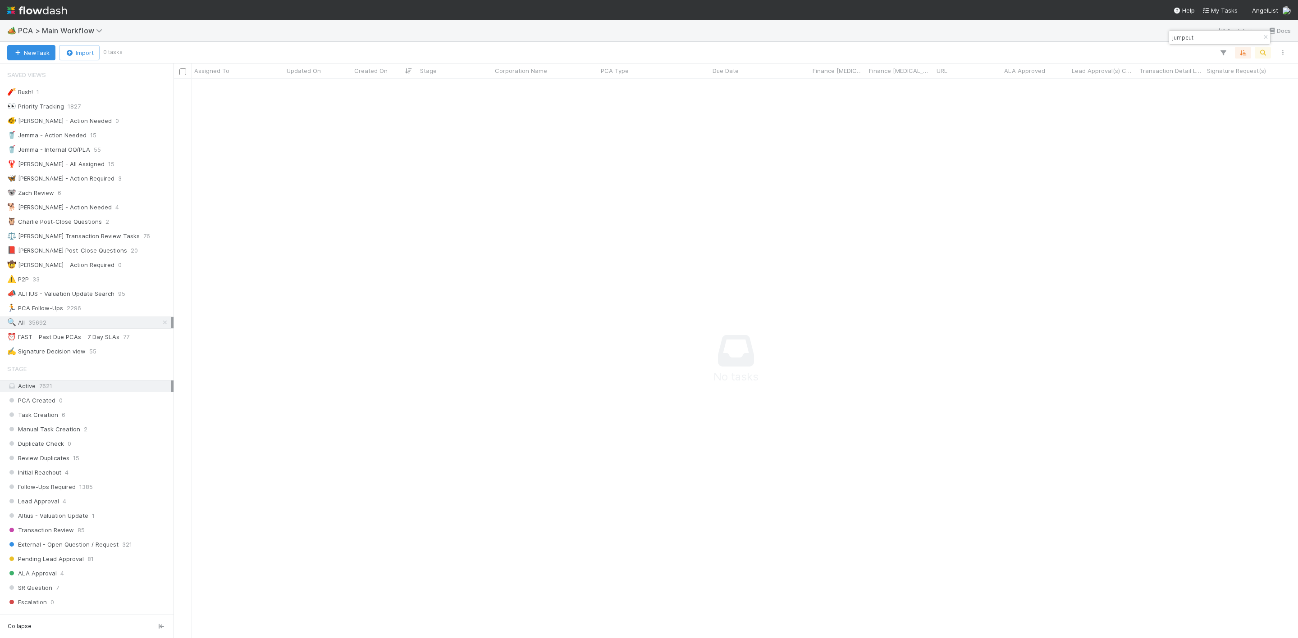
click at [1183, 34] on input "jumpcut" at bounding box center [1215, 37] width 90 height 11
type input "gatenox"
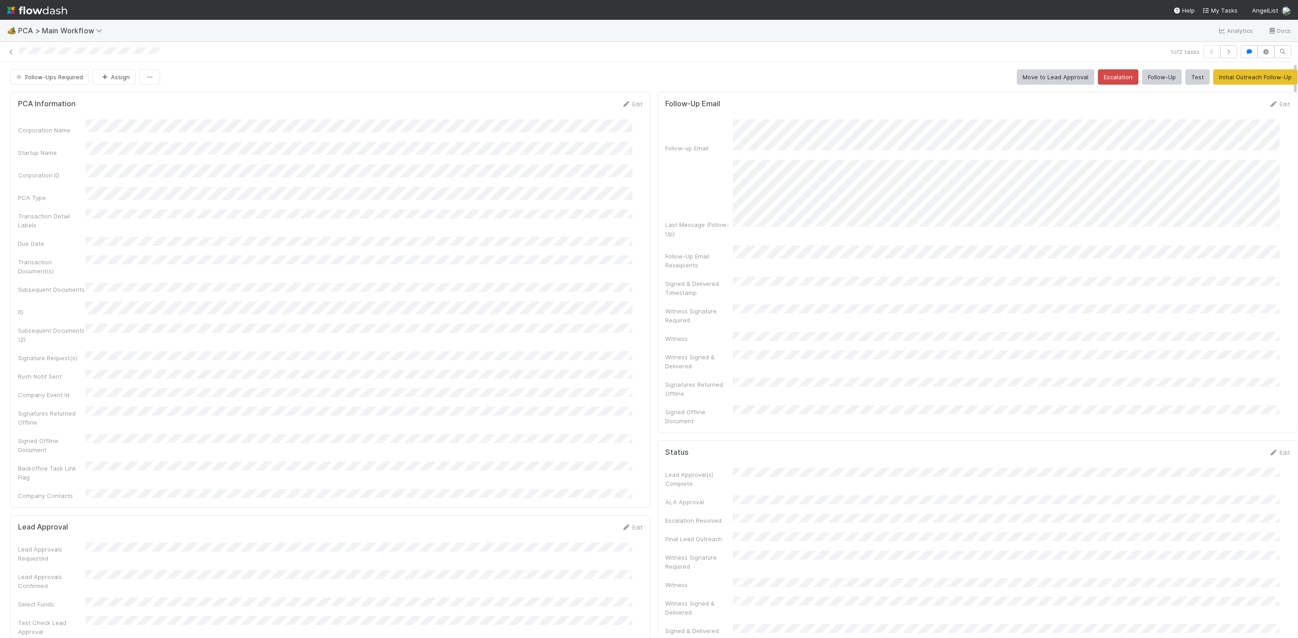
scroll to position [0, 3]
drag, startPoint x: 1283, startPoint y: 182, endPoint x: 1277, endPoint y: 261, distance: 79.0
drag, startPoint x: 1283, startPoint y: 215, endPoint x: 1279, endPoint y: 249, distance: 34.4
click at [1279, 249] on div "Follow-Ups Required Assign Move to Lead Approval Escalation Follow-Up Test Init…" at bounding box center [649, 349] width 1298 height 575
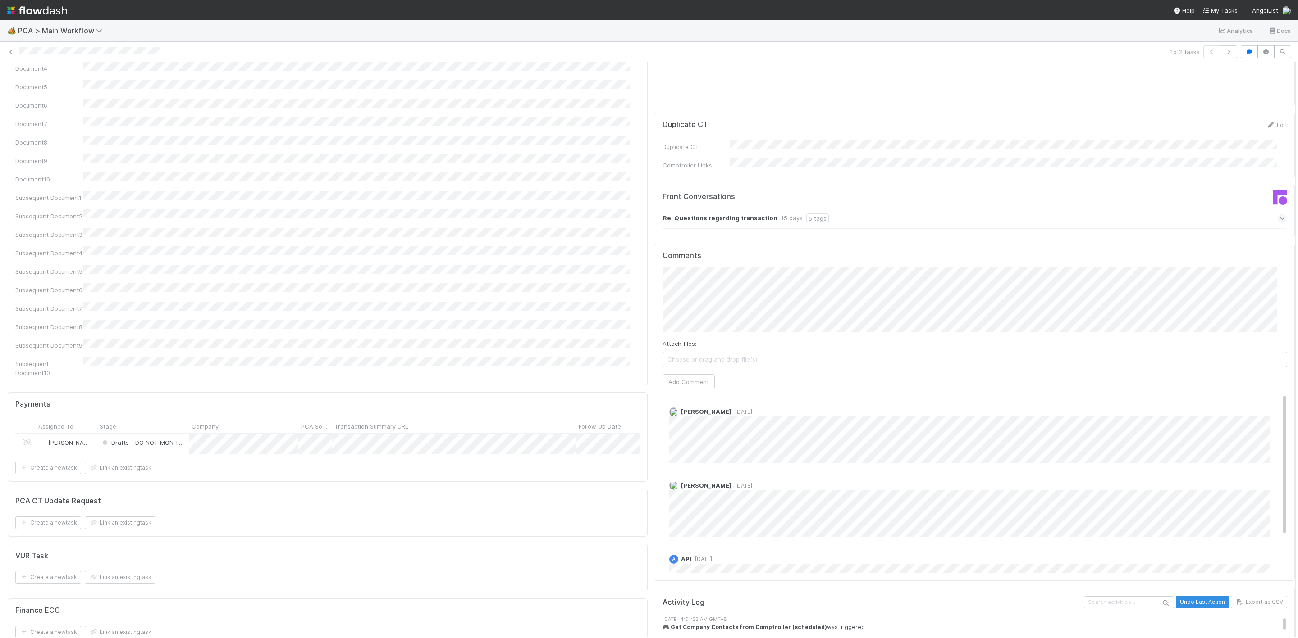
scroll to position [1264, 0]
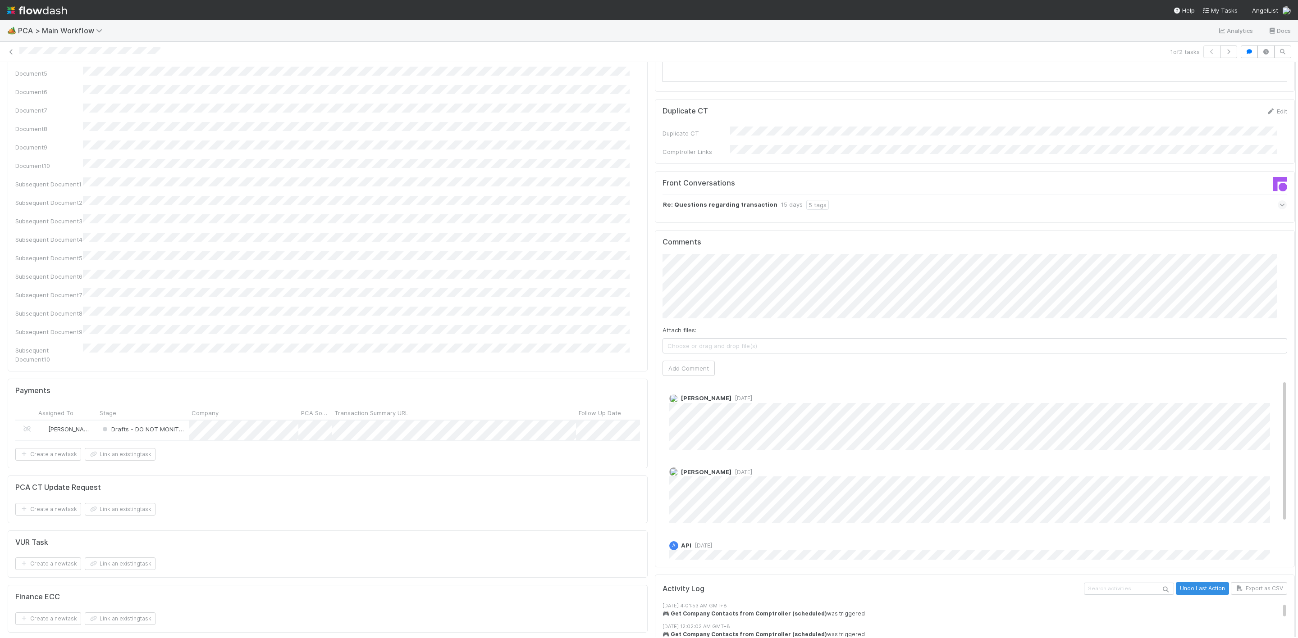
drag, startPoint x: 1282, startPoint y: 215, endPoint x: 1276, endPoint y: 541, distance: 325.4
drag, startPoint x: 1263, startPoint y: 414, endPoint x: 1268, endPoint y: 386, distance: 28.4
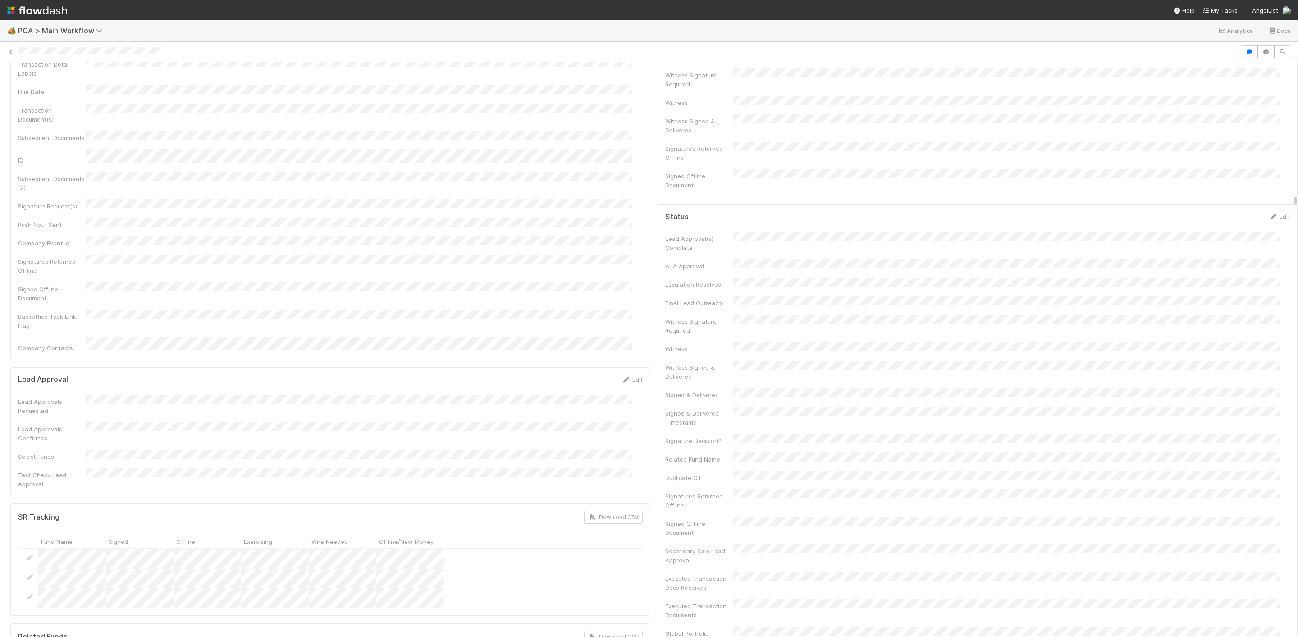
scroll to position [152, 0]
click at [1297, 261] on div at bounding box center [1298, 349] width 0 height 575
drag, startPoint x: 1285, startPoint y: 188, endPoint x: 1298, endPoint y: 340, distance: 152.4
click at [1297, 340] on html "🏕️ PCA > Main Workflow Analytics Docs Follow-Ups Required [PERSON_NAME] Move to…" at bounding box center [649, 319] width 1298 height 638
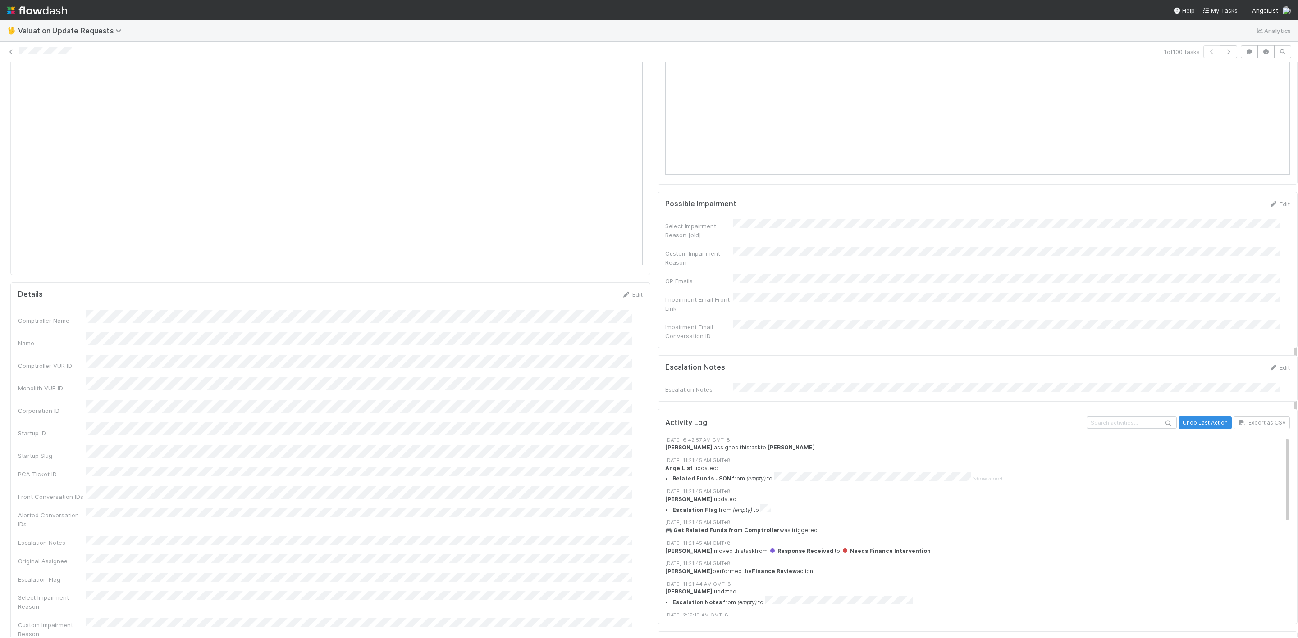
scroll to position [813, 0]
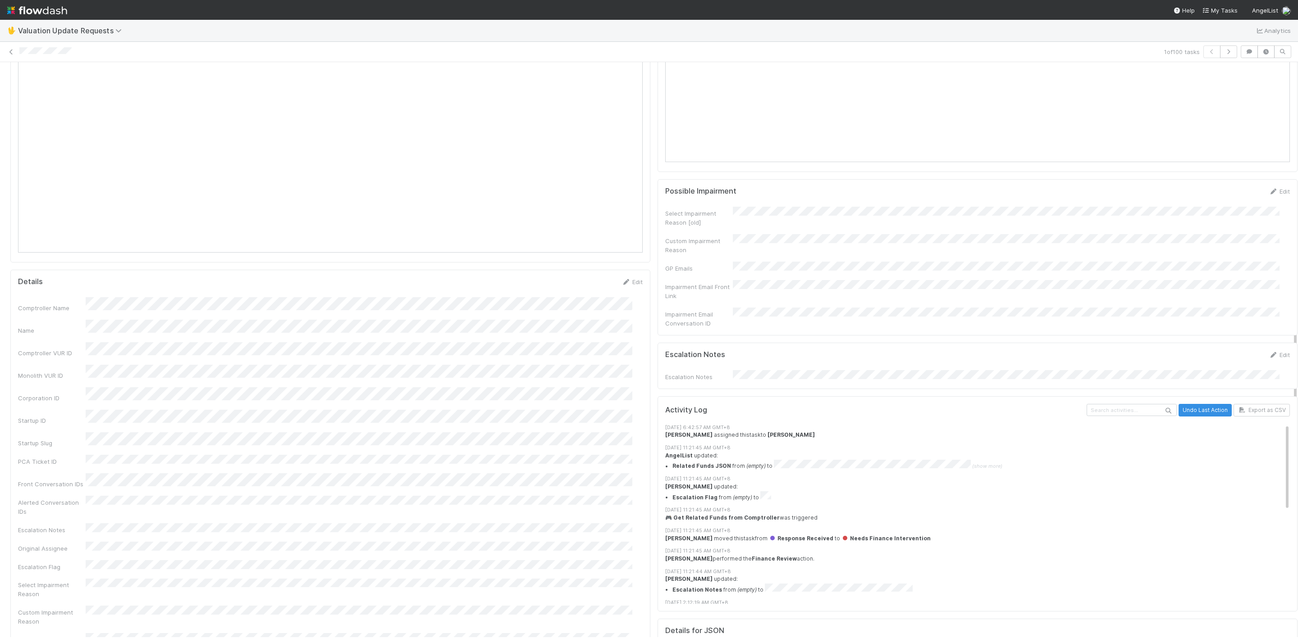
drag, startPoint x: 1286, startPoint y: 269, endPoint x: 1302, endPoint y: 480, distance: 211.0
click at [1297, 480] on html "🖖 Valuation Update Requests Analytics 1 of 100 tasks Needs Finance Intervention…" at bounding box center [649, 319] width 1298 height 638
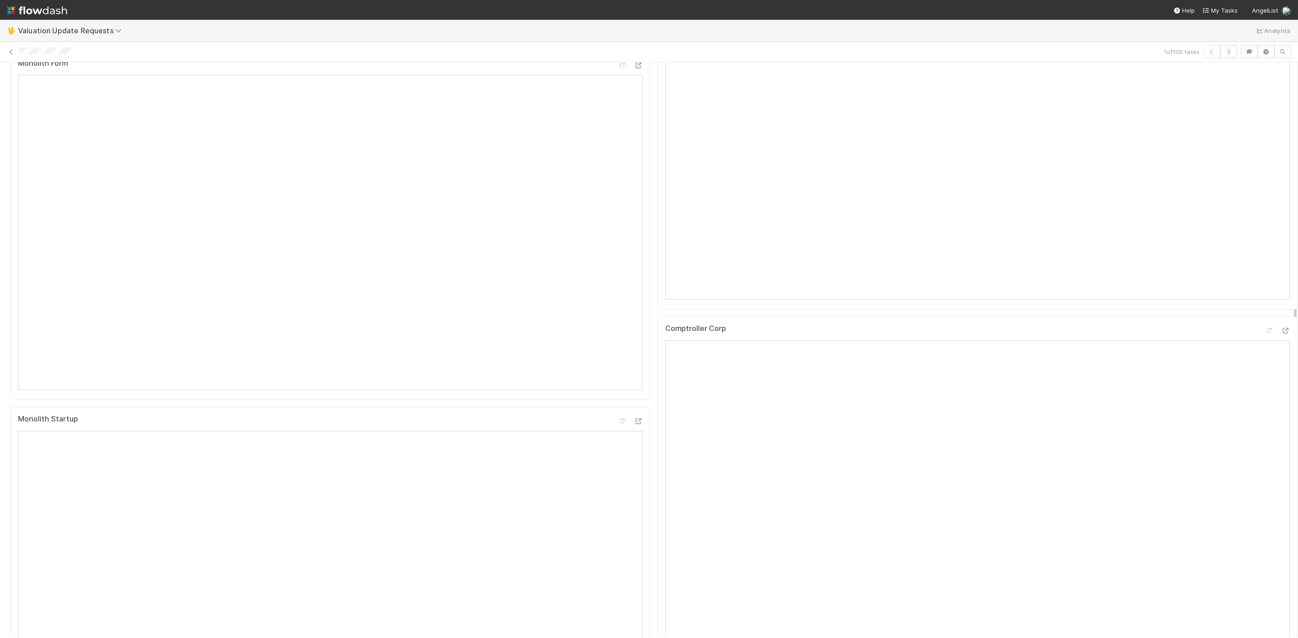
scroll to position [294, 0]
drag, startPoint x: 1285, startPoint y: 324, endPoint x: 1278, endPoint y: 164, distance: 159.6
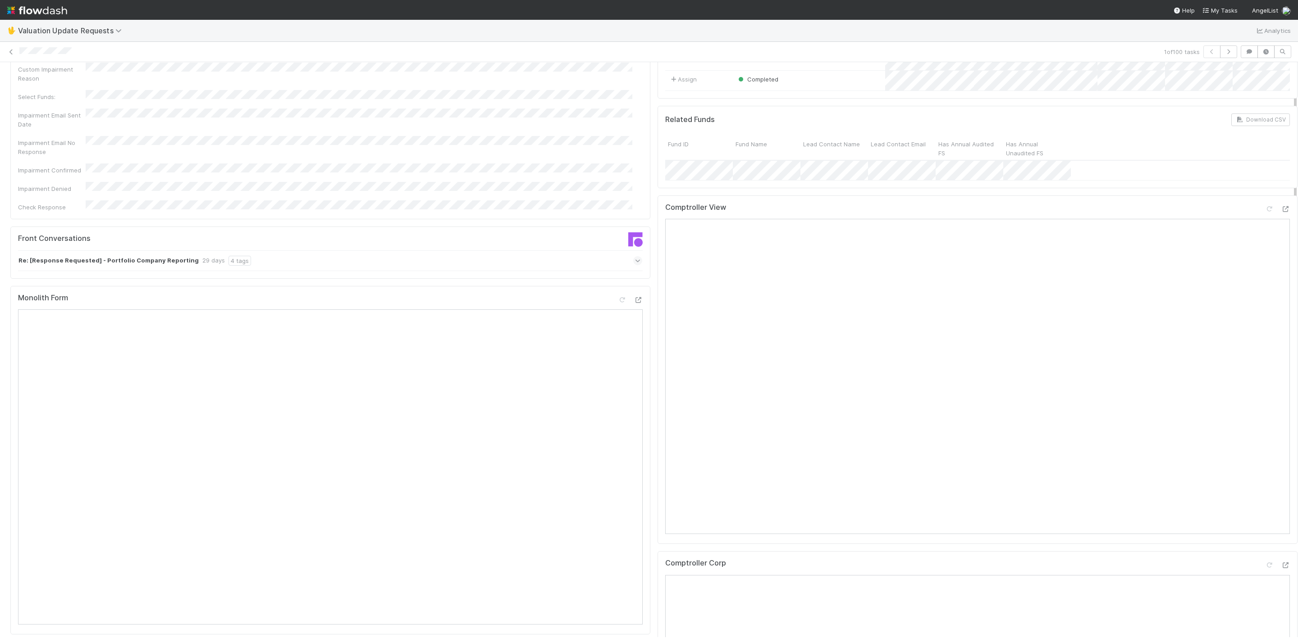
scroll to position [69, 0]
drag, startPoint x: 1285, startPoint y: 314, endPoint x: 1299, endPoint y: 245, distance: 70.4
click at [1297, 245] on html "🖖 Valuation Update Requests Analytics 1 of 100 tasks Needs Finance Intervention…" at bounding box center [649, 319] width 1298 height 638
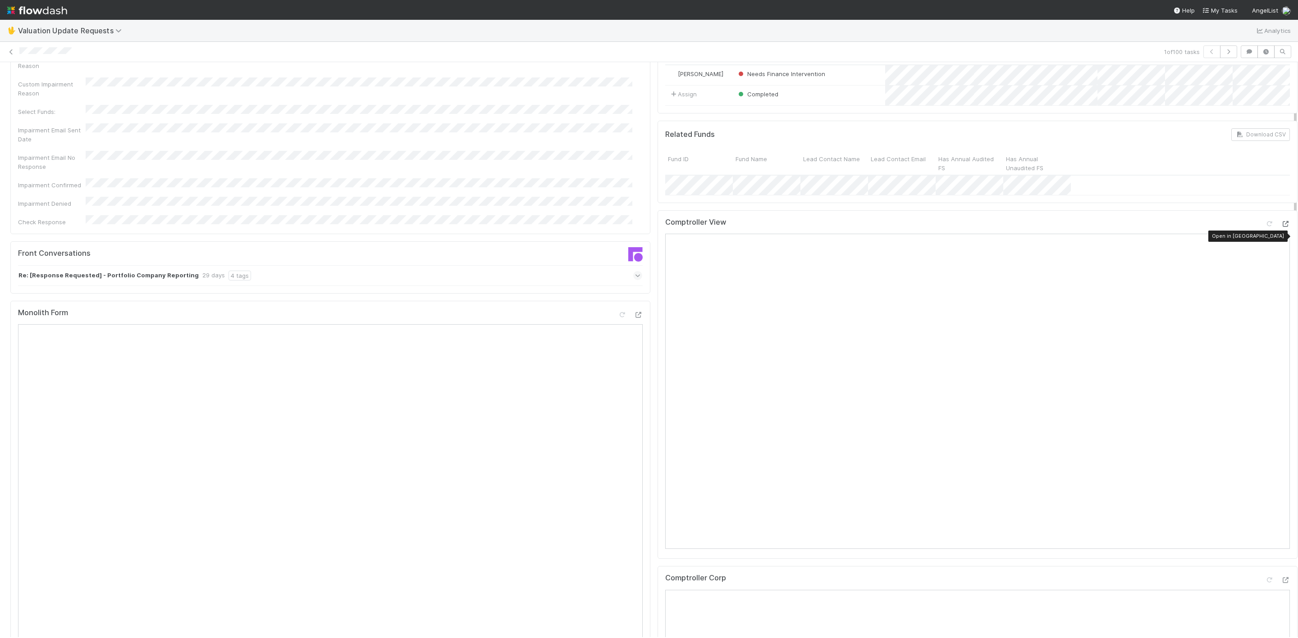
click at [1281, 227] on icon at bounding box center [1285, 224] width 9 height 6
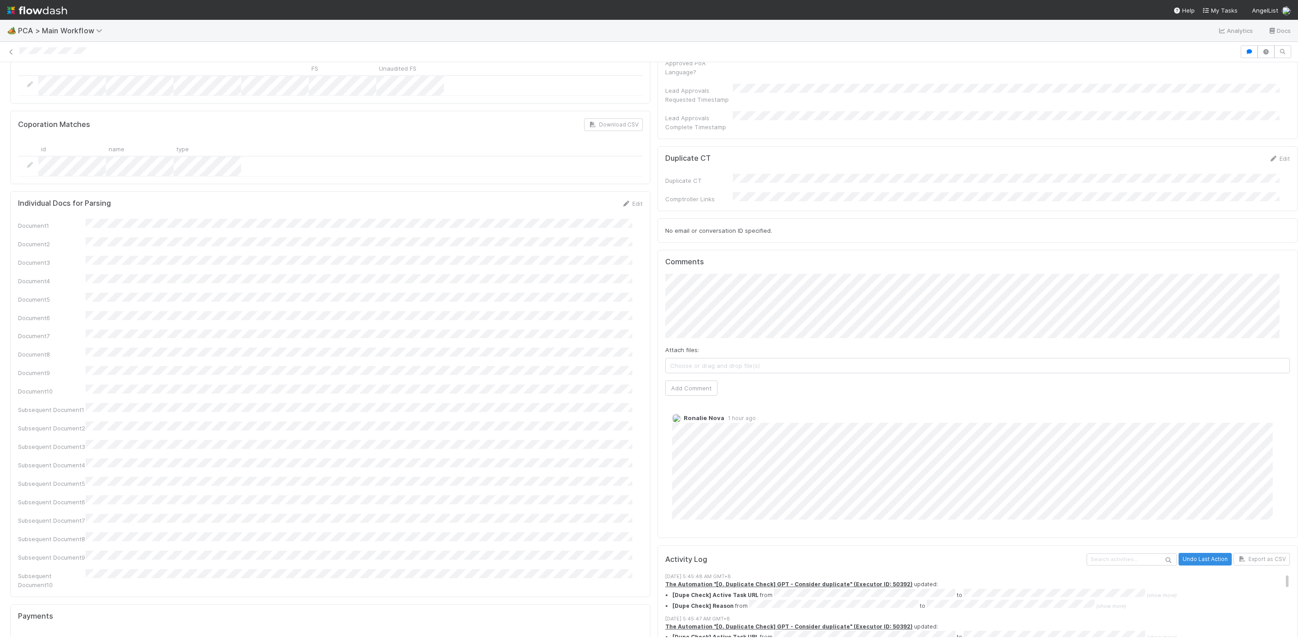
scroll to position [713, 0]
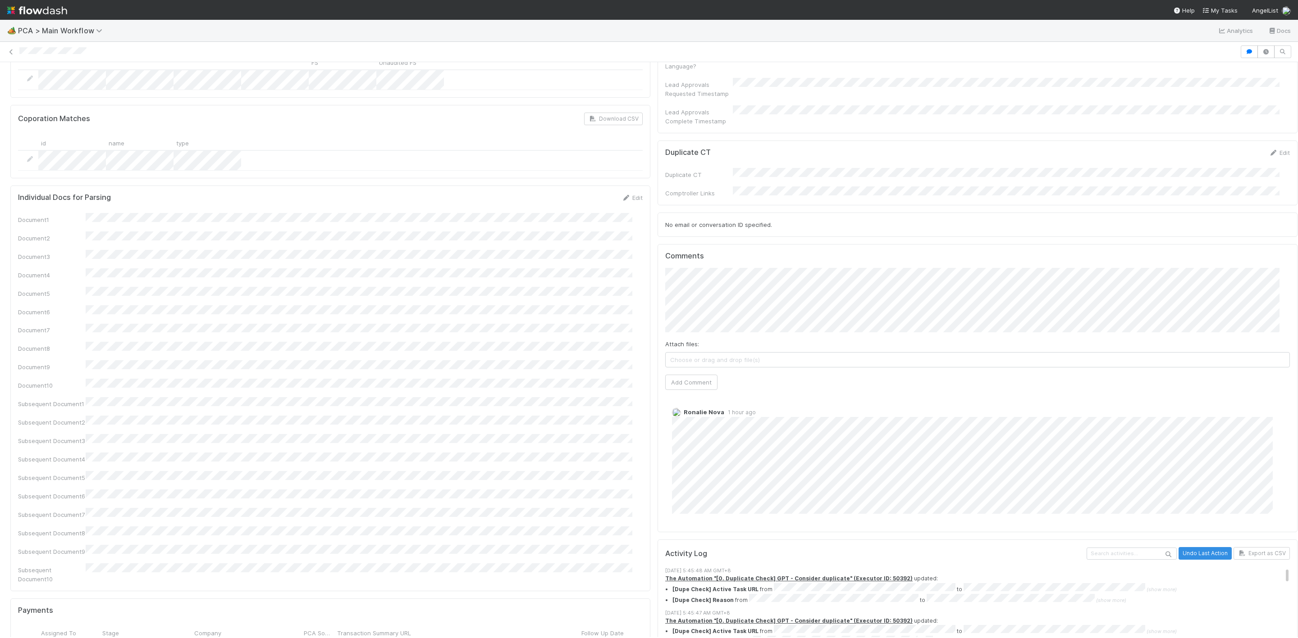
drag, startPoint x: 1284, startPoint y: 237, endPoint x: 1287, endPoint y: 396, distance: 159.5
click at [1287, 396] on div "Review Duplicates Charlie Bell Confirmed Duplicate New PCA PCA Information Edit…" at bounding box center [649, 349] width 1298 height 575
click at [672, 375] on button "Add Comment" at bounding box center [691, 382] width 52 height 15
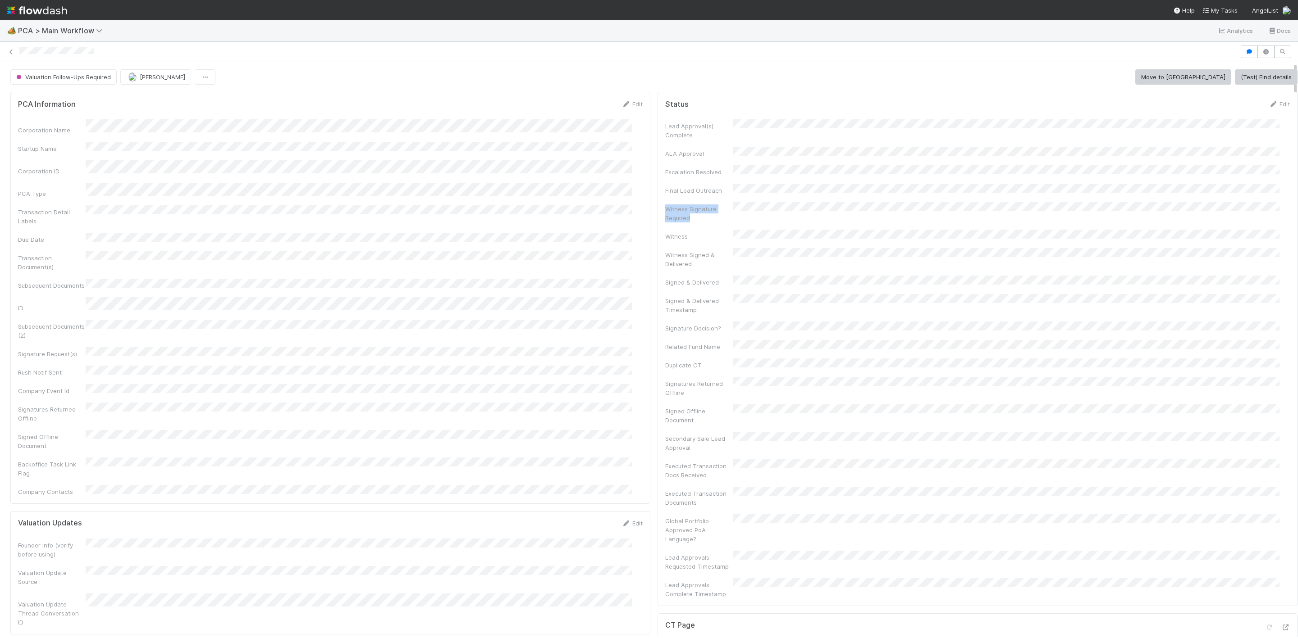
scroll to position [0, 3]
drag, startPoint x: 1282, startPoint y: 194, endPoint x: 1282, endPoint y: 231, distance: 37.4
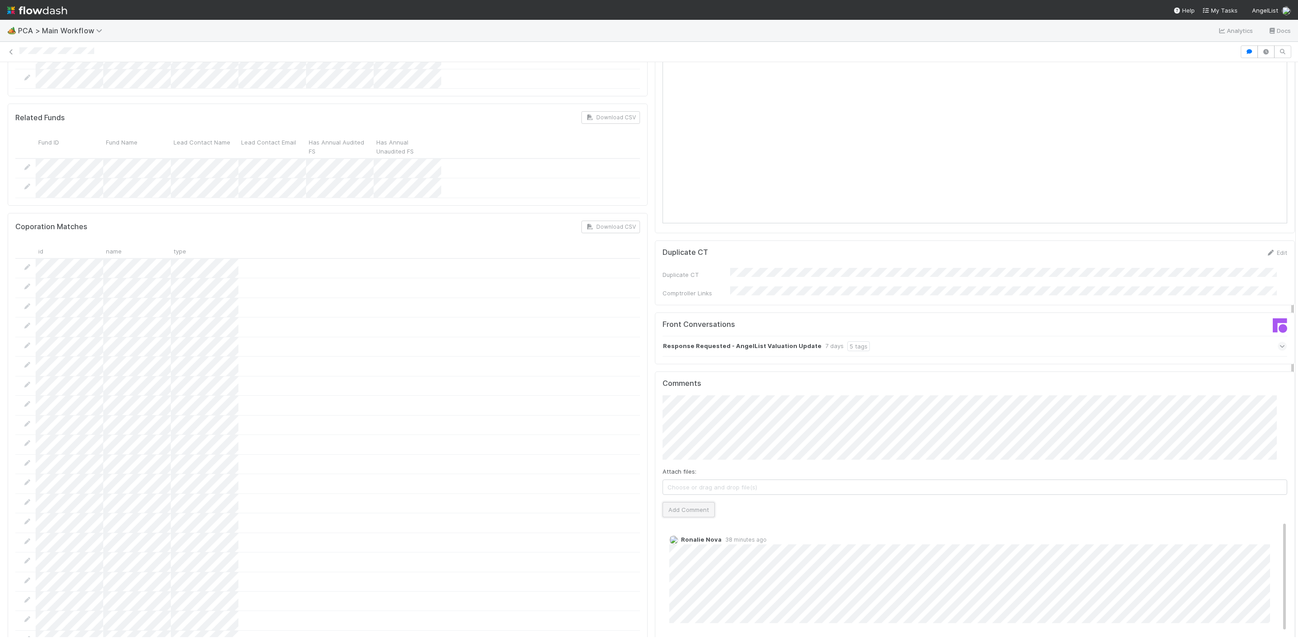
click at [662, 502] on button "Add Comment" at bounding box center [688, 509] width 52 height 15
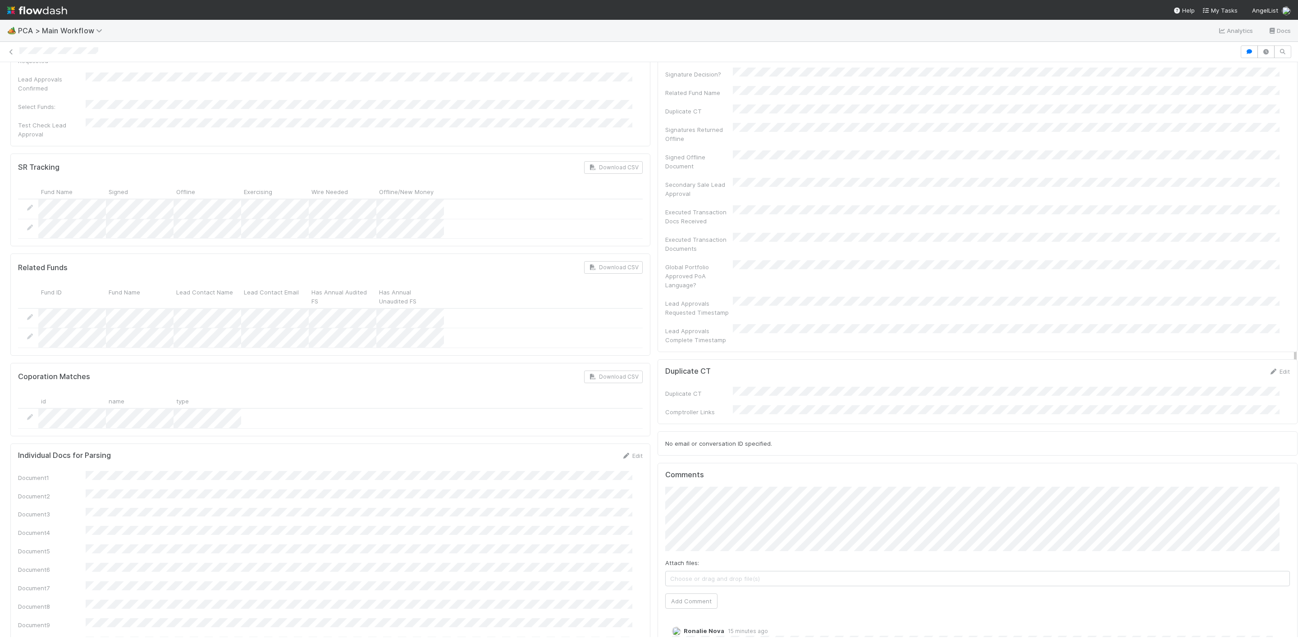
scroll to position [565, 0]
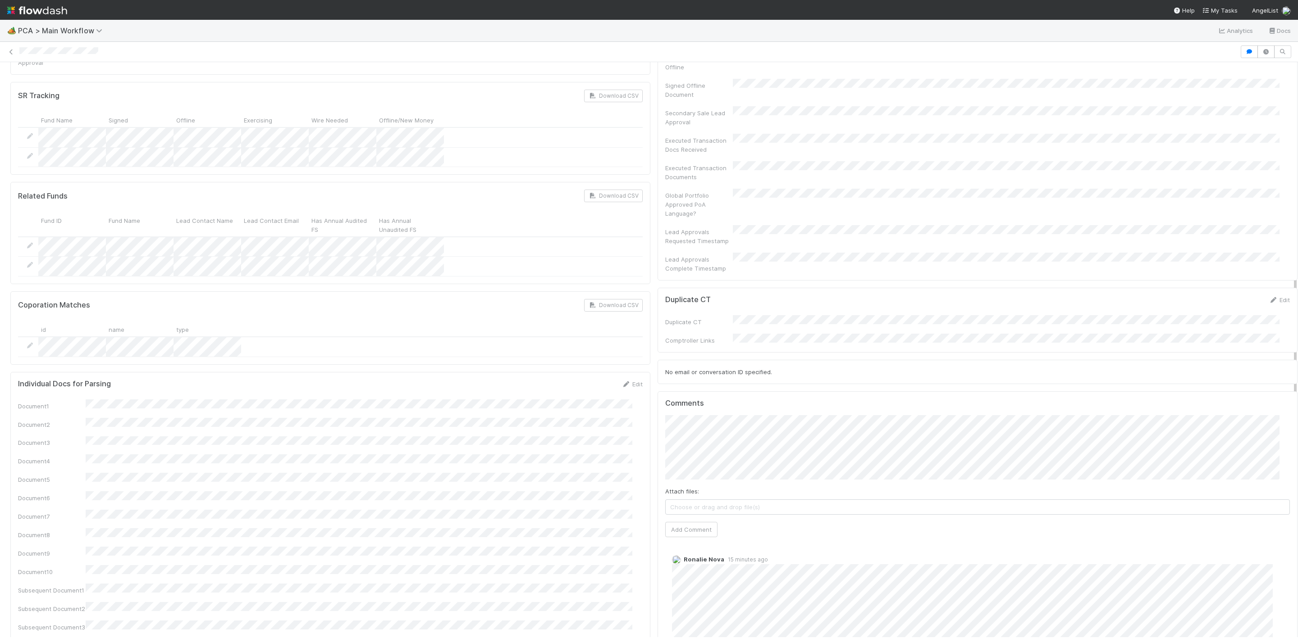
drag, startPoint x: 1285, startPoint y: 140, endPoint x: 1298, endPoint y: 332, distance: 192.4
click at [1297, 332] on html "🏕️ PCA > Main Workflow Analytics Docs Review Duplicates Charlie Bell Confirmed …" at bounding box center [649, 319] width 1298 height 638
click at [695, 522] on button "Add Comment" at bounding box center [691, 529] width 52 height 15
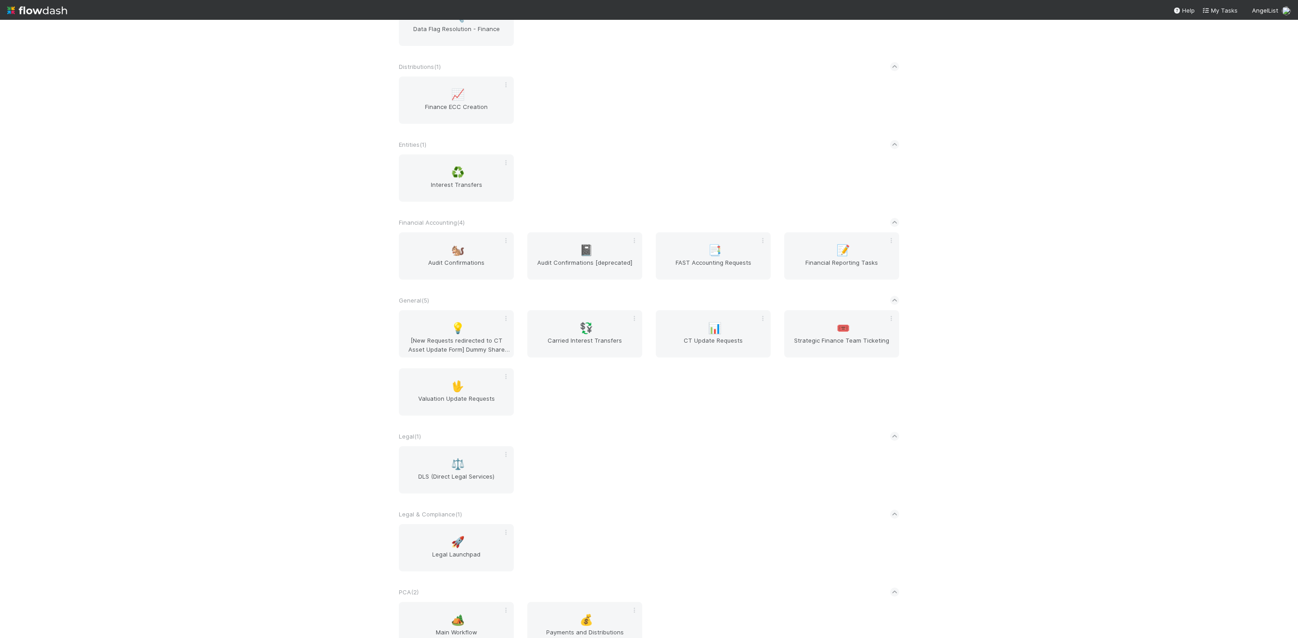
scroll to position [417, 0]
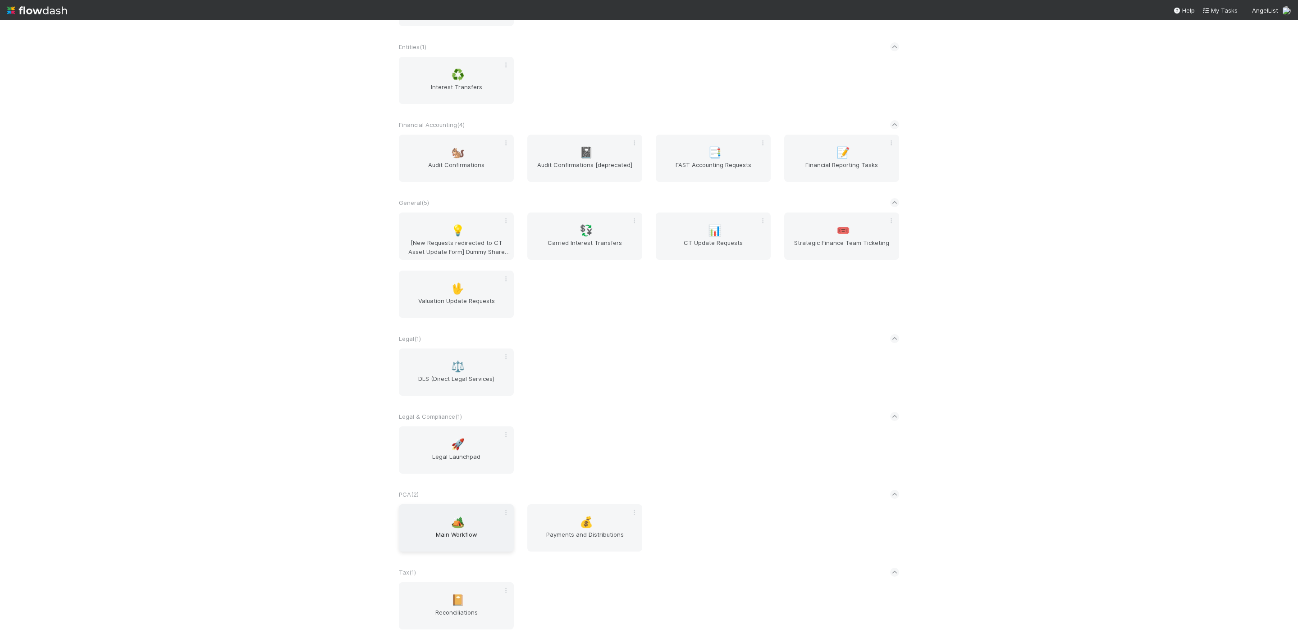
click at [468, 543] on span "Main Workflow" at bounding box center [456, 539] width 108 height 18
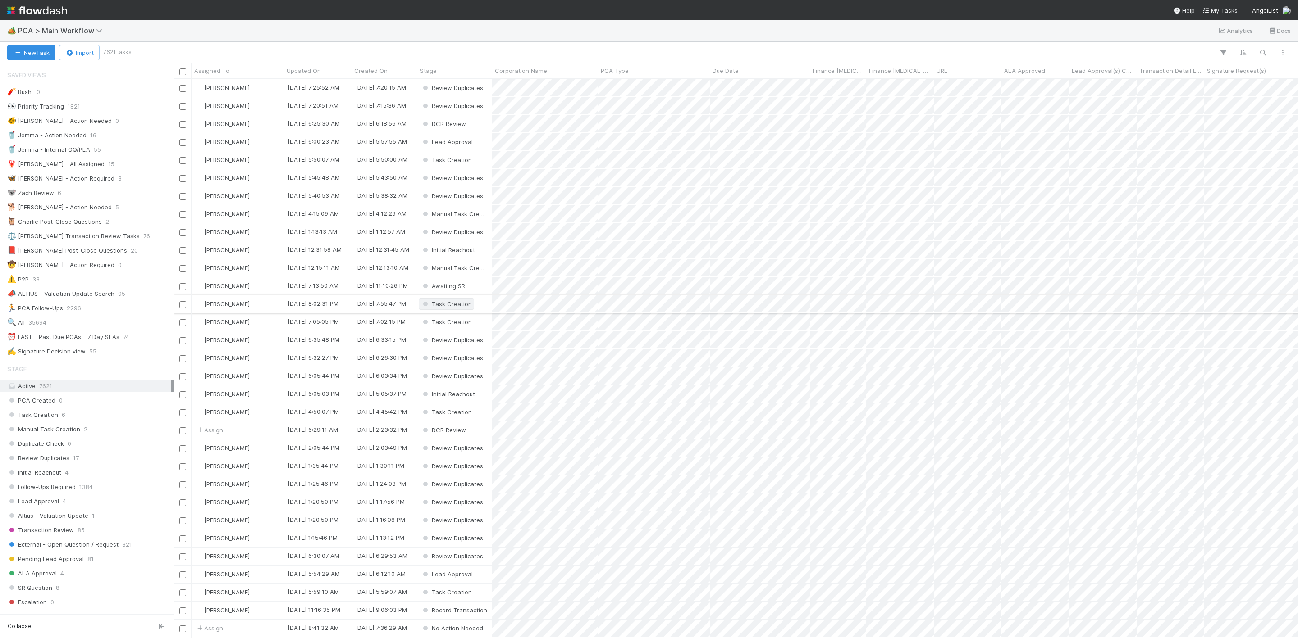
scroll to position [548, 1114]
click at [46, 328] on span "35694" at bounding box center [37, 322] width 18 height 11
